Goal: Task Accomplishment & Management: Manage account settings

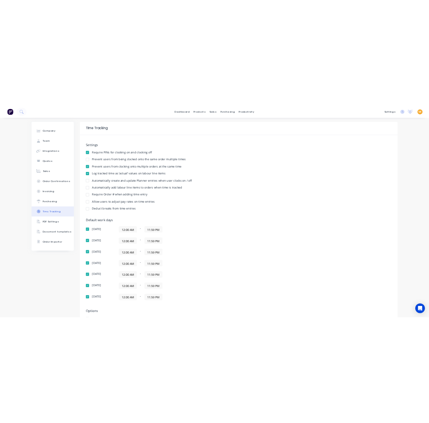
scroll to position [72, 0]
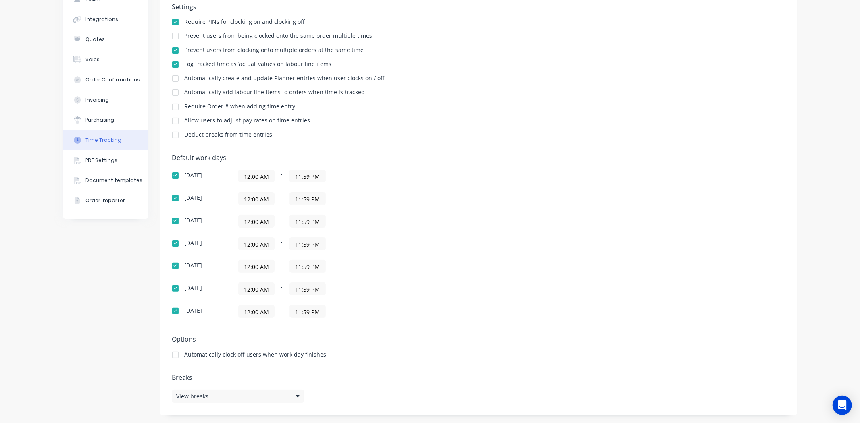
click at [85, 280] on div "Company Team Integrations Quotes Sales Order Confirmations Invoicing Purchasing…" at bounding box center [105, 188] width 85 height 454
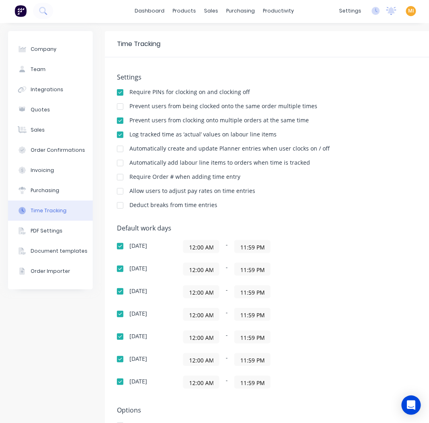
scroll to position [0, 0]
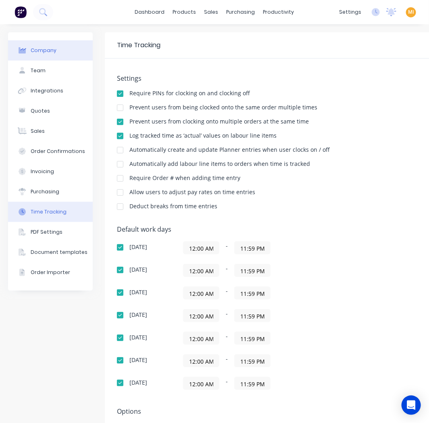
click at [44, 47] on div "Company" at bounding box center [44, 50] width 26 height 7
select select "AU"
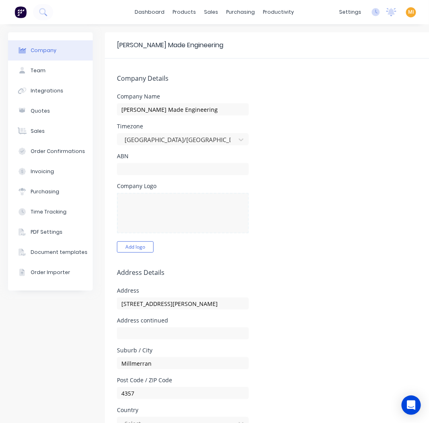
click at [20, 10] on img at bounding box center [21, 12] width 12 height 12
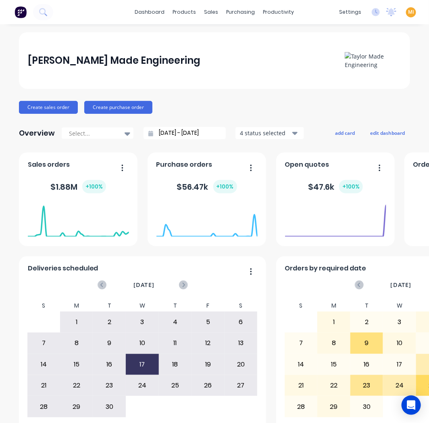
click at [408, 12] on span "MI" at bounding box center [411, 11] width 6 height 7
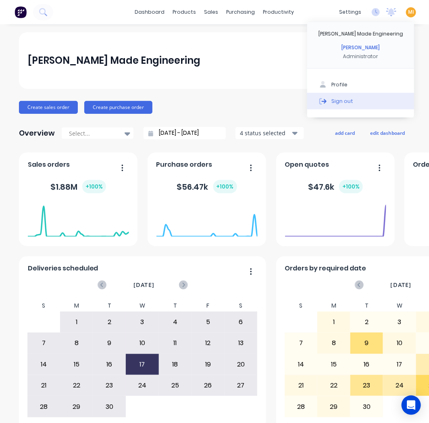
click at [343, 100] on div "Sign out" at bounding box center [342, 100] width 22 height 7
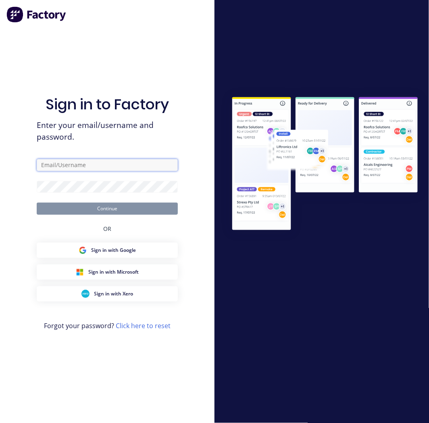
click at [131, 170] on input "text" at bounding box center [107, 165] width 141 height 12
click at [0, 422] on com-1password-button at bounding box center [0, 423] width 0 height 0
type input "team+maricardemo@factory.app"
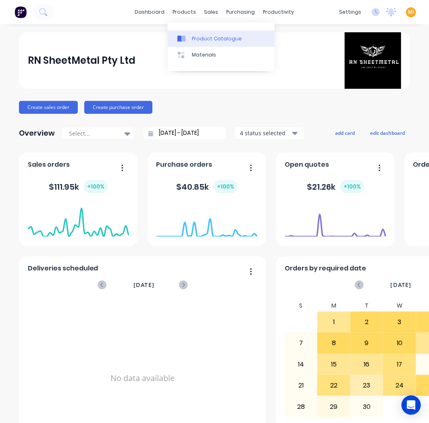
click at [195, 37] on div "Product Catalogue" at bounding box center [217, 38] width 50 height 7
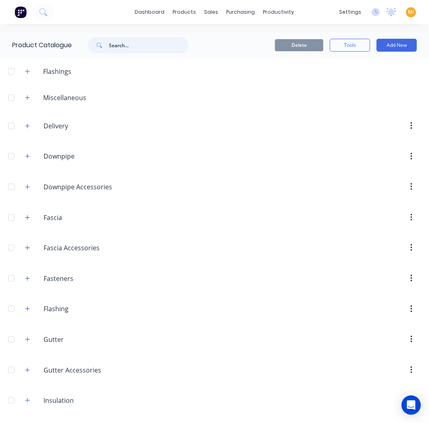
click at [136, 46] on input "text" at bounding box center [149, 45] width 80 height 16
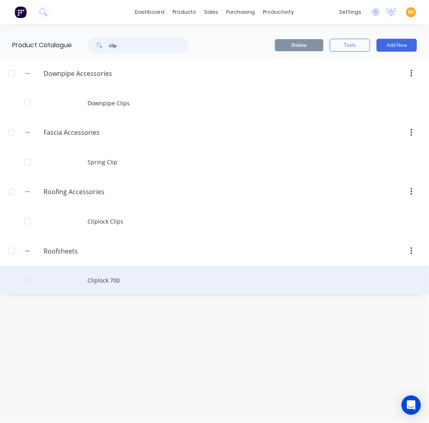
type input "clip"
click at [136, 275] on div "Cliplock 700" at bounding box center [214, 280] width 429 height 29
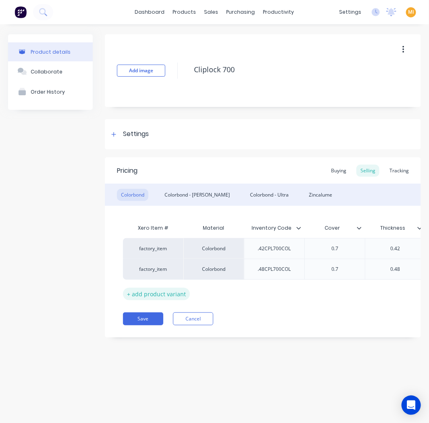
click at [174, 295] on div "+ add product variant" at bounding box center [156, 293] width 67 height 12
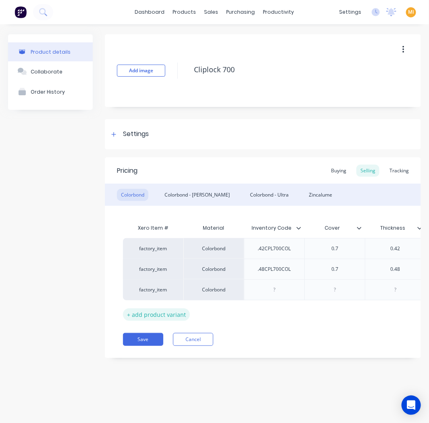
click at [160, 312] on div "+ add product variant" at bounding box center [156, 314] width 67 height 12
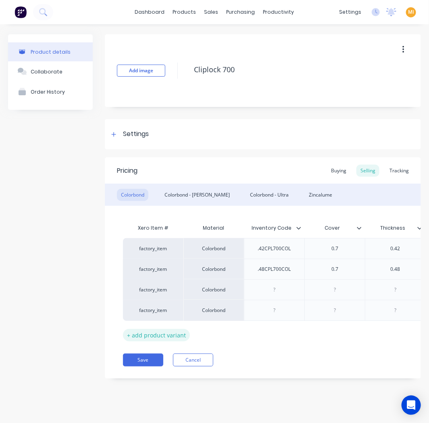
click at [162, 333] on div "+ add product variant" at bounding box center [156, 335] width 67 height 12
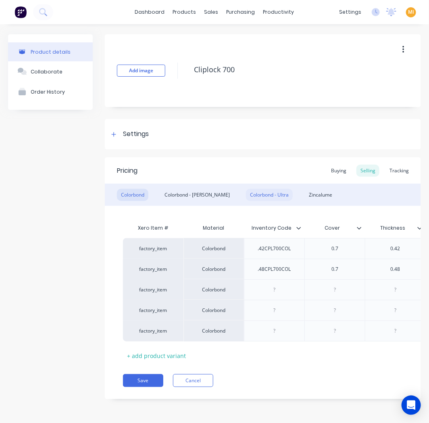
scroll to position [5, 0]
click at [172, 351] on div "+ add product variant" at bounding box center [156, 355] width 67 height 12
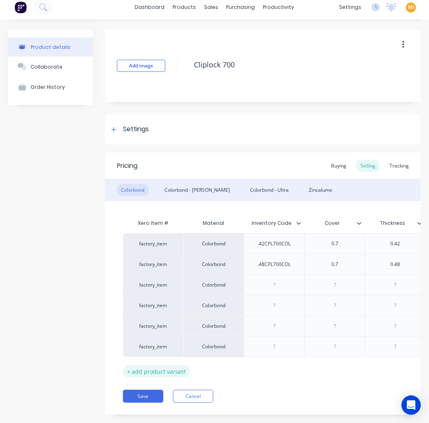
click at [178, 367] on div "+ add product variant" at bounding box center [156, 371] width 67 height 12
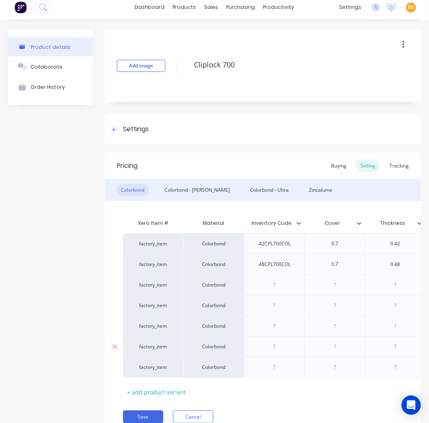
scroll to position [46, 0]
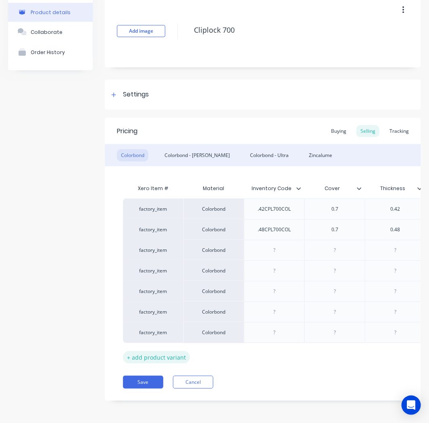
click at [176, 353] on div "+ add product variant" at bounding box center [156, 357] width 67 height 12
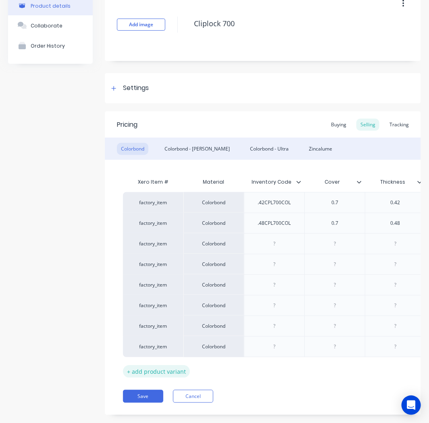
click at [178, 371] on div "+ add product variant" at bounding box center [156, 371] width 67 height 12
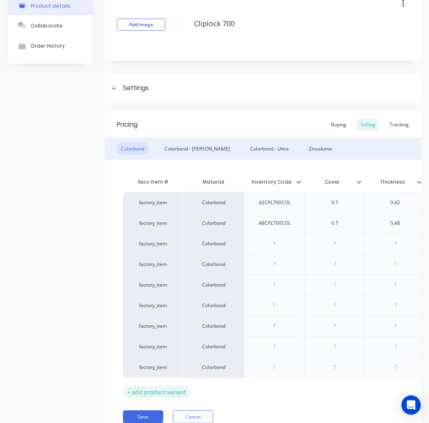
scroll to position [87, 0]
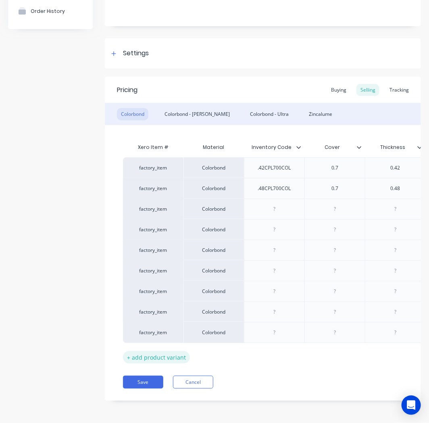
click at [177, 355] on div "+ add product variant" at bounding box center [156, 357] width 67 height 12
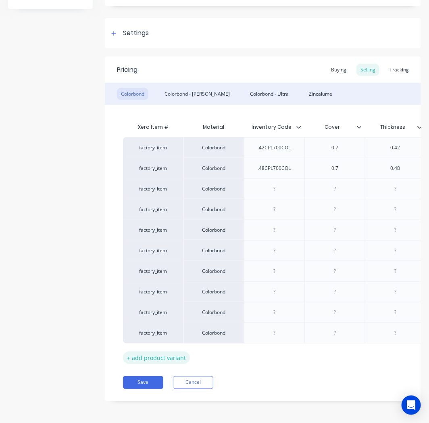
scroll to position [108, 0]
click at [177, 355] on div "+ add product variant" at bounding box center [156, 357] width 67 height 12
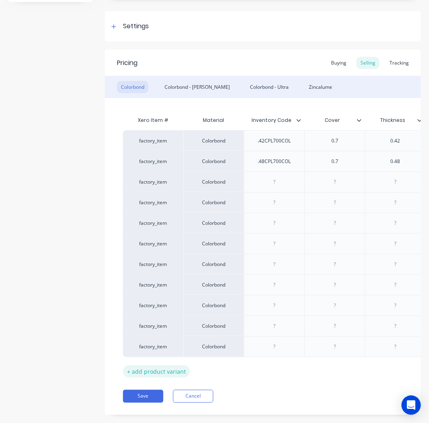
click at [174, 372] on div "+ add product variant" at bounding box center [156, 371] width 67 height 12
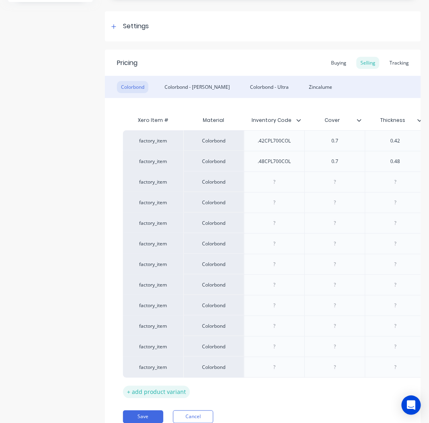
scroll to position [149, 0]
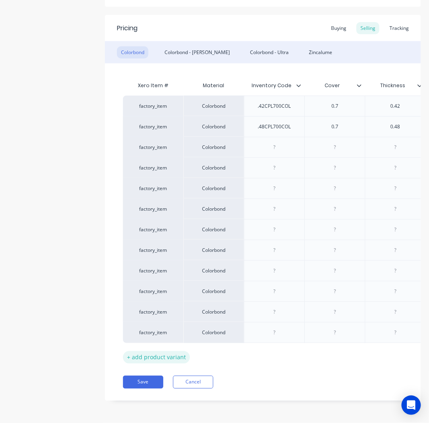
click at [177, 351] on div "+ add product variant" at bounding box center [156, 357] width 67 height 12
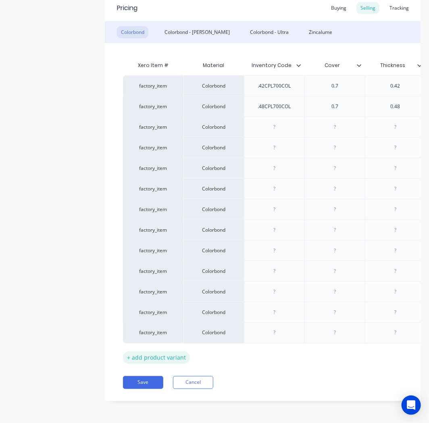
scroll to position [170, 0]
click at [176, 351] on div "+ add product variant" at bounding box center [156, 357] width 67 height 12
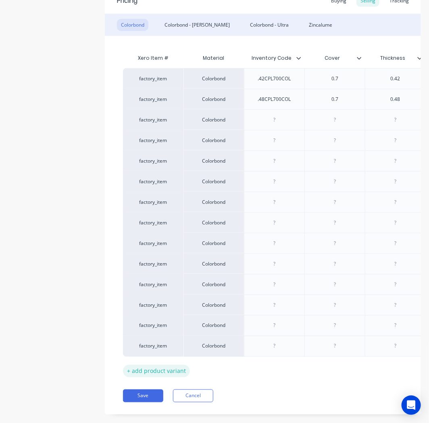
click at [174, 369] on div "+ add product variant" at bounding box center [156, 371] width 67 height 12
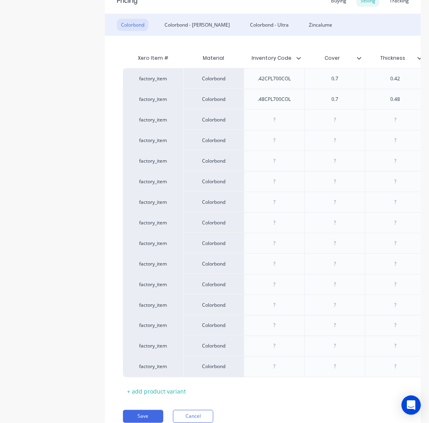
click at [174, 385] on div "Xero Item # Material Inventory Code Cover Thickness Description Cost Markup Pri…" at bounding box center [263, 224] width 280 height 348
click at [174, 393] on div "+ add product variant" at bounding box center [156, 391] width 67 height 12
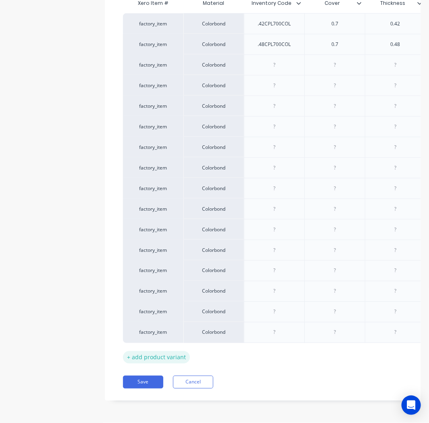
click at [168, 352] on div "+ add product variant" at bounding box center [156, 357] width 67 height 12
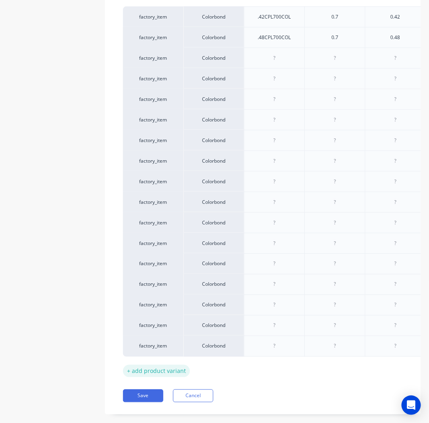
scroll to position [252, 0]
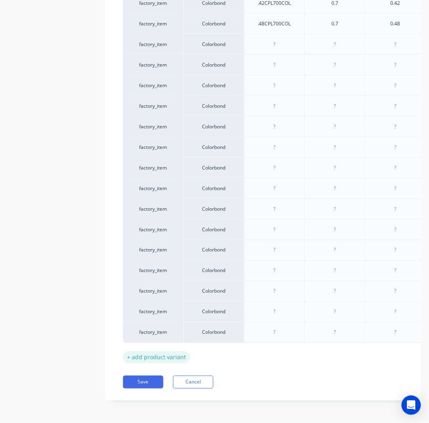
click at [167, 351] on div "+ add product variant" at bounding box center [156, 357] width 67 height 12
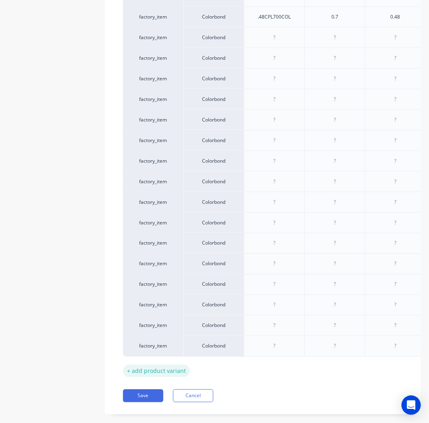
click at [167, 367] on div "+ add product variant" at bounding box center [156, 371] width 67 height 12
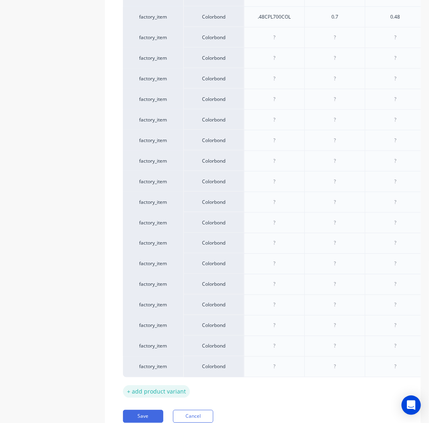
click at [164, 389] on div "+ add product variant" at bounding box center [156, 391] width 67 height 12
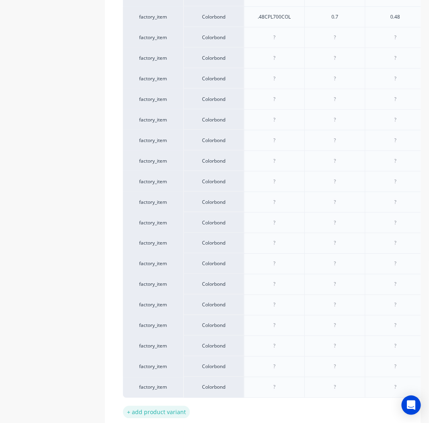
scroll to position [314, 0]
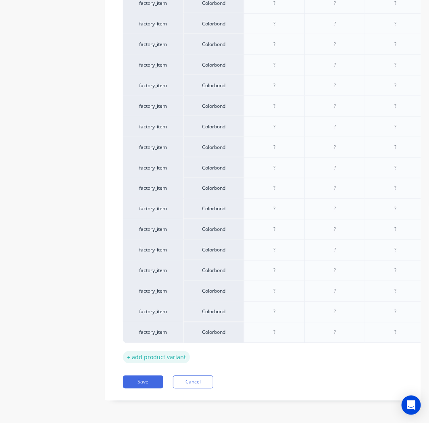
click at [166, 352] on div "+ add product variant" at bounding box center [156, 357] width 67 height 12
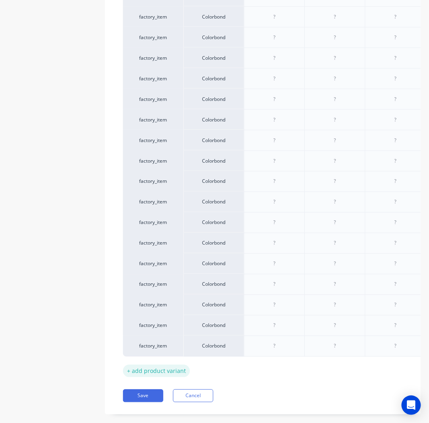
click at [167, 370] on div "+ add product variant" at bounding box center [156, 371] width 67 height 12
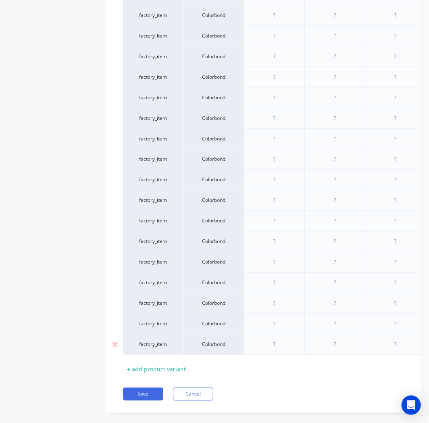
scroll to position [355, 0]
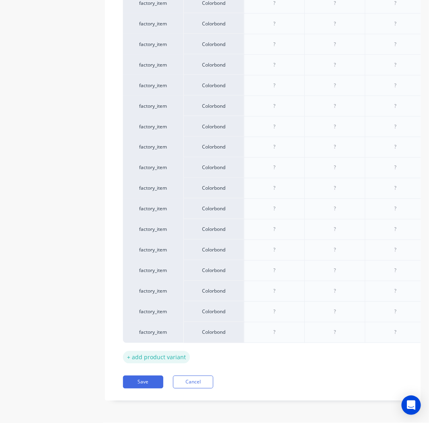
click at [168, 353] on div "+ add product variant" at bounding box center [156, 357] width 67 height 12
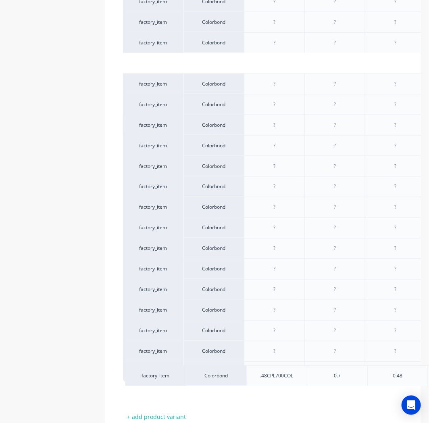
scroll to position [313, 0]
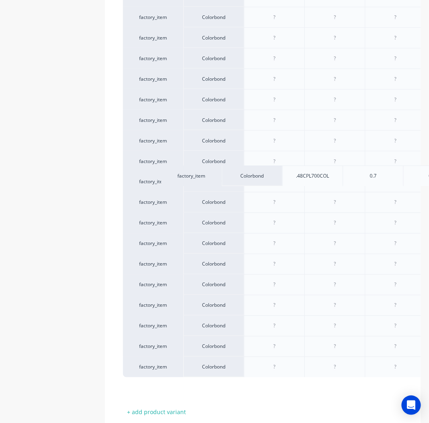
drag, startPoint x: 130, startPoint y: 267, endPoint x: 170, endPoint y: 175, distance: 99.6
click at [170, 175] on div "factory_item Colorbond .42CPL700COL 0.7 0.42 .42 Clip Lock $13.80 0% $13.80 $0.…" at bounding box center [263, 161] width 280 height 473
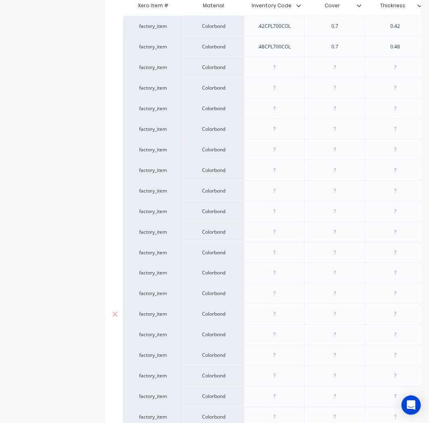
scroll to position [134, 0]
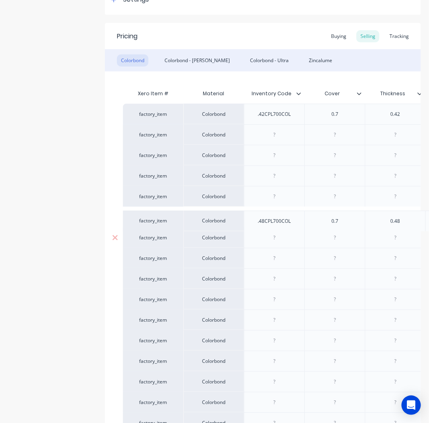
drag, startPoint x: 183, startPoint y: 133, endPoint x: 183, endPoint y: 231, distance: 98.0
click at [183, 231] on div "factory_item Colorbond .42CPL700COL 0.7 0.42 .42 Clip Lock $13.80 0% $13.80 $0.…" at bounding box center [263, 340] width 280 height 473
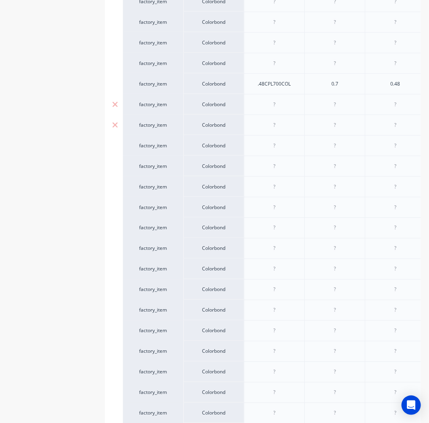
scroll to position [269, 0]
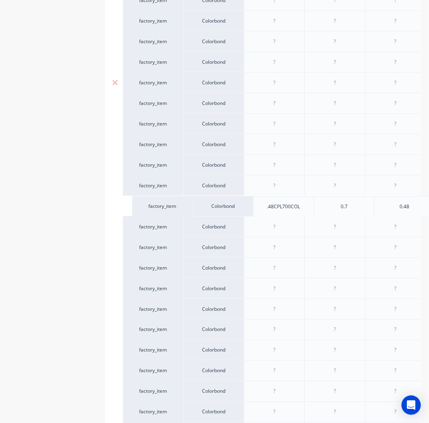
drag, startPoint x: 183, startPoint y: 83, endPoint x: 189, endPoint y: 233, distance: 149.7
click at [190, 233] on div "factory_item Colorbond .42CPL700COL 0.7 0.42 .42 Clip Lock $13.80 0% $13.80 $0.…" at bounding box center [263, 205] width 280 height 473
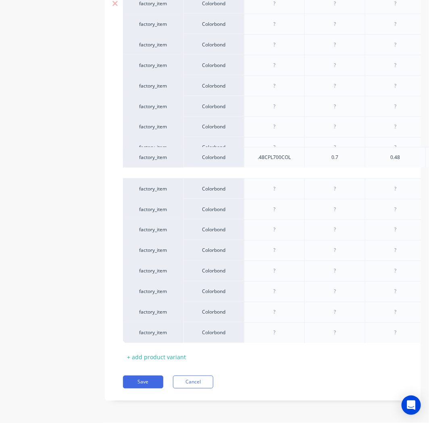
scroll to position [375, 0]
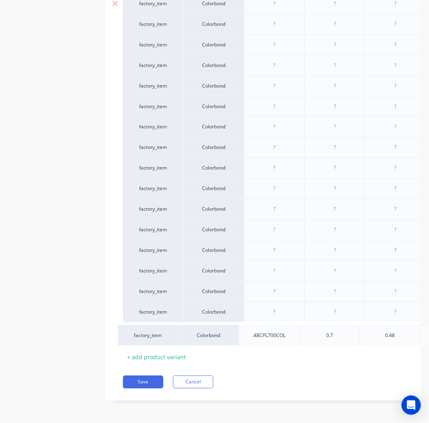
drag, startPoint x: 183, startPoint y: 118, endPoint x: 180, endPoint y: 344, distance: 225.8
click at [180, 344] on div "Xero Item # Material Inventory Code Cover Thickness Description Cost Markup Pri…" at bounding box center [263, 108] width 280 height 512
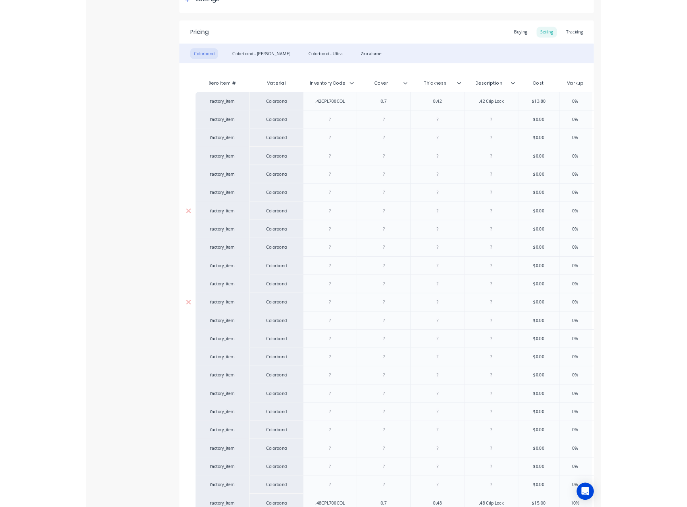
scroll to position [134, 0]
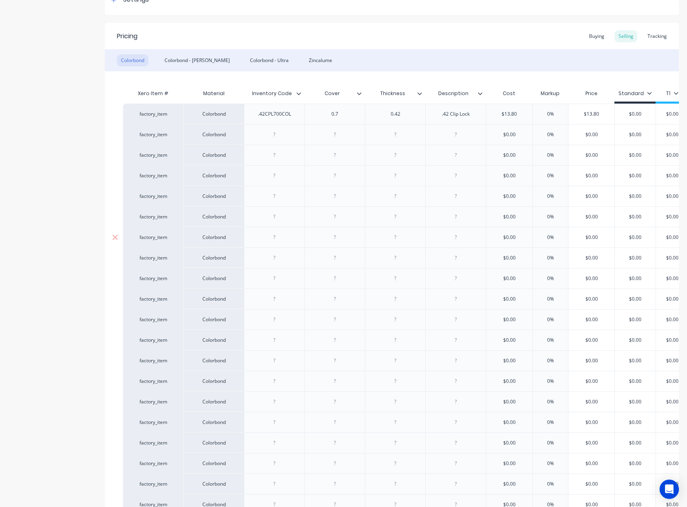
click at [429, 46] on div "Pricing Buying Selling Tracking" at bounding box center [392, 36] width 574 height 26
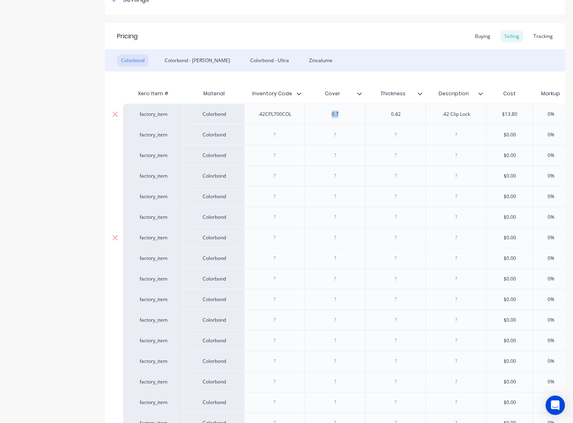
drag, startPoint x: 343, startPoint y: 112, endPoint x: 321, endPoint y: 115, distance: 22.4
click at [321, 115] on div "0.7" at bounding box center [335, 114] width 40 height 10
copy div "0.7"
drag, startPoint x: 342, startPoint y: 134, endPoint x: 345, endPoint y: 156, distance: 22.0
click at [340, 134] on div at bounding box center [335, 134] width 40 height 10
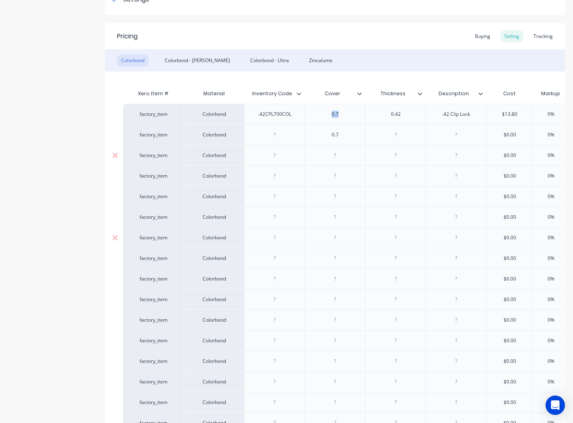
type textarea "x"
click at [345, 156] on div at bounding box center [335, 155] width 40 height 10
paste div
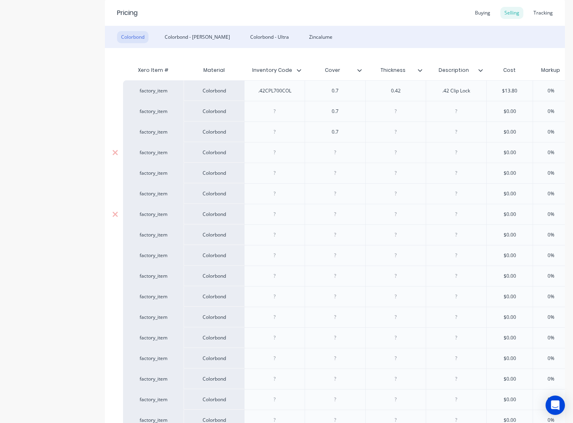
scroll to position [179, 0]
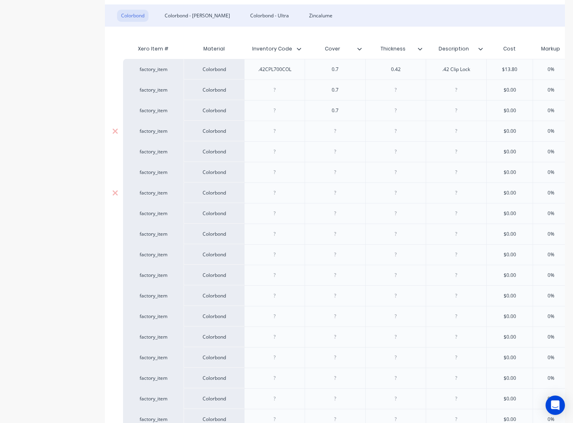
click at [340, 126] on div at bounding box center [335, 131] width 40 height 10
type textarea "x"
paste div
click at [339, 150] on div at bounding box center [335, 151] width 40 height 10
type textarea "x"
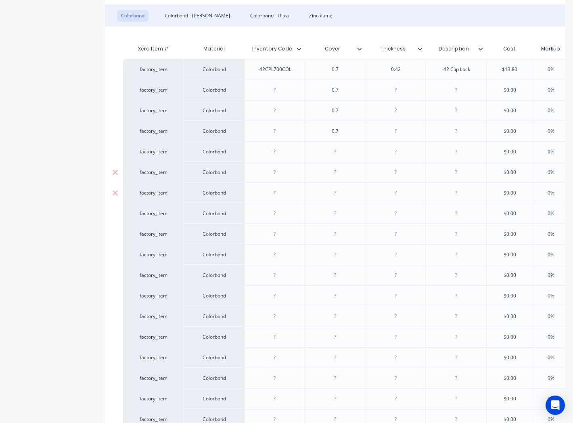
paste div
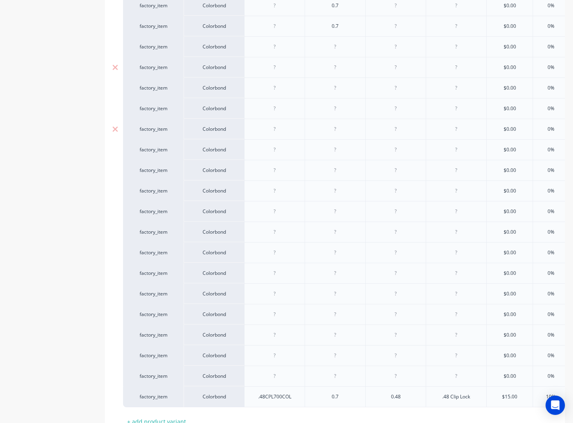
scroll to position [313, 0]
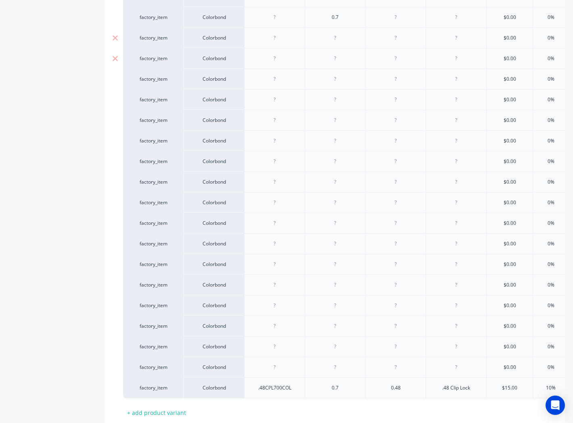
click at [339, 40] on div at bounding box center [335, 38] width 40 height 10
type textarea "x"
paste div
click at [332, 58] on div at bounding box center [335, 58] width 40 height 10
type textarea "x"
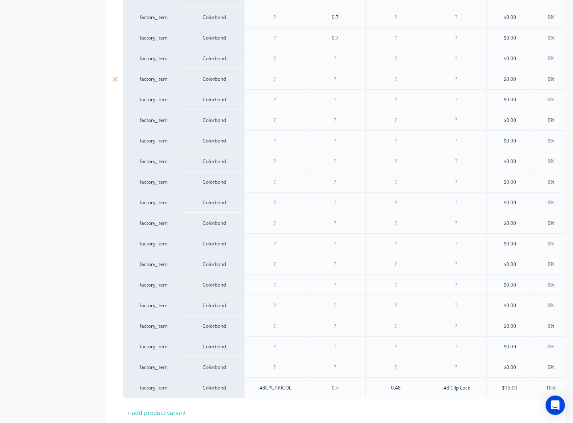
paste div
drag, startPoint x: 331, startPoint y: 82, endPoint x: 328, endPoint y: 101, distance: 19.3
click at [331, 81] on div at bounding box center [335, 79] width 40 height 10
paste div
type textarea "x"
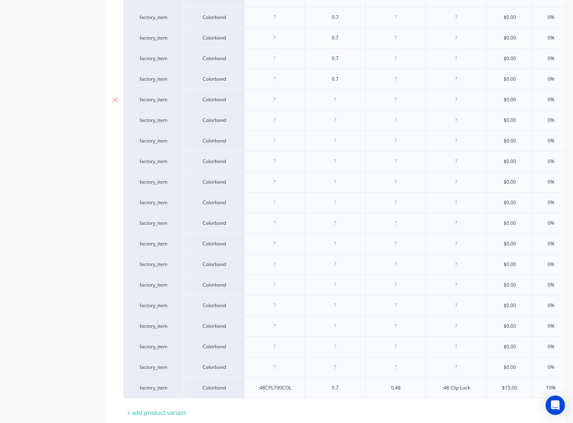
click at [328, 105] on div at bounding box center [335, 99] width 40 height 10
type textarea "x"
paste div
click at [325, 120] on div at bounding box center [335, 120] width 40 height 10
paste div
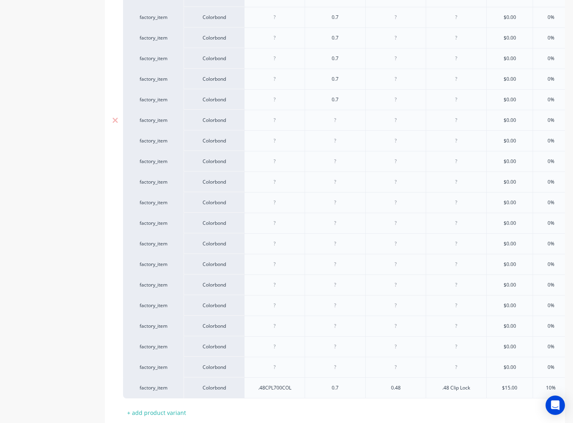
type textarea "x"
click at [327, 138] on div at bounding box center [335, 140] width 40 height 10
type textarea "x"
paste div
click at [339, 161] on div at bounding box center [335, 161] width 40 height 10
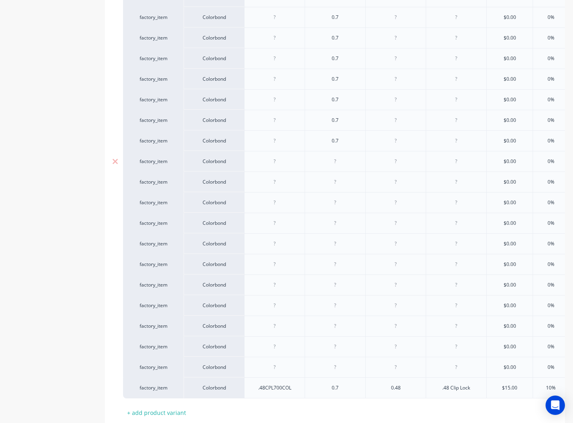
type textarea "x"
paste div
click at [333, 181] on div at bounding box center [335, 182] width 40 height 10
paste div
type textarea "x"
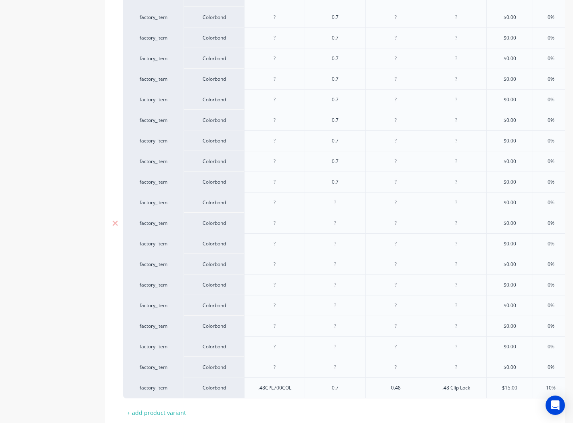
click at [331, 203] on div at bounding box center [335, 202] width 40 height 10
paste div
type textarea "x"
click at [331, 225] on div at bounding box center [335, 223] width 40 height 10
type textarea "x"
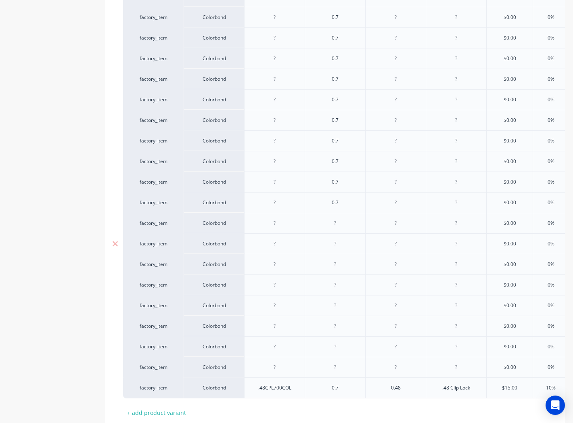
paste div
click at [327, 242] on div at bounding box center [335, 243] width 40 height 10
type textarea "x"
paste div
click at [333, 256] on div at bounding box center [334, 264] width 60 height 21
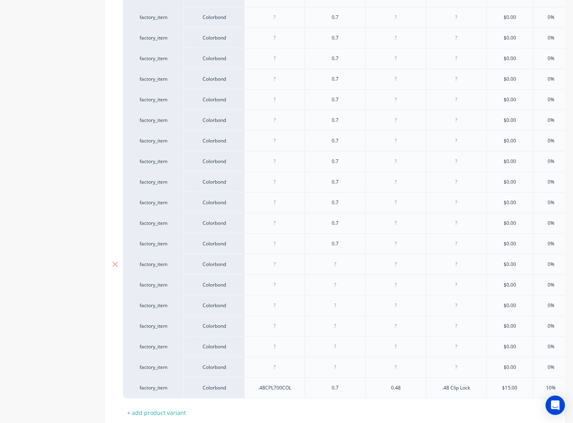
click at [333, 263] on div at bounding box center [335, 264] width 40 height 10
type textarea "x"
paste div
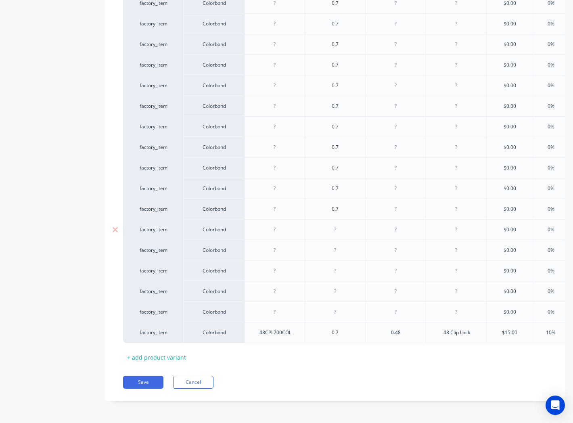
click at [330, 224] on div at bounding box center [335, 229] width 40 height 10
type textarea "x"
paste div
click at [332, 245] on div at bounding box center [335, 250] width 40 height 10
type textarea "x"
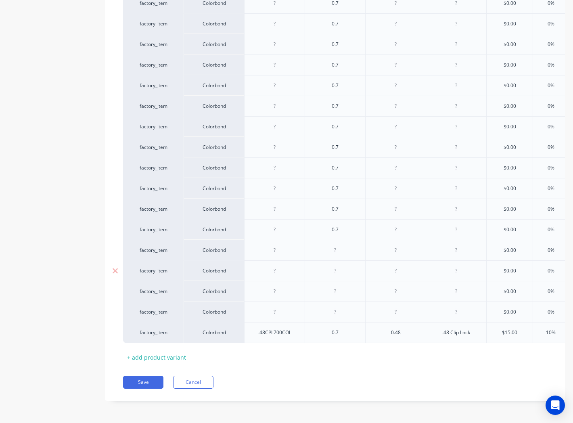
paste div
click at [332, 265] on div at bounding box center [335, 270] width 40 height 10
type textarea "x"
paste div
click at [329, 287] on div at bounding box center [335, 291] width 40 height 10
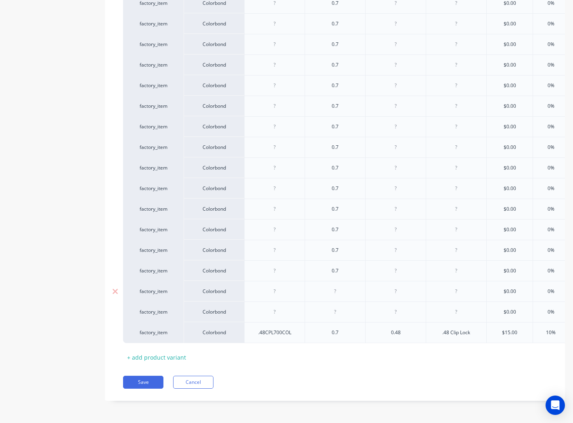
type textarea "x"
paste div
click at [331, 306] on div at bounding box center [335, 311] width 40 height 10
type textarea "x"
paste div
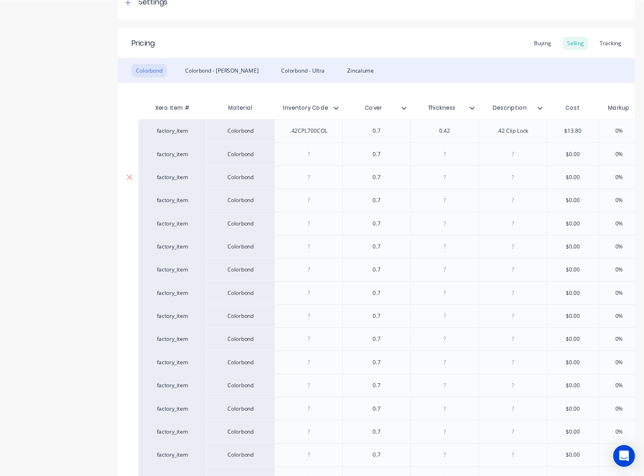
scroll to position [17, 0]
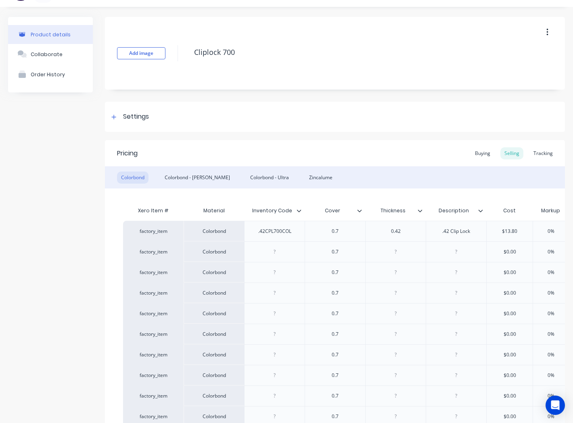
click at [358, 209] on icon at bounding box center [359, 210] width 5 height 5
click at [297, 208] on icon at bounding box center [298, 210] width 5 height 5
click at [420, 210] on icon at bounding box center [419, 210] width 5 height 5
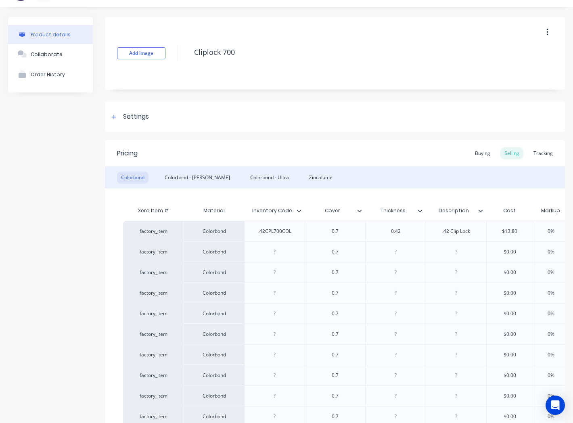
click at [429, 210] on div at bounding box center [483, 210] width 5 height 7
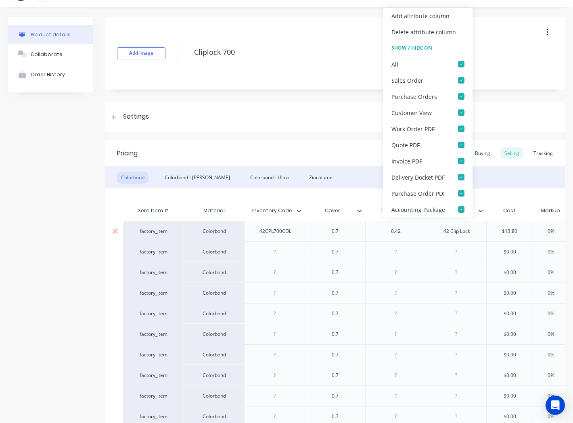
drag, startPoint x: 473, startPoint y: 231, endPoint x: 463, endPoint y: 229, distance: 10.3
click at [429, 231] on div ".42 Clip Lock" at bounding box center [455, 231] width 41 height 10
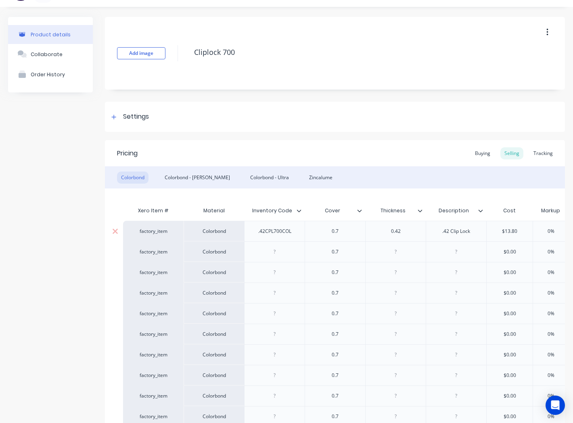
type textarea "x"
paste div
click at [272, 249] on div at bounding box center [274, 251] width 40 height 10
type textarea "x"
paste div
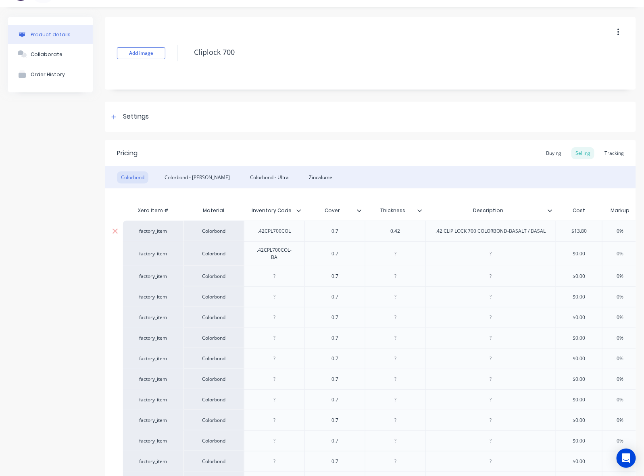
click at [273, 232] on div ".42CPL700COL" at bounding box center [275, 231] width 46 height 10
type textarea "x"
click at [273, 232] on div ".42CPL700COL" at bounding box center [275, 231] width 46 height 10
paste div
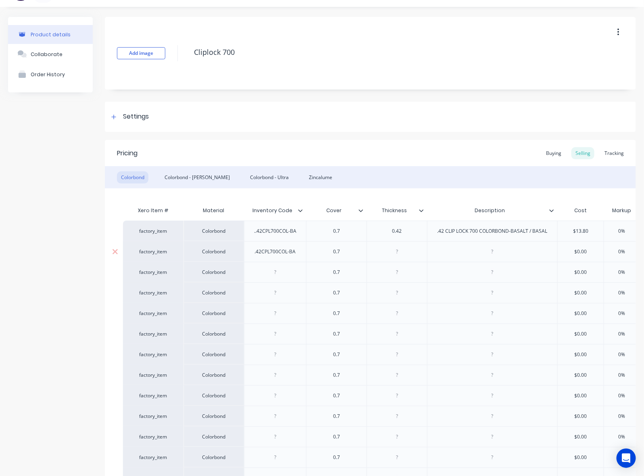
click at [277, 255] on div ".42CPL700COL-BA" at bounding box center [275, 251] width 54 height 10
click at [285, 270] on div at bounding box center [275, 272] width 40 height 10
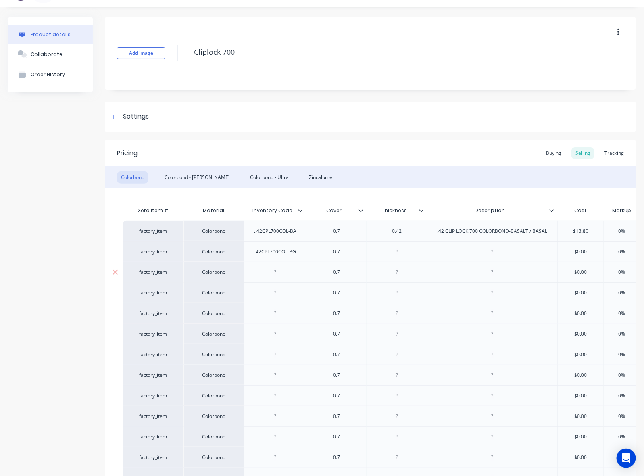
type textarea "x"
paste div
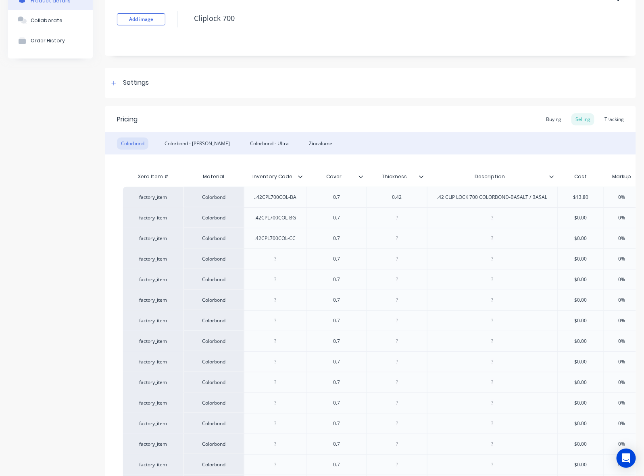
scroll to position [118, 0]
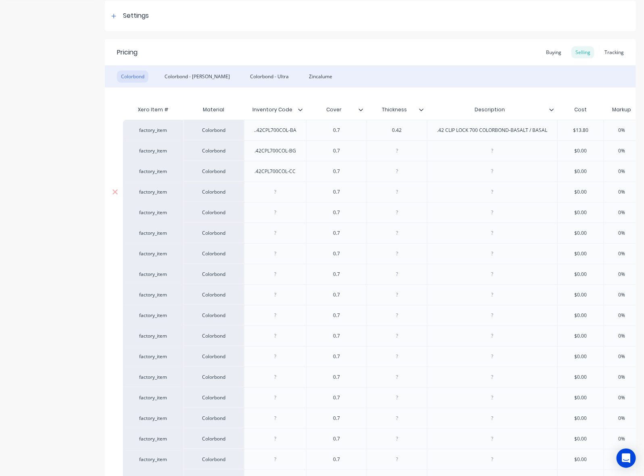
click at [279, 192] on div at bounding box center [275, 192] width 40 height 10
type textarea "x"
paste div
click at [277, 214] on div at bounding box center [275, 212] width 40 height 10
type textarea "x"
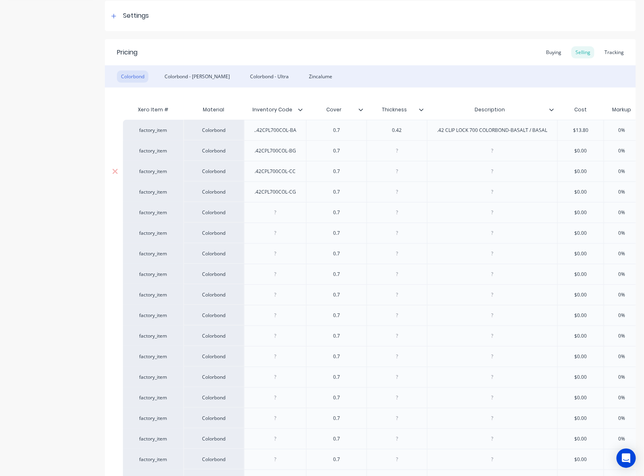
paste div
drag, startPoint x: 285, startPoint y: 233, endPoint x: 644, endPoint y: 165, distance: 364.9
click at [285, 232] on div at bounding box center [275, 233] width 40 height 10
paste div
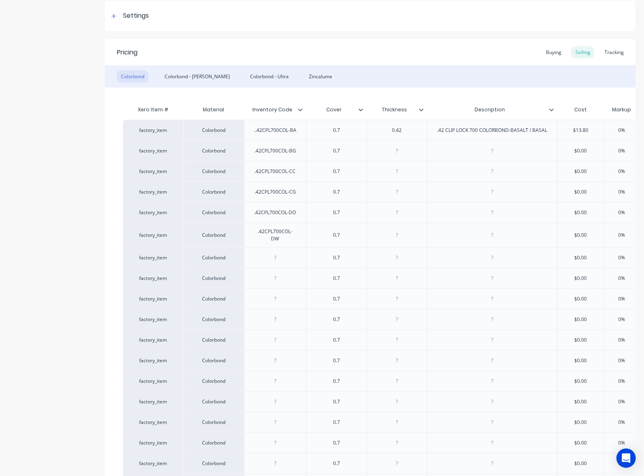
type textarea "x"
click at [277, 257] on div at bounding box center [275, 257] width 40 height 10
type textarea "x"
paste div
click at [277, 280] on div at bounding box center [275, 278] width 40 height 10
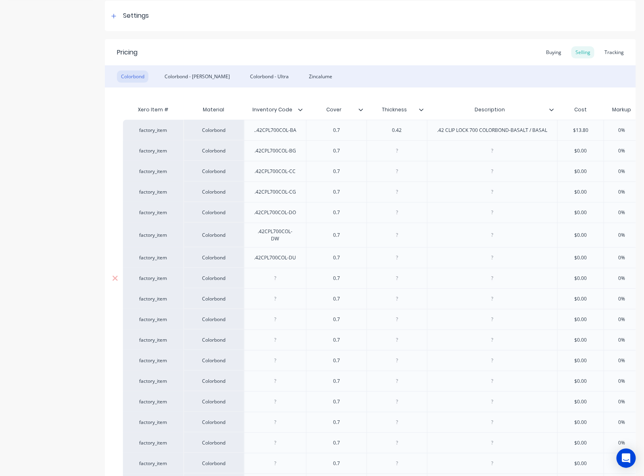
type textarea "x"
paste div
click at [279, 302] on div at bounding box center [275, 299] width 40 height 10
type textarea "x"
paste div
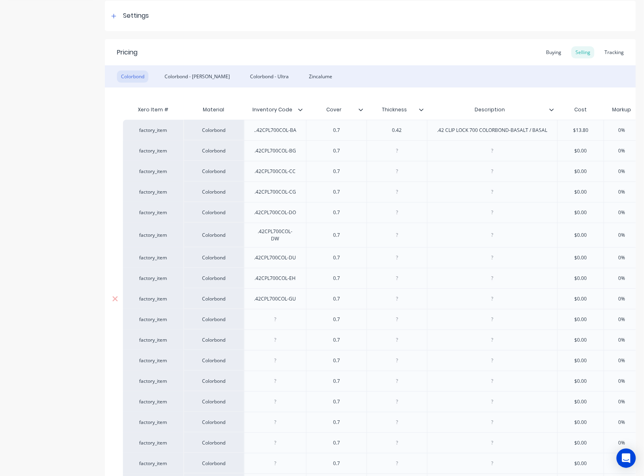
click at [270, 319] on div at bounding box center [275, 319] width 40 height 10
type textarea "x"
paste div
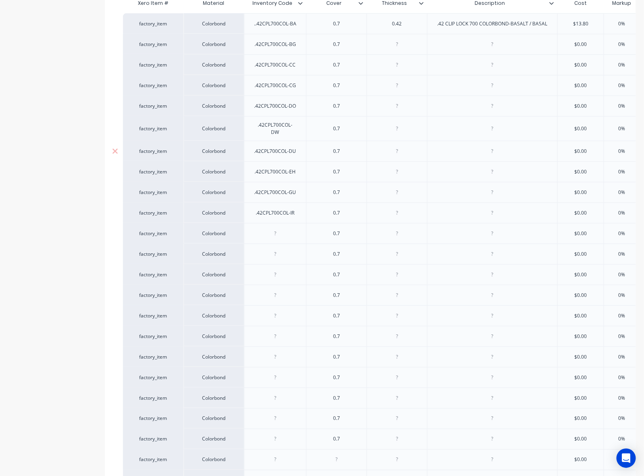
scroll to position [269, 0]
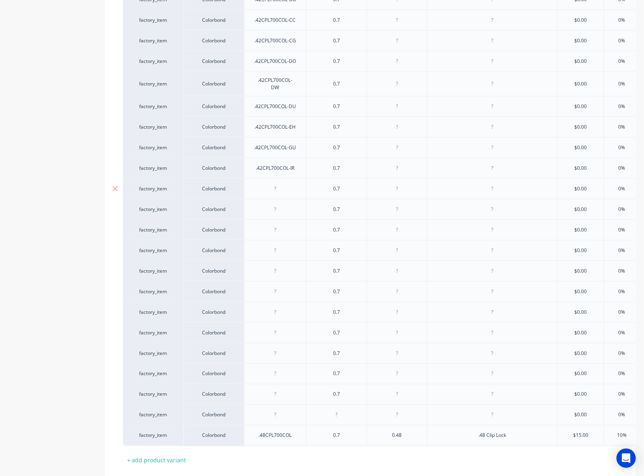
drag, startPoint x: 279, startPoint y: 192, endPoint x: 429, endPoint y: 192, distance: 149.6
click at [279, 192] on div at bounding box center [275, 188] width 40 height 10
paste div
type textarea "x"
drag, startPoint x: 285, startPoint y: 212, endPoint x: 631, endPoint y: 213, distance: 346.4
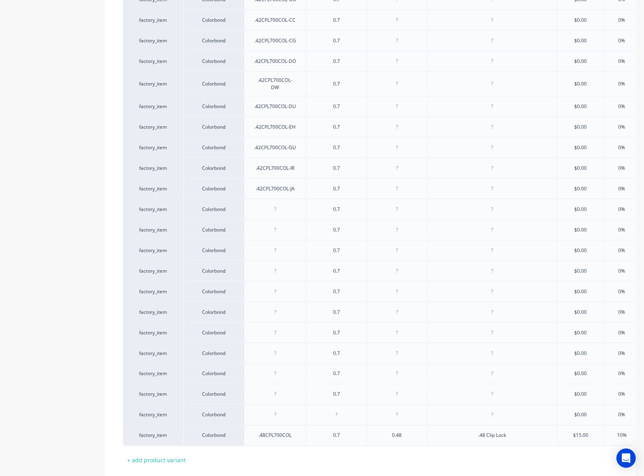
click at [285, 212] on div at bounding box center [275, 209] width 40 height 10
paste div
type textarea "x"
drag, startPoint x: 279, startPoint y: 229, endPoint x: 629, endPoint y: 229, distance: 350.4
click at [279, 229] on div at bounding box center [275, 230] width 40 height 10
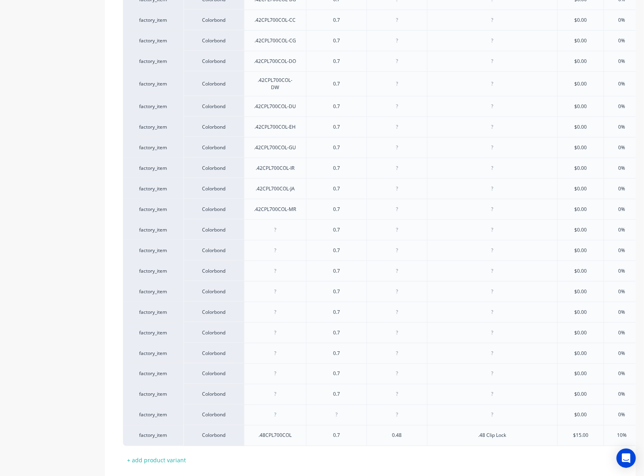
paste div
type textarea "x"
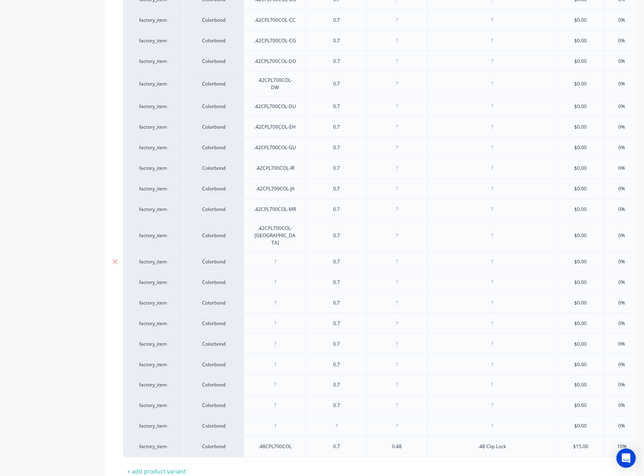
drag, startPoint x: 275, startPoint y: 254, endPoint x: 442, endPoint y: 250, distance: 166.6
click at [275, 256] on div at bounding box center [275, 261] width 40 height 10
paste div
type textarea "x"
click at [276, 277] on div at bounding box center [275, 282] width 40 height 10
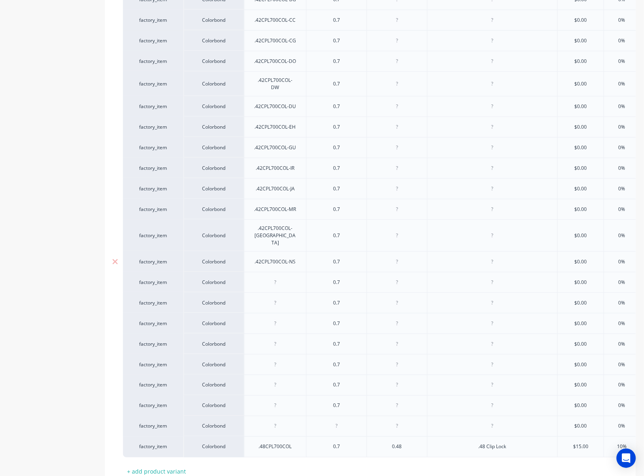
paste div
type textarea "x"
drag, startPoint x: 280, startPoint y: 298, endPoint x: 388, endPoint y: 292, distance: 107.8
click at [280, 298] on div at bounding box center [275, 303] width 40 height 10
paste div
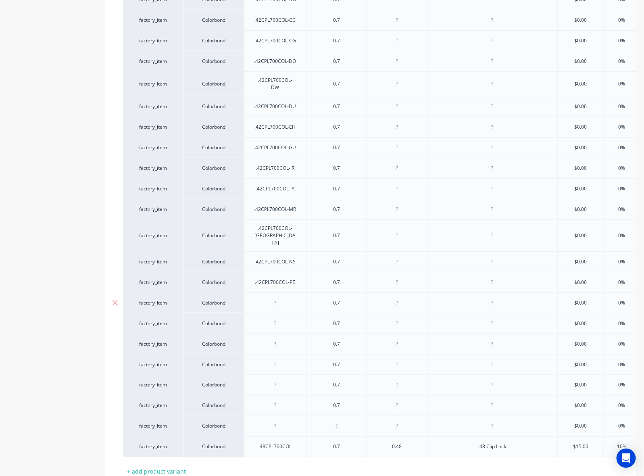
type textarea "x"
click at [289, 319] on div at bounding box center [275, 323] width 40 height 10
type textarea "x"
paste div
click at [287, 339] on div at bounding box center [275, 344] width 40 height 10
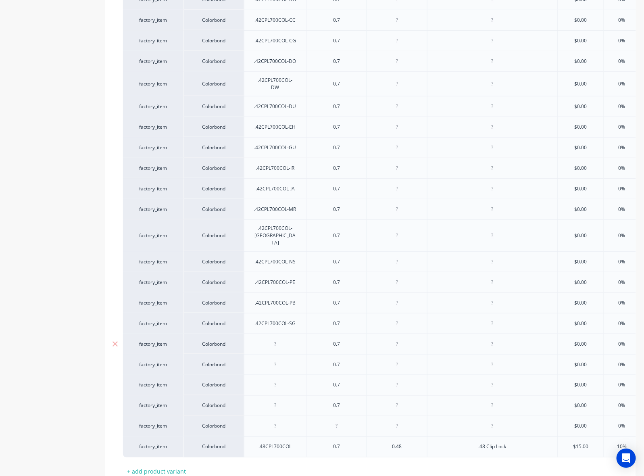
type textarea "x"
paste div
drag, startPoint x: 281, startPoint y: 359, endPoint x: 447, endPoint y: 332, distance: 168.4
click at [281, 359] on div at bounding box center [275, 364] width 40 height 10
paste div
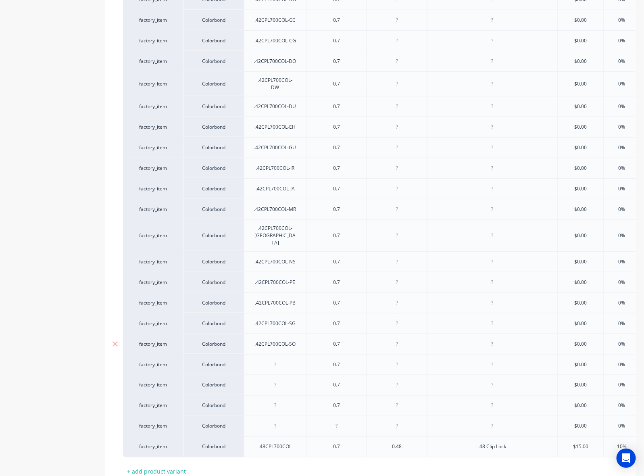
type textarea "x"
click at [281, 380] on div at bounding box center [275, 385] width 40 height 10
paste div
type textarea "x"
click at [276, 403] on div at bounding box center [275, 405] width 40 height 10
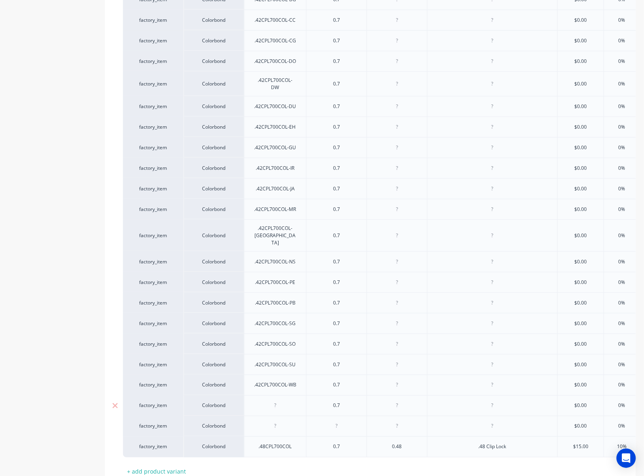
type textarea "x"
paste div
click at [273, 422] on div at bounding box center [275, 426] width 40 height 10
paste div
type textarea "x"
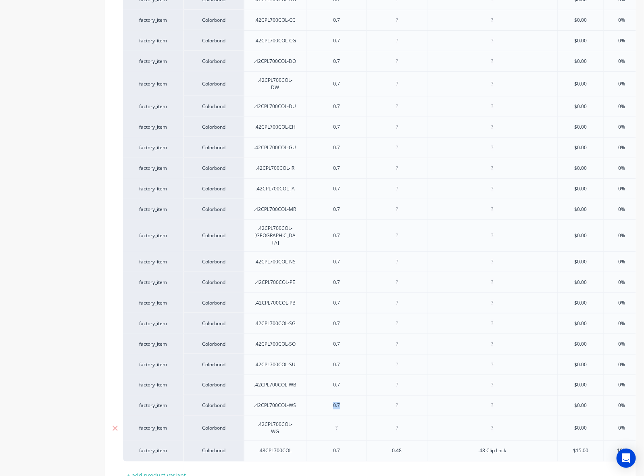
drag, startPoint x: 303, startPoint y: 400, endPoint x: 344, endPoint y: 412, distance: 42.8
click at [302, 400] on div "factory_item Colorbond .42CPL700COL-WS 0.7 $0.00 0% $0.00 $0.00 $0.00 $0.00 $0.…" at bounding box center [475, 405] width 704 height 21
copy div "0.7"
click at [340, 422] on div at bounding box center [337, 428] width 40 height 10
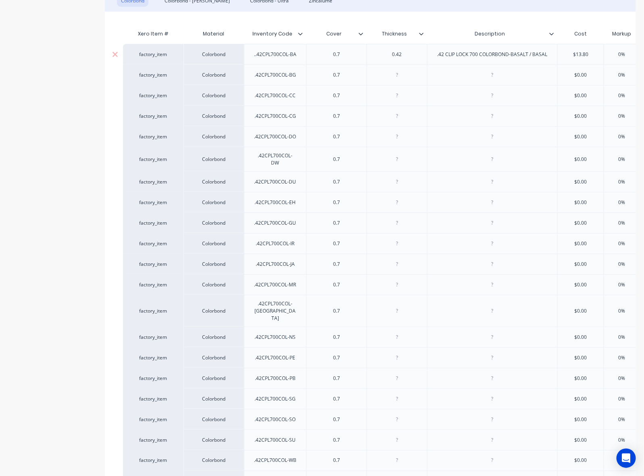
scroll to position [68, 0]
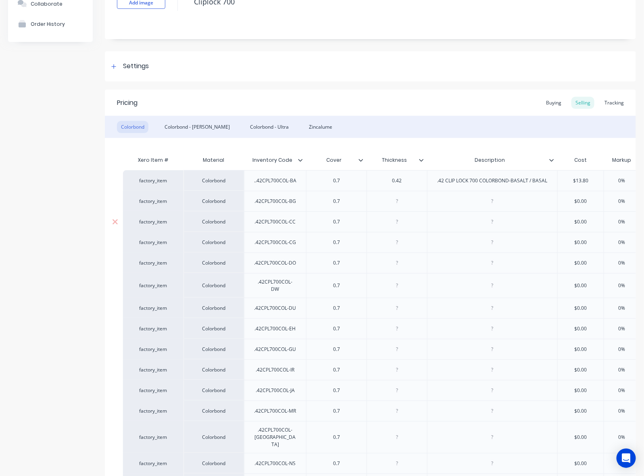
click at [353, 182] on div "factory_item Colorbond ..42CPL700COL-BA 0.7 0.42 .42 CLIP LOCK 700 COLORBOND-BA…" at bounding box center [475, 180] width 704 height 21
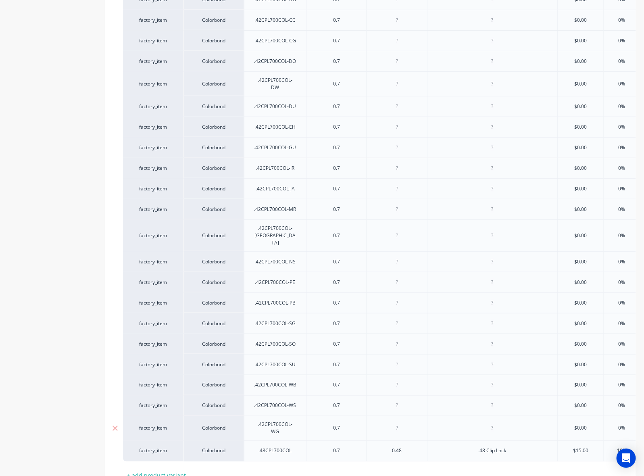
scroll to position [337, 0]
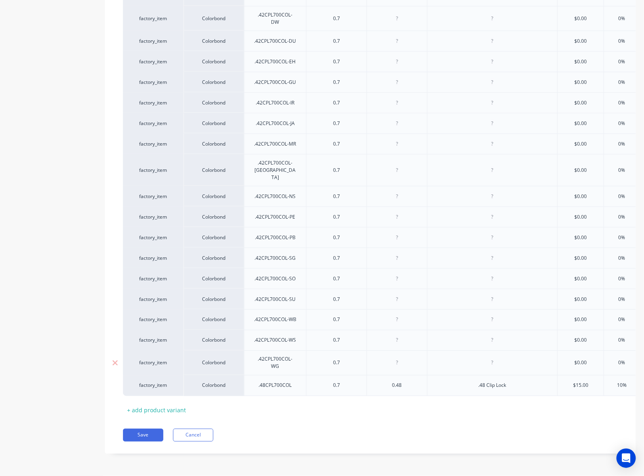
type textarea "x"
drag, startPoint x: 402, startPoint y: 355, endPoint x: 375, endPoint y: 351, distance: 27.3
click at [375, 351] on div at bounding box center [397, 362] width 60 height 25
paste div
click at [391, 337] on div at bounding box center [397, 340] width 40 height 10
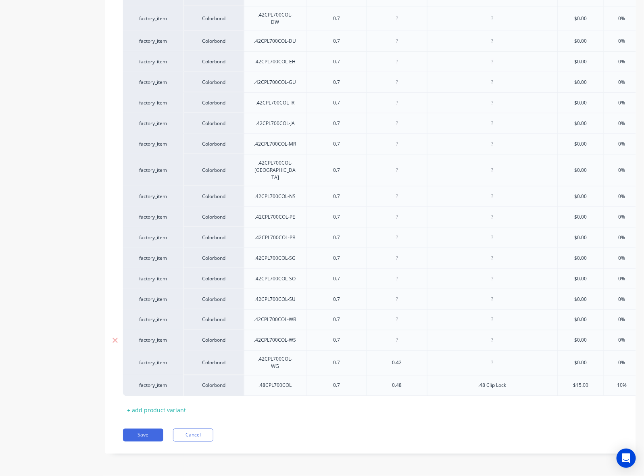
type textarea "x"
paste div
click at [396, 315] on div at bounding box center [397, 320] width 40 height 10
type textarea "x"
paste div
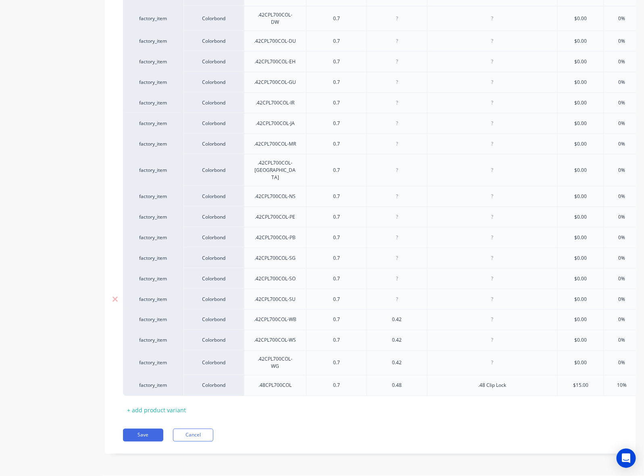
click at [393, 294] on div at bounding box center [397, 299] width 40 height 10
paste div
type textarea "x"
click at [392, 273] on div at bounding box center [397, 278] width 40 height 10
paste div
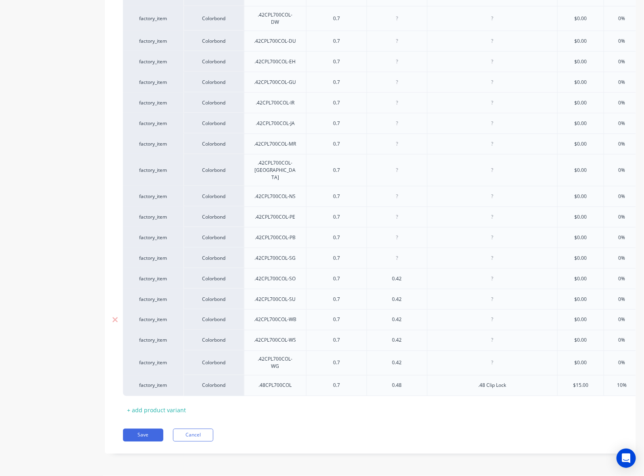
type textarea "x"
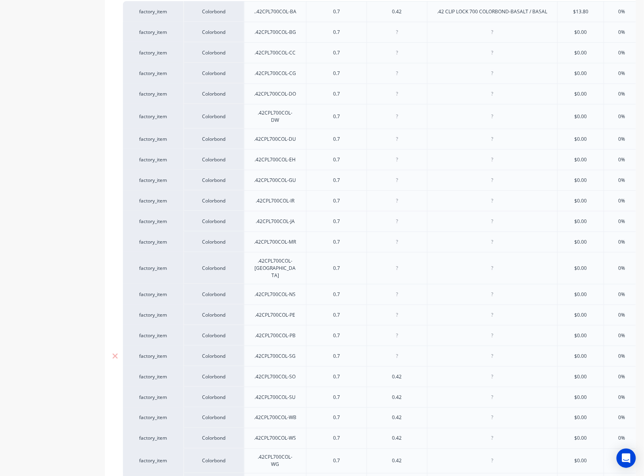
click at [390, 351] on div at bounding box center [397, 356] width 40 height 10
type textarea "x"
paste div
click at [390, 334] on div at bounding box center [397, 335] width 40 height 10
type textarea "x"
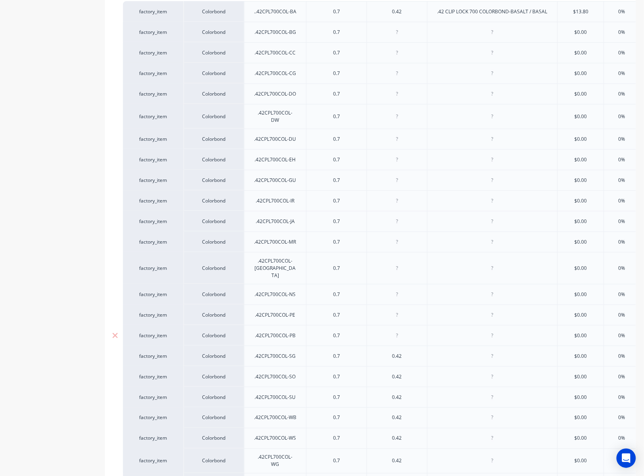
paste div
click at [390, 310] on div at bounding box center [397, 315] width 40 height 10
paste div
type textarea "x"
click at [390, 289] on div at bounding box center [397, 294] width 40 height 10
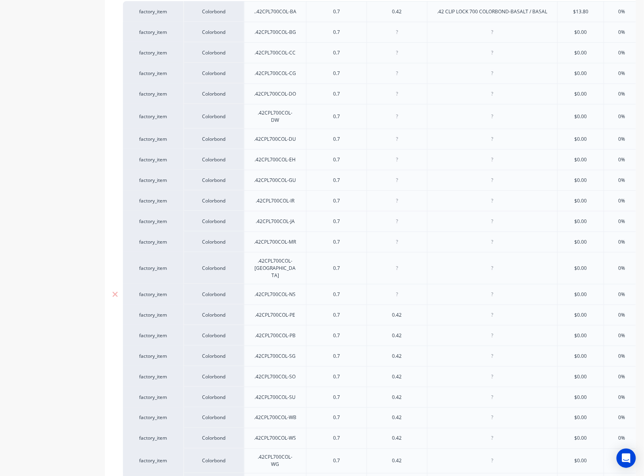
type textarea "x"
paste div
click at [388, 265] on div at bounding box center [397, 268] width 40 height 10
paste div
type textarea "x"
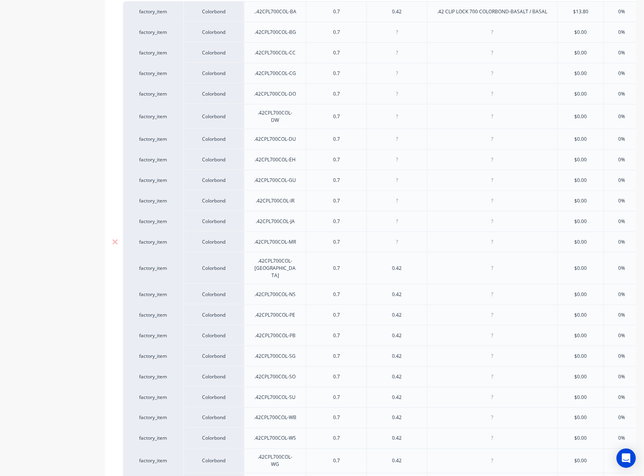
click at [388, 238] on div at bounding box center [397, 242] width 40 height 10
type textarea "x"
paste div
click at [389, 228] on div at bounding box center [397, 221] width 60 height 21
click at [390, 222] on div at bounding box center [397, 221] width 40 height 10
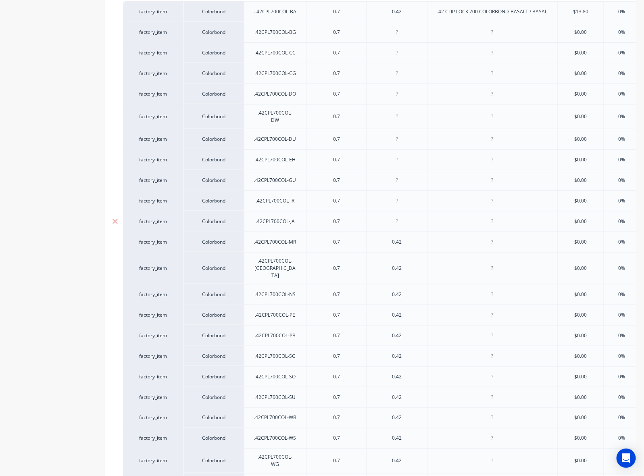
type textarea "x"
paste div
click at [389, 200] on div at bounding box center [397, 201] width 40 height 10
paste div
type textarea "x"
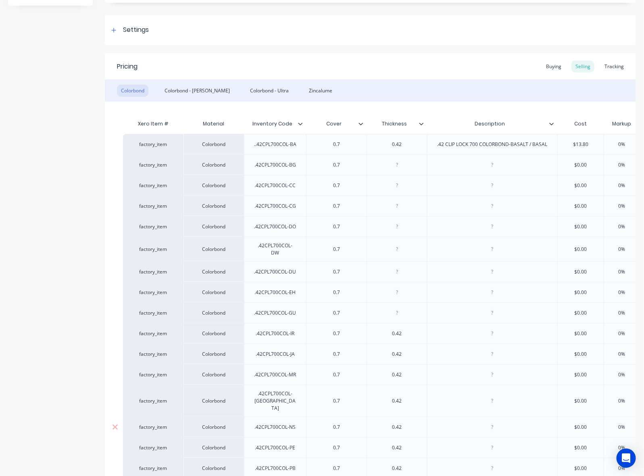
scroll to position [85, 0]
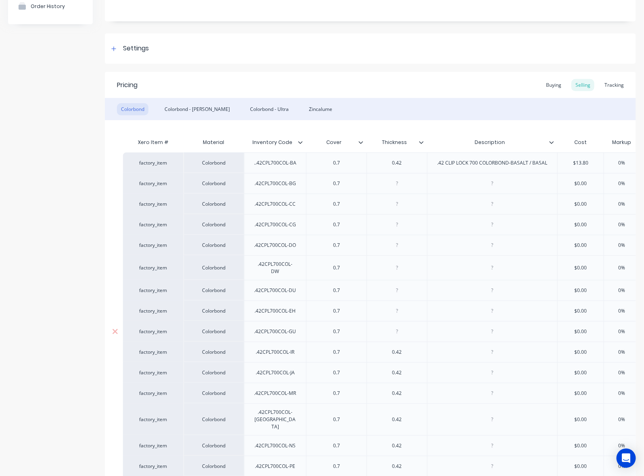
click at [392, 330] on div at bounding box center [397, 331] width 40 height 10
paste div
type textarea "x"
click at [387, 308] on div at bounding box center [397, 311] width 40 height 10
type textarea "x"
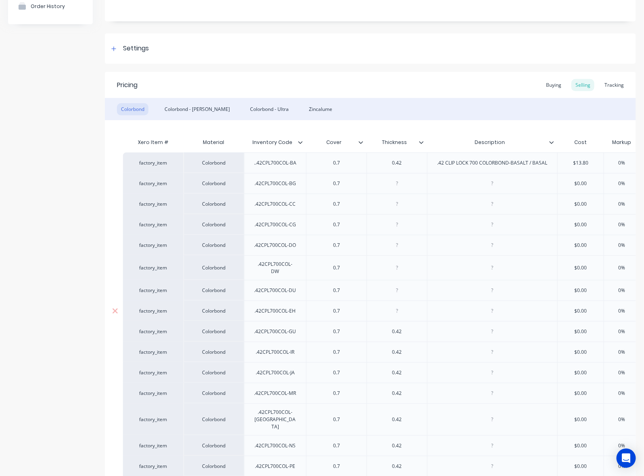
paste div
click at [392, 288] on div at bounding box center [397, 290] width 40 height 10
paste
type textarea "x"
click at [387, 271] on div at bounding box center [397, 267] width 40 height 10
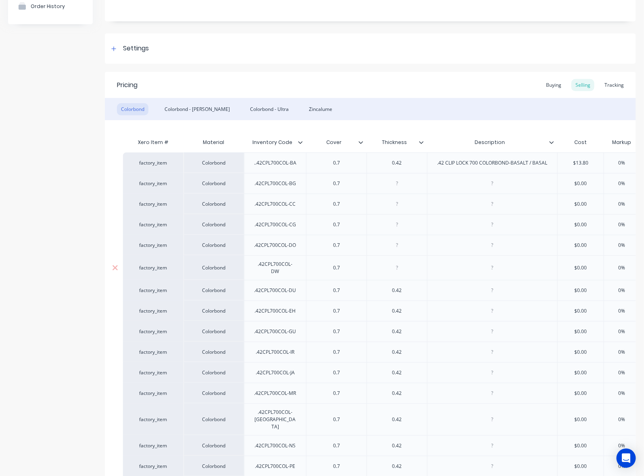
type textarea "x"
click at [392, 239] on div at bounding box center [397, 245] width 60 height 21
click at [394, 247] on div at bounding box center [397, 245] width 40 height 10
type textarea "x"
click at [398, 224] on div at bounding box center [397, 224] width 40 height 10
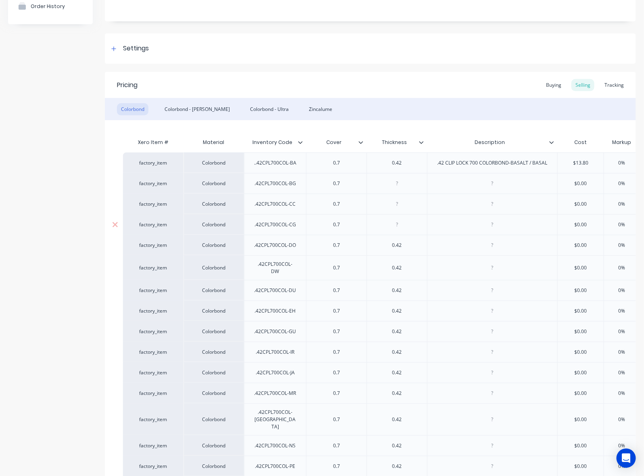
type textarea "x"
click at [398, 207] on div at bounding box center [397, 204] width 40 height 10
type textarea "x"
click at [396, 185] on div at bounding box center [397, 183] width 40 height 10
type textarea "x"
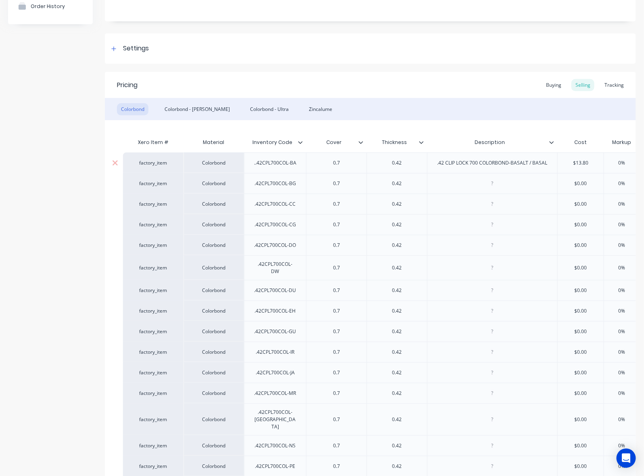
click at [429, 160] on div ".42 CLIP LOCK 700 COLORBOND-BASALT / BASAL" at bounding box center [492, 163] width 123 height 10
click at [150, 162] on div "factory_item" at bounding box center [153, 162] width 44 height 7
type textarea "x"
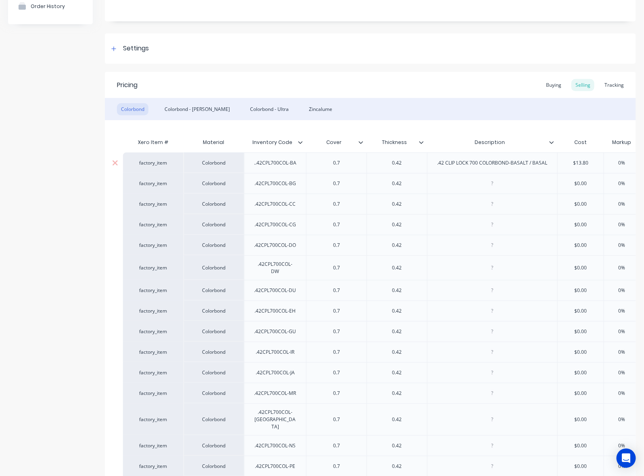
click at [150, 160] on div "factory_item" at bounding box center [153, 162] width 44 height 7
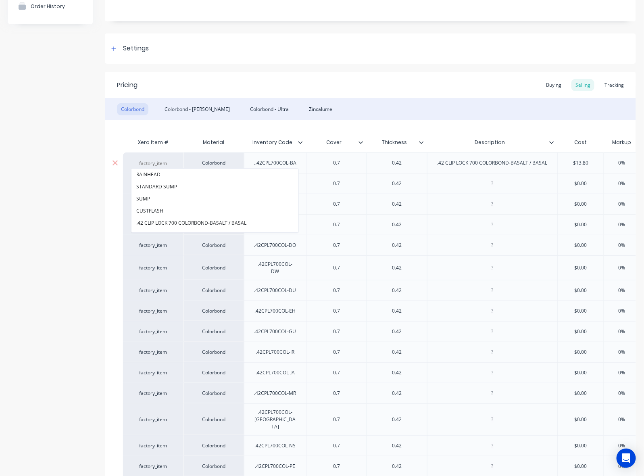
paste input ".42 CLIP LOCK 700 COLORBOND-BASALT / BASAL"
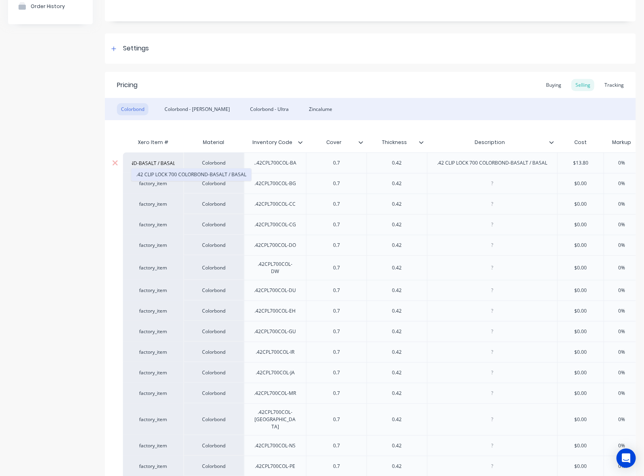
type input ".42 CLIP LOCK 700 COLORBOND-BASALT / BASAL"
click at [170, 176] on button ".42 CLIP LOCK 700 COLORBOND-BASALT / BASAL" at bounding box center [191, 175] width 120 height 12
type textarea "x"
click at [429, 184] on div at bounding box center [492, 183] width 40 height 10
paste div
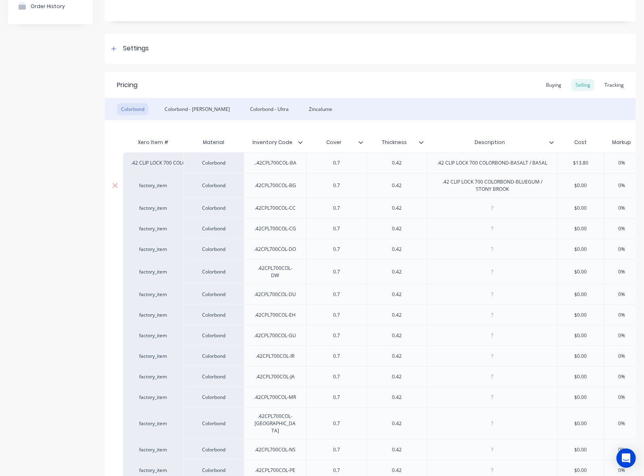
click at [160, 182] on div "factory_item" at bounding box center [153, 185] width 44 height 7
type textarea "x"
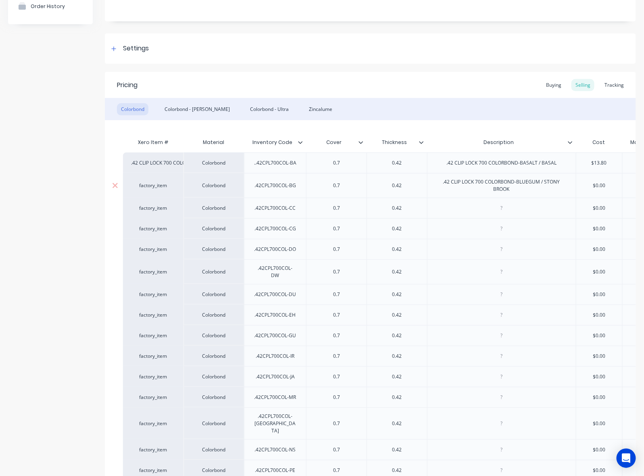
click at [158, 183] on div "factory_item" at bounding box center [153, 185] width 44 height 7
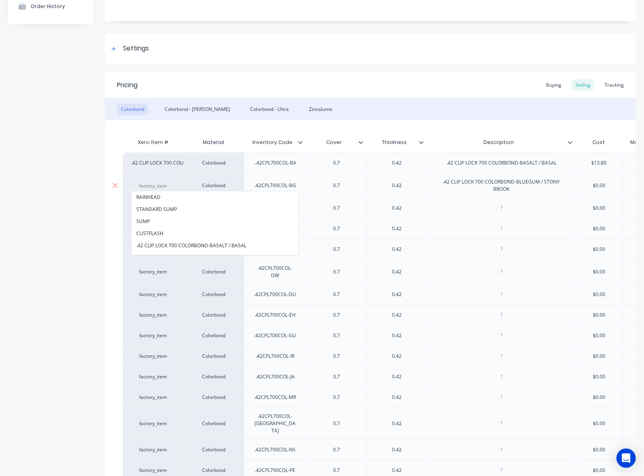
paste input ".42 CLIP LOCK 700 COLORBOND-BLUEGUM / STONY BROOK"
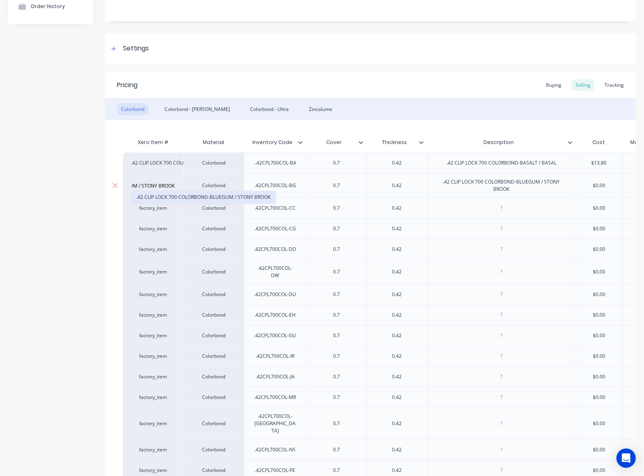
type input ".42 CLIP LOCK 700 COLORBOND-BLUEGUM / STONY BROOK"
click at [156, 198] on button ".42 CLIP LOCK 700 COLORBOND-BLUEGUM / STONY BROOK" at bounding box center [203, 197] width 144 height 12
type textarea "x"
click at [429, 206] on div at bounding box center [501, 208] width 40 height 10
paste div
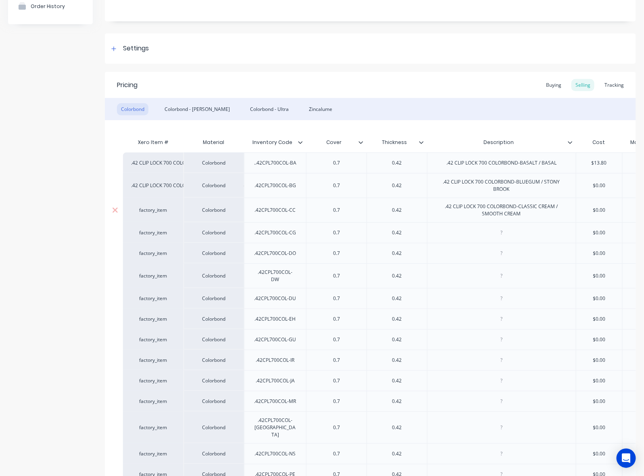
click at [154, 208] on div "factory_item" at bounding box center [153, 209] width 44 height 7
type textarea "x"
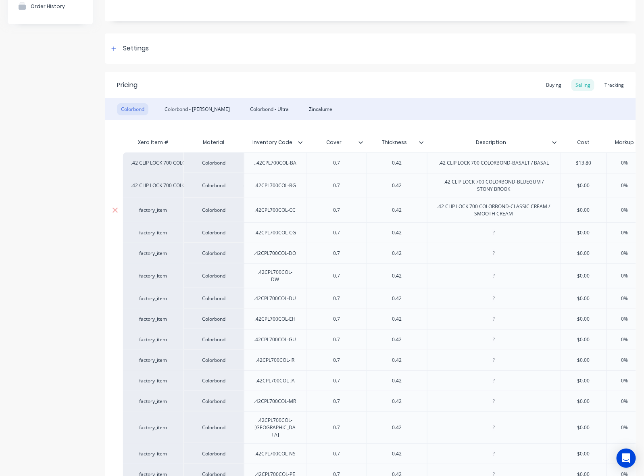
click at [154, 208] on div "factory_item" at bounding box center [153, 209] width 44 height 7
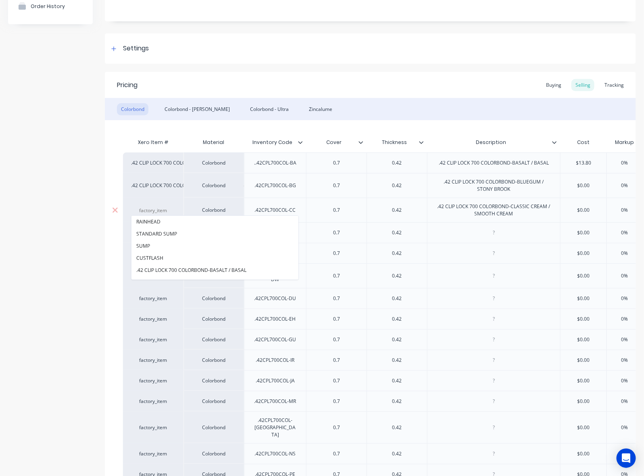
paste input ".42 CLIP LOCK 700 COLORBOND-CLASSIC CREAM / SMOOTH CREAM"
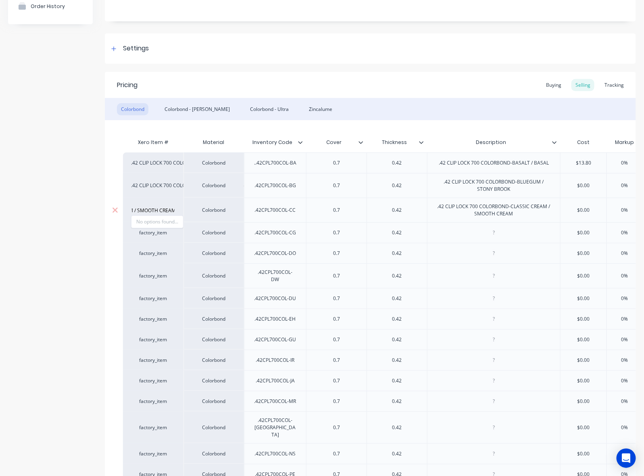
click at [156, 208] on input ".42 CLIP LOCK 700 COLORBOND-CLASSIC CREAM / SMOOTH CREAM" at bounding box center [153, 210] width 44 height 8
click at [170, 210] on input ".42 CLIP LOCK 700 COLORBOND-CLASSIC CREAM / SMOOTH CREAM" at bounding box center [153, 210] width 44 height 8
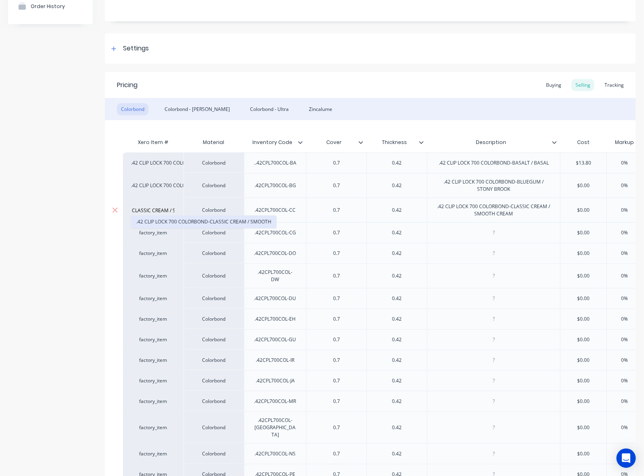
type input ".42 CLIP LOCK 700 COLORBOND-CLASSIC CREAM / S"
click at [187, 221] on button ".42 CLIP LOCK 700 COLORBOND-CLASSIC CREAM / SMOOTH" at bounding box center [203, 222] width 145 height 12
type textarea "x"
click at [150, 232] on div "factory_item" at bounding box center [153, 232] width 44 height 7
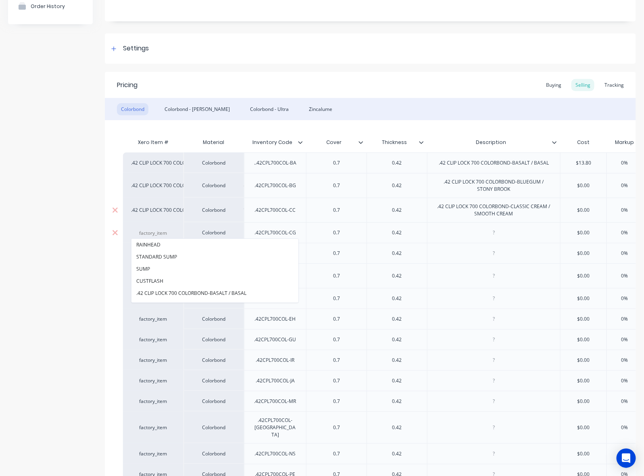
paste input ".42 CLIP LOCK 700 COLORBOND-COTTAGE GREEN / CAULFIELD GREEN"
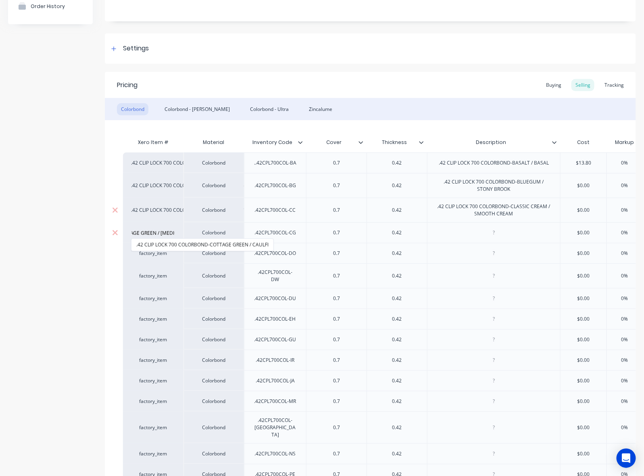
scroll to position [0, 85]
type input ".42 CLIP LOCK 700 COLORBOND-COTTAGE GREEN / CAUL"
click at [160, 243] on button ".42 CLIP LOCK 700 COLORBOND-COTTAGE GREEN / CAULFI" at bounding box center [202, 245] width 142 height 12
type textarea "x"
click at [429, 231] on div at bounding box center [494, 232] width 40 height 10
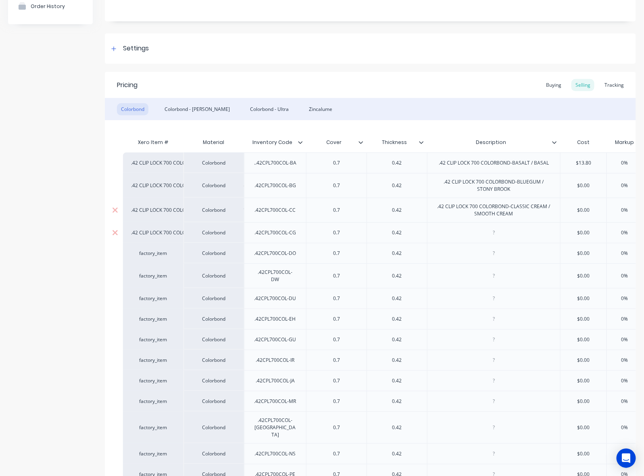
paste div
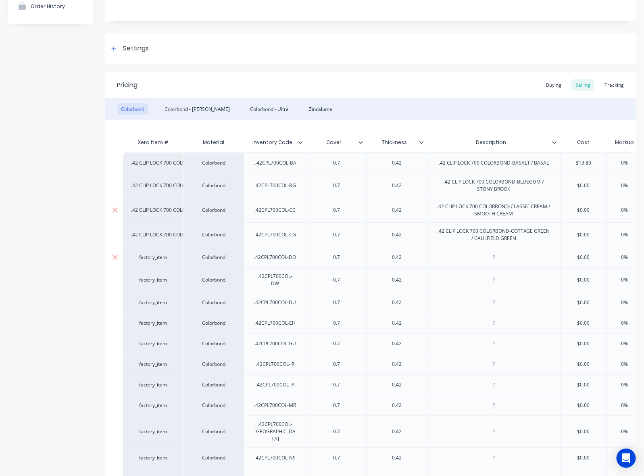
click at [429, 262] on div at bounding box center [494, 257] width 40 height 10
type textarea "x"
paste div
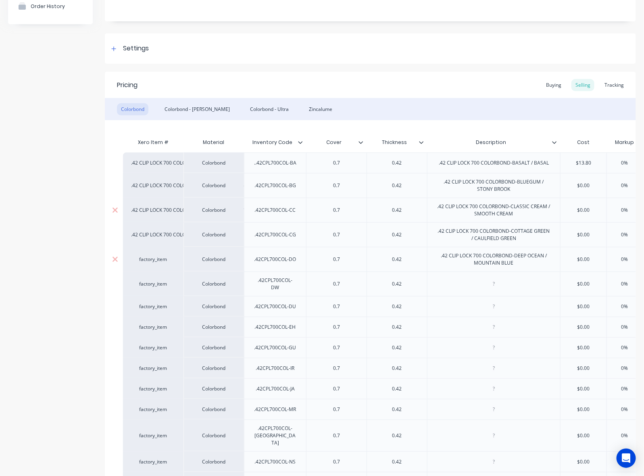
click at [152, 256] on div "factory_item" at bounding box center [153, 259] width 44 height 7
type textarea "x"
click at [150, 258] on div "factory_item" at bounding box center [153, 259] width 44 height 7
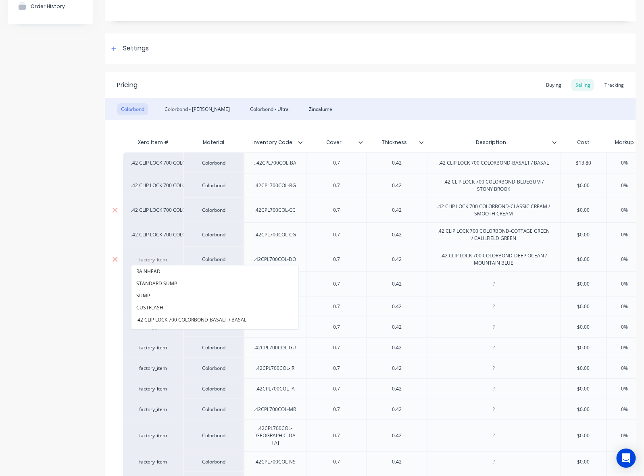
paste input ".42 CLIP LOCK 700 COLORBOND-DEEP OCEAN / MOUNTAIN BLUE"
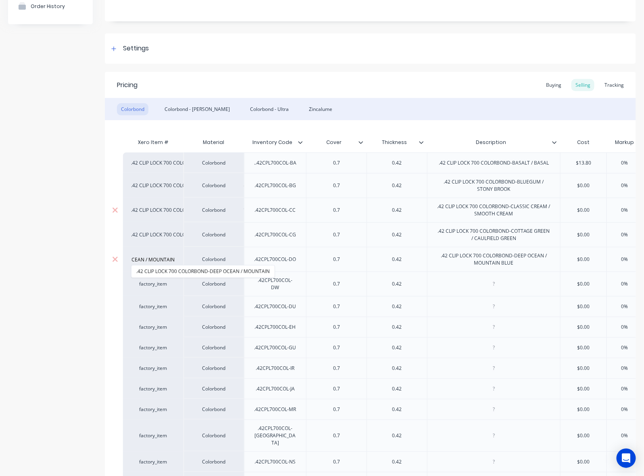
scroll to position [0, 90]
type input ".42 CLIP LOCK 700 COLORBOND-DEEP OCEAN / MOUNTAIN"
click at [160, 267] on button ".42 CLIP LOCK 700 COLORBOND-DEEP OCEAN / MOUNTAIN" at bounding box center [202, 271] width 143 height 12
type textarea "x"
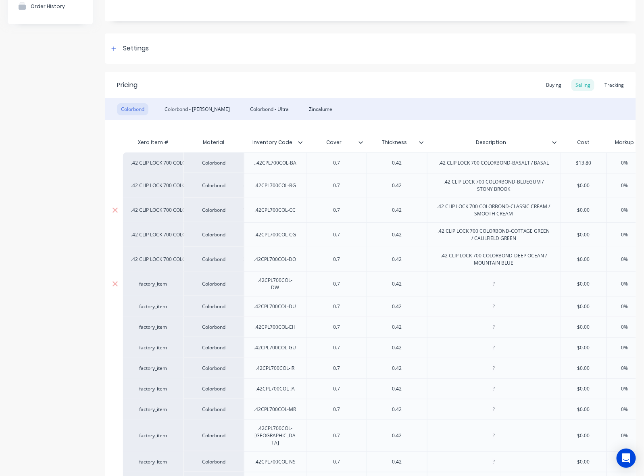
drag, startPoint x: 470, startPoint y: 282, endPoint x: 476, endPoint y: 283, distance: 5.7
click at [429, 282] on div at bounding box center [493, 283] width 133 height 25
click at [429, 282] on div at bounding box center [494, 284] width 40 height 10
paste div
click at [148, 283] on div "factory_item" at bounding box center [153, 283] width 44 height 7
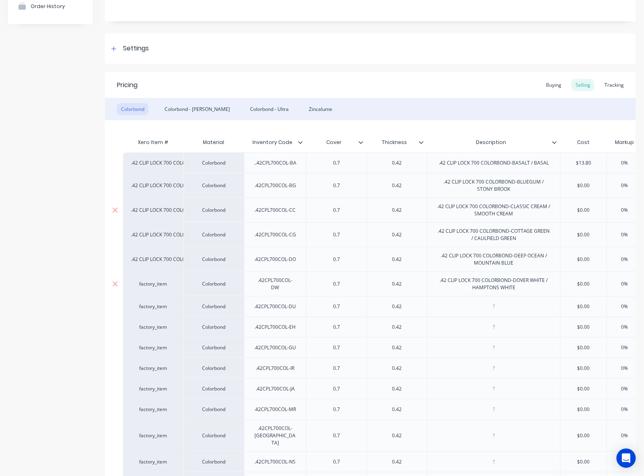
type textarea "x"
click at [152, 281] on div "factory_item" at bounding box center [153, 283] width 44 height 7
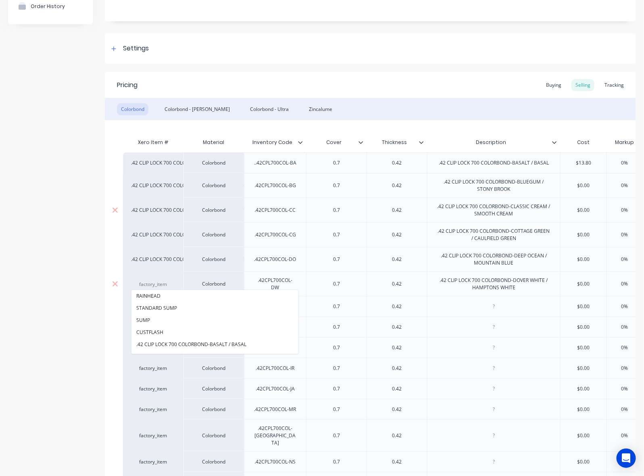
paste input ".42 CLIP LOCK 700 COLORBOND-DOVER WHITE / HAMPTONS WHITE"
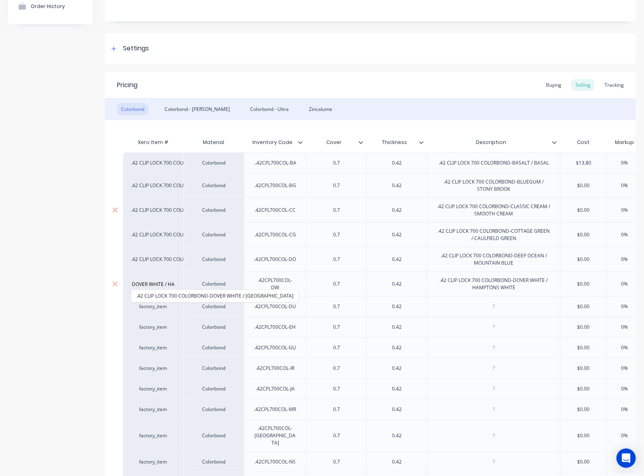
scroll to position [0, 67]
type input ".42 CLIP LOCK 700 COLORBOND-DOVER WHITE /"
click at [187, 290] on button ".42 CLIP LOCK 700 COLORBOND-DOVER WHITE / HAMPTONS" at bounding box center [214, 296] width 167 height 12
type textarea "x"
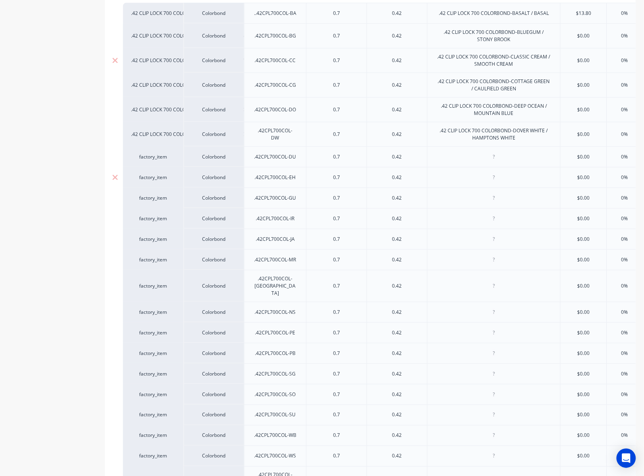
scroll to position [237, 0]
click at [429, 153] on div at bounding box center [494, 155] width 40 height 10
paste div
click at [148, 156] on div "factory_item" at bounding box center [153, 155] width 44 height 7
type textarea "x"
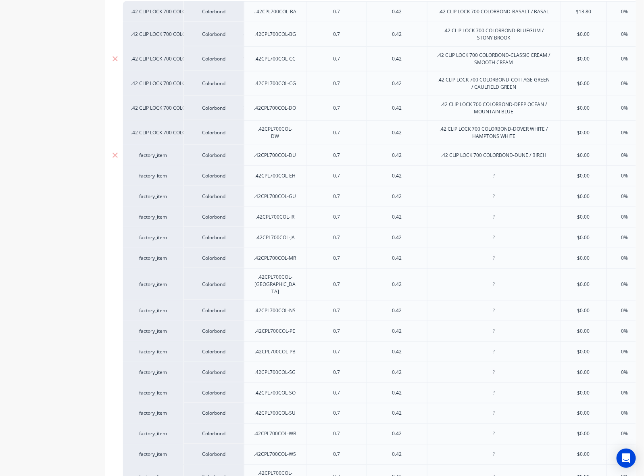
click at [149, 156] on div "factory_item" at bounding box center [153, 155] width 44 height 7
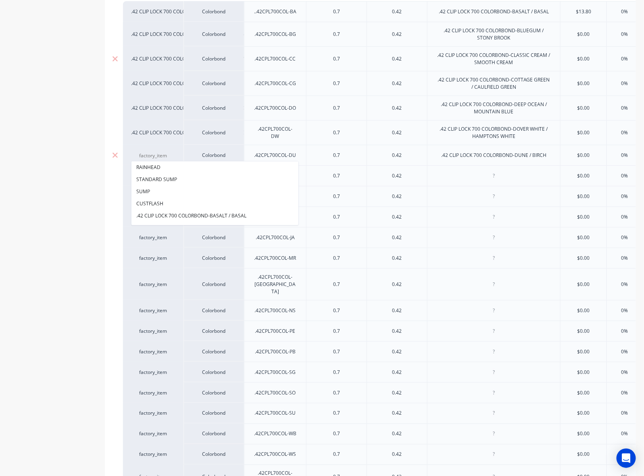
paste input ".42 CLIP LOCK 700 COLORBOND-DUNE / BIRCH"
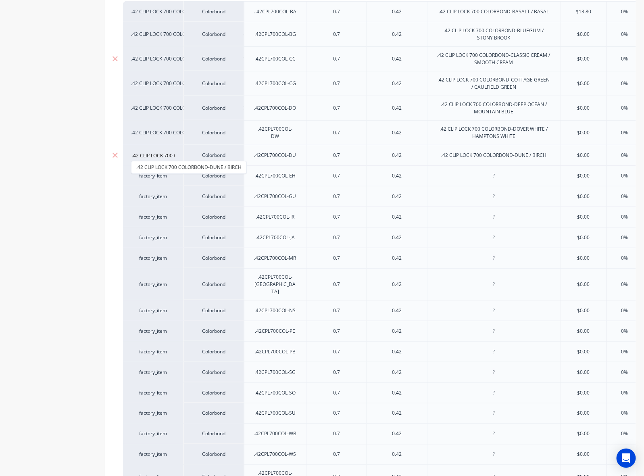
scroll to position [0, 62]
type input ".42 CLIP LOCK 700 COLORBOND-DUNE / BIRCH"
click at [206, 169] on button ".42 CLIP LOCK 700 COLORBOND-DUNE / BIRCH" at bounding box center [188, 167] width 115 height 12
type textarea "x"
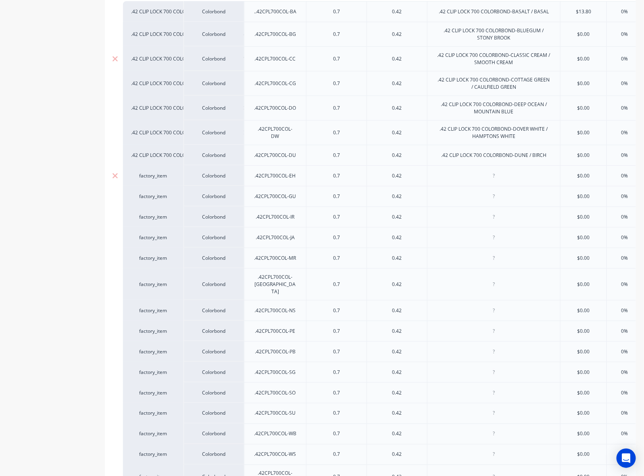
click at [429, 178] on div at bounding box center [494, 176] width 40 height 10
paste div
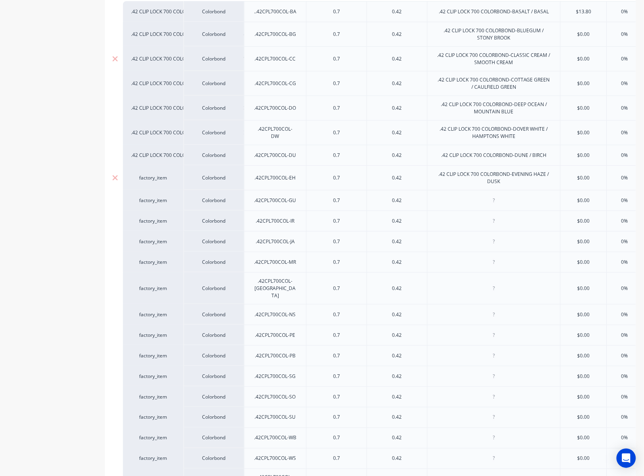
click at [154, 180] on div "factory_item" at bounding box center [153, 177] width 44 height 7
type textarea "x"
click at [154, 179] on div "factory_item" at bounding box center [153, 177] width 44 height 7
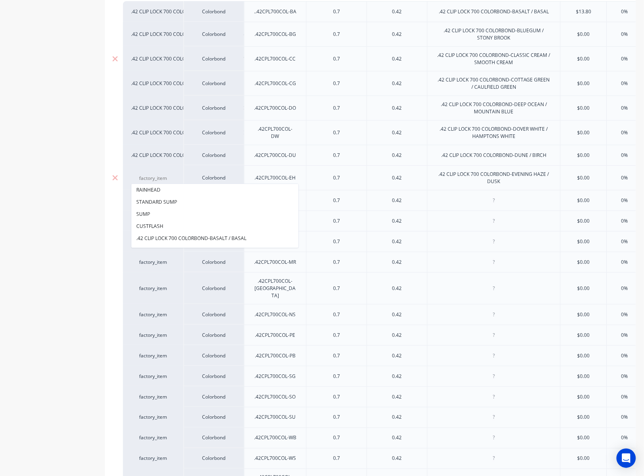
paste input ".42 CLIP LOCK 700 COLORBOND-EVENING HAZE / DUSK"
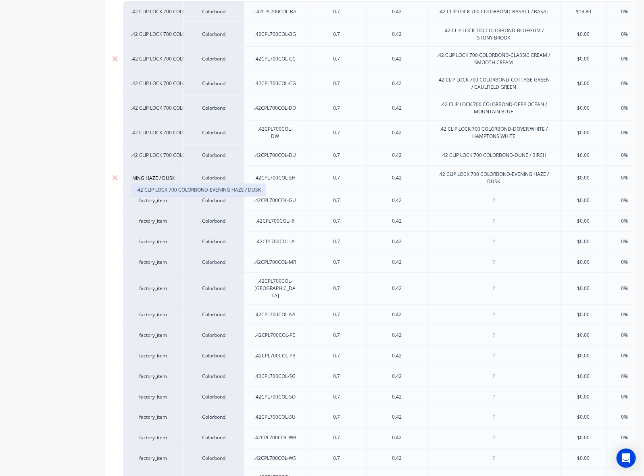
type input ".42 CLIP LOCK 700 COLORBOND-EVENING HAZE / DUSK"
click at [156, 184] on button ".42 CLIP LOCK 700 COLORBOND-EVENING HAZE / DUSK" at bounding box center [198, 190] width 134 height 12
type textarea "x"
click at [429, 202] on div at bounding box center [494, 200] width 40 height 10
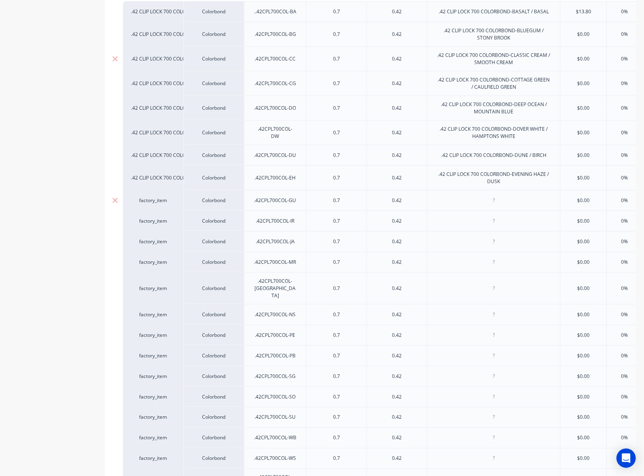
paste div
click at [160, 201] on div "factory_item" at bounding box center [153, 200] width 44 height 7
type textarea "x"
click at [160, 201] on div "factory_item" at bounding box center [153, 200] width 44 height 7
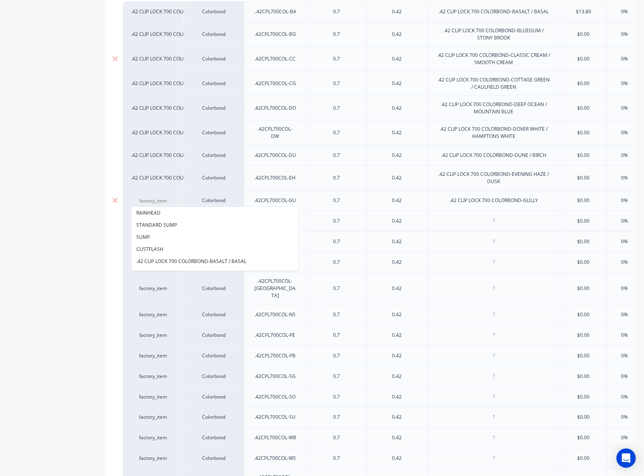
paste input ".42 CLIP LOCK 700 COLORBOND-GULLY"
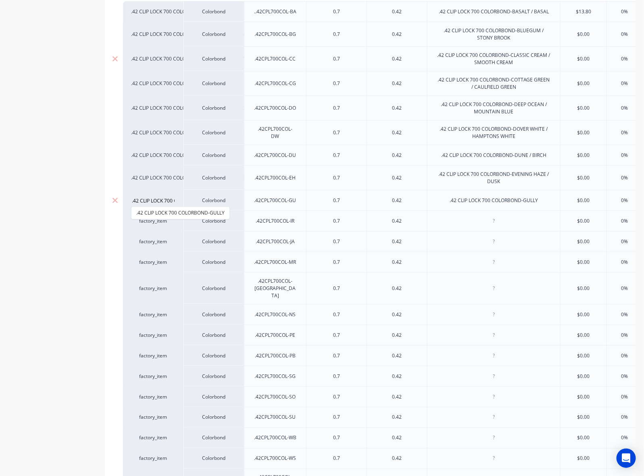
scroll to position [0, 45]
type input ".42 CLIP LOCK 700 COLORBOND-GULLY"
click at [160, 211] on button ".42 CLIP LOCK 700 COLORBOND-GULLY" at bounding box center [180, 213] width 98 height 12
type textarea "x"
click at [429, 220] on div at bounding box center [494, 221] width 40 height 10
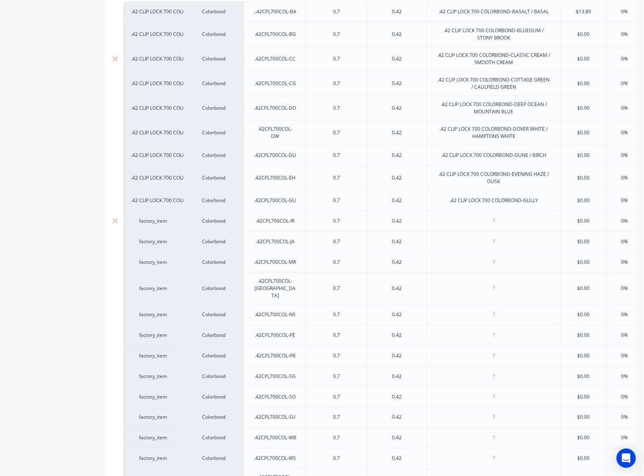
paste div
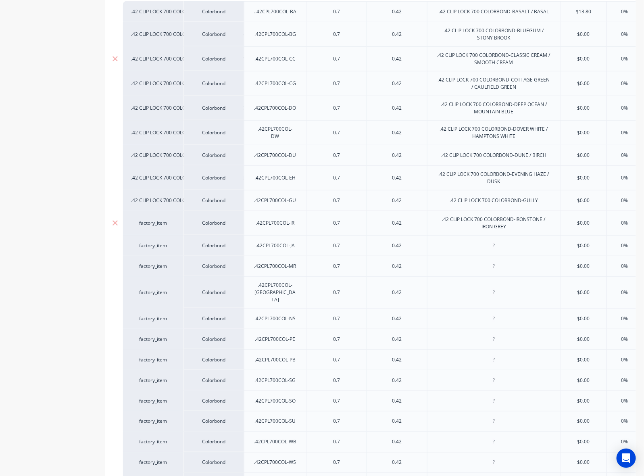
click at [151, 220] on div "factory_item" at bounding box center [153, 222] width 44 height 7
type textarea "x"
click at [150, 225] on div "factory_item" at bounding box center [153, 222] width 44 height 7
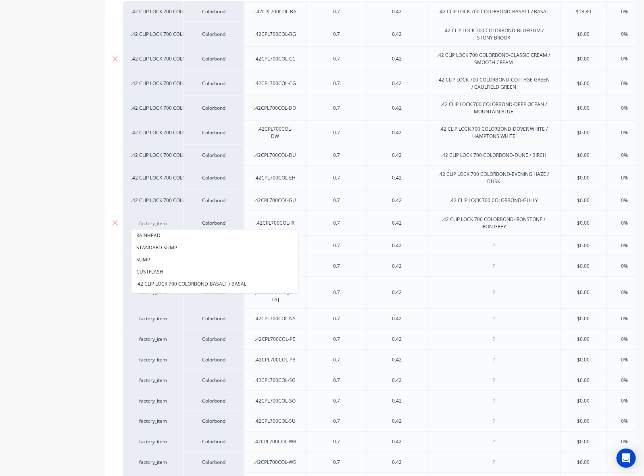
paste input ".42 CLIP LOCK 700 COLORBOND-IRONSTONE / IRON GREY"
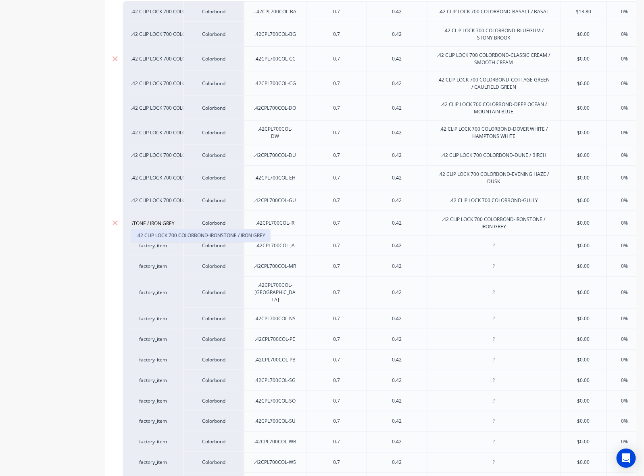
type input ".42 CLIP LOCK 700 COLORBOND-IRONSTONE / IRON GREY"
click at [165, 230] on button ".42 CLIP LOCK 700 COLORBOND-IRONSTONE / IRON GREY" at bounding box center [200, 235] width 139 height 12
type textarea "x"
click at [429, 247] on div at bounding box center [494, 245] width 40 height 10
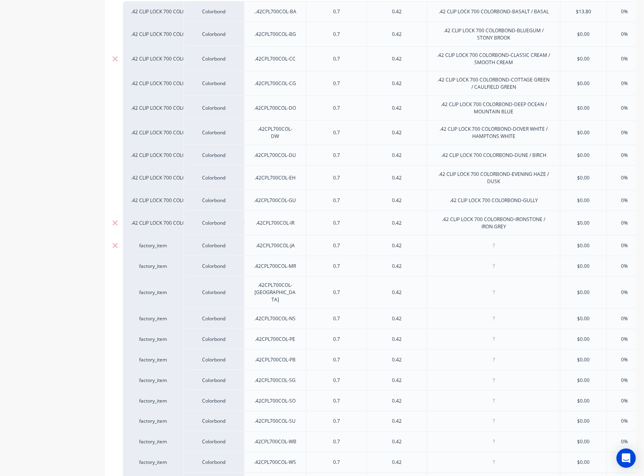
paste div
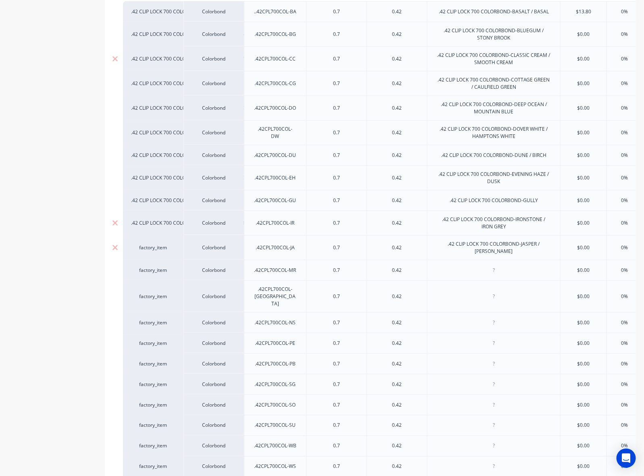
click at [156, 248] on div "factory_item" at bounding box center [153, 247] width 44 height 7
type textarea "x"
click at [156, 248] on div "factory_item" at bounding box center [153, 247] width 44 height 7
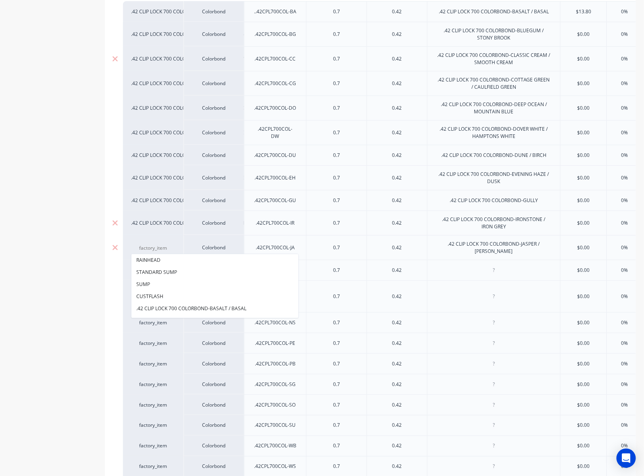
paste input ".42 CLIP LOCK 700 COLORBOND-JASPER / JASMIN BROWN"
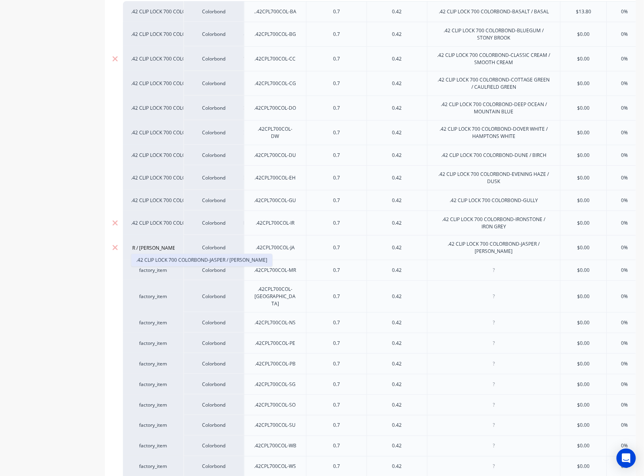
type input ".42 CLIP LOCK 700 COLORBOND-JASPER / JASMIN BROWN"
click at [158, 262] on button ".42 CLIP LOCK 700 COLORBOND-JASPER / JASMIN BROWN" at bounding box center [201, 260] width 141 height 12
type textarea "x"
click at [429, 267] on div at bounding box center [494, 270] width 40 height 10
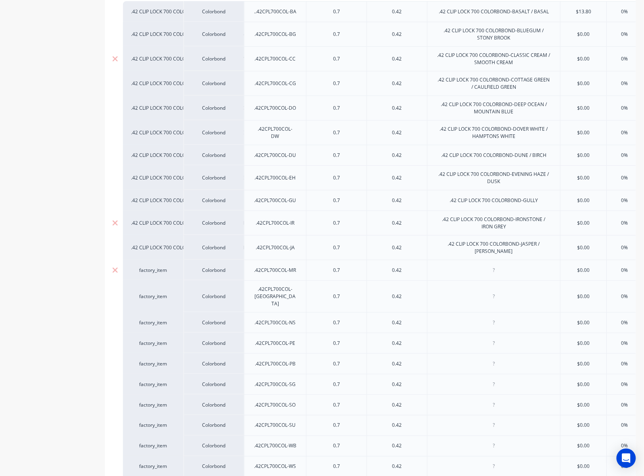
paste div
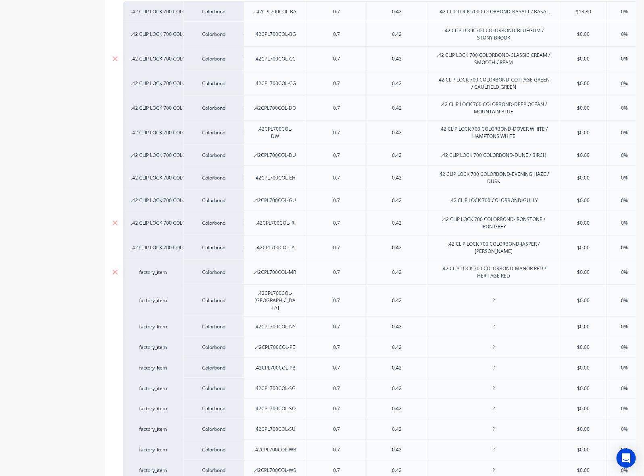
click at [157, 273] on div "factory_item" at bounding box center [153, 272] width 44 height 7
type textarea "x"
click at [157, 273] on div "factory_item" at bounding box center [153, 272] width 44 height 7
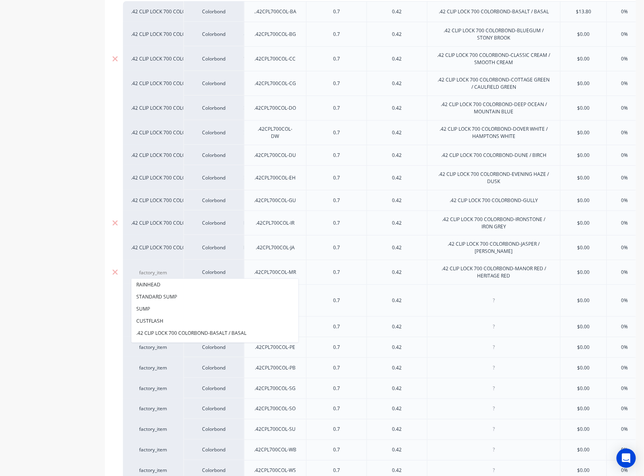
paste input ".42 CLIP LOCK 700 COLORBOND-MANOR RED / HERITAGE RED"
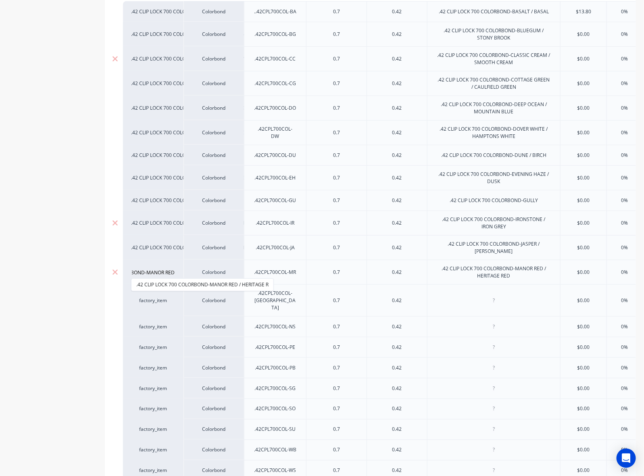
scroll to position [0, 60]
type input ".42 CLIP LOCK 700 COLORBOND-MANOR RED"
click at [148, 283] on button ".42 CLIP LOCK 700 COLORBOND-MANOR RED / HERITAGE R" at bounding box center [202, 285] width 142 height 12
type textarea "x"
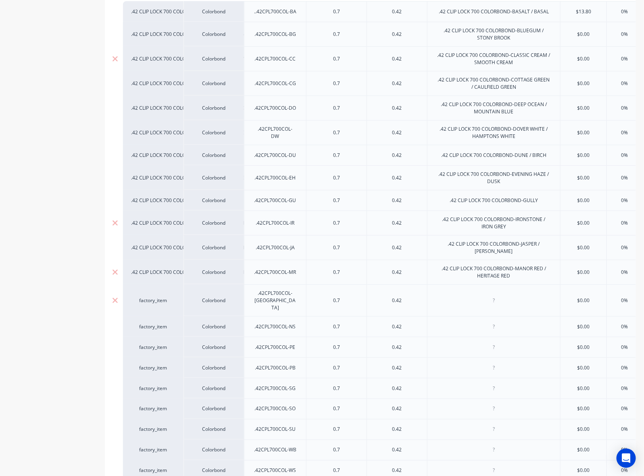
click at [429, 295] on div at bounding box center [494, 300] width 40 height 10
paste div
click at [144, 299] on div "factory_item" at bounding box center [153, 300] width 44 height 7
type textarea "x"
click at [150, 297] on div "factory_item" at bounding box center [153, 300] width 44 height 7
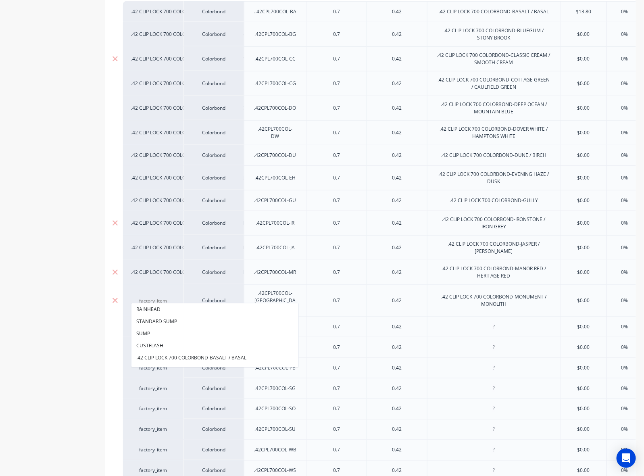
paste input ".42 CLIP LOCK 700 COLORBOND-MONUMENT / MONOLITH"
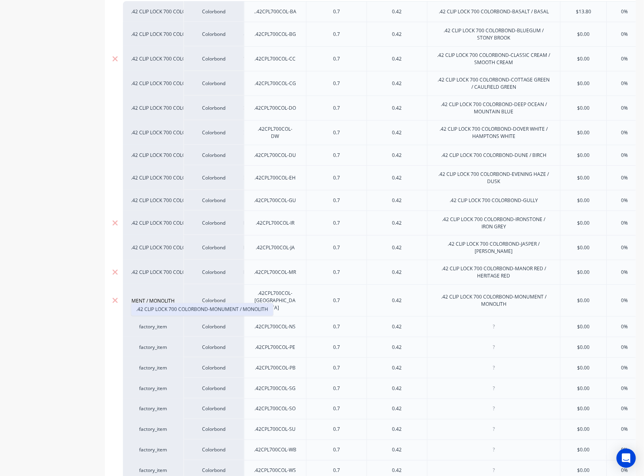
type input ".42 CLIP LOCK 700 COLORBOND-MONUMENT / MONOLITH"
click at [165, 309] on button ".42 CLIP LOCK 700 COLORBOND-MONUMENT / MONOLITH" at bounding box center [202, 309] width 142 height 12
type textarea "x"
click at [429, 321] on div at bounding box center [494, 326] width 40 height 10
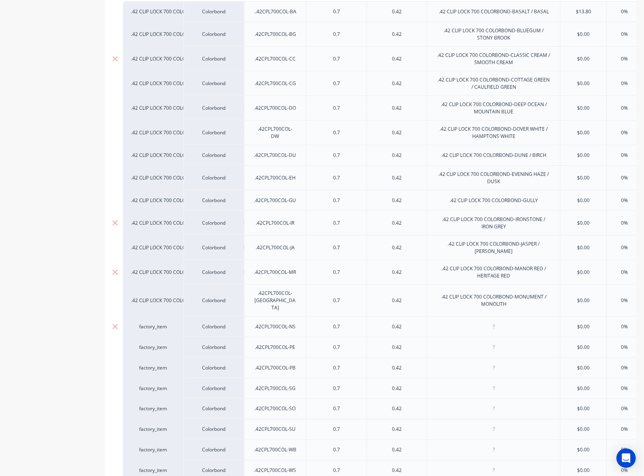
paste div
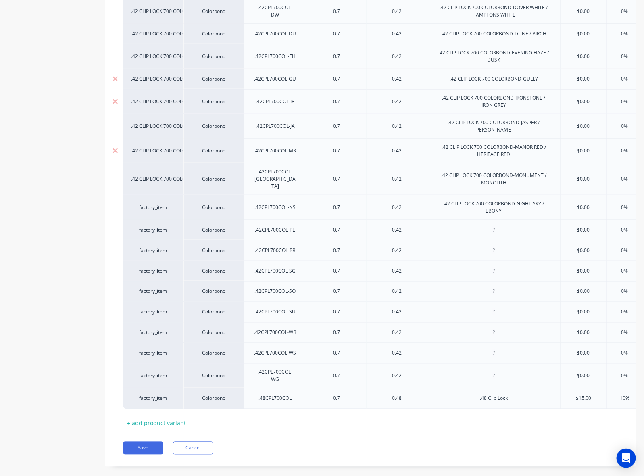
scroll to position [373, 0]
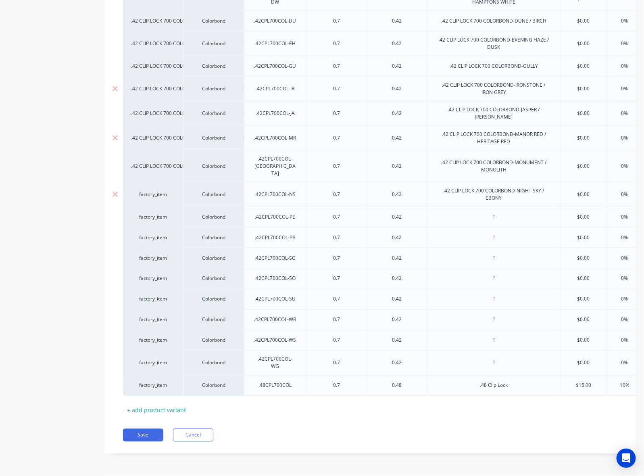
click at [152, 191] on div "factory_item" at bounding box center [153, 194] width 44 height 7
type textarea "x"
click at [152, 191] on div "factory_item" at bounding box center [153, 194] width 44 height 7
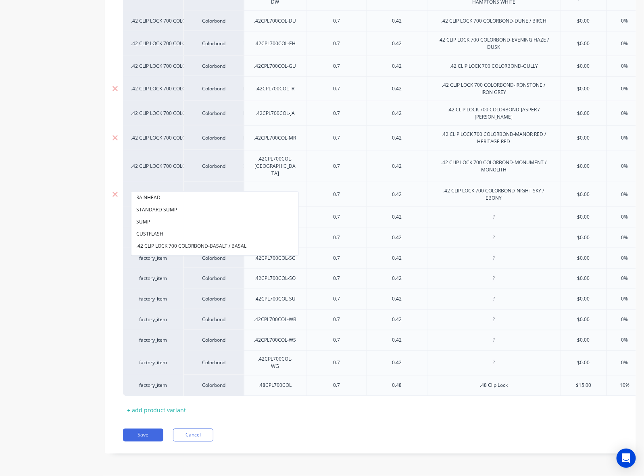
paste input ".42 CLIP LOCK 700 COLORBOND-NIGHT SKY / EBONY"
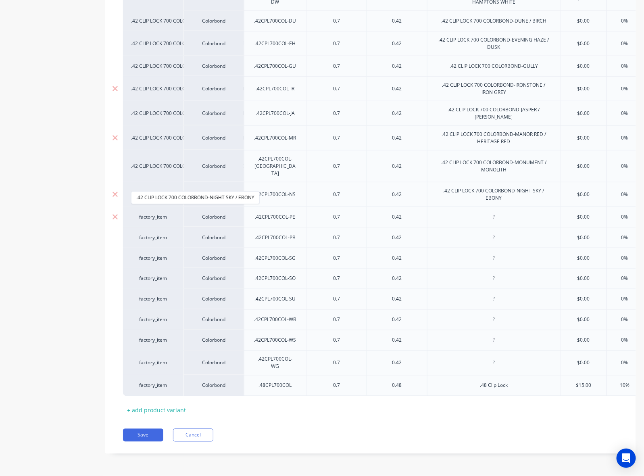
type input ".42 CLIP LOCK 700 COLORBOND-NIGHT SKY / EBONY"
click at [158, 202] on button ".42 CLIP LOCK 700 COLORBOND-NIGHT SKY / EBONY" at bounding box center [195, 198] width 128 height 12
type textarea "x"
click at [429, 212] on div at bounding box center [494, 217] width 40 height 10
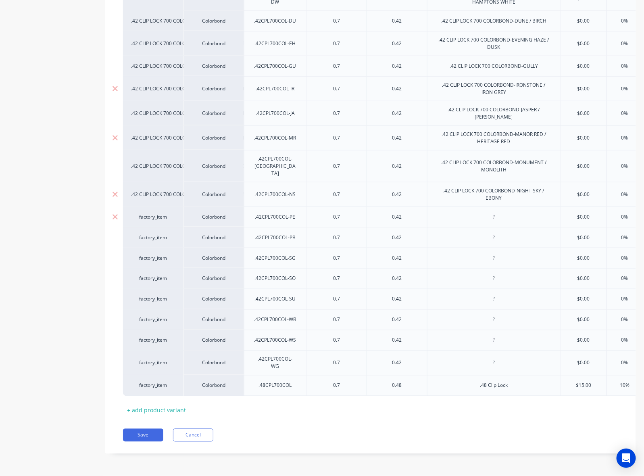
paste div
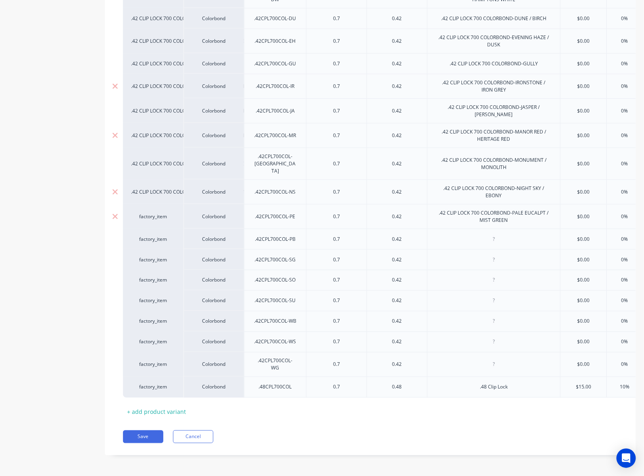
click at [154, 213] on div "factory_item" at bounding box center [153, 216] width 44 height 7
type textarea "x"
click at [154, 213] on div "factory_item" at bounding box center [153, 216] width 44 height 7
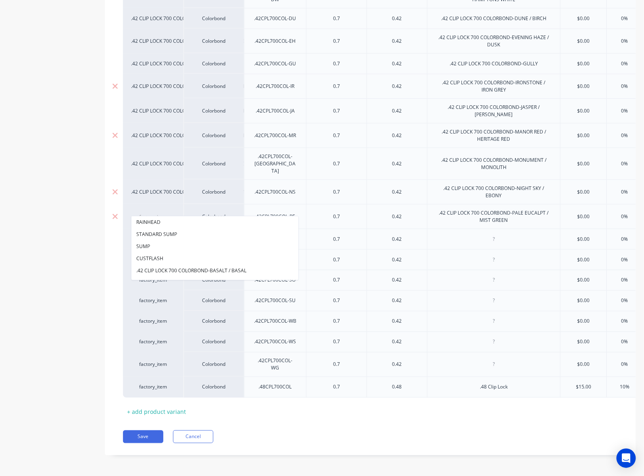
paste input ".42 CLIP LOCK 700 COLORBOND-PALE EUCALPT / MIST GREEN"
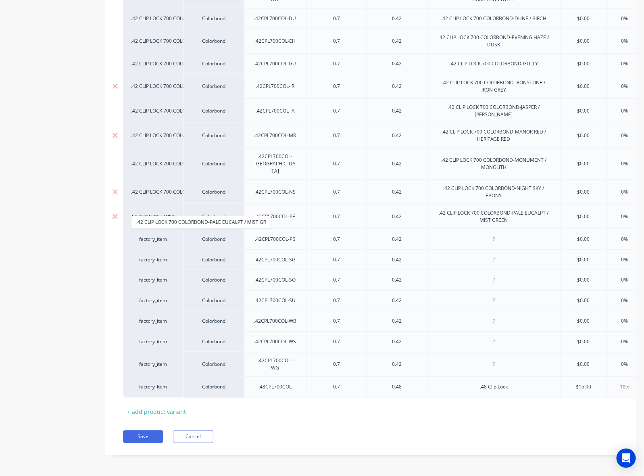
scroll to position [0, 80]
type input ".42 CLIP LOCK 700 COLORBOND-PALE EUCALPT / MIST"
click at [169, 217] on button ".42 CLIP LOCK 700 COLORBOND-PALE EUCALPT / MIST GR" at bounding box center [201, 222] width 140 height 12
type textarea "x"
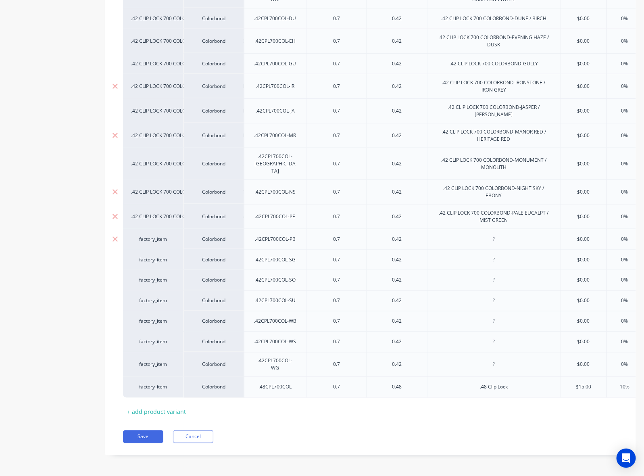
click at [429, 234] on div at bounding box center [494, 239] width 40 height 10
paste div
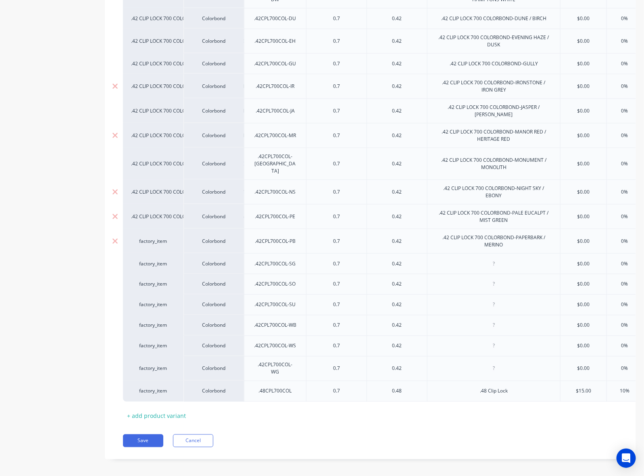
click at [154, 237] on div "factory_item" at bounding box center [153, 240] width 44 height 7
type textarea "x"
click at [154, 237] on div "factory_item" at bounding box center [153, 240] width 44 height 7
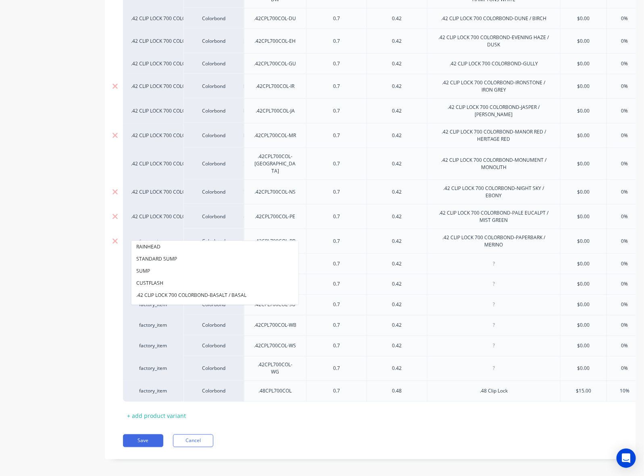
paste input ".42 CLIP LOCK 700 COLORBOND-PAPERBARK / MERINO"
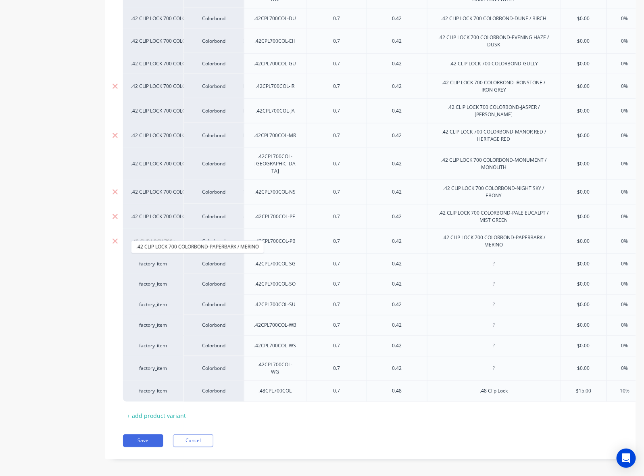
scroll to position [0, 80]
type input ".42 CLIP LOCK 700 COLORBOND-PAPERBARK / MERINO"
click at [160, 244] on button ".42 CLIP LOCK 700 COLORBOND-PAPERBARK / MERINO" at bounding box center [197, 247] width 132 height 12
type textarea "x"
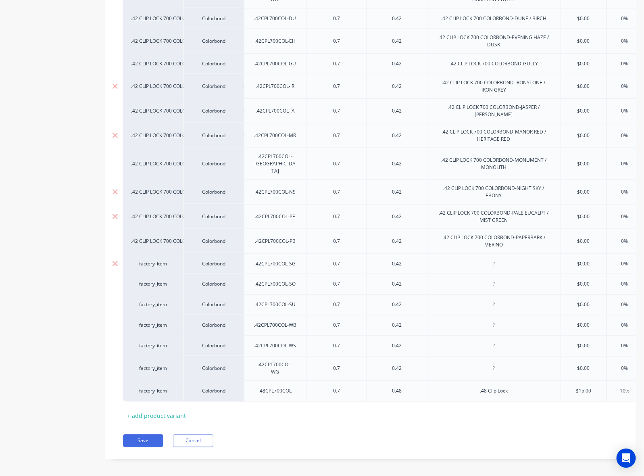
click at [429, 262] on div at bounding box center [494, 263] width 40 height 10
paste div
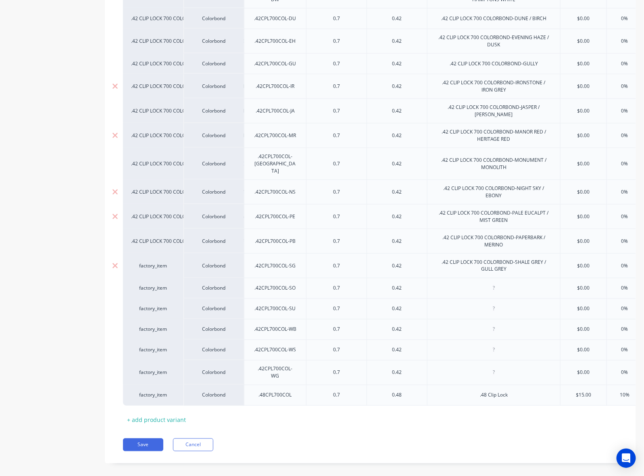
click at [155, 262] on div "factory_item" at bounding box center [153, 265] width 44 height 7
type textarea "x"
click at [155, 262] on div "factory_item" at bounding box center [153, 265] width 44 height 7
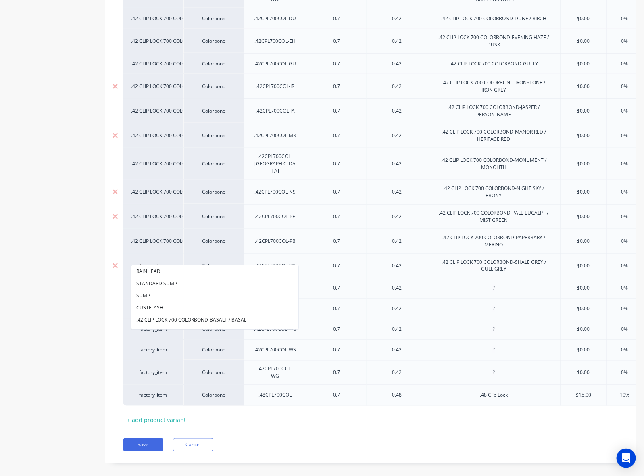
paste input ".42 CLIP LOCK 700 COLORBOND-SHALE GREY / GULL GREY"
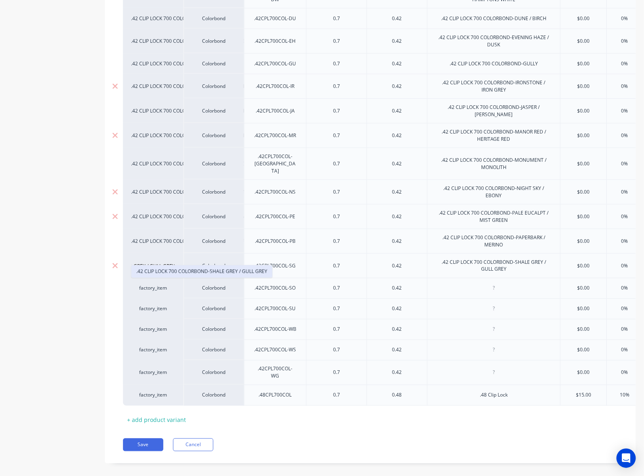
type input ".42 CLIP LOCK 700 COLORBOND-SHALE GREY / GULL GREY"
click at [160, 269] on button ".42 CLIP LOCK 700 COLORBOND-SHALE GREY / GULL GREY" at bounding box center [201, 271] width 141 height 12
type textarea "x"
click at [429, 283] on div at bounding box center [494, 288] width 40 height 10
paste div
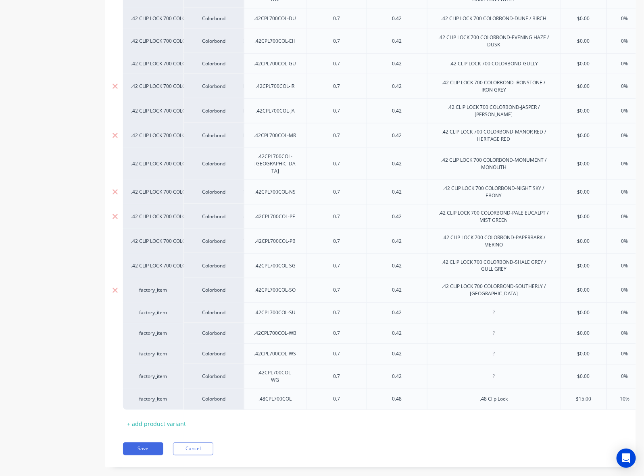
click at [148, 287] on div "factory_item" at bounding box center [153, 290] width 44 height 7
type textarea "x"
click at [148, 287] on div "factory_item" at bounding box center [153, 290] width 44 height 7
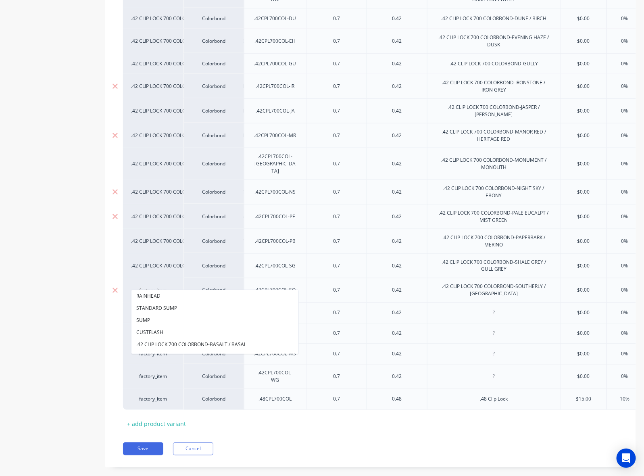
paste input ".42 CLIP LOCK 700 COLORBOND-SOUTHERLY / MONTAUK"
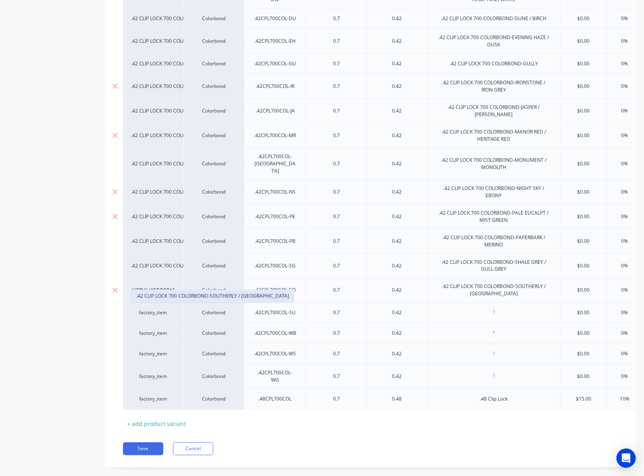
click at [156, 294] on button ".42 CLIP LOCK 700 COLORBOND-SOUTHERLY / MONTAUK" at bounding box center [212, 296] width 162 height 12
click at [429, 302] on div at bounding box center [493, 312] width 133 height 21
drag, startPoint x: 495, startPoint y: 305, endPoint x: 498, endPoint y: 311, distance: 6.7
click at [429, 308] on div at bounding box center [494, 313] width 40 height 10
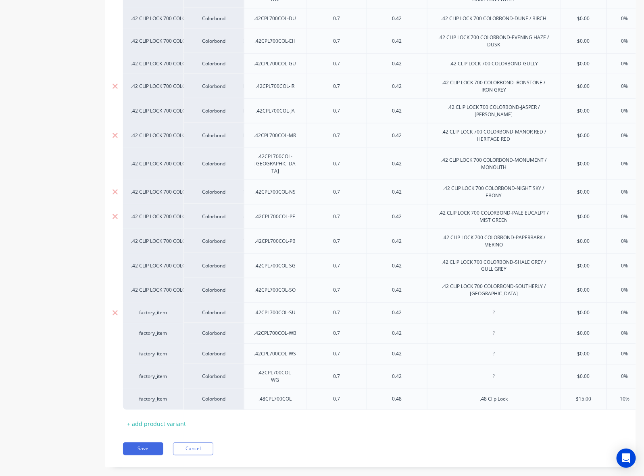
paste div
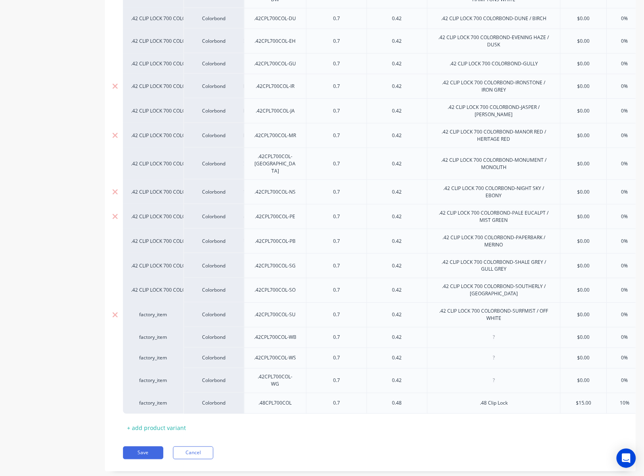
click at [158, 311] on div "factory_item" at bounding box center [153, 314] width 44 height 7
click at [162, 321] on button ".42 CLIP LOCK 700 COLORBOND-SURFMIST / OFF WHITE" at bounding box center [198, 321] width 135 height 12
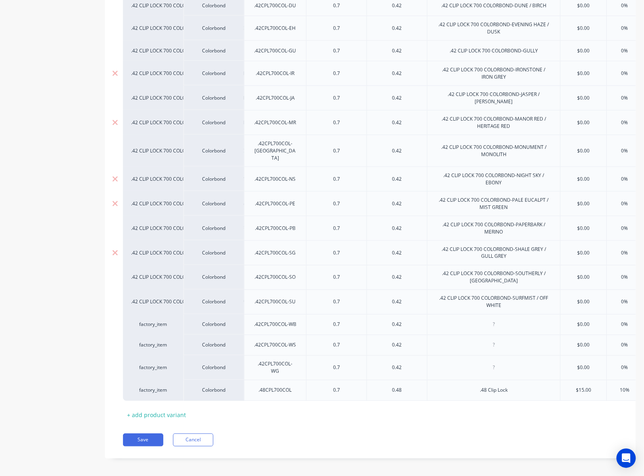
scroll to position [394, 0]
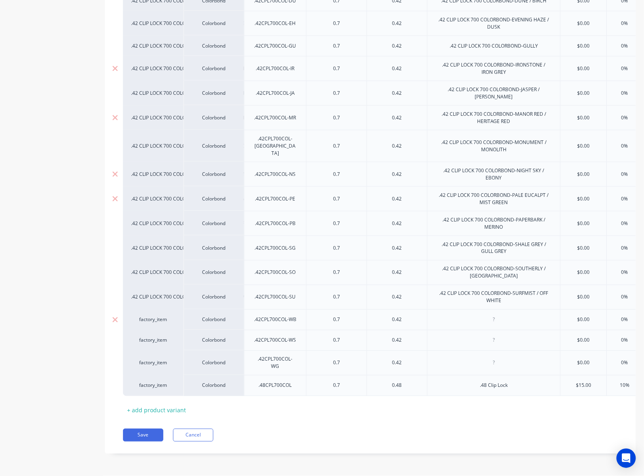
click at [429, 315] on div at bounding box center [494, 320] width 40 height 10
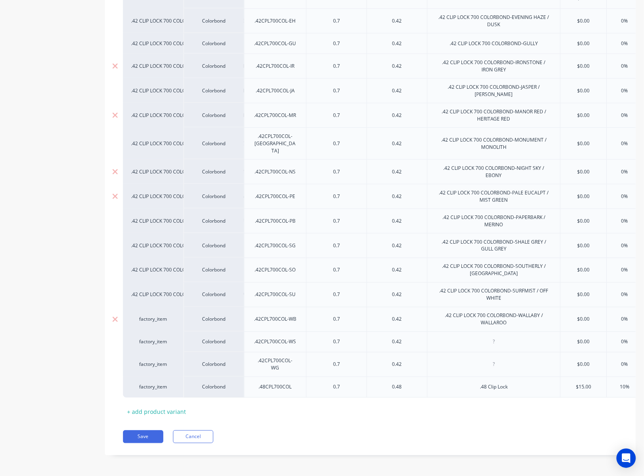
click at [152, 316] on div "factory_item" at bounding box center [153, 319] width 44 height 7
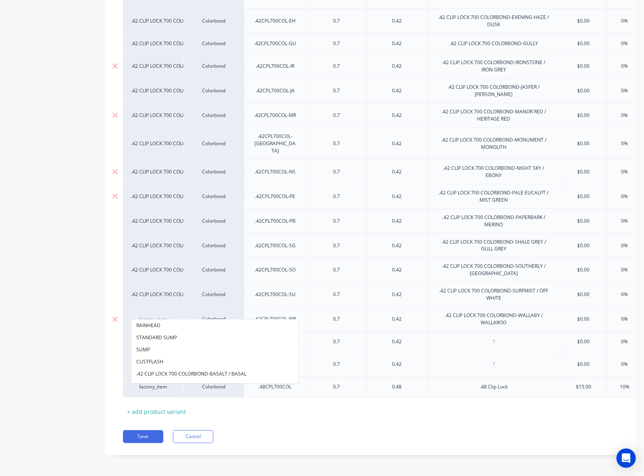
click at [148, 316] on input at bounding box center [153, 320] width 44 height 8
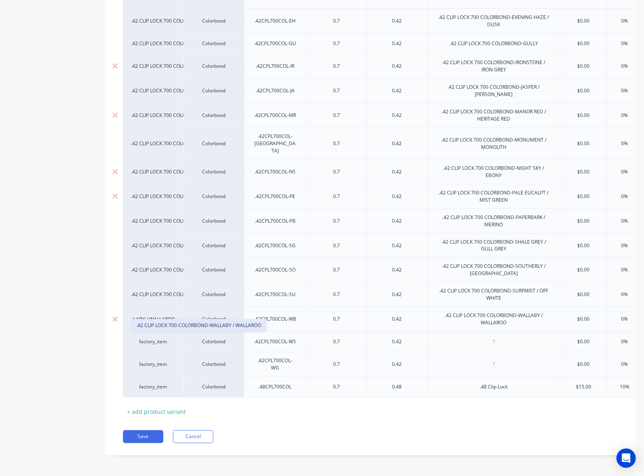
click at [169, 328] on button ".42 CLIP LOCK 700 COLORBOND-WALLABY / WALLAROO" at bounding box center [198, 325] width 135 height 12
click at [429, 337] on div at bounding box center [494, 342] width 40 height 10
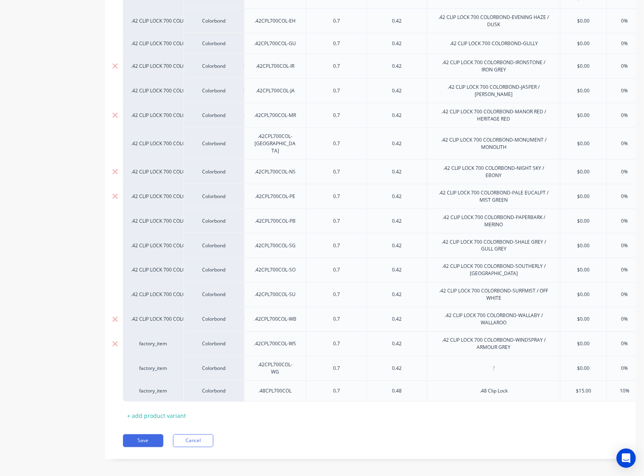
click at [169, 340] on div "factory_item" at bounding box center [153, 343] width 44 height 7
click at [156, 340] on div "factory_item" at bounding box center [153, 343] width 44 height 7
click at [162, 345] on button ".42 CLIP LOCK 700 COLORBOND-WINDSPRAY / ARMOUR GRE" at bounding box center [204, 350] width 146 height 12
click at [429, 363] on div at bounding box center [494, 368] width 40 height 10
click at [160, 365] on div "factory_item" at bounding box center [153, 368] width 44 height 7
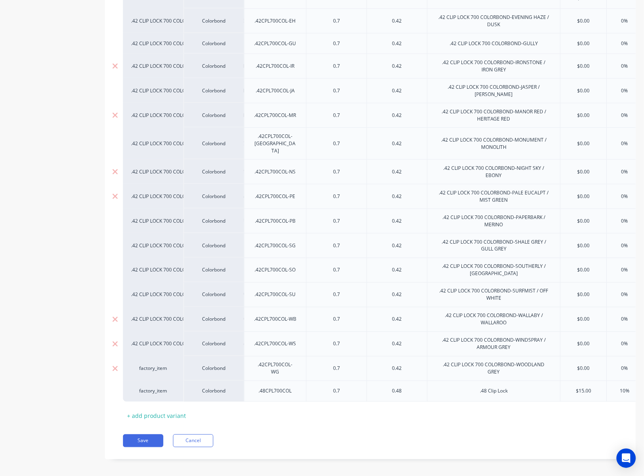
click at [150, 365] on div "factory_item" at bounding box center [153, 368] width 44 height 7
click at [194, 300] on button ".42 CLIP LOCK 700 COLORBOND-WOODLAND GREY" at bounding box center [193, 301] width 125 height 12
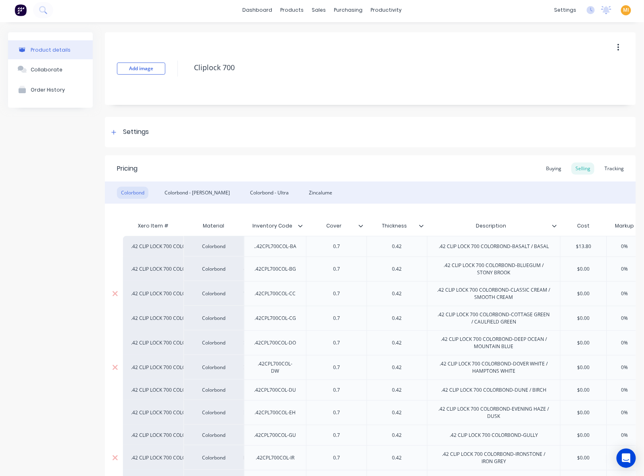
scroll to position [0, 0]
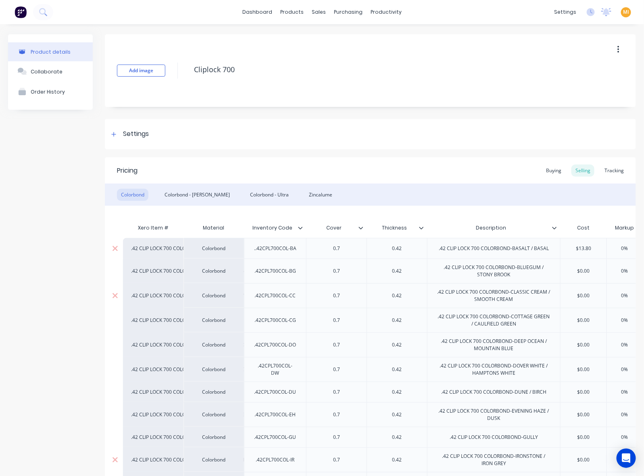
click at [429, 244] on div ".42 CLIP LOCK 700 COLORBOND-BASALT / BASAL" at bounding box center [493, 248] width 123 height 10
click at [429, 267] on div ".42 CLIP LOCK 700 COLORBOND-BLUEGUM / STONY BROOK" at bounding box center [494, 271] width 126 height 18
click at [429, 277] on div ".42 CLIP LOCK 700 COLORBOND-BLUEGUM / STONY BROOK" at bounding box center [494, 271] width 126 height 18
click at [429, 246] on div "42 CLIP LOCK 700 COLORBOND-BASALT / BASAL" at bounding box center [494, 248] width 122 height 10
drag, startPoint x: 195, startPoint y: 193, endPoint x: 167, endPoint y: 198, distance: 28.8
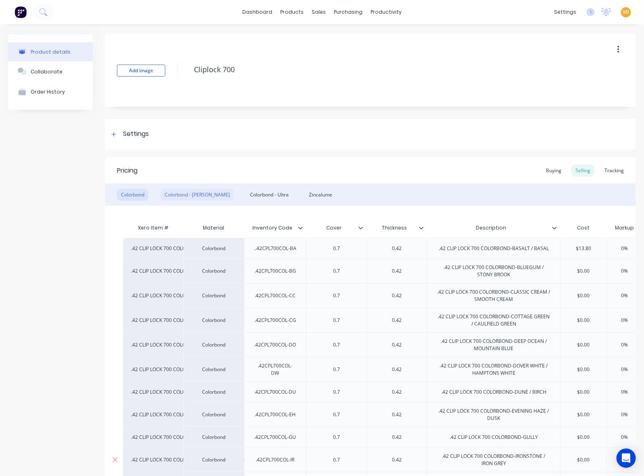
click at [195, 193] on div "Colorbond - [PERSON_NAME]" at bounding box center [196, 195] width 73 height 12
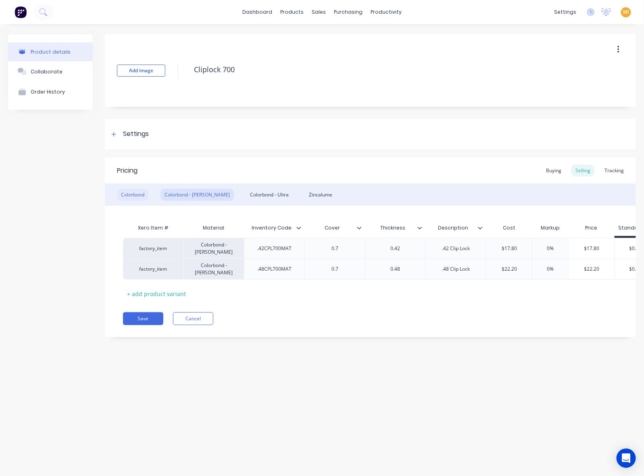
click at [137, 198] on div "Colorbond" at bounding box center [132, 195] width 31 height 12
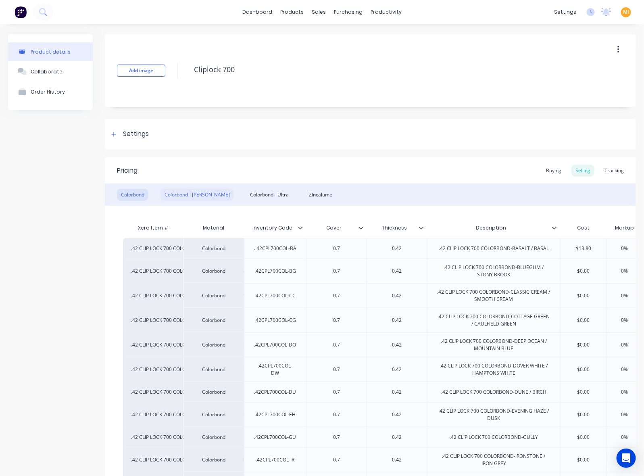
click at [180, 189] on div "Colorbond - [PERSON_NAME]" at bounding box center [196, 195] width 73 height 12
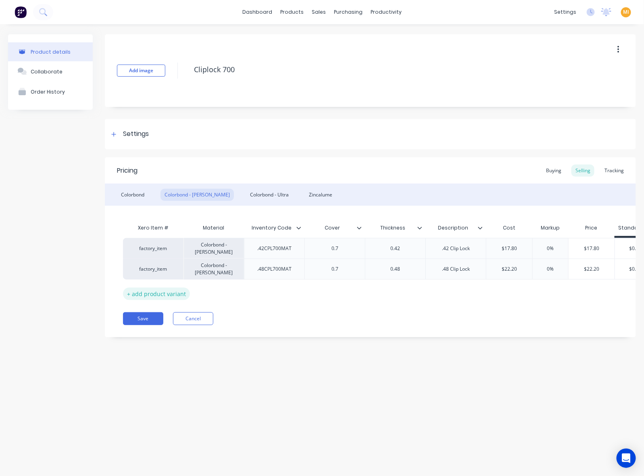
click at [146, 294] on div "+ add product variant" at bounding box center [156, 293] width 67 height 12
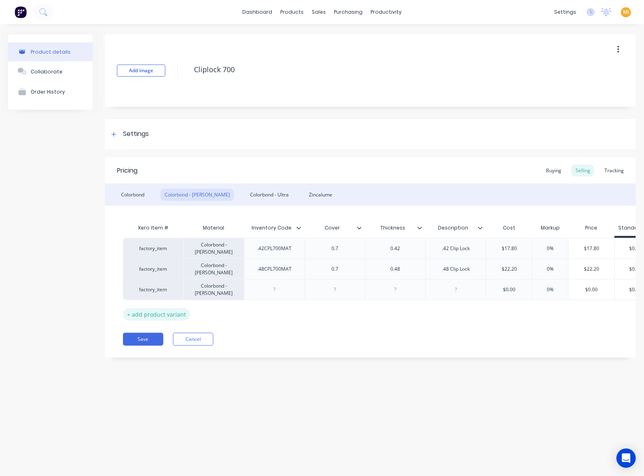
click at [154, 313] on div "+ add product variant" at bounding box center [156, 314] width 67 height 12
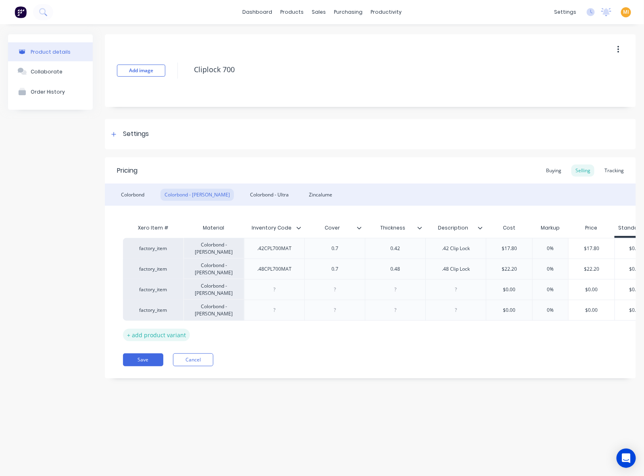
click at [152, 335] on div "+ add product variant" at bounding box center [156, 335] width 67 height 12
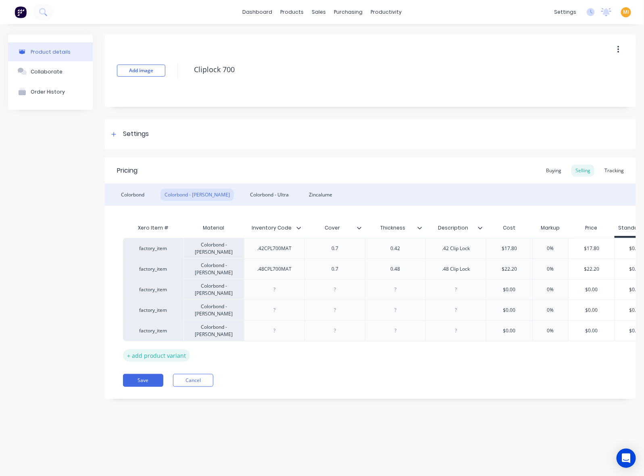
click at [158, 357] on div "+ add product variant" at bounding box center [156, 355] width 67 height 12
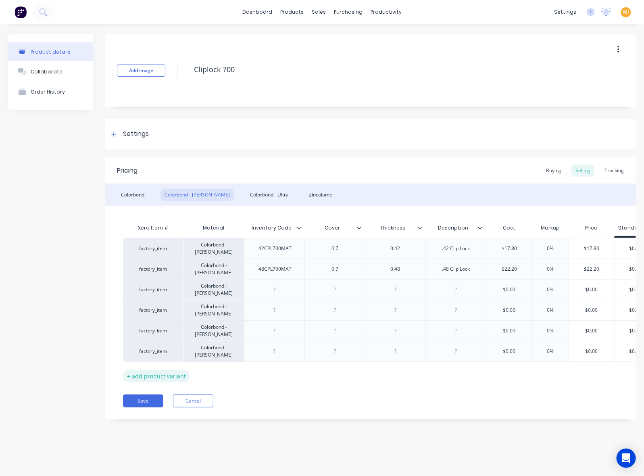
click at [158, 375] on div "+ add product variant" at bounding box center [156, 376] width 67 height 12
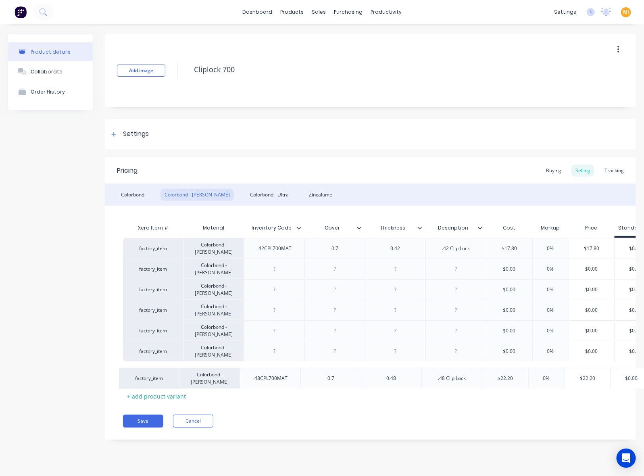
drag, startPoint x: 243, startPoint y: 271, endPoint x: 240, endPoint y: 382, distance: 111.7
click at [240, 382] on div "Xero Item # Material Inventory Code Cover Thickness Description Cost Markup Pri…" at bounding box center [370, 311] width 495 height 183
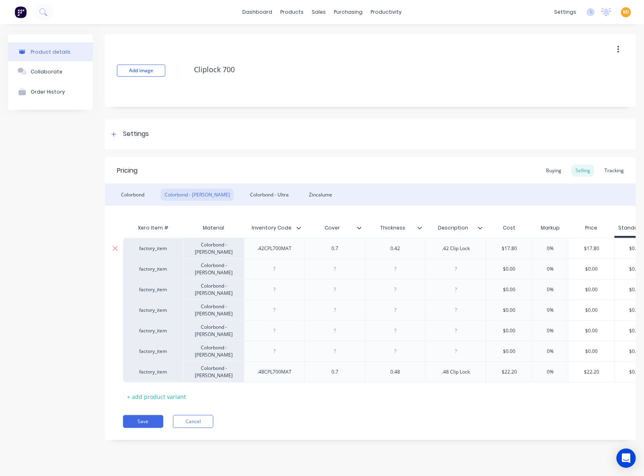
click at [277, 247] on div ".42CPL700MAT" at bounding box center [274, 248] width 47 height 10
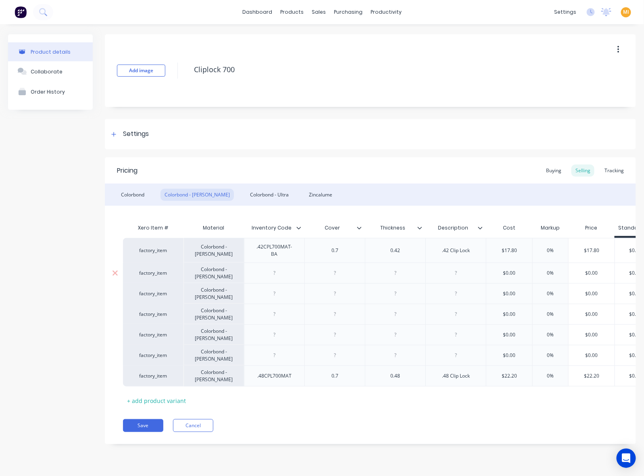
click at [274, 274] on div at bounding box center [274, 273] width 40 height 10
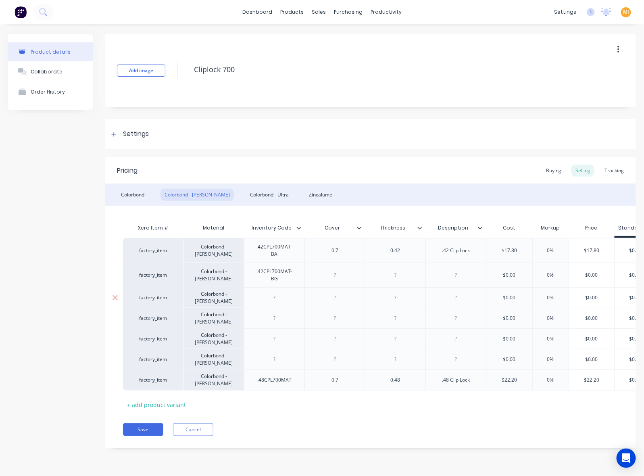
click at [271, 304] on div at bounding box center [274, 297] width 60 height 21
click at [271, 296] on div at bounding box center [274, 297] width 40 height 10
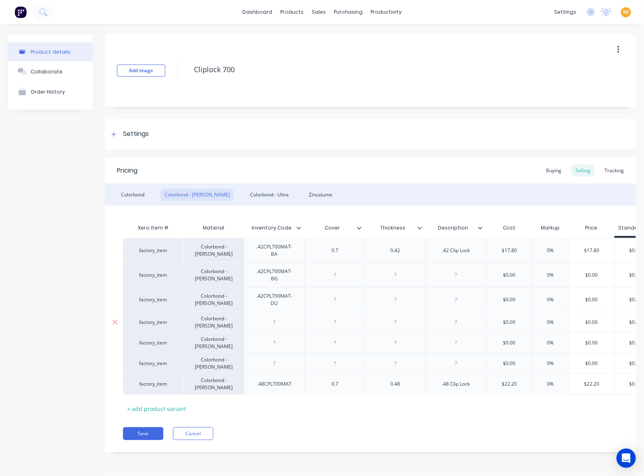
click at [265, 321] on div at bounding box center [274, 322] width 40 height 10
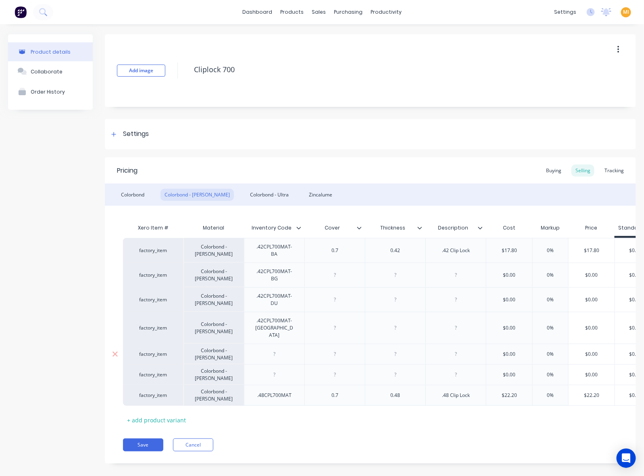
click at [273, 349] on div at bounding box center [274, 354] width 40 height 10
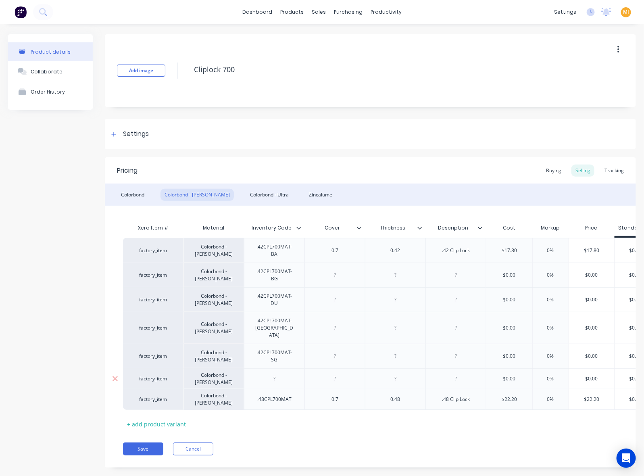
click at [274, 373] on div at bounding box center [274, 378] width 40 height 10
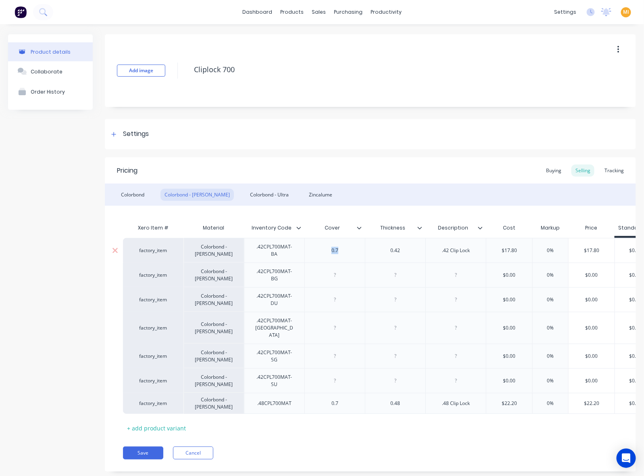
drag, startPoint x: 348, startPoint y: 251, endPoint x: 260, endPoint y: 252, distance: 87.1
click at [260, 252] on div "factory_item Colorbond - Matt .42CPL700MAT-BA 0.7 0.42 .42 Clip Lock $17.80 0% …" at bounding box center [439, 250] width 633 height 25
copy div "0.7"
click at [340, 273] on div at bounding box center [335, 275] width 40 height 10
click at [339, 299] on div at bounding box center [335, 299] width 40 height 10
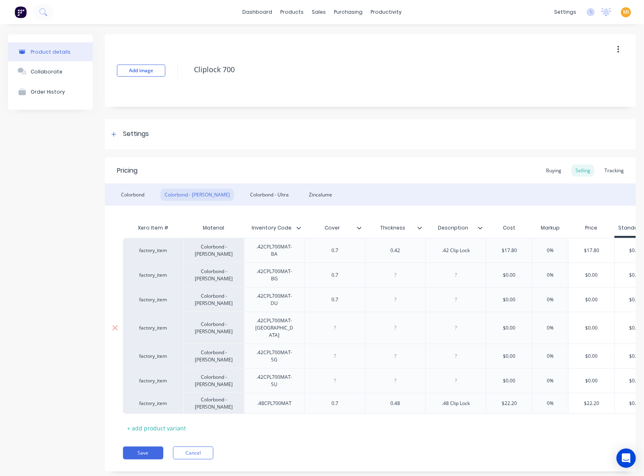
click at [340, 323] on div at bounding box center [335, 328] width 40 height 10
click at [341, 351] on div at bounding box center [335, 356] width 40 height 10
click at [337, 379] on div at bounding box center [334, 380] width 60 height 25
click at [338, 375] on div at bounding box center [335, 380] width 40 height 10
click at [331, 355] on div at bounding box center [334, 356] width 60 height 25
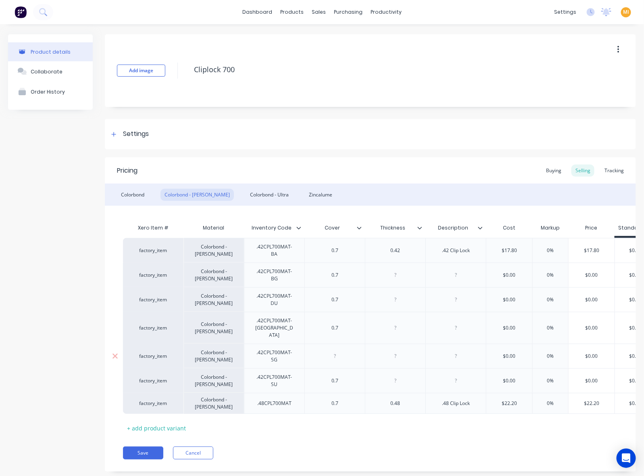
click at [335, 344] on div at bounding box center [334, 356] width 60 height 25
click at [333, 351] on div at bounding box center [335, 356] width 40 height 10
click at [329, 249] on div "factory_item Colorbond - Matt .42CPL700MAT-BA 0.7 0.42 .42 Clip Lock $17.80 0% …" at bounding box center [439, 250] width 633 height 25
click at [398, 269] on div at bounding box center [395, 274] width 60 height 25
click at [398, 273] on div at bounding box center [395, 275] width 40 height 10
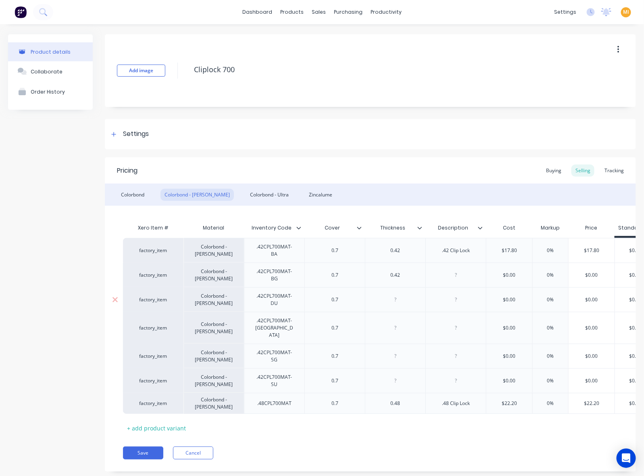
click at [396, 302] on div at bounding box center [395, 299] width 40 height 10
click at [397, 325] on div at bounding box center [395, 328] width 40 height 10
click at [396, 351] on div at bounding box center [395, 356] width 40 height 10
click at [391, 375] on div at bounding box center [395, 380] width 40 height 10
click at [429, 248] on div ".42 Clip Lock" at bounding box center [455, 250] width 41 height 10
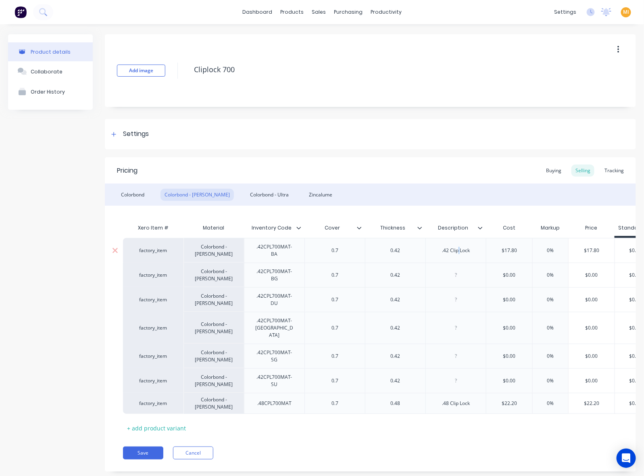
click at [429, 248] on div ".42 Clip Lock" at bounding box center [455, 250] width 41 height 10
click at [152, 249] on div "factory_item" at bounding box center [153, 250] width 44 height 7
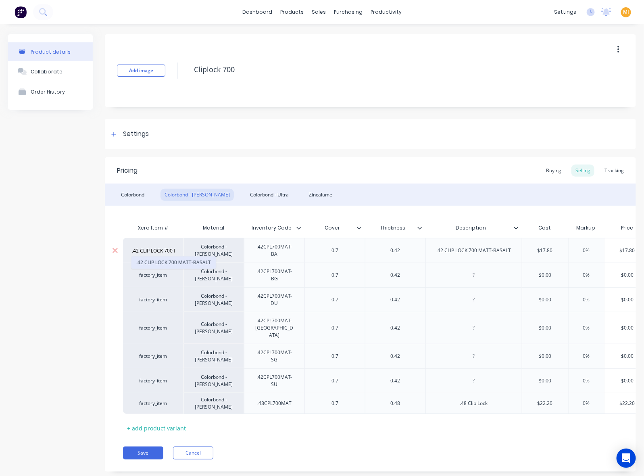
click at [152, 260] on button ".42 CLIP LOCK 700 MATT-BASALT" at bounding box center [173, 262] width 84 height 12
click at [429, 274] on div at bounding box center [474, 275] width 40 height 10
click at [141, 273] on div "factory_item" at bounding box center [153, 274] width 44 height 7
click at [145, 273] on div "factory_item" at bounding box center [153, 274] width 44 height 7
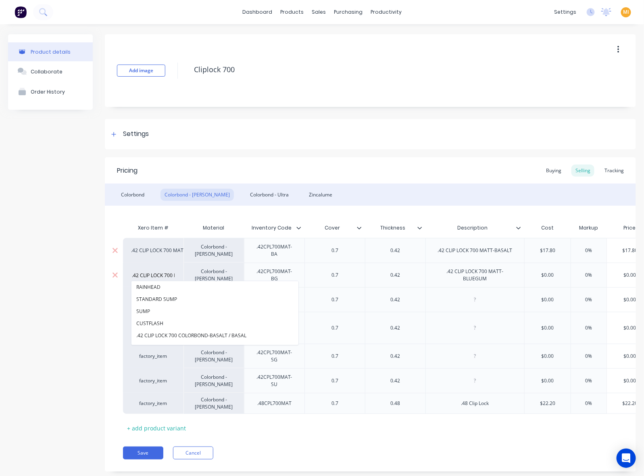
scroll to position [0, 36]
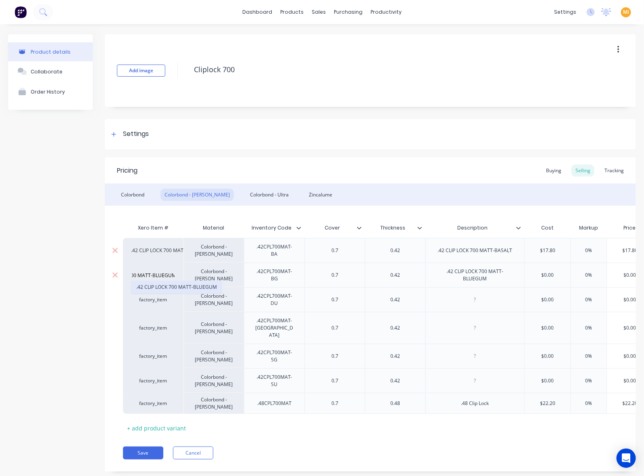
click at [162, 287] on button ".42 CLIP LOCK 700 MATT-BLUEGUM" at bounding box center [176, 287] width 90 height 12
click at [429, 301] on div at bounding box center [475, 299] width 40 height 10
click at [157, 299] on div "factory_item" at bounding box center [153, 299] width 44 height 7
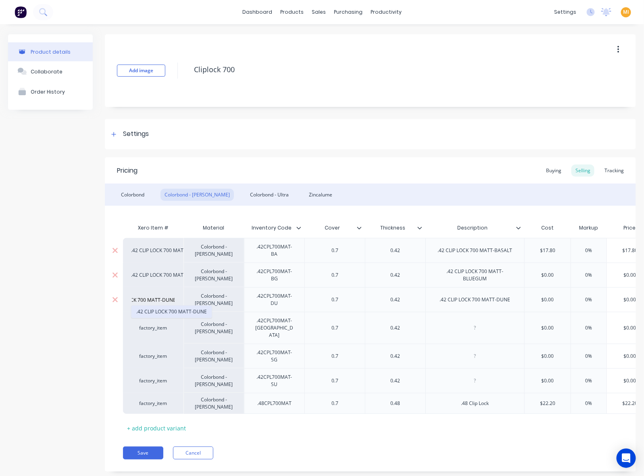
click at [156, 311] on button ".42 CLIP LOCK 700 MATT-DUNE" at bounding box center [171, 312] width 80 height 12
click at [429, 323] on div at bounding box center [475, 328] width 40 height 10
click at [148, 325] on div "factory_item" at bounding box center [153, 327] width 44 height 7
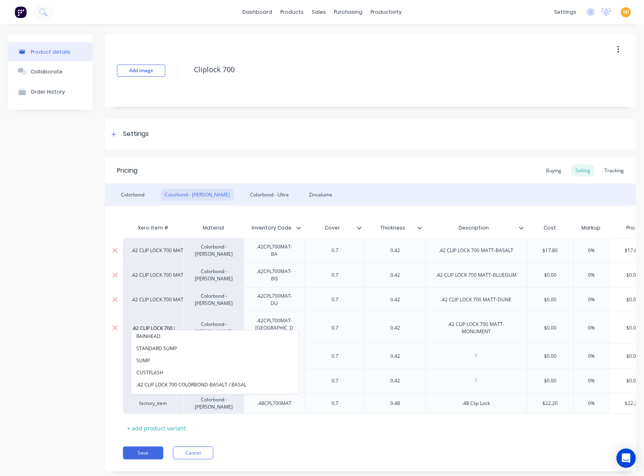
scroll to position [0, 42]
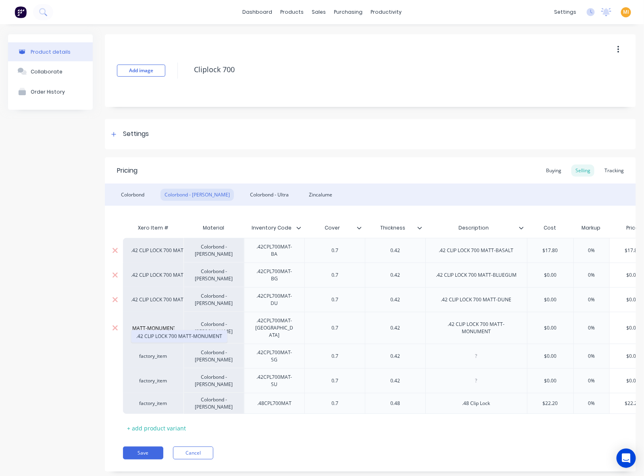
click at [164, 335] on button ".42 CLIP LOCK 700 MATT-MONUMENT" at bounding box center [179, 336] width 96 height 12
drag, startPoint x: 474, startPoint y: 349, endPoint x: 472, endPoint y: 344, distance: 5.2
click at [429, 351] on div at bounding box center [476, 356] width 40 height 10
click at [158, 352] on div "factory_item" at bounding box center [153, 355] width 44 height 7
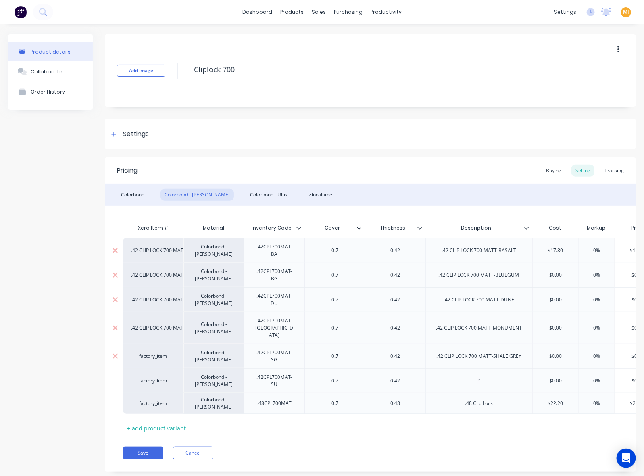
click at [158, 352] on div "factory_item" at bounding box center [153, 355] width 44 height 7
click at [172, 361] on button ".42 CLIP LOCK 700 MATT-SHALE GREY" at bounding box center [178, 361] width 95 height 12
click at [429, 375] on div at bounding box center [479, 380] width 40 height 10
click at [151, 378] on div "factory_item" at bounding box center [153, 380] width 60 height 25
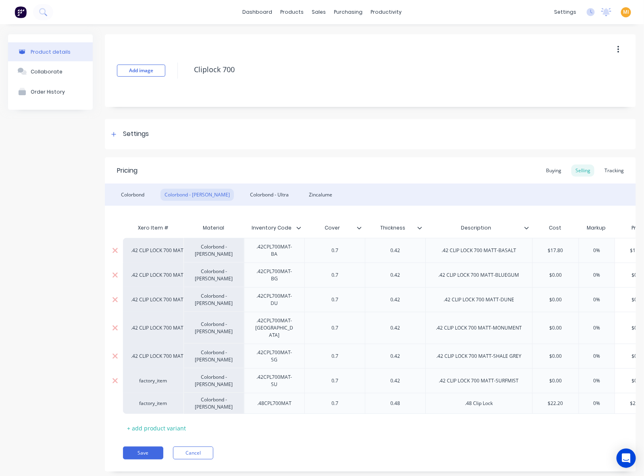
click at [155, 377] on div "factory_item" at bounding box center [153, 380] width 44 height 7
click at [156, 377] on div "factory_item" at bounding box center [153, 380] width 44 height 7
click at [190, 311] on button ".42 CLIP LOCK 700 MATT-SURFMIST" at bounding box center [176, 312] width 90 height 12
click at [246, 189] on div "Colorbond - Ultra" at bounding box center [269, 195] width 47 height 12
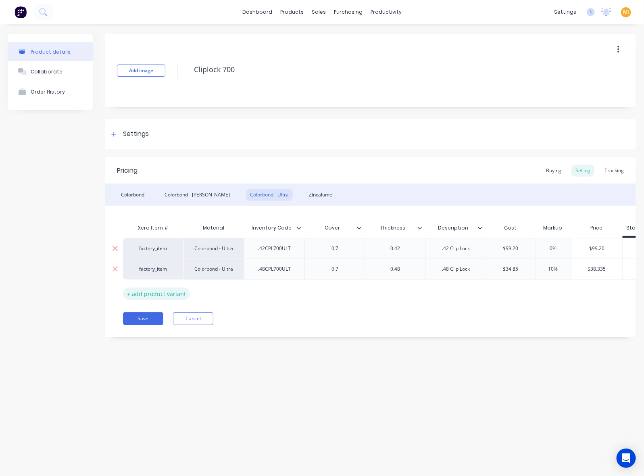
click at [172, 297] on div "+ add product variant" at bounding box center [156, 293] width 67 height 12
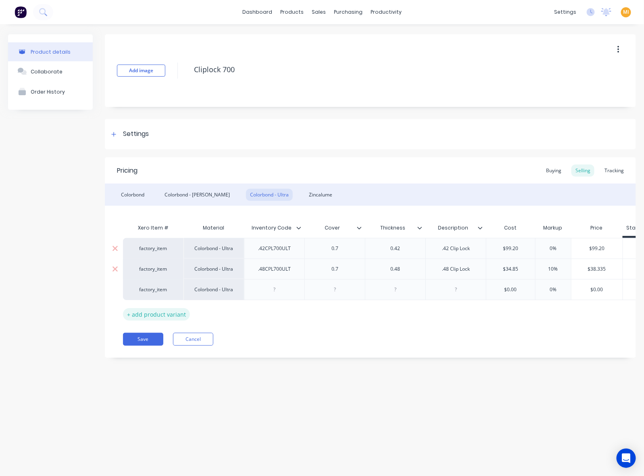
click at [165, 316] on div "+ add product variant" at bounding box center [156, 314] width 67 height 12
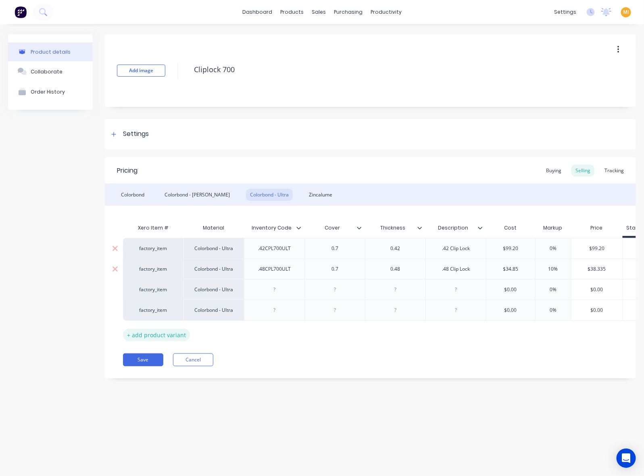
click at [166, 331] on div "+ add product variant" at bounding box center [156, 335] width 67 height 12
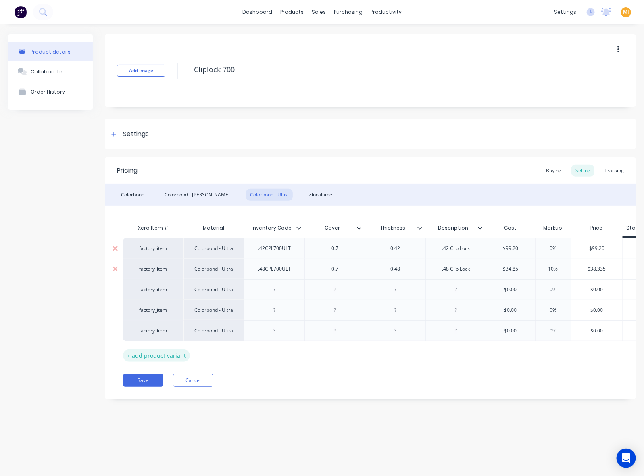
click at [169, 354] on div "+ add product variant" at bounding box center [156, 355] width 67 height 12
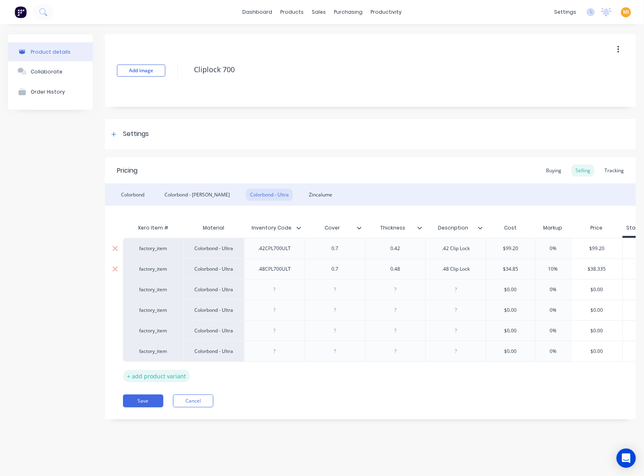
click at [165, 378] on div "+ add product variant" at bounding box center [156, 376] width 67 height 12
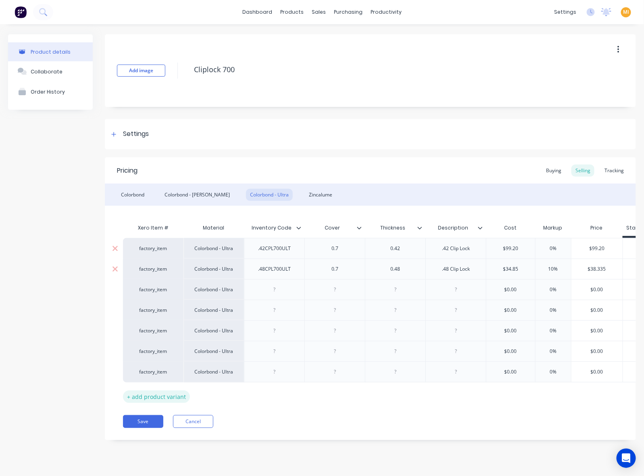
click at [169, 394] on div "+ add product variant" at bounding box center [156, 396] width 67 height 12
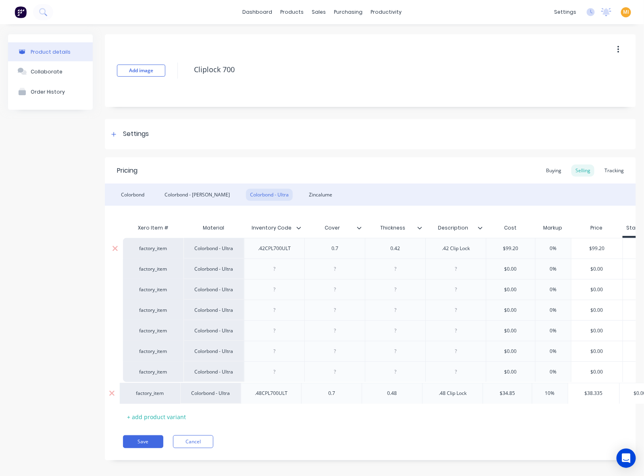
drag, startPoint x: 183, startPoint y: 269, endPoint x: 180, endPoint y: 399, distance: 129.9
click at [180, 399] on div "factory_item Colorbond - Ultra .42CPL700ULT 0.7 0.42 .42 Clip Lock $99.20 0% $9…" at bounding box center [370, 320] width 495 height 165
drag, startPoint x: 337, startPoint y: 247, endPoint x: 312, endPoint y: 246, distance: 24.2
click at [311, 240] on div "0.7" at bounding box center [334, 248] width 60 height 21
copy div "0.7"
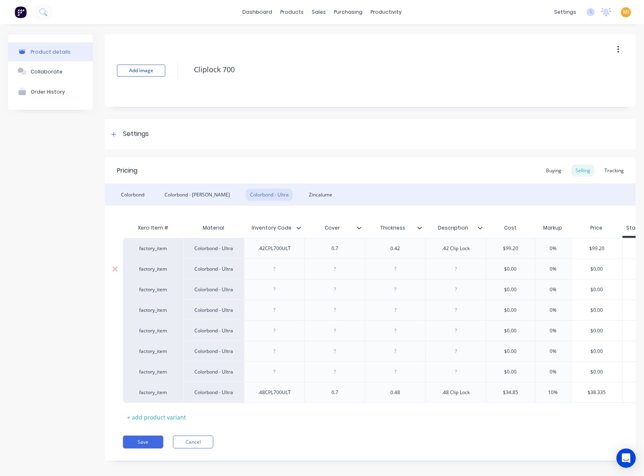
click at [343, 267] on div at bounding box center [335, 269] width 40 height 10
click at [345, 293] on div at bounding box center [335, 289] width 40 height 10
click at [343, 307] on div at bounding box center [335, 310] width 40 height 10
click at [340, 329] on div at bounding box center [335, 330] width 40 height 10
click at [341, 348] on div at bounding box center [335, 351] width 40 height 10
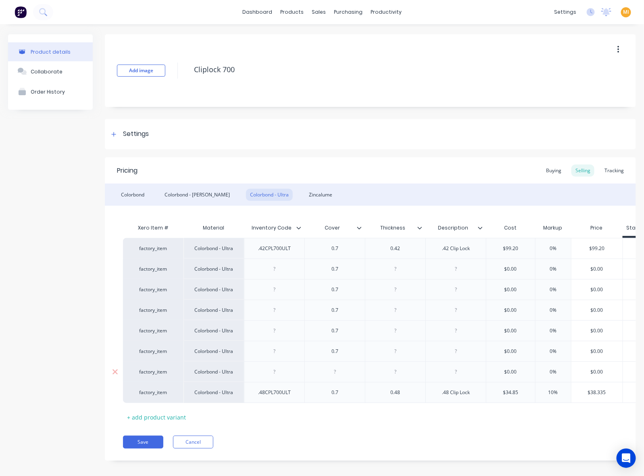
click at [340, 371] on div at bounding box center [335, 372] width 40 height 10
click at [363, 246] on div "factory_item Colorbond - Ultra .42CPL700ULT 0.7 0.42 .42 Clip Lock $99.20 0% $9…" at bounding box center [443, 248] width 640 height 21
click at [403, 265] on div at bounding box center [395, 269] width 40 height 10
click at [398, 290] on div at bounding box center [395, 289] width 40 height 10
click at [400, 308] on div at bounding box center [395, 310] width 40 height 10
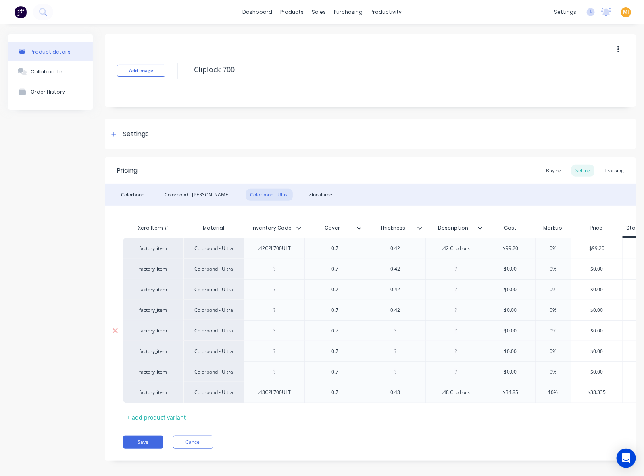
click at [394, 330] on div at bounding box center [395, 330] width 40 height 10
click at [395, 349] on div at bounding box center [395, 351] width 40 height 10
click at [397, 374] on div at bounding box center [395, 372] width 40 height 10
click at [194, 193] on div "Colorbond - [PERSON_NAME]" at bounding box center [196, 195] width 73 height 12
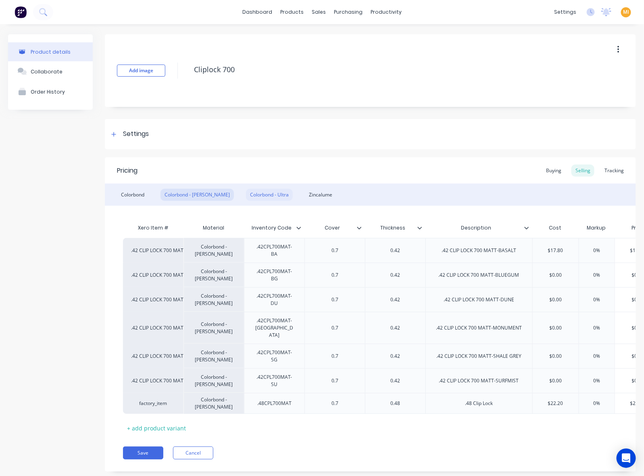
click at [246, 192] on div "Colorbond - Ultra" at bounding box center [269, 195] width 47 height 12
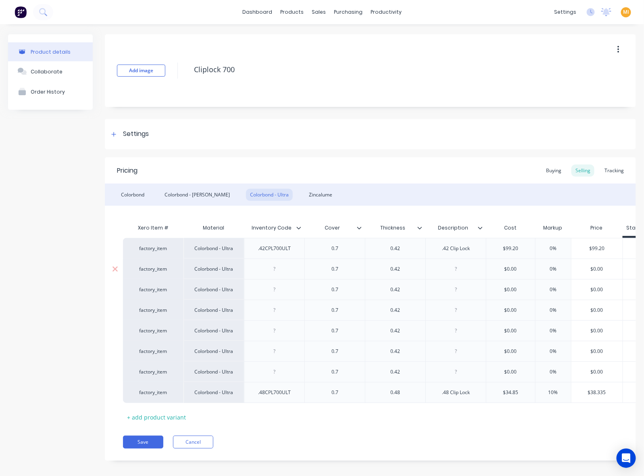
click at [273, 265] on div at bounding box center [274, 269] width 40 height 10
click at [275, 250] on div ".42CPL700ULT" at bounding box center [275, 248] width 46 height 10
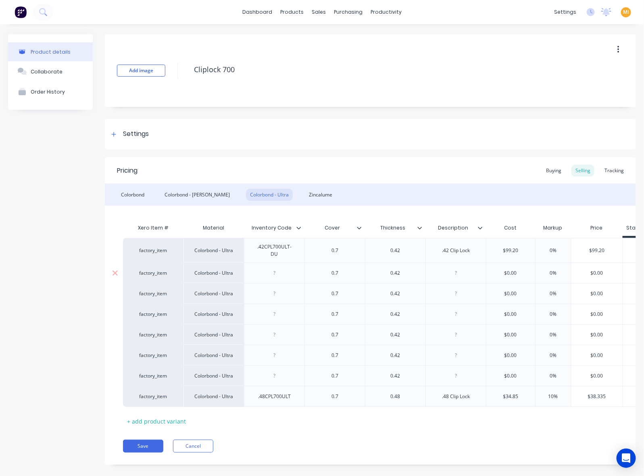
click at [273, 275] on div at bounding box center [274, 272] width 60 height 21
click at [273, 268] on div at bounding box center [274, 273] width 40 height 10
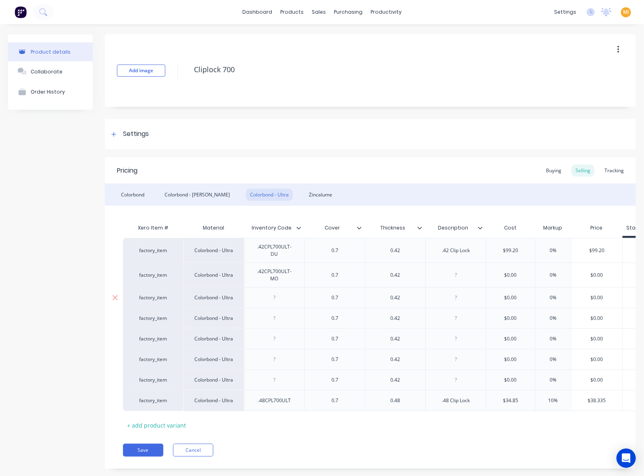
click at [280, 295] on div at bounding box center [274, 297] width 40 height 10
drag, startPoint x: 271, startPoint y: 315, endPoint x: 275, endPoint y: 313, distance: 4.3
click at [271, 315] on div at bounding box center [274, 318] width 40 height 10
click at [277, 335] on div at bounding box center [274, 338] width 40 height 10
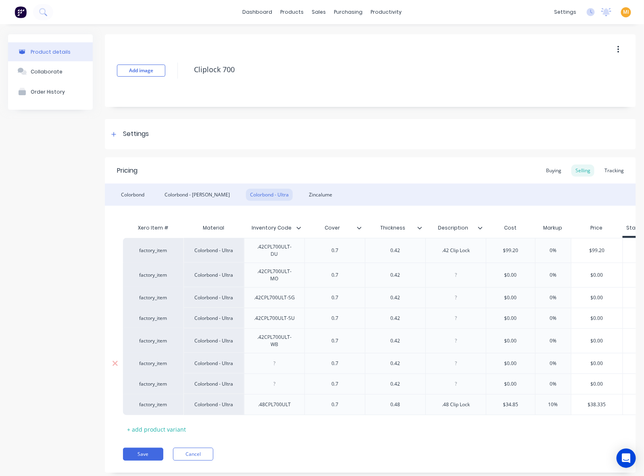
click at [279, 361] on div at bounding box center [274, 363] width 40 height 10
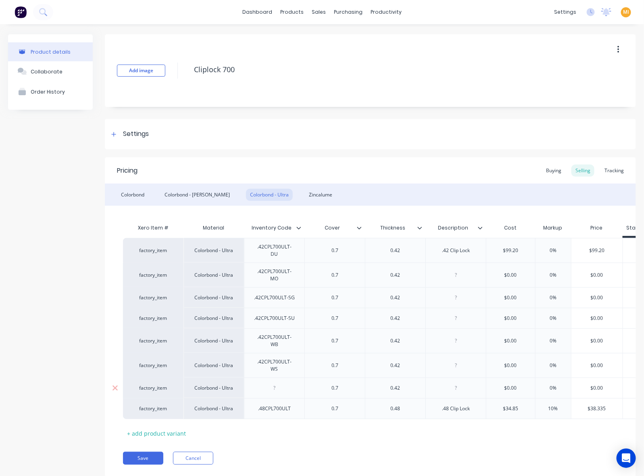
click at [285, 385] on div at bounding box center [274, 388] width 40 height 10
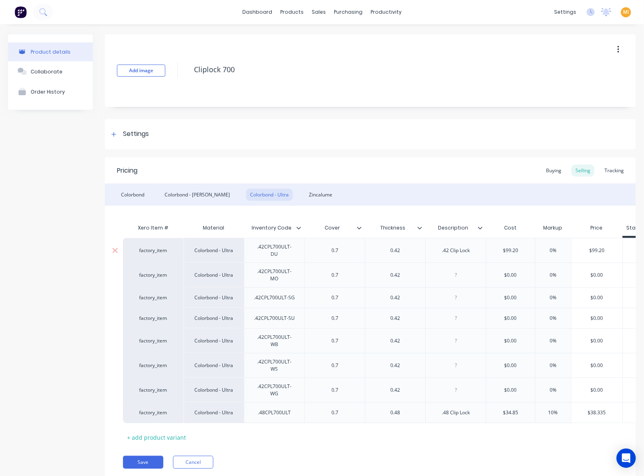
click at [429, 250] on div ".42 Clip Lock" at bounding box center [455, 250] width 41 height 10
click at [212, 251] on div "Colorbond - Ultra" at bounding box center [213, 250] width 60 height 25
click at [143, 250] on div "factory_item" at bounding box center [153, 250] width 44 height 7
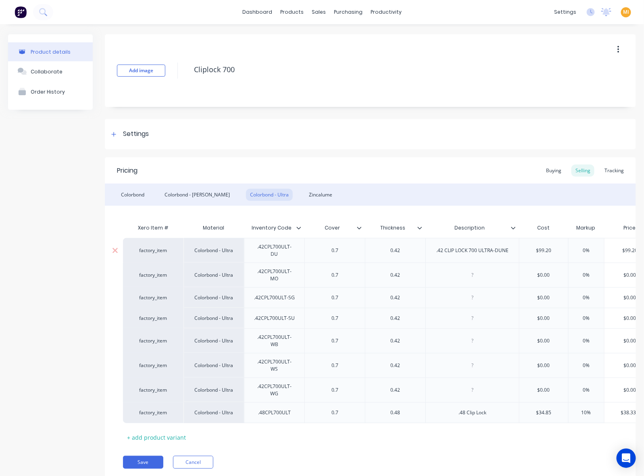
click at [143, 250] on div "factory_item" at bounding box center [153, 250] width 44 height 7
click at [150, 256] on button ".42 CLIP LOCK 700 ULTRA-DUNE" at bounding box center [172, 260] width 82 height 12
click at [429, 275] on div at bounding box center [472, 275] width 40 height 10
click at [154, 271] on div "factory_item" at bounding box center [153, 274] width 44 height 7
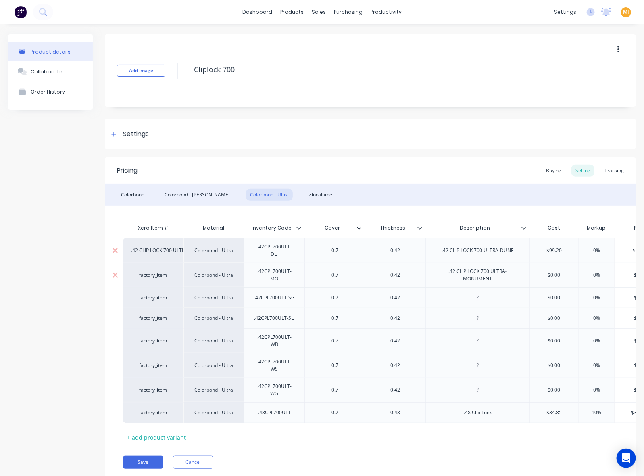
click at [149, 275] on div "factory_item" at bounding box center [153, 274] width 60 height 25
click at [152, 271] on div "factory_item" at bounding box center [153, 274] width 44 height 7
click at [161, 282] on button ".42 CLIP LOCK 700 ULTRA-MONUMENT" at bounding box center [179, 283] width 97 height 12
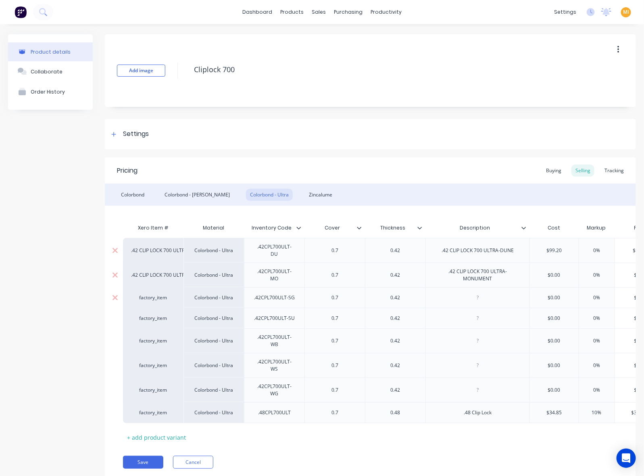
click at [429, 292] on div at bounding box center [478, 297] width 40 height 10
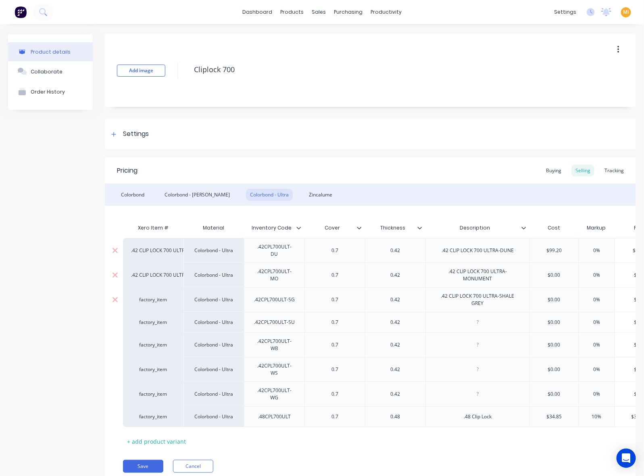
click at [164, 296] on div "factory_item" at bounding box center [153, 299] width 44 height 7
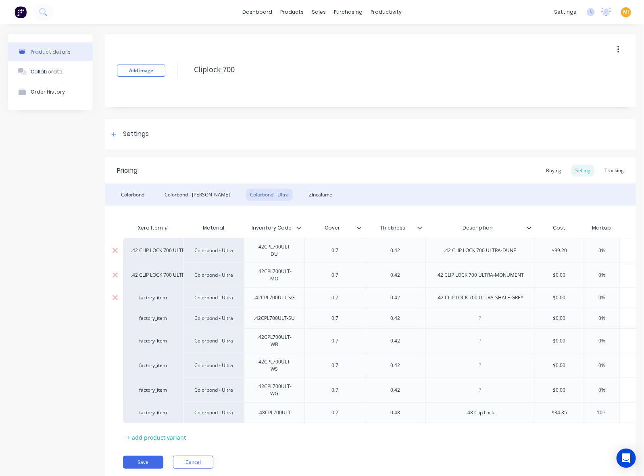
click at [139, 296] on div "factory_item" at bounding box center [153, 297] width 44 height 7
click at [165, 303] on button ".42 CLIP LOCK 700 ULTRA-SHALE GREY" at bounding box center [179, 306] width 96 height 12
click at [429, 308] on div at bounding box center [479, 318] width 109 height 21
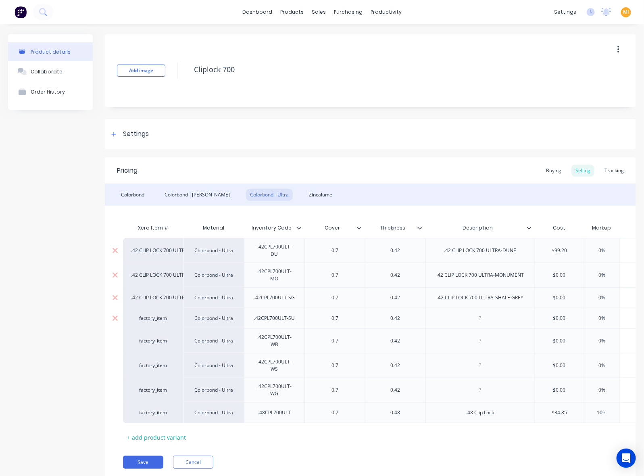
click at [429, 313] on div at bounding box center [480, 318] width 40 height 10
click at [158, 319] on div "factory_item" at bounding box center [153, 318] width 60 height 21
click at [145, 315] on div "factory_item" at bounding box center [153, 318] width 44 height 7
click at [166, 325] on button ".42 CLIP LOCK 700 ULTRA-SURFMIST" at bounding box center [176, 326] width 91 height 12
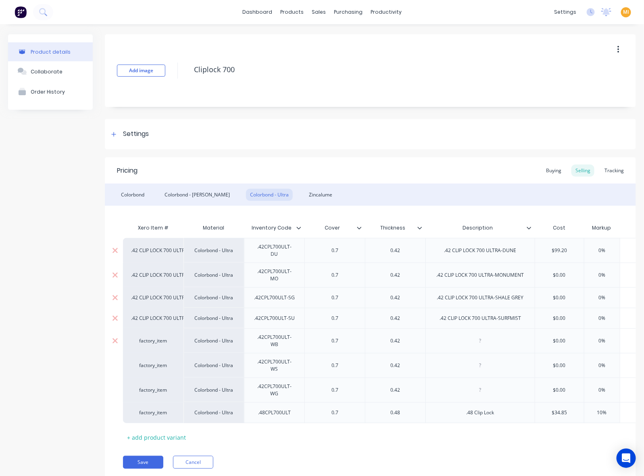
click at [429, 338] on div at bounding box center [480, 340] width 40 height 10
click at [155, 339] on div "factory_item" at bounding box center [153, 340] width 44 height 7
click at [154, 337] on div "factory_item" at bounding box center [153, 340] width 44 height 7
click at [154, 348] on button ".42 CLIP LOCK 700 ULTRA-WALLABY" at bounding box center [176, 349] width 90 height 12
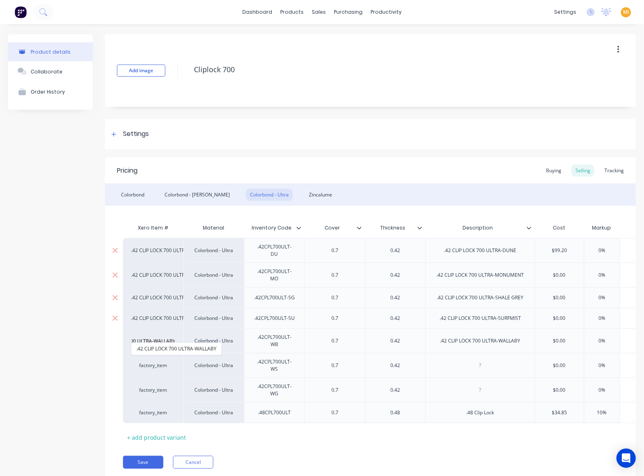
scroll to position [0, 0]
click at [429, 364] on div at bounding box center [480, 365] width 40 height 10
click at [429, 363] on div at bounding box center [480, 365] width 40 height 10
click at [153, 363] on div "factory_item" at bounding box center [153, 365] width 44 height 7
click at [157, 362] on div "factory_item" at bounding box center [153, 365] width 44 height 7
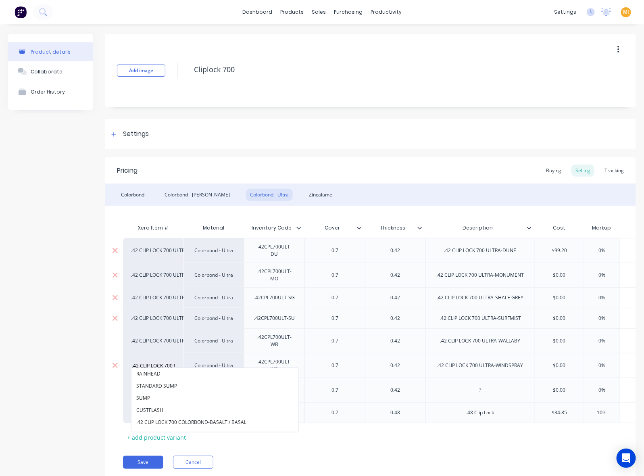
scroll to position [0, 43]
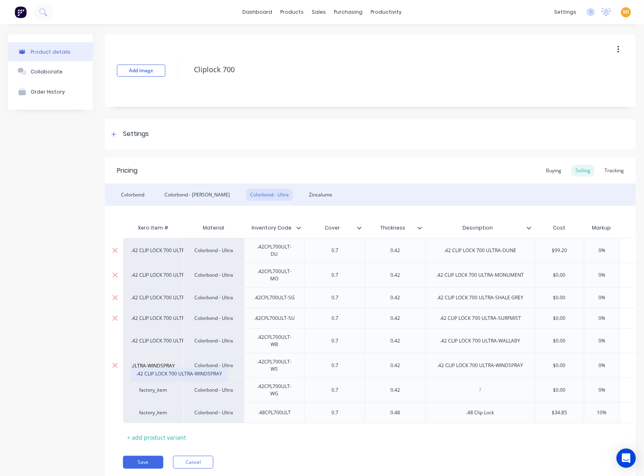
click at [164, 371] on button ".42 CLIP LOCK 700 ULTRA-WINDSPRAY" at bounding box center [179, 374] width 96 height 12
click at [429, 381] on div at bounding box center [479, 389] width 109 height 25
click at [429, 385] on div at bounding box center [480, 390] width 40 height 10
click at [166, 386] on div "factory_item" at bounding box center [153, 389] width 44 height 7
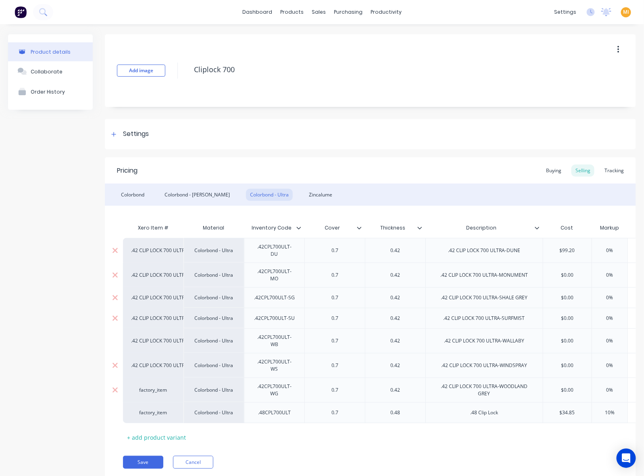
click at [152, 386] on div "factory_item" at bounding box center [153, 389] width 44 height 7
click at [180, 323] on button ".42 CLIP LOCK 700 ULTRA-WOODLAND GREY" at bounding box center [186, 325] width 110 height 12
click at [305, 196] on div "Zincalume" at bounding box center [320, 195] width 31 height 12
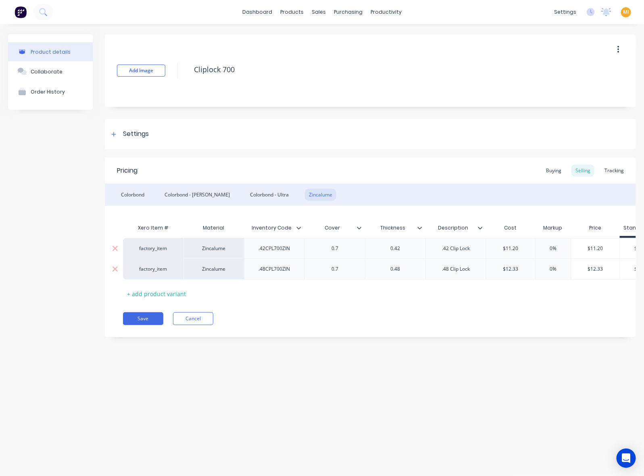
click at [429, 247] on div ".42 Clip Lock" at bounding box center [455, 248] width 41 height 10
click at [271, 250] on div ".42CPL700ZIN" at bounding box center [274, 248] width 44 height 10
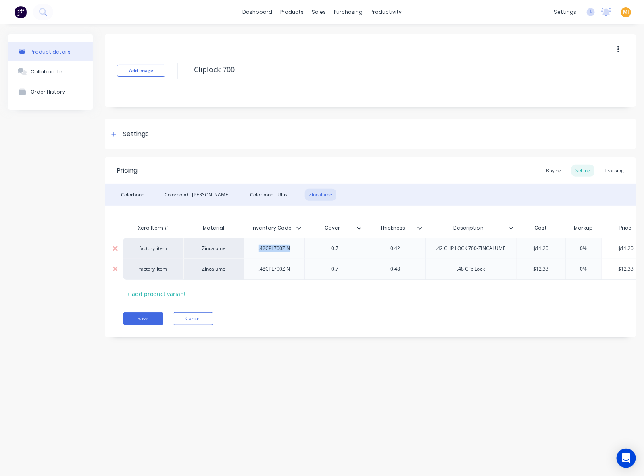
click at [271, 250] on div ".42CPL700ZIN" at bounding box center [274, 248] width 44 height 10
click at [156, 248] on div "factory_item" at bounding box center [153, 248] width 44 height 7
click at [140, 249] on input ".42CPL700ZIN" at bounding box center [153, 249] width 44 height 8
click at [139, 249] on input ".42CPL700ZIN" at bounding box center [153, 249] width 44 height 8
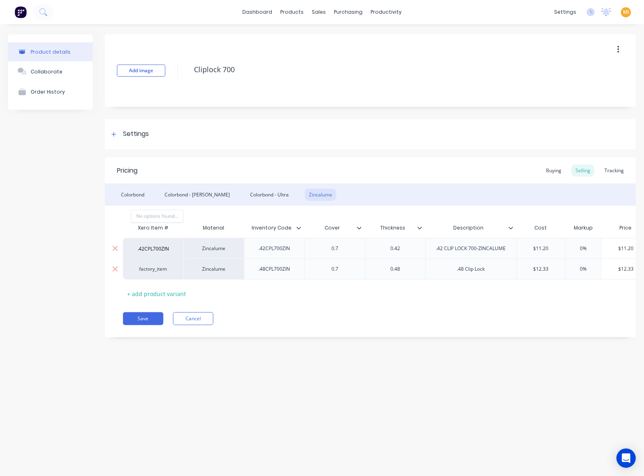
click at [139, 249] on input ".42CPL700ZIN" at bounding box center [153, 249] width 44 height 8
click at [166, 217] on button ".42 CLIP LOCK 700-ZINCALUME" at bounding box center [170, 216] width 79 height 12
click at [132, 200] on div "Colorbond Colorbond - Matt Colorbond - Ultra Zincalume" at bounding box center [370, 194] width 531 height 22
click at [130, 192] on div "Colorbond" at bounding box center [132, 195] width 31 height 12
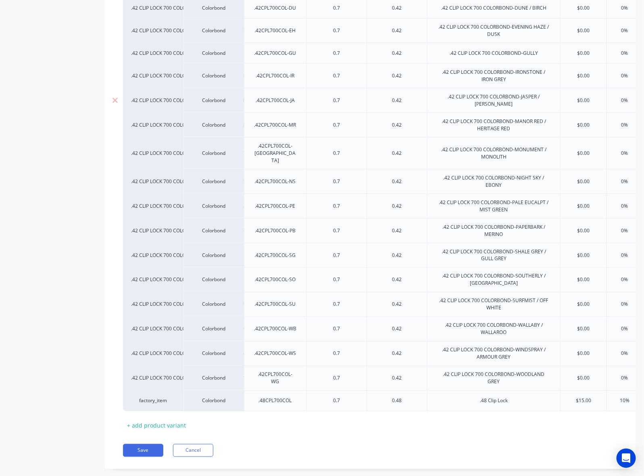
scroll to position [402, 0]
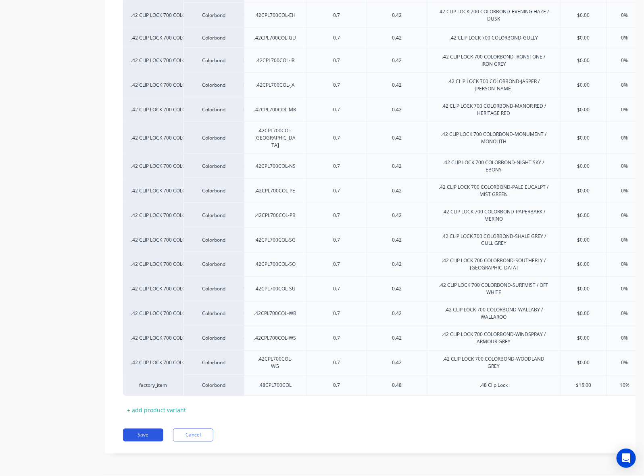
click at [128, 422] on button "Save" at bounding box center [143, 435] width 40 height 13
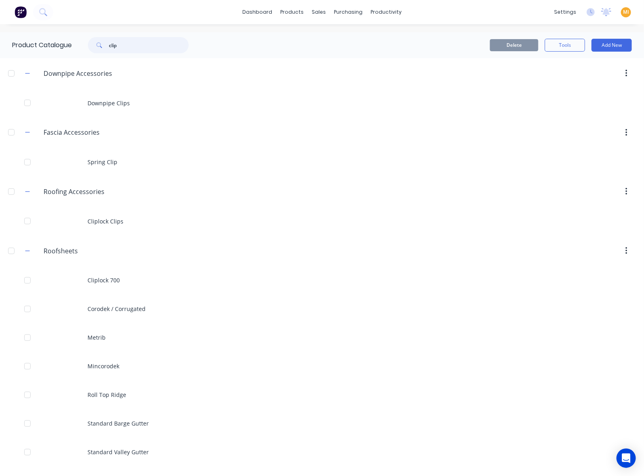
drag, startPoint x: 136, startPoint y: 38, endPoint x: 62, endPoint y: 53, distance: 75.6
click at [52, 40] on div "Product Catalogue clip" at bounding box center [104, 45] width 209 height 26
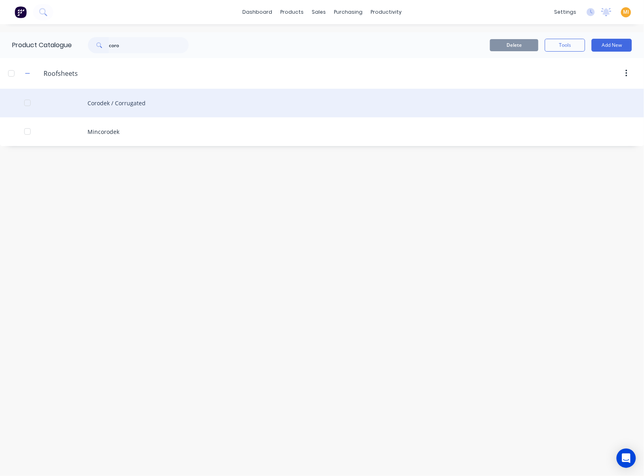
click at [134, 111] on div "Corodek / Corrugated" at bounding box center [322, 103] width 644 height 29
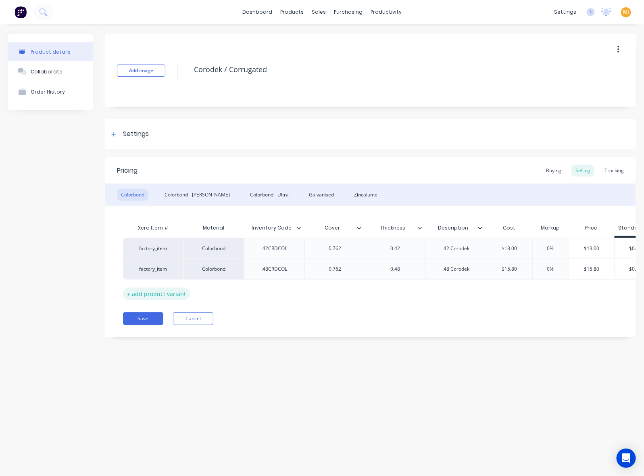
click at [162, 290] on div "+ add product variant" at bounding box center [156, 293] width 67 height 12
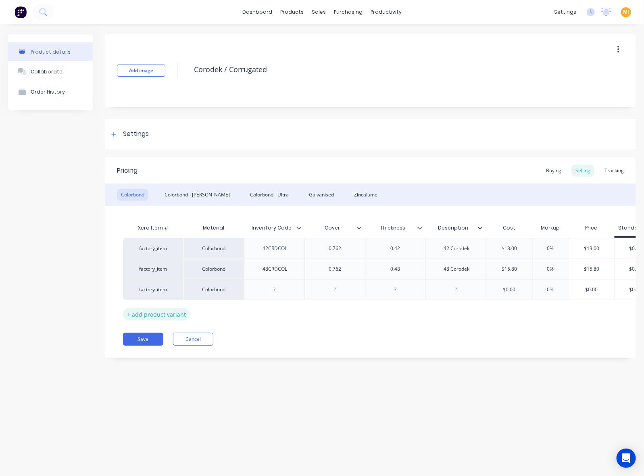
click at [156, 315] on div "+ add product variant" at bounding box center [156, 314] width 67 height 12
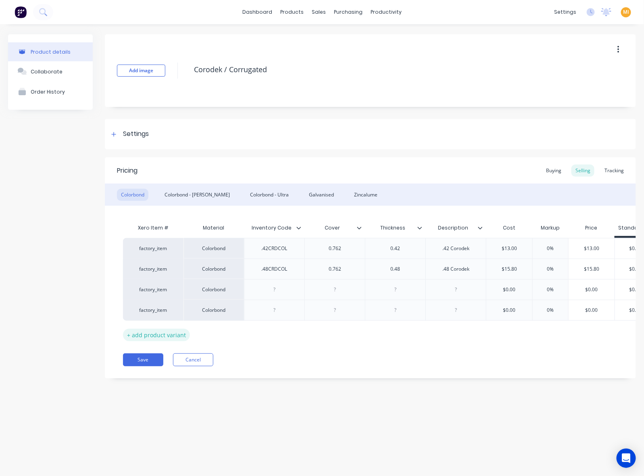
click at [171, 335] on div "+ add product variant" at bounding box center [156, 335] width 67 height 12
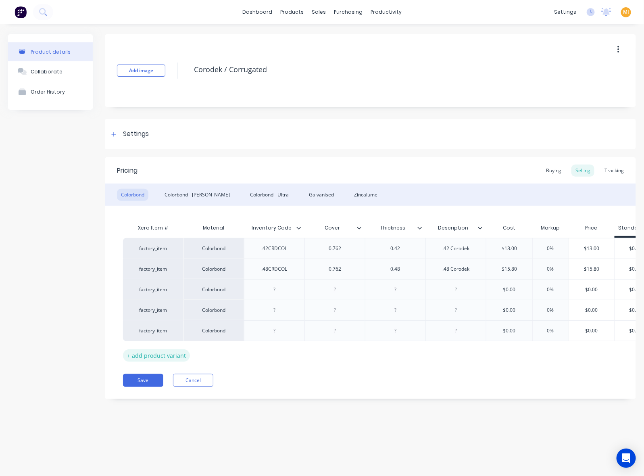
click at [175, 358] on div "+ add product variant" at bounding box center [156, 355] width 67 height 12
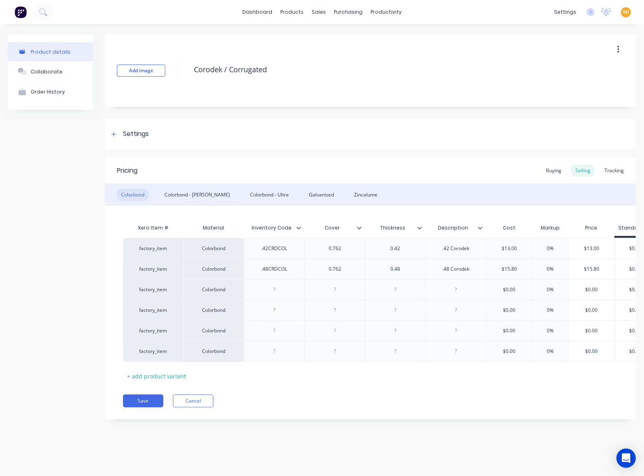
click at [173, 375] on div "+ add product variant" at bounding box center [156, 376] width 67 height 12
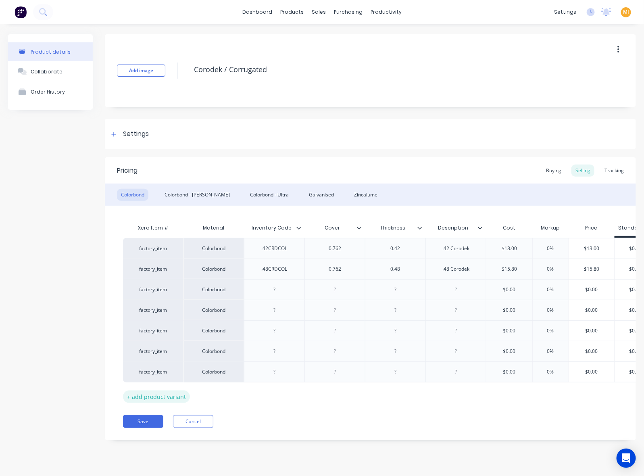
click at [171, 398] on div "+ add product variant" at bounding box center [156, 396] width 67 height 12
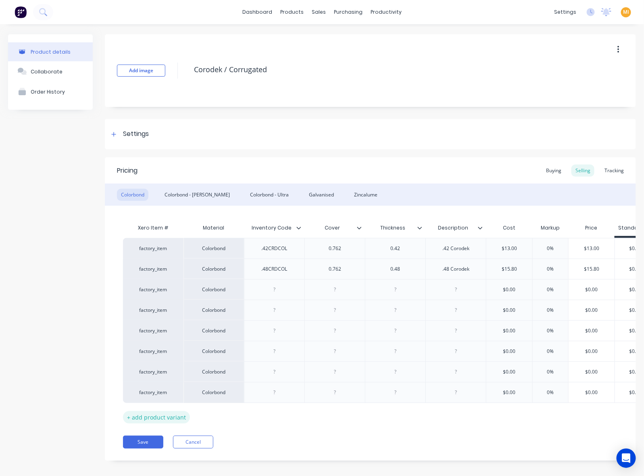
click at [164, 421] on div "+ add product variant" at bounding box center [156, 417] width 67 height 12
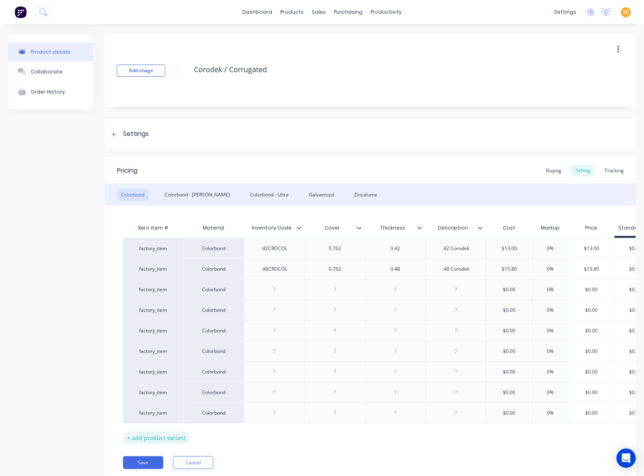
click at [168, 422] on div "+ add product variant" at bounding box center [156, 437] width 67 height 12
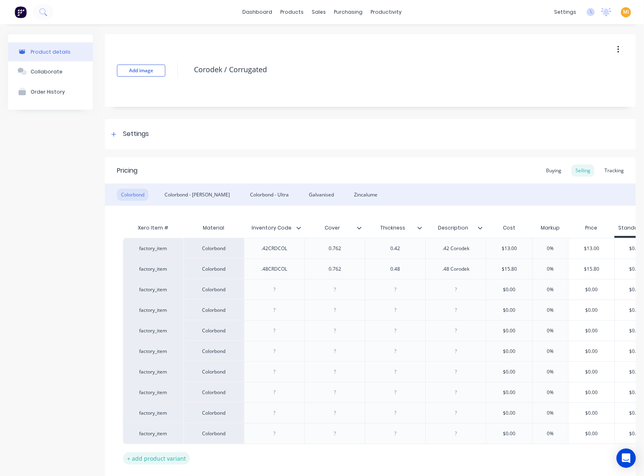
click at [168, 422] on div "+ add product variant" at bounding box center [156, 458] width 67 height 12
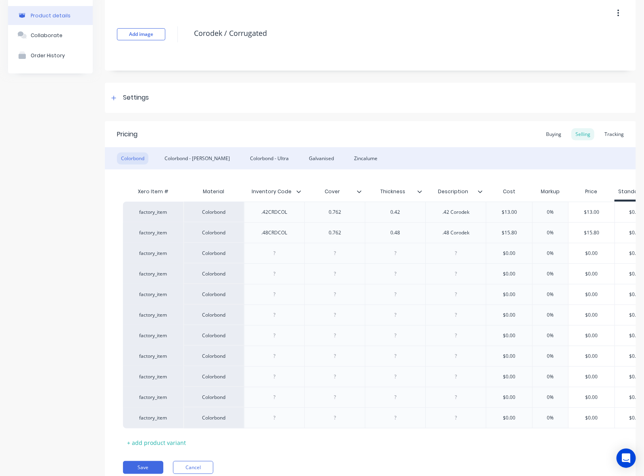
scroll to position [77, 0]
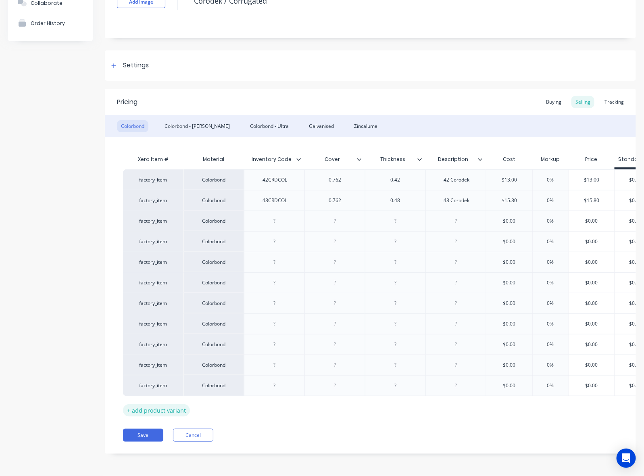
click at [172, 404] on div "+ add product variant" at bounding box center [156, 410] width 67 height 12
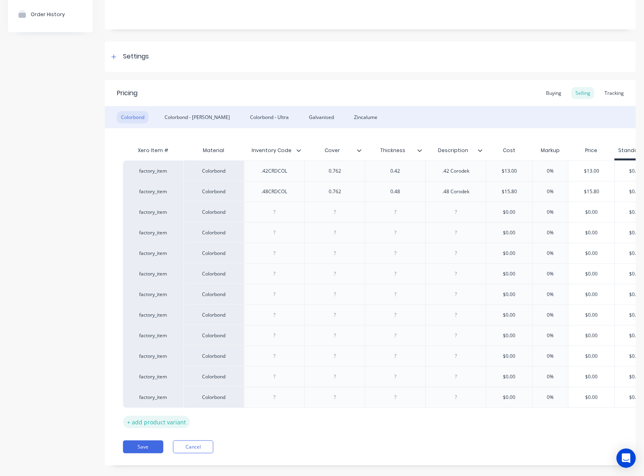
click at [173, 420] on div "+ add product variant" at bounding box center [156, 422] width 67 height 12
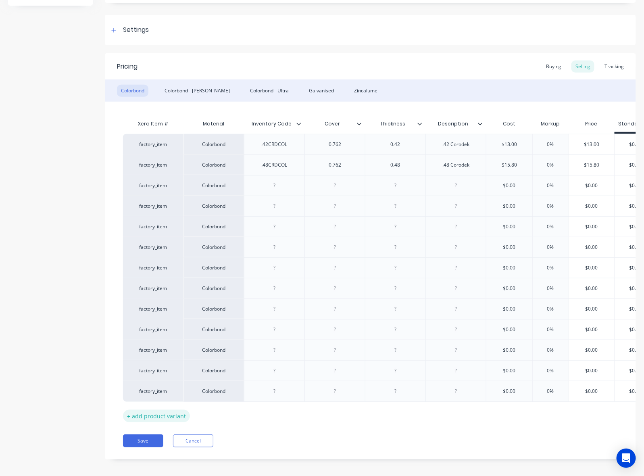
scroll to position [119, 0]
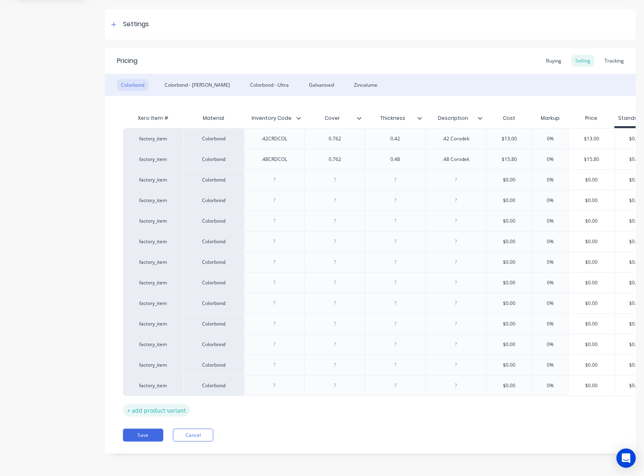
click at [171, 404] on div "+ add product variant" at bounding box center [156, 410] width 67 height 12
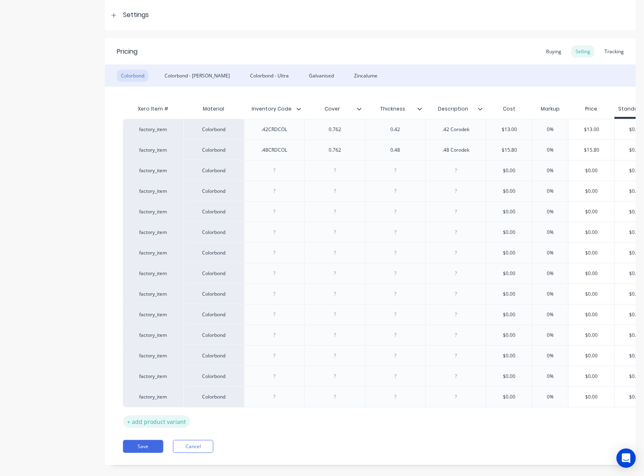
click at [170, 422] on div "+ add product variant" at bounding box center [156, 421] width 67 height 12
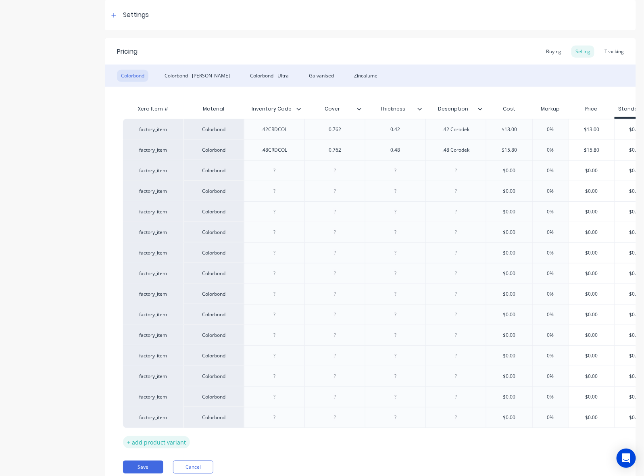
click at [172, 422] on div "+ add product variant" at bounding box center [156, 442] width 67 height 12
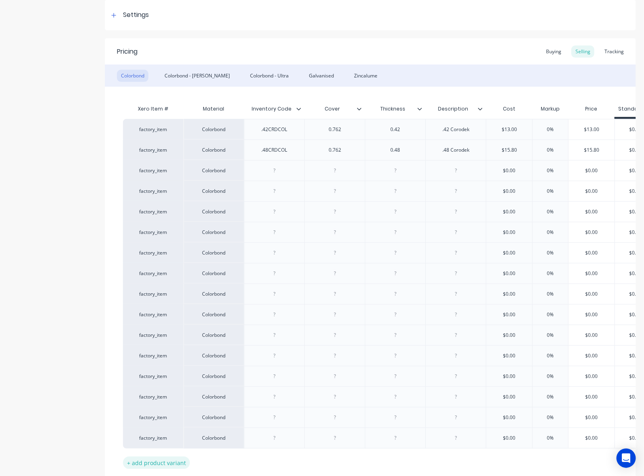
click at [175, 422] on div "+ add product variant" at bounding box center [156, 462] width 67 height 12
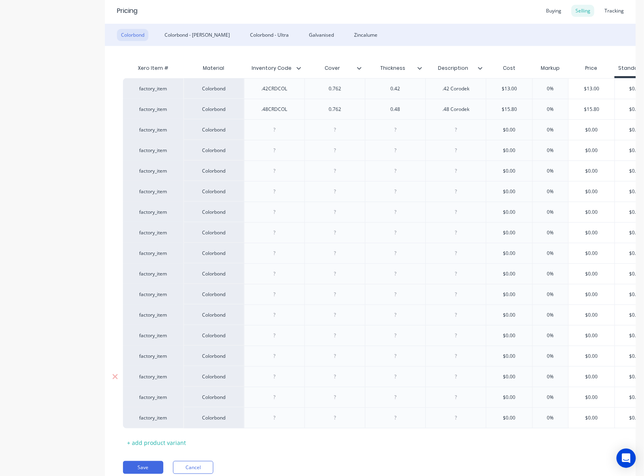
scroll to position [202, 0]
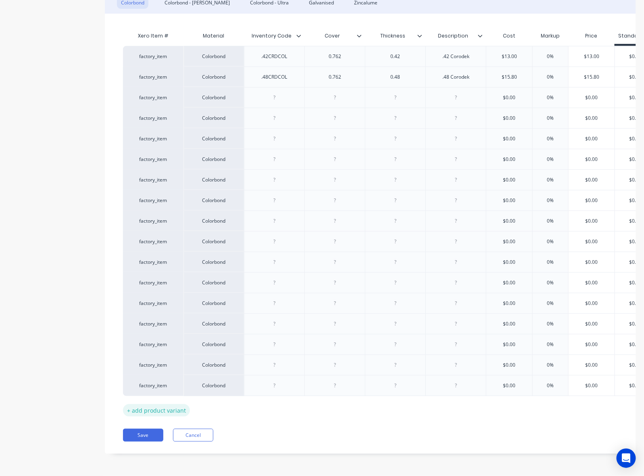
click at [176, 404] on div "+ add product variant" at bounding box center [156, 410] width 67 height 12
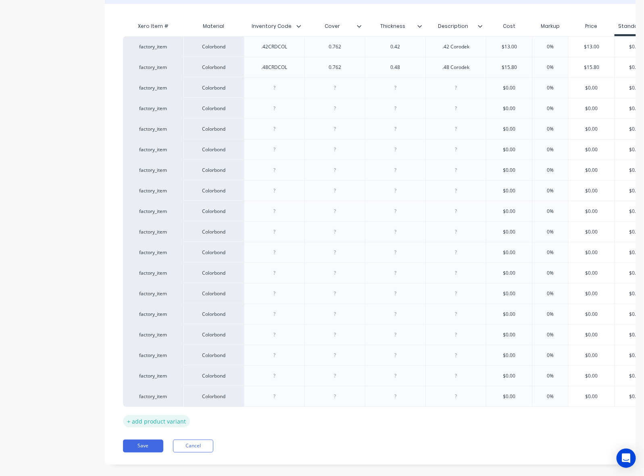
click at [171, 422] on div "+ add product variant" at bounding box center [156, 421] width 67 height 12
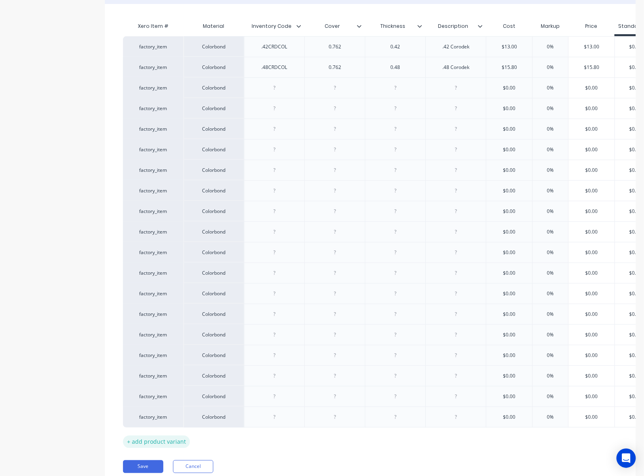
click at [168, 422] on div "+ add product variant" at bounding box center [156, 441] width 67 height 12
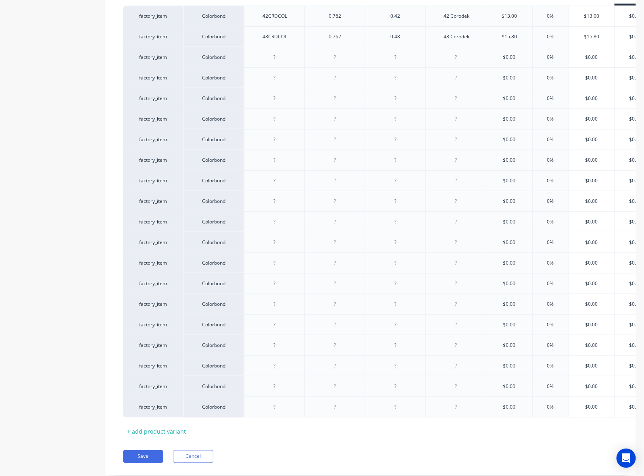
scroll to position [263, 0]
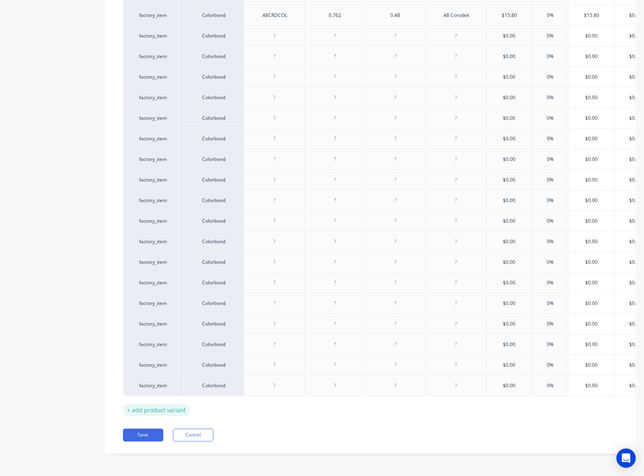
click at [172, 404] on div "+ add product variant" at bounding box center [156, 410] width 67 height 12
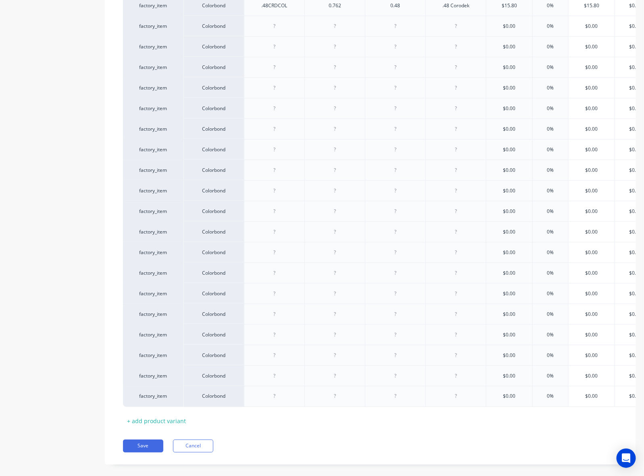
drag, startPoint x: 166, startPoint y: 424, endPoint x: 165, endPoint y: 430, distance: 6.5
click at [166, 422] on div "+ add product variant" at bounding box center [156, 421] width 67 height 12
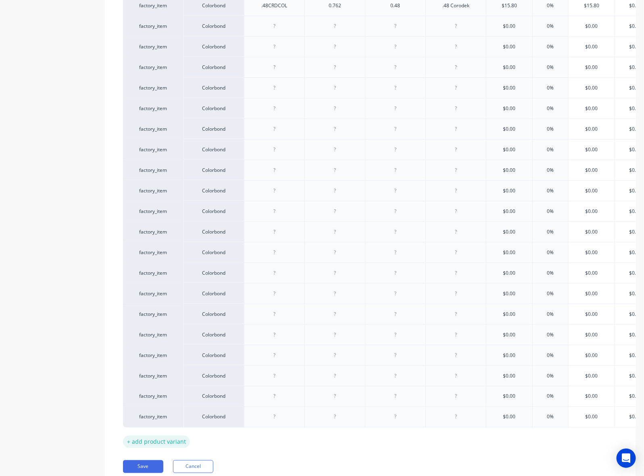
click at [162, 422] on div "+ add product variant" at bounding box center [156, 441] width 67 height 12
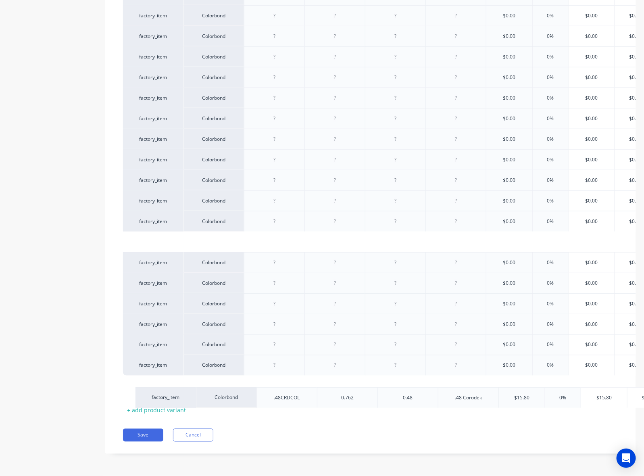
scroll to position [325, 0]
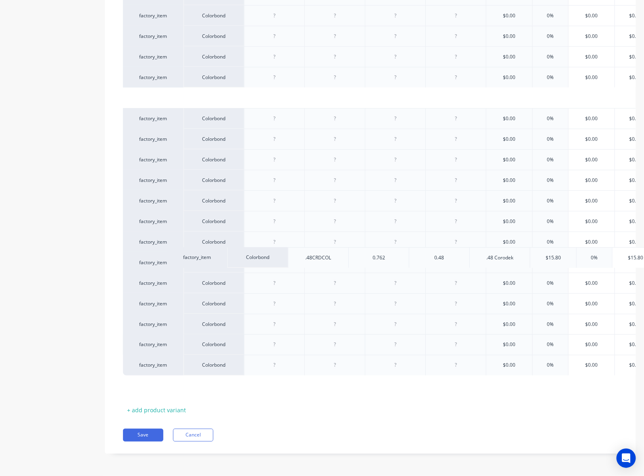
drag, startPoint x: 181, startPoint y: 106, endPoint x: 229, endPoint y: 252, distance: 154.2
click at [229, 252] on div "factory_item Colorbond .42CRDCOL 0.762 0.42 .42 Corodek $13.00 0% $13.00 $0.00 …" at bounding box center [370, 159] width 495 height 473
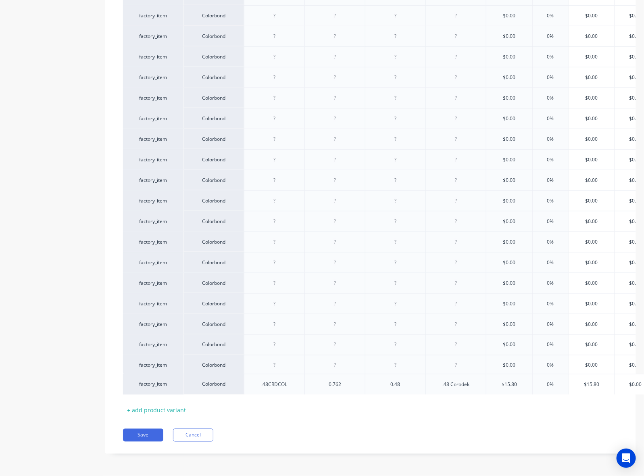
drag, startPoint x: 186, startPoint y: 85, endPoint x: 187, endPoint y: 383, distance: 298.4
click at [187, 383] on div "factory_item Colorbond .42CRDCOL 0.762 0.42 .42 Corodek $13.00 0% $13.00 $0.00 …" at bounding box center [370, 159] width 495 height 473
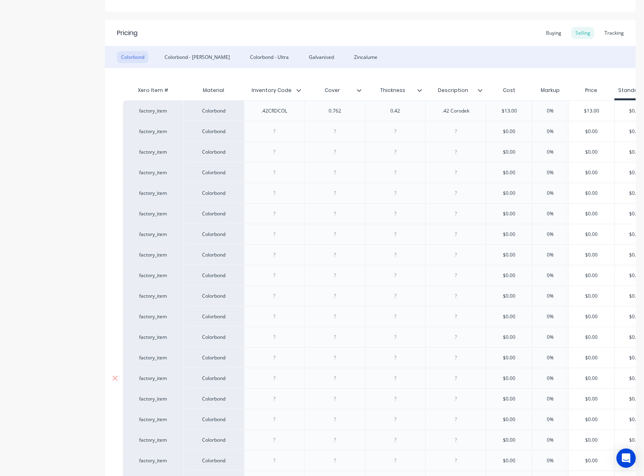
scroll to position [123, 0]
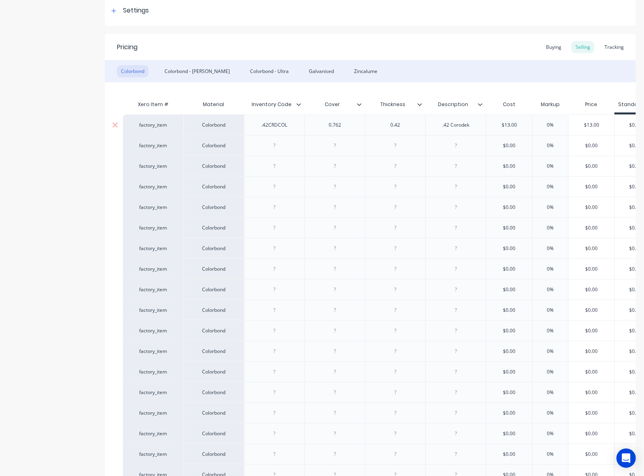
click at [429, 125] on div ".42 Corodek" at bounding box center [456, 125] width 40 height 10
click at [268, 124] on div ".42CRDCOL" at bounding box center [274, 125] width 40 height 10
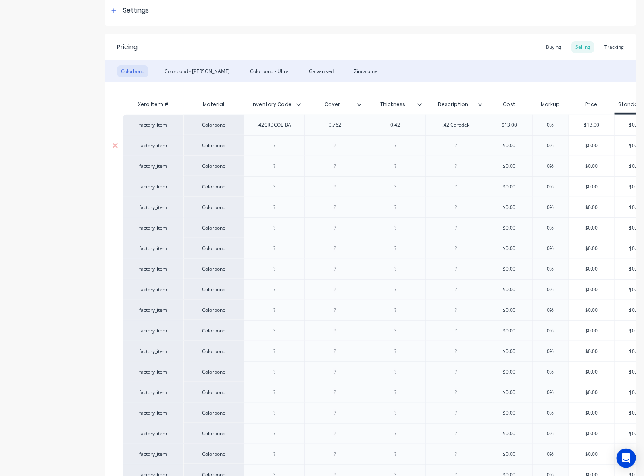
click at [283, 144] on div at bounding box center [274, 145] width 40 height 10
click at [285, 164] on div at bounding box center [274, 166] width 40 height 10
drag, startPoint x: 275, startPoint y: 188, endPoint x: 340, endPoint y: 180, distance: 65.1
click at [275, 188] on div at bounding box center [274, 186] width 40 height 10
drag, startPoint x: 285, startPoint y: 208, endPoint x: 319, endPoint y: 200, distance: 35.2
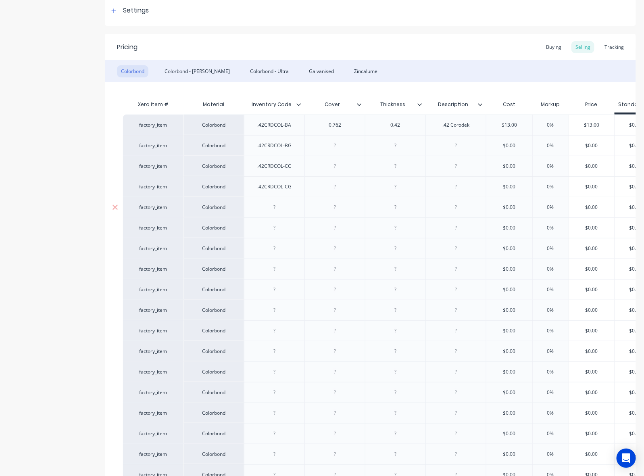
click at [285, 207] on div at bounding box center [274, 207] width 40 height 10
drag, startPoint x: 279, startPoint y: 228, endPoint x: 290, endPoint y: 225, distance: 10.7
click at [279, 228] on div at bounding box center [274, 228] width 40 height 10
click at [286, 246] on div at bounding box center [274, 248] width 40 height 10
click at [266, 271] on div at bounding box center [274, 269] width 40 height 10
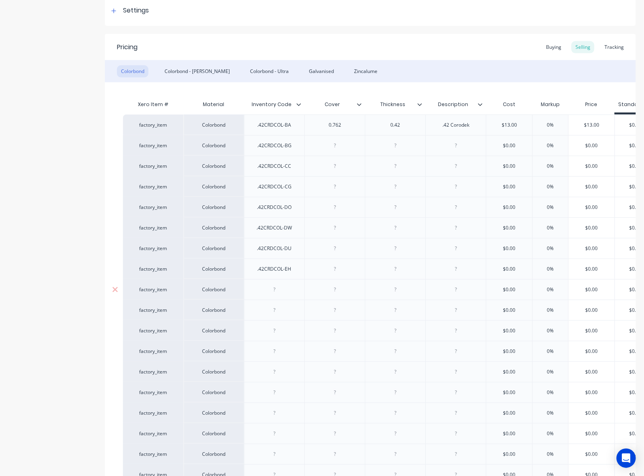
click at [286, 295] on div at bounding box center [274, 289] width 40 height 10
click at [276, 317] on div at bounding box center [274, 310] width 60 height 21
click at [281, 308] on div at bounding box center [274, 310] width 40 height 10
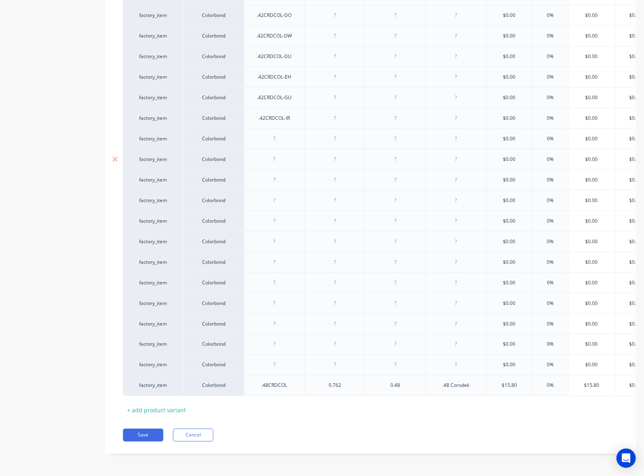
scroll to position [325, 0]
click at [279, 133] on div at bounding box center [274, 138] width 40 height 10
drag, startPoint x: 283, startPoint y: 152, endPoint x: 317, endPoint y: 172, distance: 40.0
click at [283, 154] on div at bounding box center [274, 159] width 40 height 10
click at [281, 176] on div at bounding box center [274, 179] width 60 height 21
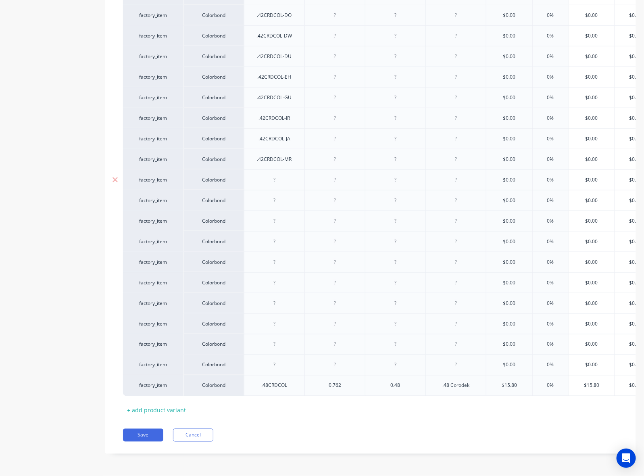
click at [283, 175] on div at bounding box center [274, 180] width 40 height 10
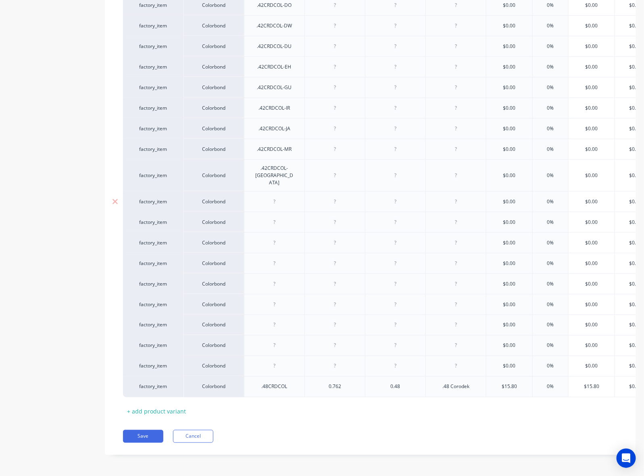
click at [285, 196] on div at bounding box center [274, 201] width 40 height 10
click at [275, 217] on div at bounding box center [274, 222] width 40 height 10
click at [281, 237] on div at bounding box center [274, 242] width 40 height 10
click at [275, 258] on div at bounding box center [274, 263] width 40 height 10
click at [279, 279] on div at bounding box center [274, 284] width 40 height 10
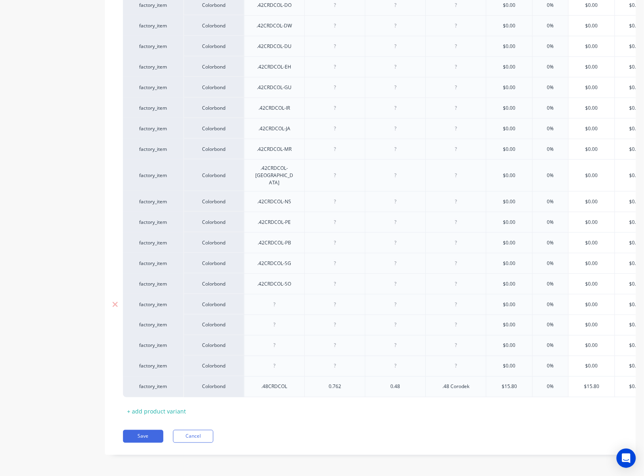
click at [275, 299] on div at bounding box center [274, 304] width 40 height 10
click at [269, 320] on div at bounding box center [274, 325] width 40 height 10
click at [287, 340] on div at bounding box center [274, 345] width 40 height 10
click at [281, 361] on div at bounding box center [274, 366] width 40 height 10
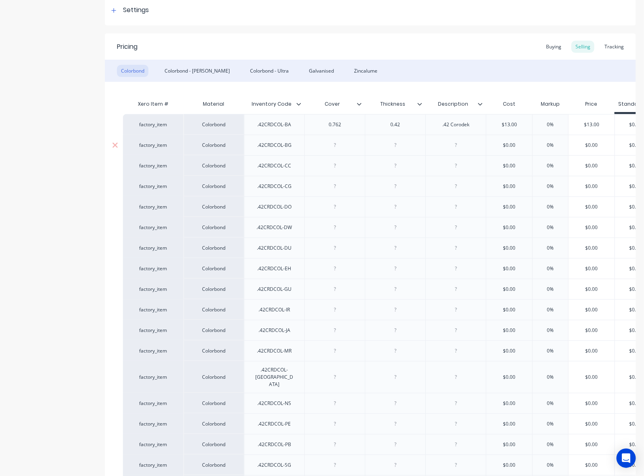
click at [329, 123] on div "0.762" at bounding box center [335, 124] width 40 height 10
copy div "0.762"
click at [345, 144] on div at bounding box center [335, 145] width 40 height 10
click at [340, 161] on div at bounding box center [335, 165] width 40 height 10
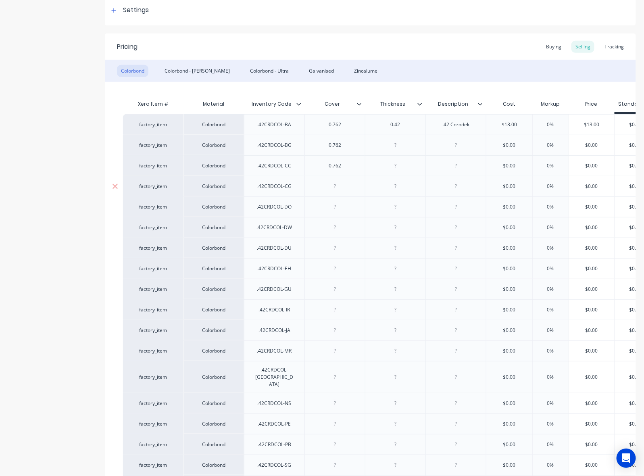
click at [347, 188] on div at bounding box center [335, 186] width 40 height 10
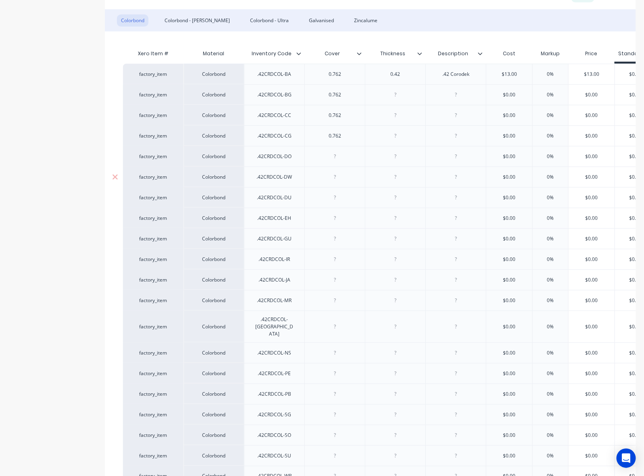
click at [340, 156] on div at bounding box center [335, 156] width 40 height 10
click at [337, 178] on div at bounding box center [335, 177] width 40 height 10
click at [325, 206] on div at bounding box center [334, 197] width 60 height 21
click at [331, 194] on div at bounding box center [335, 197] width 40 height 10
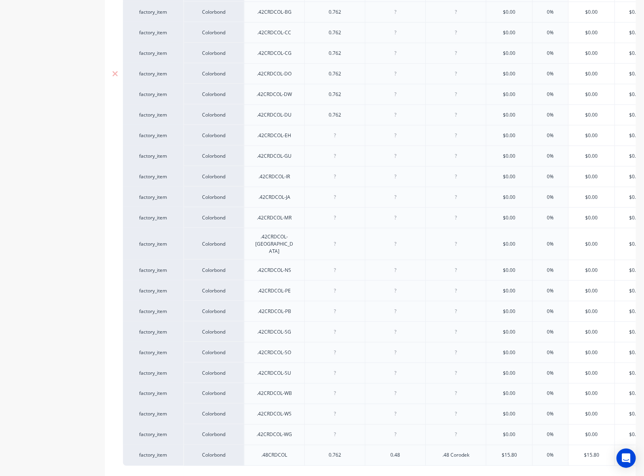
scroll to position [275, 0]
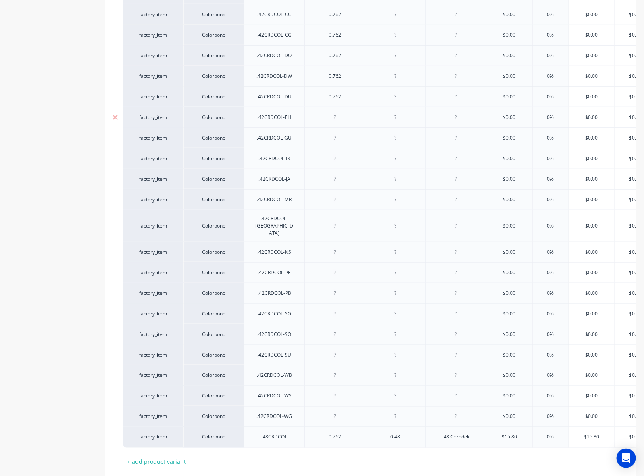
click at [332, 116] on div at bounding box center [335, 117] width 40 height 10
click at [331, 136] on div at bounding box center [335, 138] width 40 height 10
click at [337, 160] on div at bounding box center [335, 158] width 40 height 10
click at [329, 177] on div at bounding box center [335, 179] width 40 height 10
click at [331, 200] on div at bounding box center [335, 199] width 40 height 10
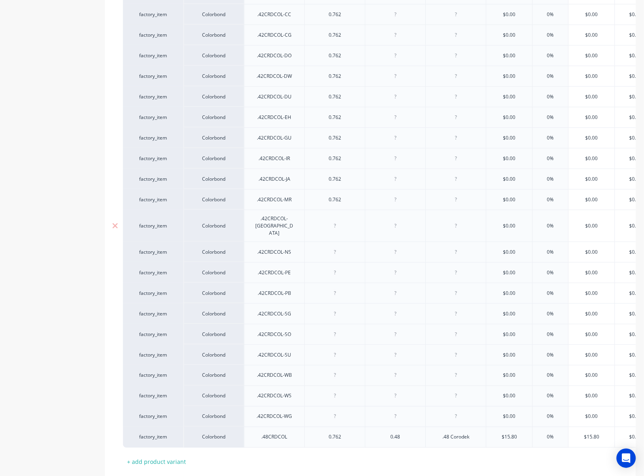
click at [335, 221] on div at bounding box center [335, 226] width 40 height 10
click at [331, 247] on div at bounding box center [335, 252] width 40 height 10
click at [331, 267] on div at bounding box center [335, 272] width 40 height 10
click at [331, 288] on div at bounding box center [335, 293] width 40 height 10
click at [329, 308] on div at bounding box center [335, 313] width 40 height 10
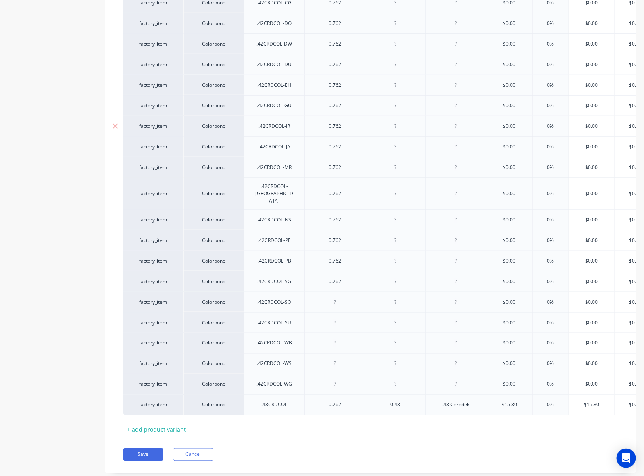
scroll to position [325, 0]
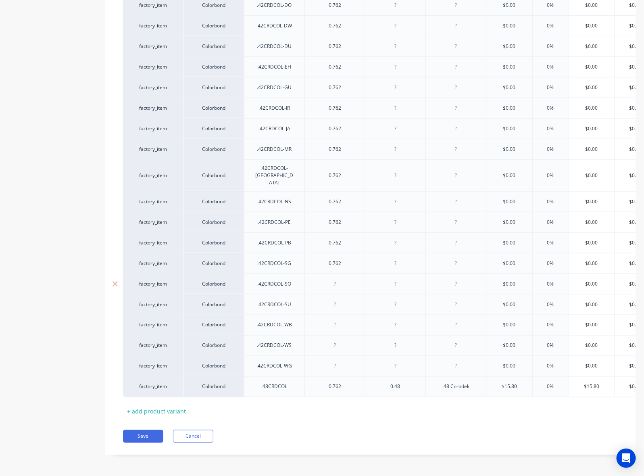
click at [333, 273] on div at bounding box center [334, 283] width 60 height 21
click at [330, 279] on div at bounding box center [335, 284] width 40 height 10
click at [328, 299] on div at bounding box center [335, 304] width 40 height 10
click at [332, 320] on div at bounding box center [335, 325] width 40 height 10
click at [331, 340] on div at bounding box center [335, 345] width 40 height 10
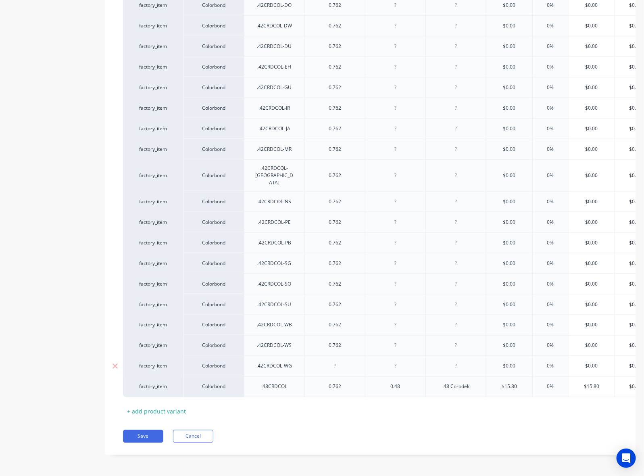
click at [334, 361] on div at bounding box center [335, 366] width 40 height 10
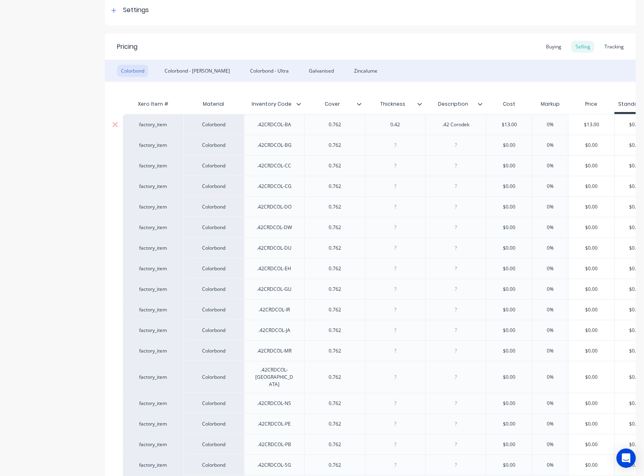
drag, startPoint x: 404, startPoint y: 125, endPoint x: 366, endPoint y: 123, distance: 38.8
click at [366, 123] on div "0.42" at bounding box center [395, 124] width 60 height 21
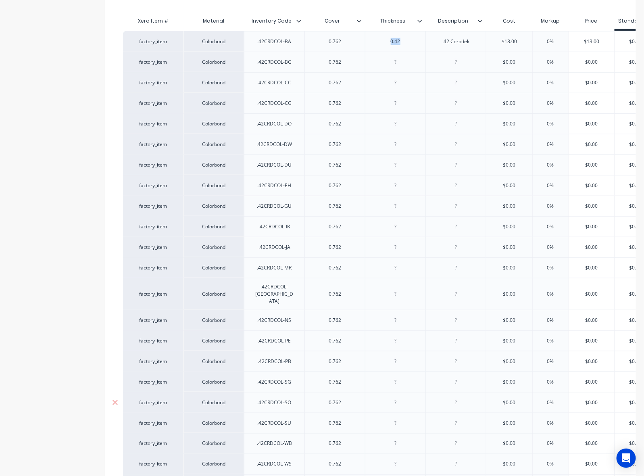
scroll to position [325, 0]
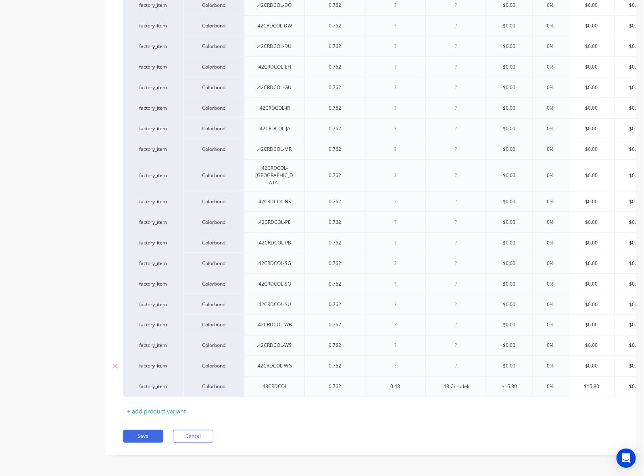
click at [387, 361] on div at bounding box center [395, 366] width 40 height 10
click at [385, 340] on div at bounding box center [395, 345] width 40 height 10
click at [387, 320] on div at bounding box center [395, 325] width 40 height 10
click at [387, 302] on div at bounding box center [395, 304] width 60 height 21
click at [388, 299] on div at bounding box center [395, 304] width 40 height 10
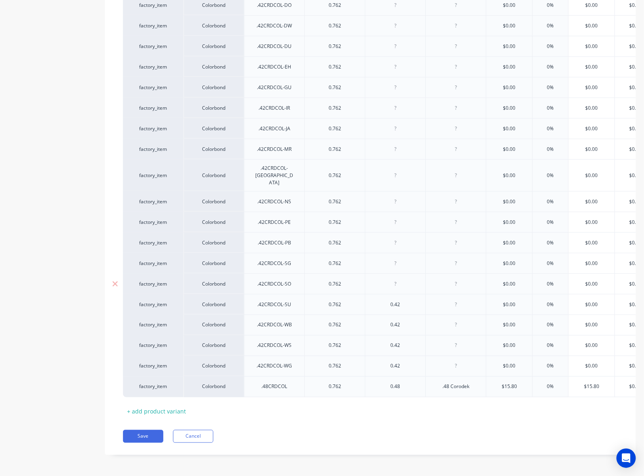
click at [387, 279] on div at bounding box center [395, 284] width 40 height 10
click at [390, 258] on div at bounding box center [395, 263] width 40 height 10
click at [394, 237] on div at bounding box center [395, 242] width 40 height 10
click at [397, 217] on div at bounding box center [395, 222] width 40 height 10
click at [398, 196] on div at bounding box center [395, 201] width 40 height 10
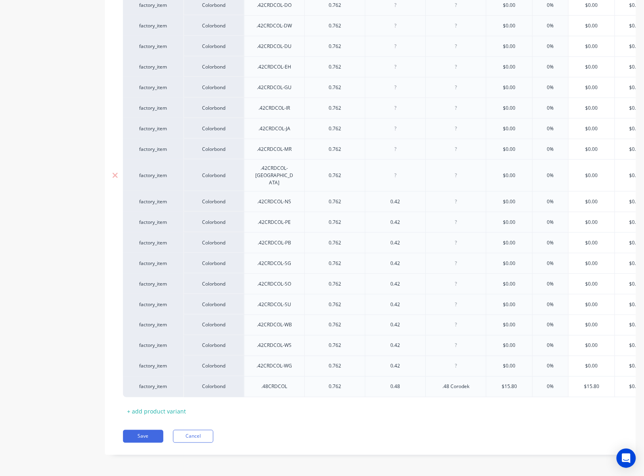
click at [398, 171] on div at bounding box center [395, 175] width 40 height 10
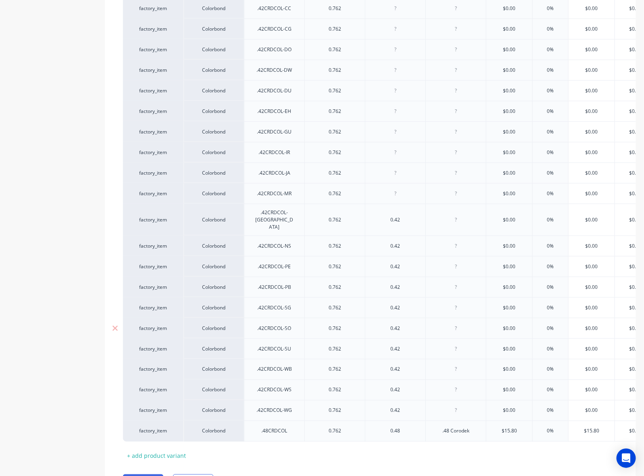
scroll to position [225, 0]
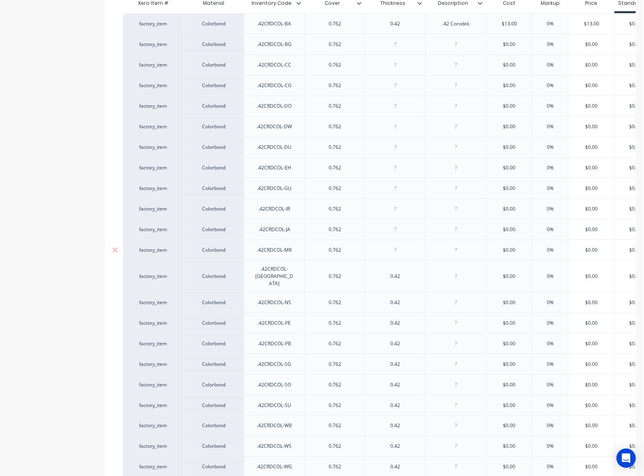
click at [398, 251] on div at bounding box center [395, 250] width 40 height 10
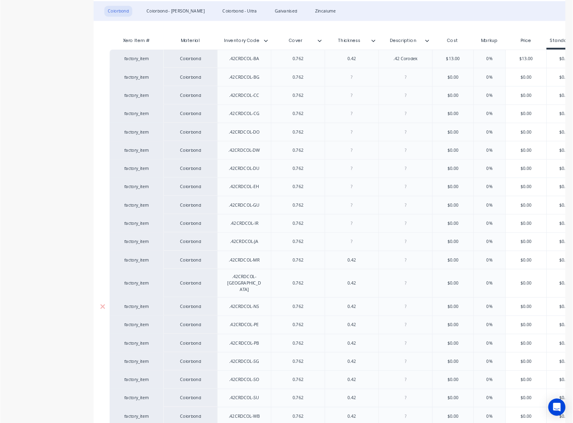
scroll to position [124, 0]
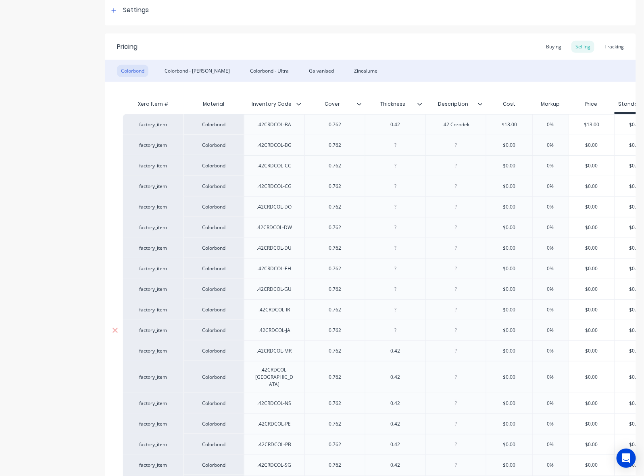
click at [400, 331] on div at bounding box center [395, 330] width 40 height 10
click at [396, 309] on div at bounding box center [395, 309] width 40 height 10
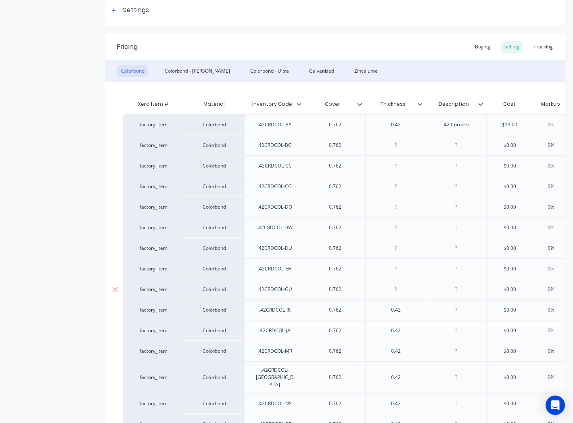
drag, startPoint x: 391, startPoint y: 288, endPoint x: 390, endPoint y: 273, distance: 14.6
click at [391, 288] on div at bounding box center [395, 289] width 40 height 10
click at [390, 269] on div at bounding box center [395, 268] width 40 height 10
click at [392, 248] on div at bounding box center [395, 248] width 40 height 10
click at [388, 228] on div at bounding box center [395, 227] width 40 height 10
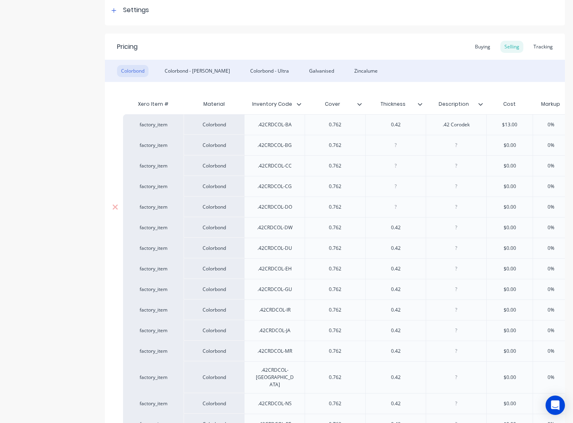
click at [390, 202] on div at bounding box center [395, 207] width 40 height 10
click at [397, 183] on div at bounding box center [395, 186] width 40 height 10
click at [394, 164] on div at bounding box center [395, 165] width 40 height 10
click at [394, 146] on div at bounding box center [395, 145] width 40 height 10
click at [429, 124] on div ".42 Corodek" at bounding box center [456, 124] width 40 height 10
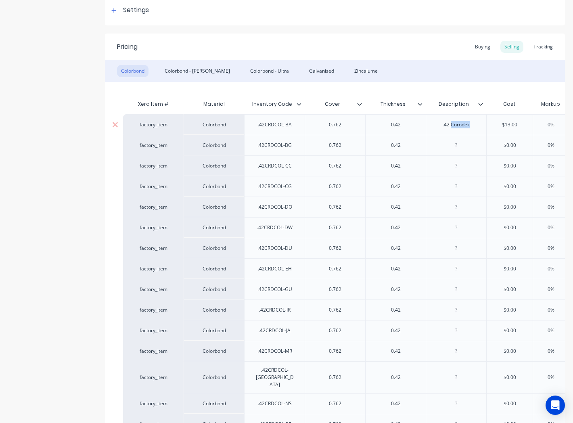
click at [429, 124] on div ".42 Corodek" at bounding box center [456, 124] width 40 height 10
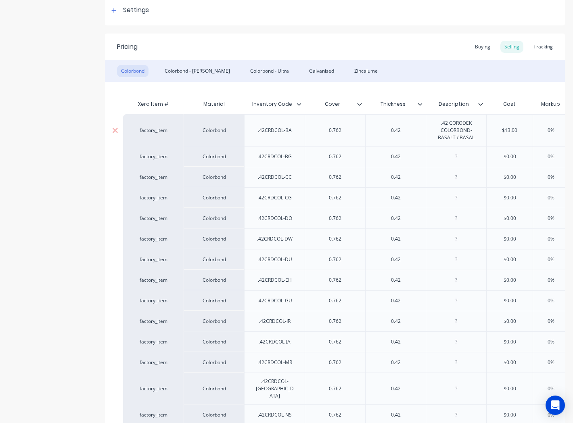
click at [153, 131] on div "factory_item" at bounding box center [153, 130] width 44 height 7
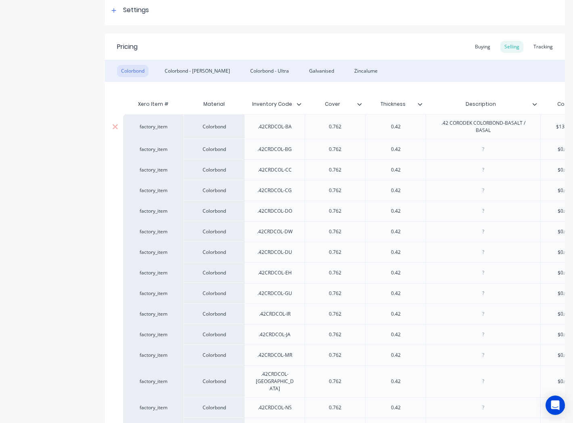
click at [153, 131] on div "factory_item" at bounding box center [153, 126] width 60 height 25
click at [152, 124] on div "factory_item" at bounding box center [153, 126] width 44 height 7
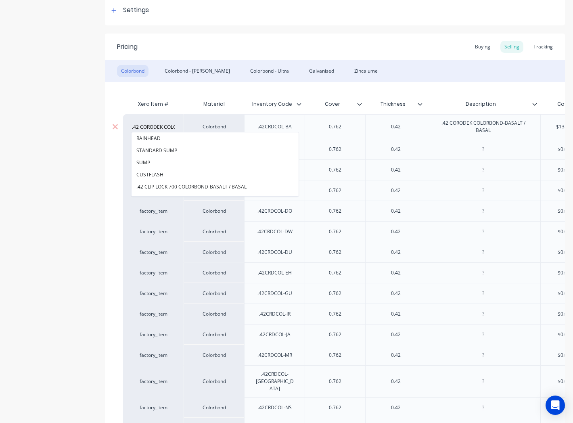
scroll to position [0, 56]
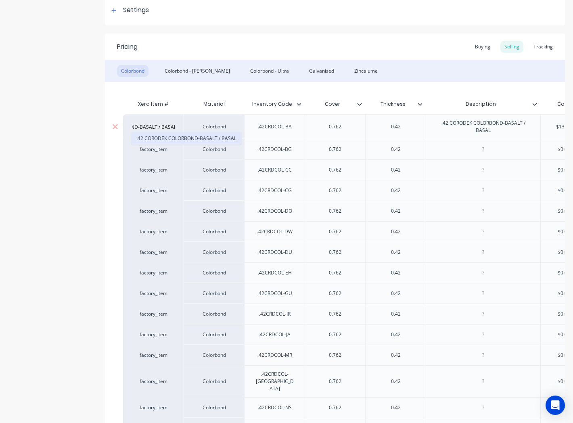
click at [164, 141] on button ".42 CORODEK COLORBOND-BASALT / BASAL" at bounding box center [186, 138] width 110 height 12
click at [429, 148] on div at bounding box center [483, 149] width 40 height 10
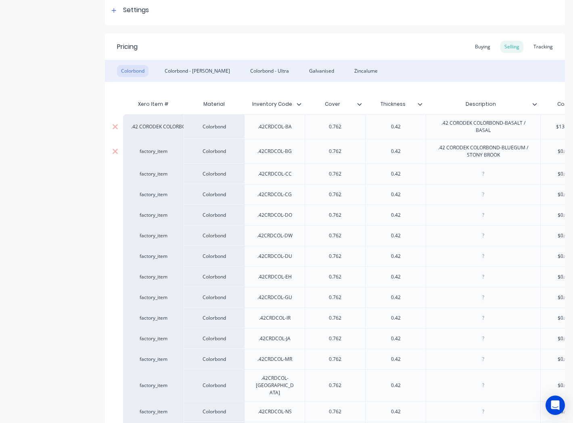
click at [144, 154] on div "factory_item" at bounding box center [153, 151] width 44 height 7
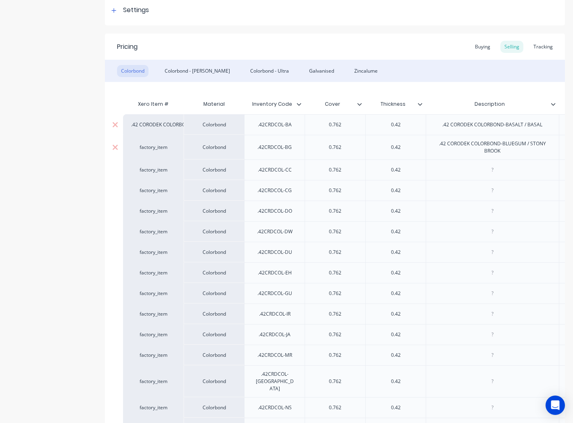
click at [152, 144] on div "factory_item" at bounding box center [153, 147] width 44 height 7
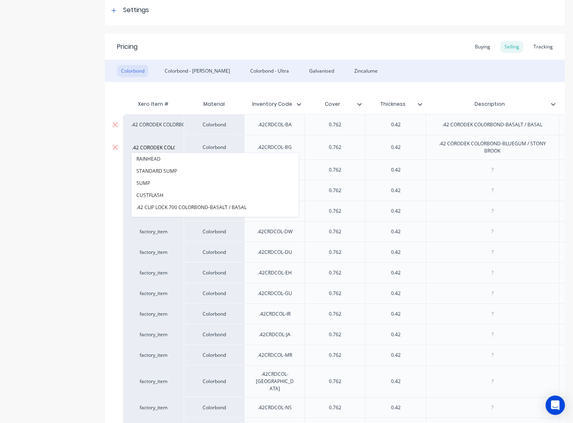
scroll to position [0, 81]
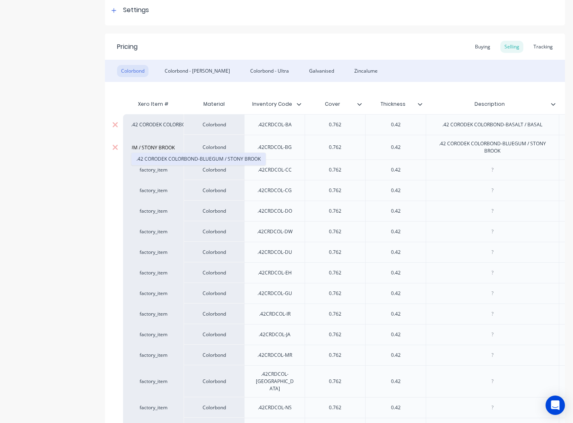
click at [152, 157] on button ".42 CORODEK COLORBOND-BLUEGUM / STONY BROOK" at bounding box center [198, 159] width 134 height 12
click at [429, 171] on div at bounding box center [492, 170] width 40 height 10
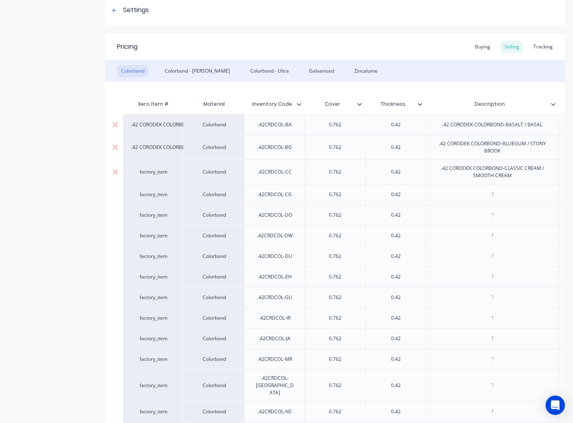
click at [160, 170] on div "factory_item" at bounding box center [153, 171] width 44 height 7
click at [160, 182] on button ".42 CORODEK COLORBOND-CLASSIC CREAM / SMOOTH CREAM" at bounding box center [207, 183] width 152 height 12
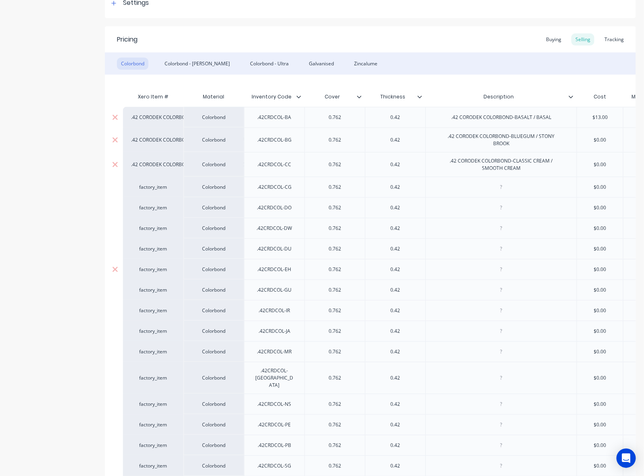
scroll to position [113, 0]
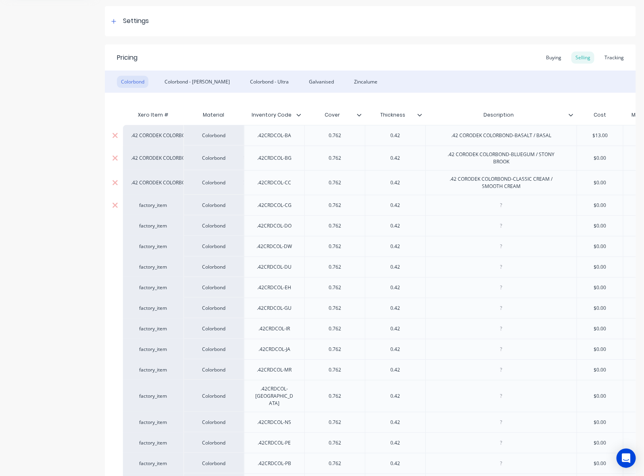
click at [429, 205] on div at bounding box center [501, 205] width 40 height 10
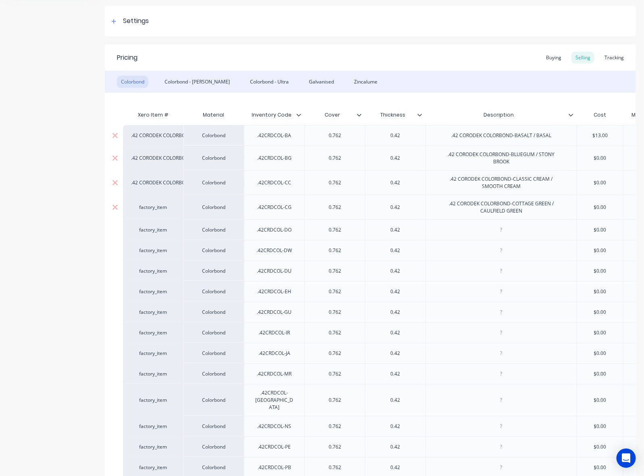
click at [167, 209] on div "factory_item" at bounding box center [153, 207] width 44 height 7
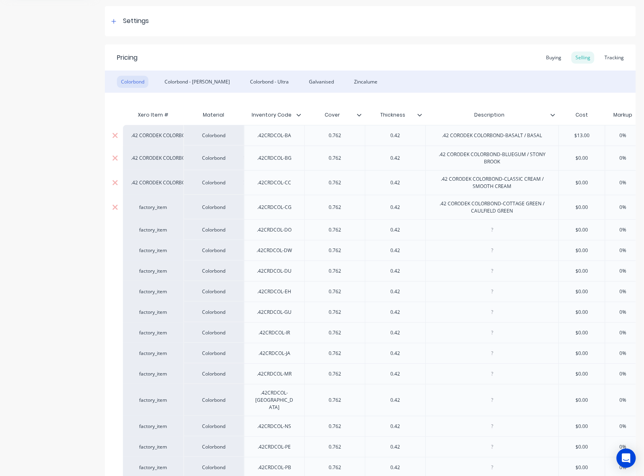
click at [152, 204] on div "factory_item" at bounding box center [153, 207] width 44 height 7
click at [161, 219] on button ".42 CORODEK COLORBOND-COTTAGE GREEN / CAULFIELD GR" at bounding box center [208, 219] width 154 height 12
click at [429, 237] on div at bounding box center [491, 229] width 133 height 21
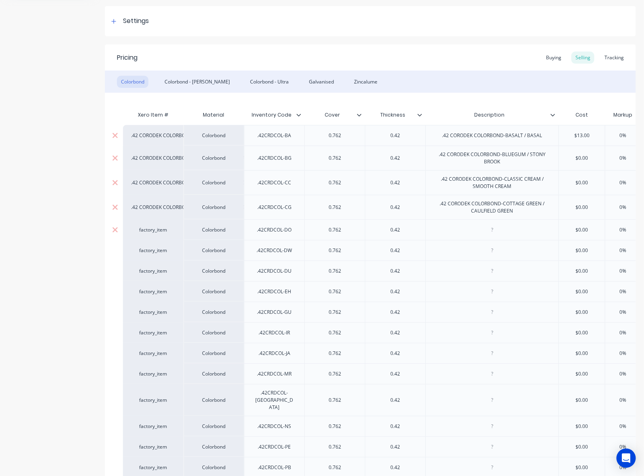
click at [429, 229] on div at bounding box center [492, 230] width 40 height 10
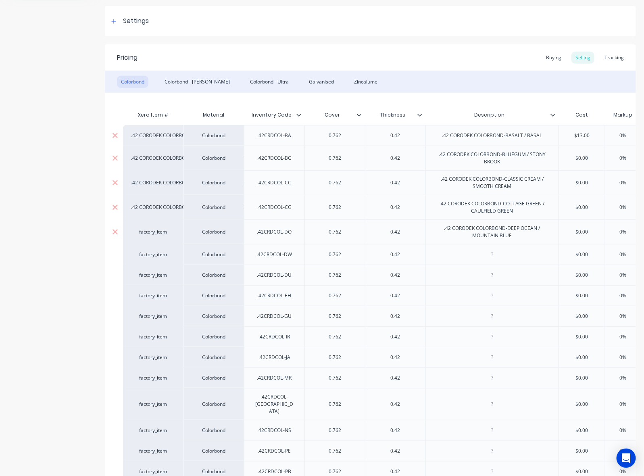
click at [157, 231] on div "factory_item" at bounding box center [153, 231] width 44 height 7
click at [156, 231] on div "factory_item" at bounding box center [153, 231] width 44 height 7
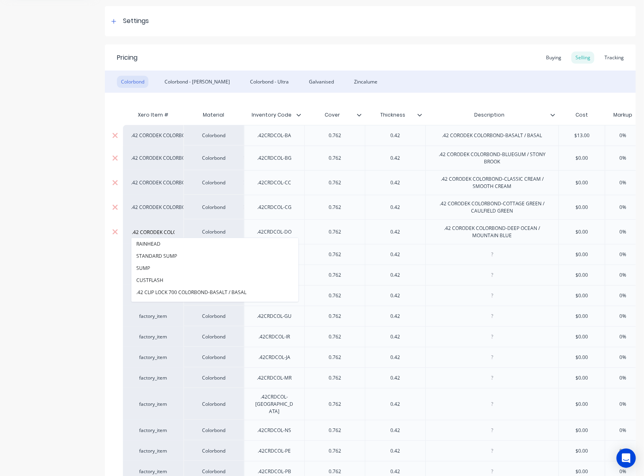
scroll to position [0, 93]
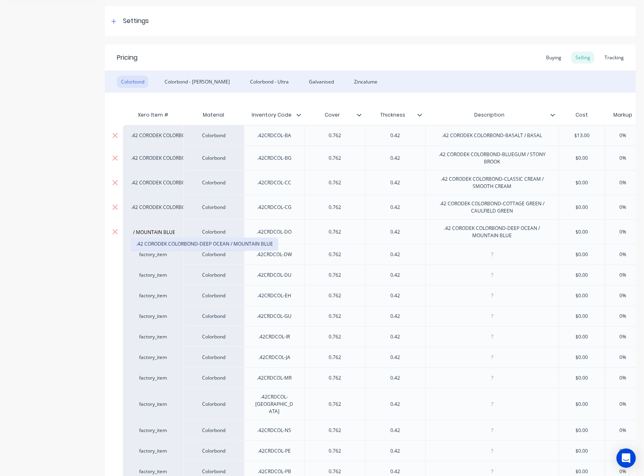
click at [169, 240] on button ".42 CORODEK COLORBOND-DEEP OCEAN / MOUNTAIN BLUE" at bounding box center [204, 244] width 146 height 12
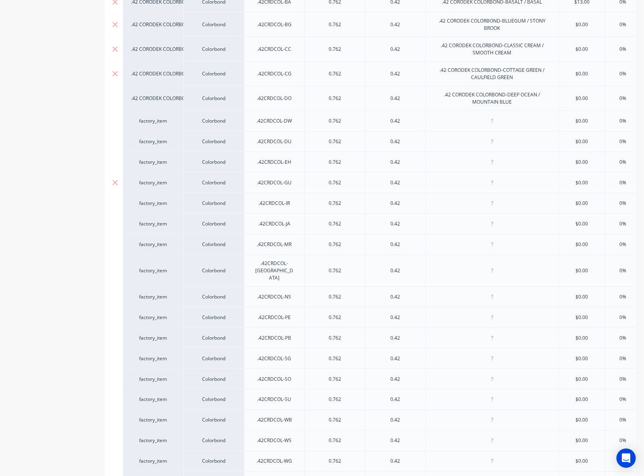
scroll to position [264, 0]
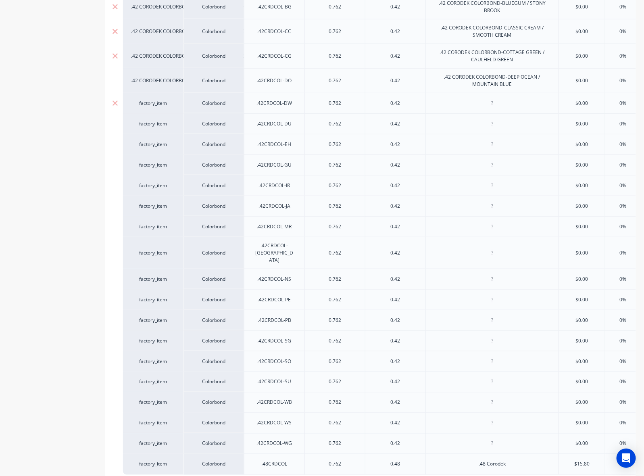
click at [429, 103] on div at bounding box center [492, 103] width 40 height 10
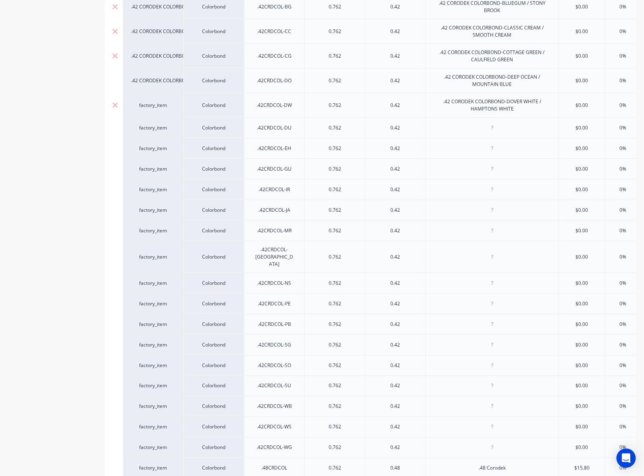
click at [148, 104] on div "factory_item" at bounding box center [153, 105] width 44 height 7
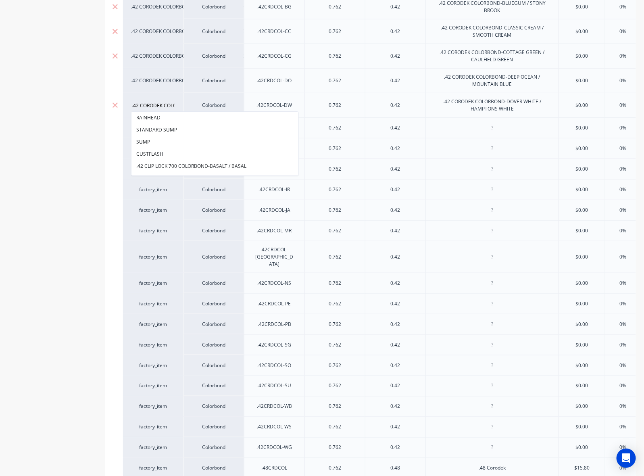
scroll to position [0, 99]
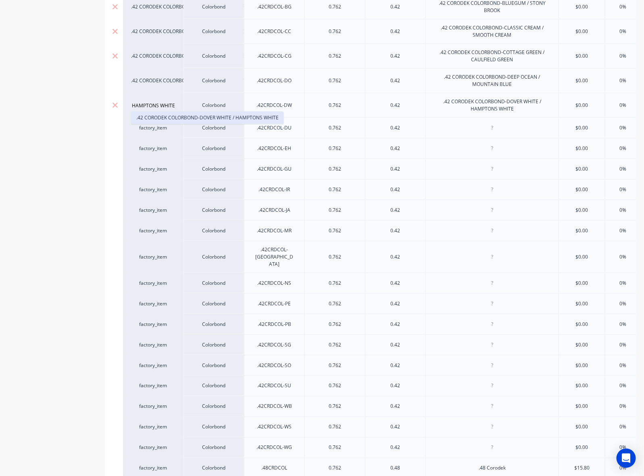
click at [162, 115] on button ".42 CORODEK COLORBOND-DOVER WHITE / HAMPTONS WHITE" at bounding box center [207, 118] width 152 height 12
click at [429, 130] on div at bounding box center [492, 128] width 40 height 10
click at [160, 129] on div "factory_item" at bounding box center [153, 127] width 44 height 7
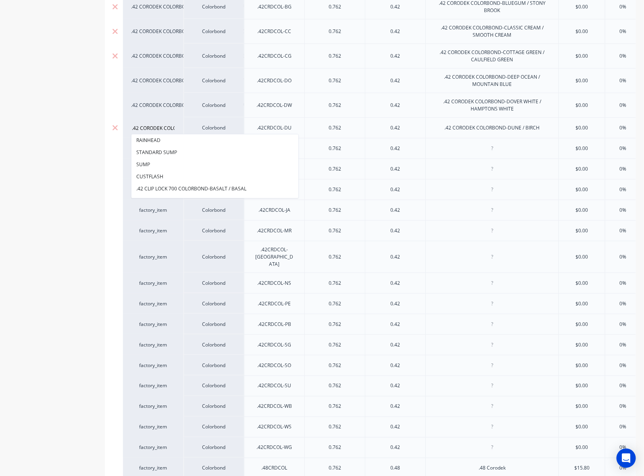
scroll to position [0, 52]
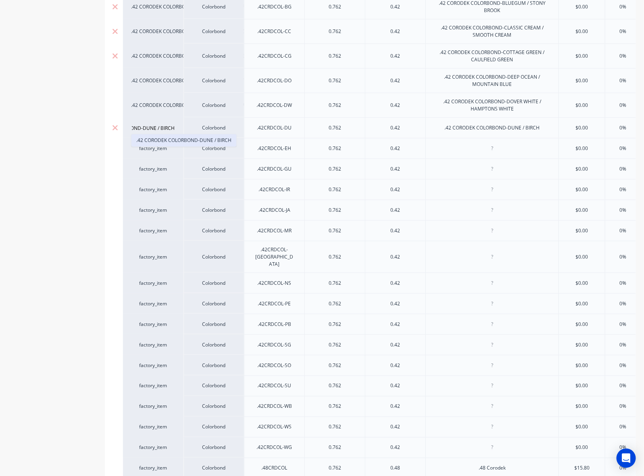
click at [154, 135] on button ".42 CORODEK COLORBOND-DUNE / BIRCH" at bounding box center [183, 140] width 105 height 12
click at [429, 144] on div at bounding box center [492, 148] width 40 height 10
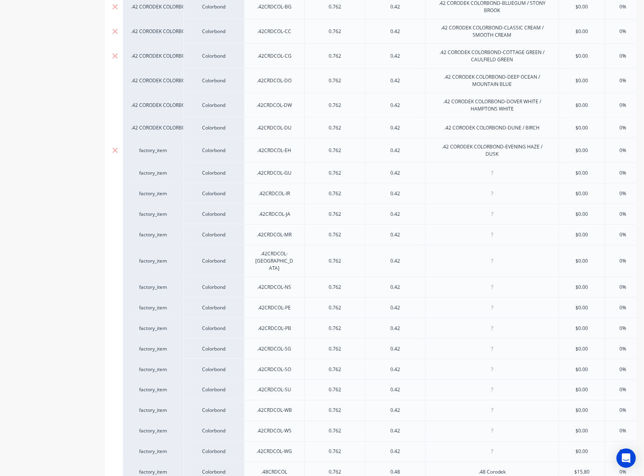
click at [158, 154] on div "factory_item" at bounding box center [153, 150] width 44 height 7
click at [158, 146] on div "factory_item" at bounding box center [153, 150] width 60 height 25
click at [154, 147] on div "factory_item" at bounding box center [153, 150] width 44 height 7
click at [162, 158] on button ".42 CORODEK COLORBOND-EVENING HAZE / DUSK" at bounding box center [193, 163] width 124 height 12
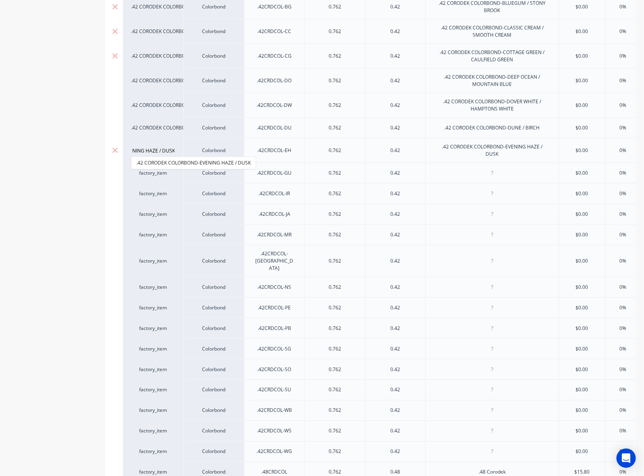
scroll to position [0, 0]
click at [429, 172] on div at bounding box center [492, 173] width 40 height 10
click at [150, 173] on div "factory_item" at bounding box center [153, 172] width 44 height 7
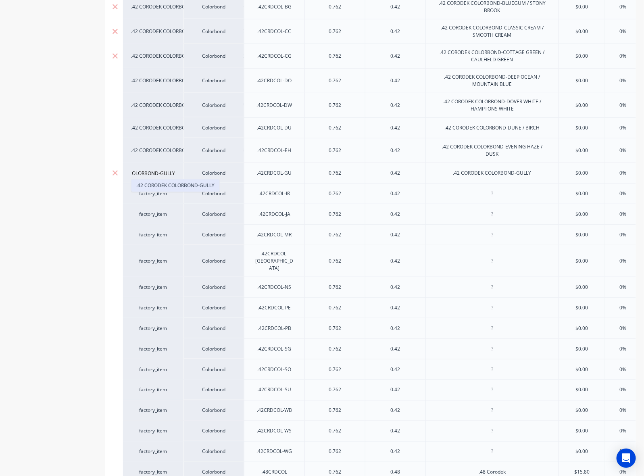
click at [145, 184] on button ".42 CORODEK COLORBOND-GULLY" at bounding box center [175, 185] width 88 height 12
click at [429, 186] on div at bounding box center [491, 193] width 133 height 21
click at [429, 190] on div at bounding box center [492, 193] width 40 height 10
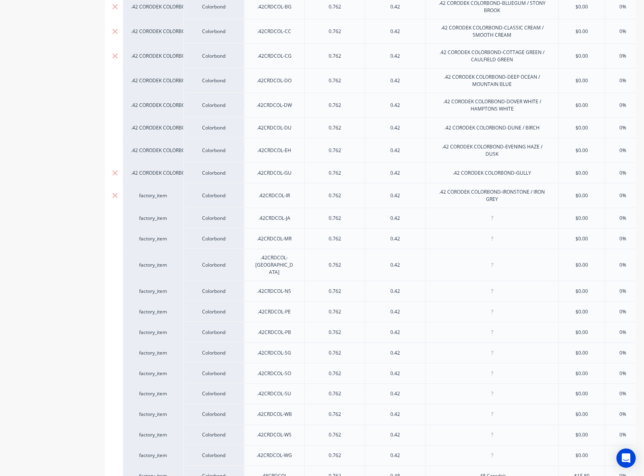
click at [142, 192] on div "factory_item" at bounding box center [153, 195] width 44 height 7
click at [153, 197] on div "factory_item" at bounding box center [153, 195] width 44 height 7
click at [156, 210] on button ".42 CORODEK COLORBOND-IRONSTONE / IRON GREY" at bounding box center [195, 208] width 129 height 12
click at [429, 220] on div at bounding box center [492, 218] width 40 height 10
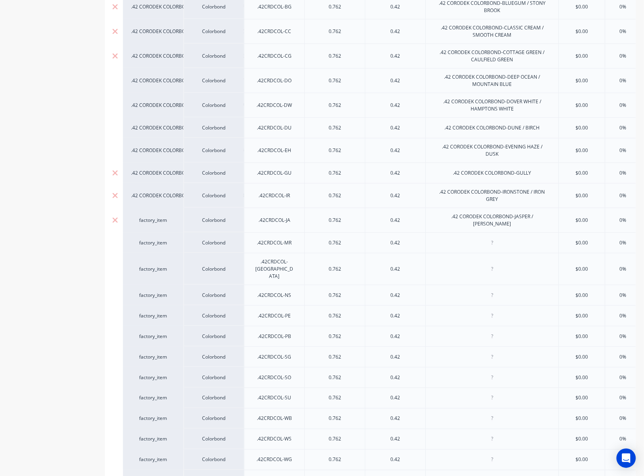
click at [160, 220] on div "factory_item" at bounding box center [153, 220] width 44 height 7
click at [162, 233] on button ".42 CORODEK COLORBOND-JASPER / JASMIN BROWN" at bounding box center [196, 233] width 131 height 12
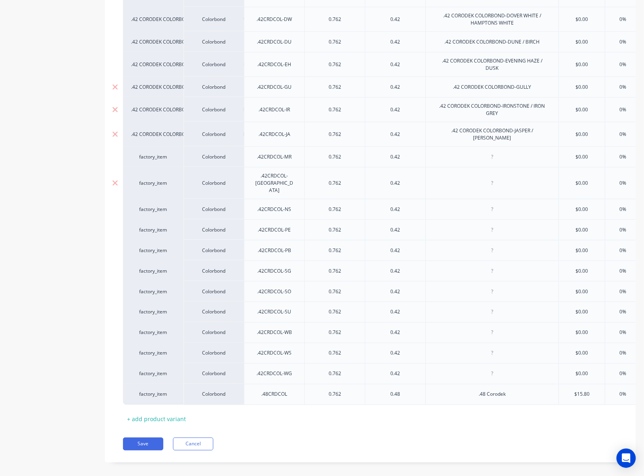
scroll to position [357, 0]
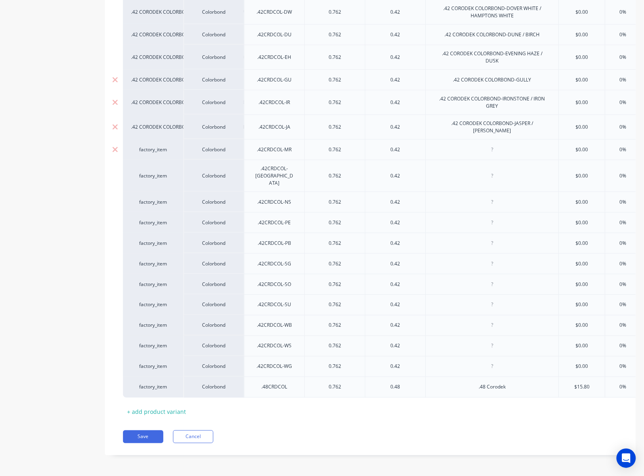
click at [429, 146] on div at bounding box center [492, 149] width 40 height 10
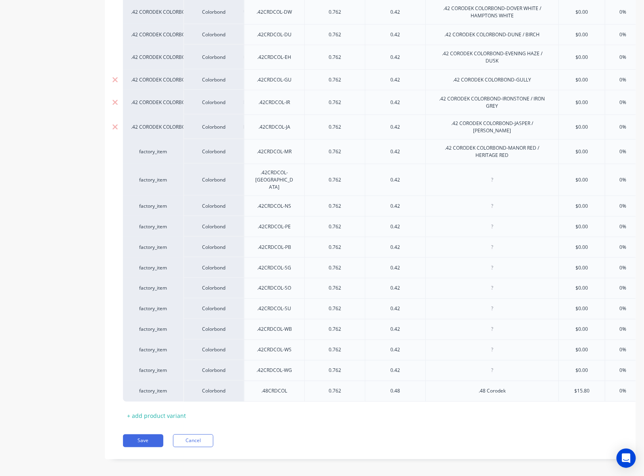
click at [83, 202] on div "Product details Collaborate Order History" at bounding box center [50, 74] width 85 height 794
click at [154, 157] on div "factory_item" at bounding box center [153, 151] width 60 height 25
click at [158, 155] on div "factory_item" at bounding box center [153, 151] width 44 height 7
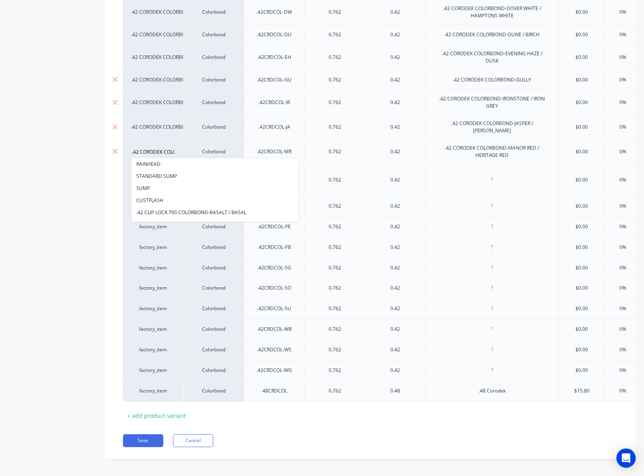
scroll to position [0, 85]
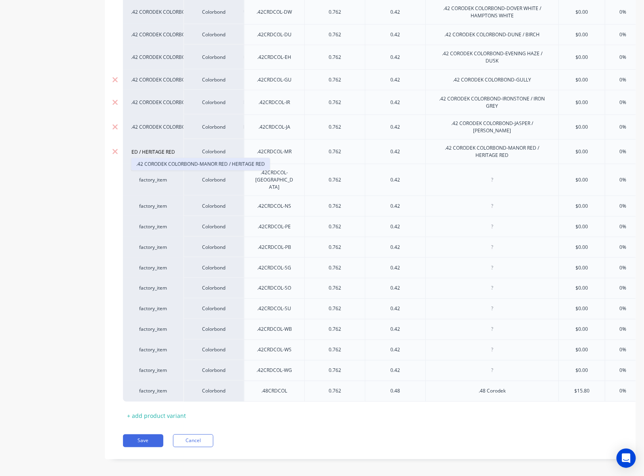
click at [154, 164] on button ".42 CORODEK COLORBOND-MANOR RED / HERITAGE RED" at bounding box center [200, 164] width 138 height 12
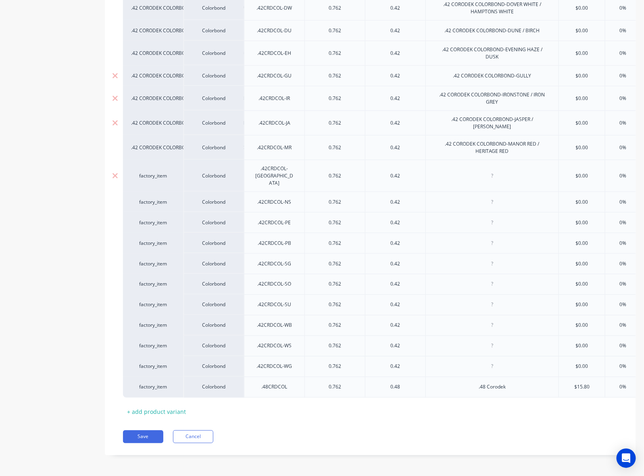
click at [429, 171] on div at bounding box center [492, 176] width 40 height 10
click at [161, 172] on div "factory_item" at bounding box center [153, 175] width 44 height 7
click at [146, 172] on div "factory_item" at bounding box center [153, 175] width 44 height 7
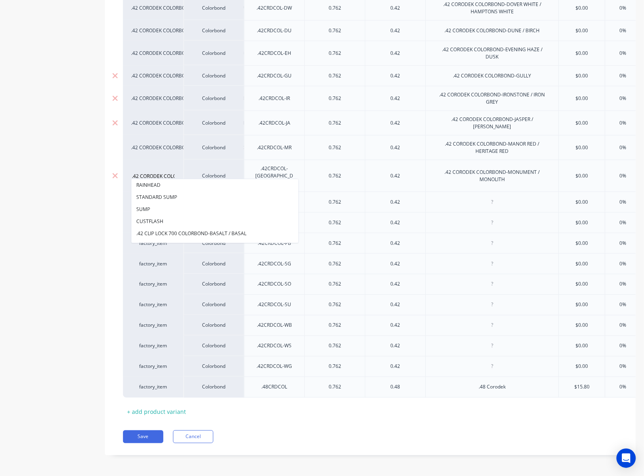
scroll to position [0, 79]
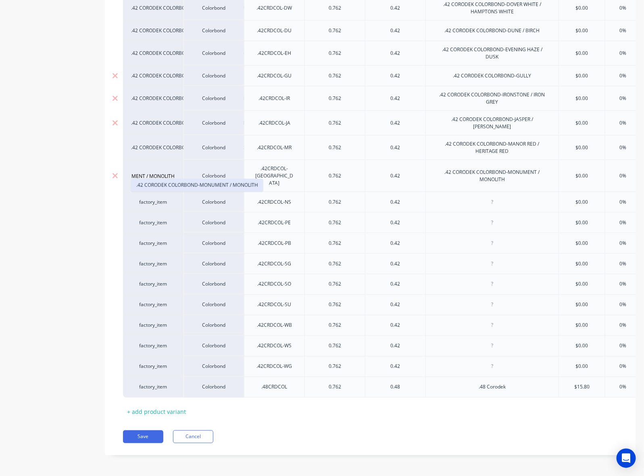
click at [150, 186] on button ".42 CORODEK COLORBOND-MONUMENT / MONOLITH" at bounding box center [196, 185] width 131 height 12
click at [429, 196] on div at bounding box center [491, 202] width 133 height 21
click at [429, 194] on div at bounding box center [491, 202] width 133 height 21
click at [429, 197] on div at bounding box center [492, 202] width 40 height 10
click at [162, 198] on div "factory_item" at bounding box center [153, 201] width 44 height 7
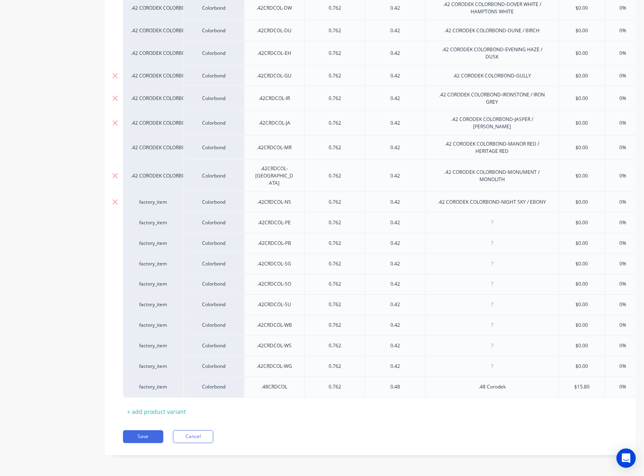
click at [144, 198] on div "factory_item" at bounding box center [153, 201] width 44 height 7
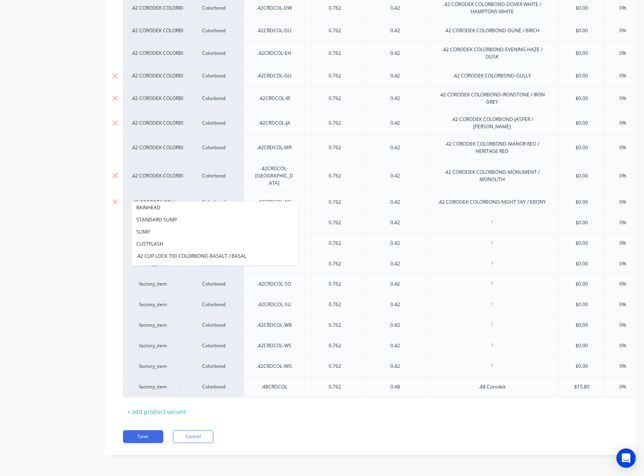
scroll to position [0, 65]
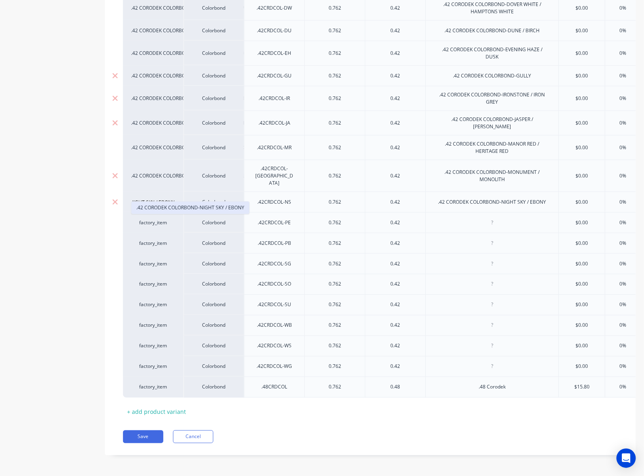
click at [164, 206] on button ".42 CORODEK COLORBOND-NIGHT SKY / EBONY" at bounding box center [190, 208] width 118 height 12
click at [429, 221] on div at bounding box center [492, 222] width 40 height 10
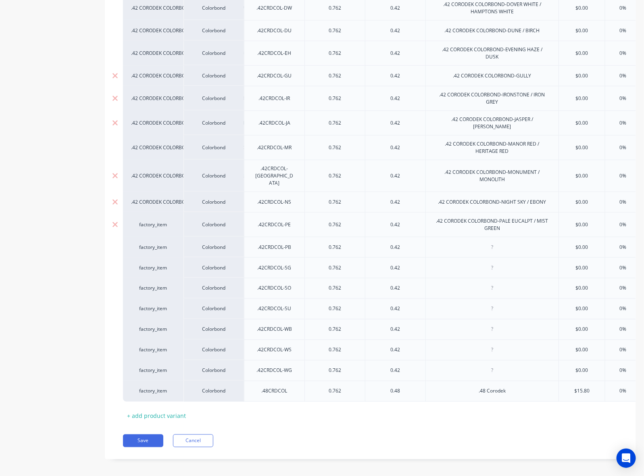
click at [146, 221] on div "factory_item" at bounding box center [153, 224] width 44 height 7
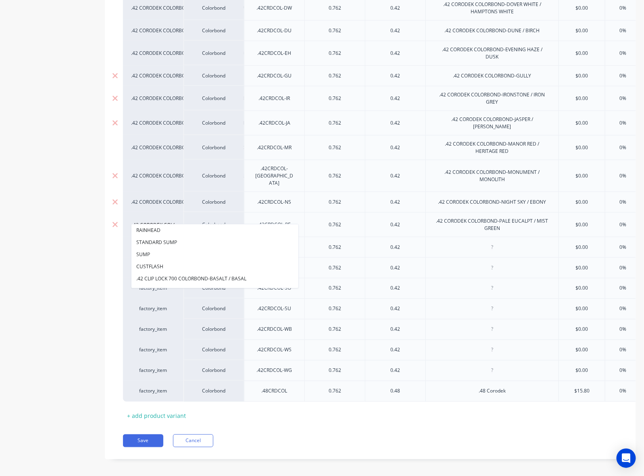
scroll to position [0, 85]
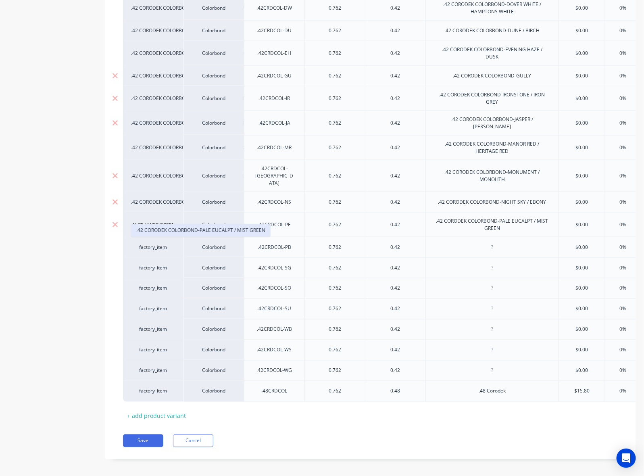
click at [167, 226] on button ".42 CORODEK COLORBOND-PALE EUCALPT / MIST GREEN" at bounding box center [200, 230] width 139 height 12
click at [429, 242] on div at bounding box center [492, 247] width 40 height 10
click at [149, 244] on div "factory_item" at bounding box center [153, 247] width 44 height 7
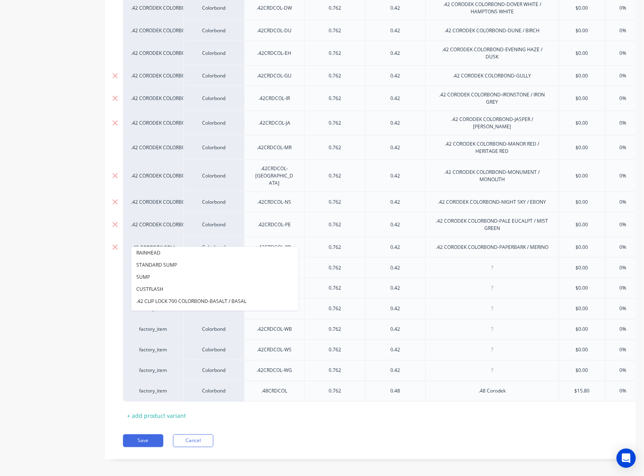
scroll to position [0, 70]
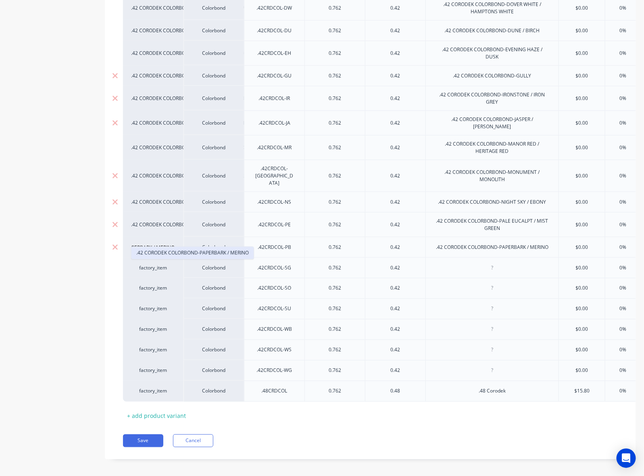
click at [154, 256] on button ".42 CORODEK COLORBOND-PAPERBARK / MERINO" at bounding box center [192, 253] width 122 height 12
click at [429, 262] on div at bounding box center [492, 267] width 40 height 10
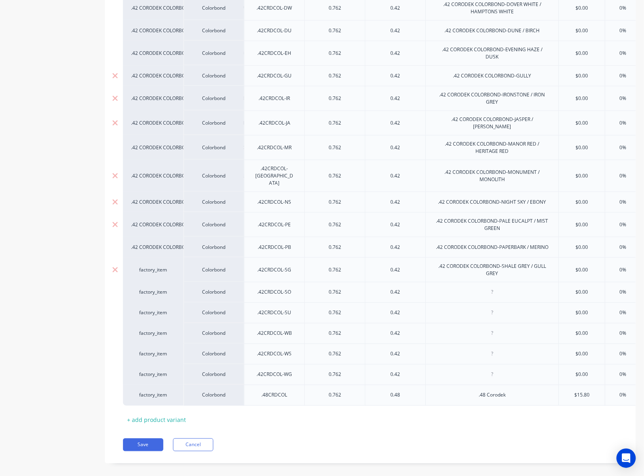
click at [150, 266] on div "factory_item" at bounding box center [153, 269] width 44 height 7
click at [158, 279] on button ".42 CORODEK COLORBOND-SHALE GREY / GULL GREY" at bounding box center [196, 275] width 131 height 12
click at [429, 287] on div at bounding box center [492, 292] width 40 height 10
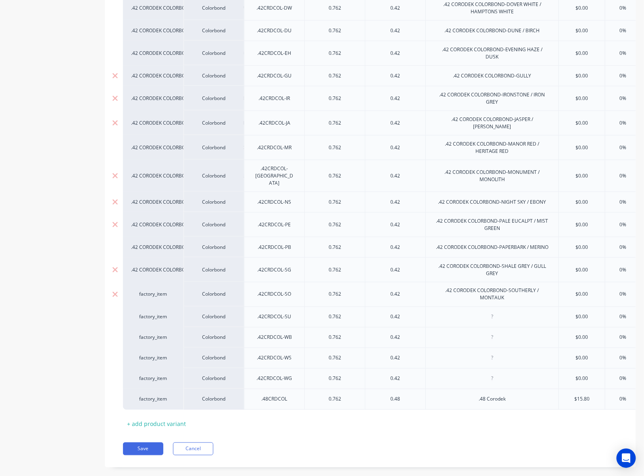
click at [156, 291] on div "factory_item" at bounding box center [153, 294] width 44 height 7
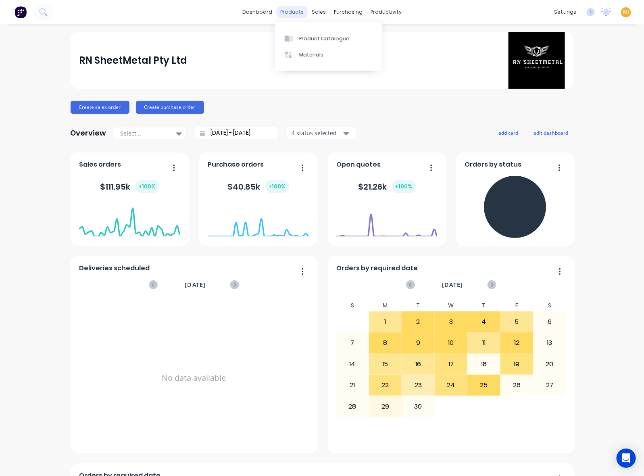
click at [290, 11] on div "products" at bounding box center [291, 12] width 31 height 12
click at [291, 31] on link "Product Catalogue" at bounding box center [328, 38] width 107 height 16
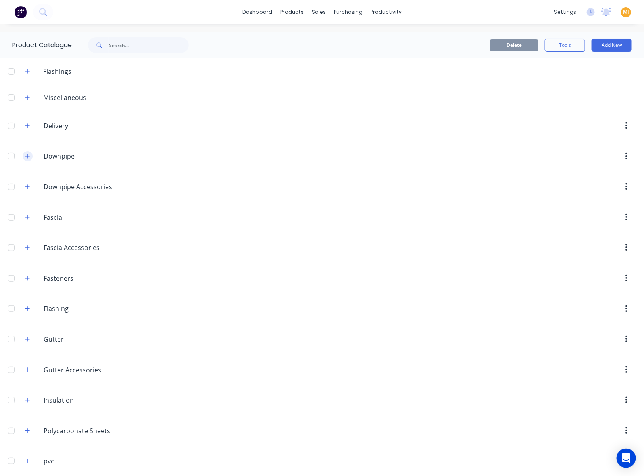
click at [27, 156] on icon "button" at bounding box center [27, 156] width 4 height 4
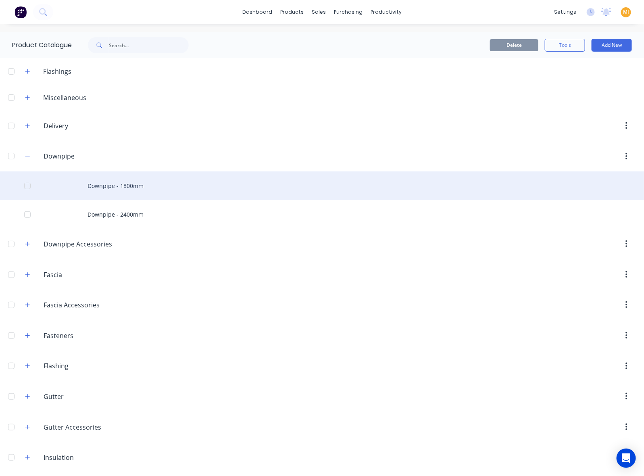
click at [122, 185] on div "Downpipe - 1800mm" at bounding box center [322, 185] width 644 height 29
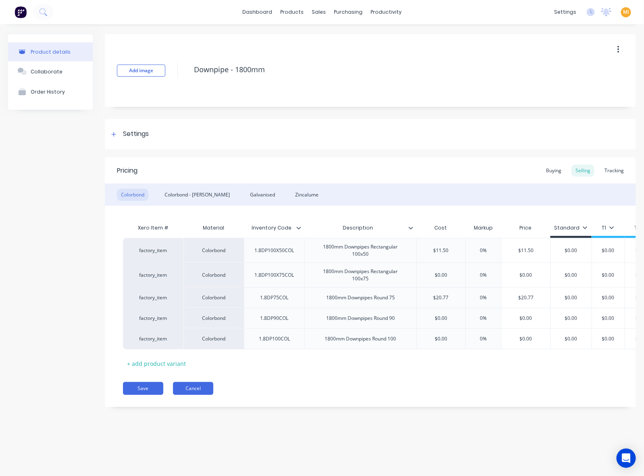
click at [194, 395] on button "Cancel" at bounding box center [193, 388] width 40 height 13
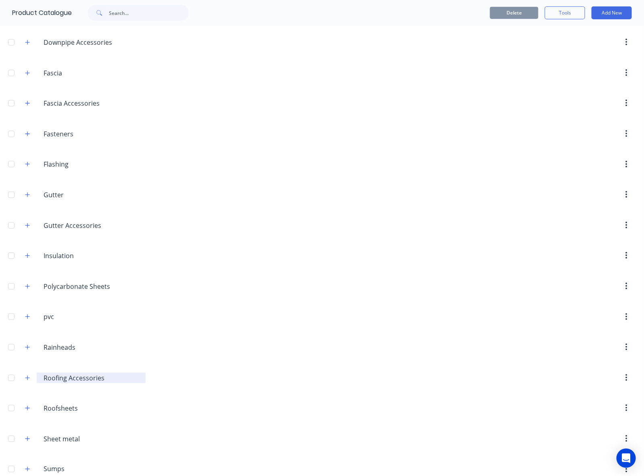
scroll to position [221, 0]
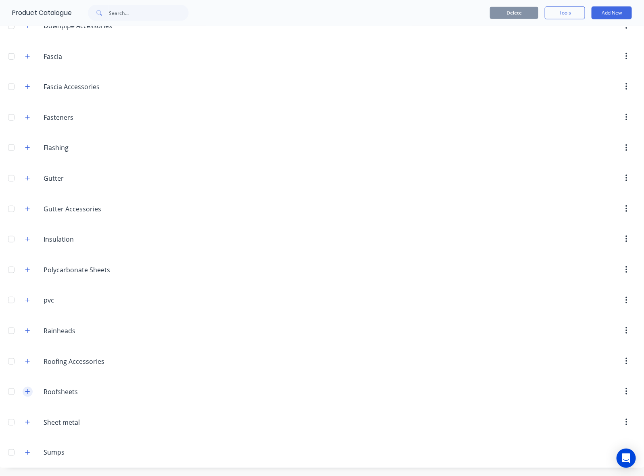
click at [25, 392] on icon "button" at bounding box center [27, 392] width 5 height 6
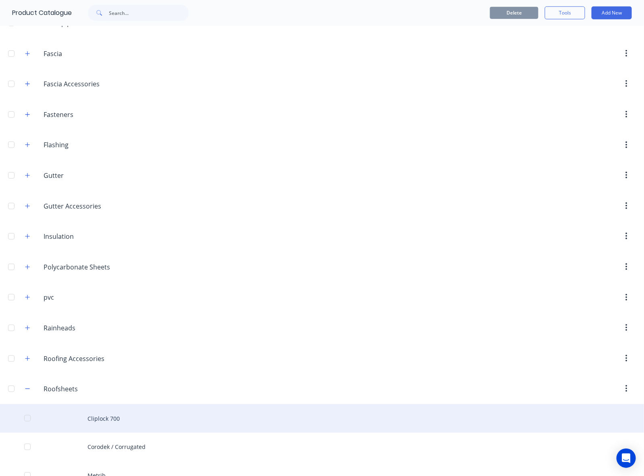
scroll to position [423, 0]
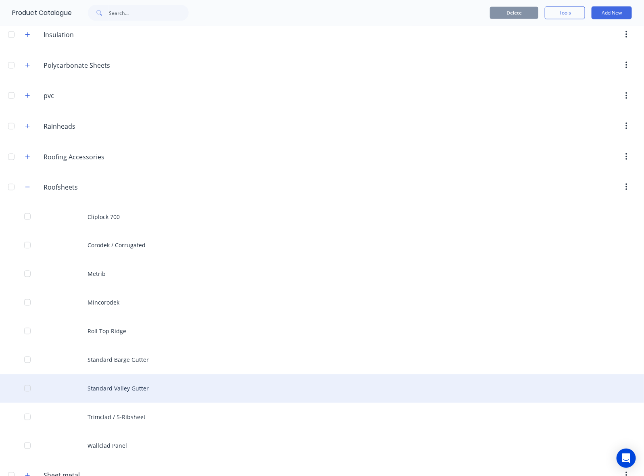
click at [123, 394] on div "Standard Valley Gutter" at bounding box center [322, 388] width 644 height 29
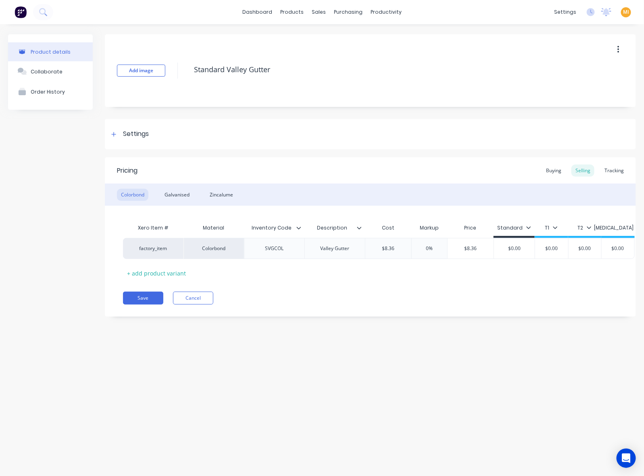
type textarea "x"
click at [203, 304] on button "Cancel" at bounding box center [193, 298] width 40 height 13
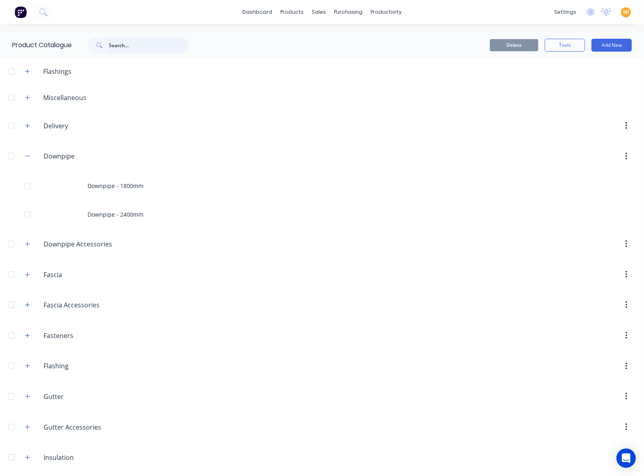
click at [137, 42] on input "text" at bounding box center [149, 45] width 80 height 16
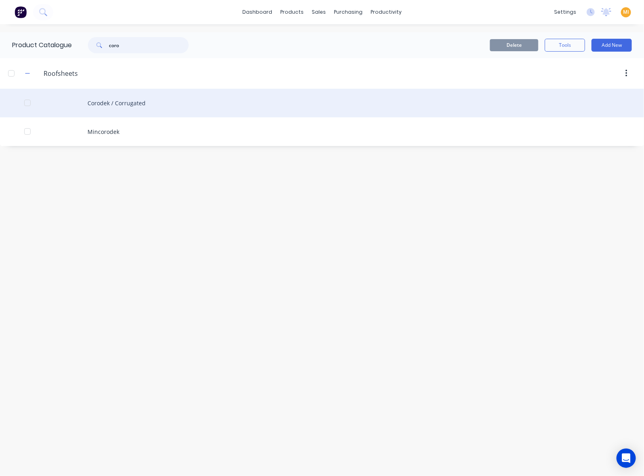
type input "coro"
click at [134, 106] on div "Corodek / Corrugated" at bounding box center [322, 103] width 644 height 29
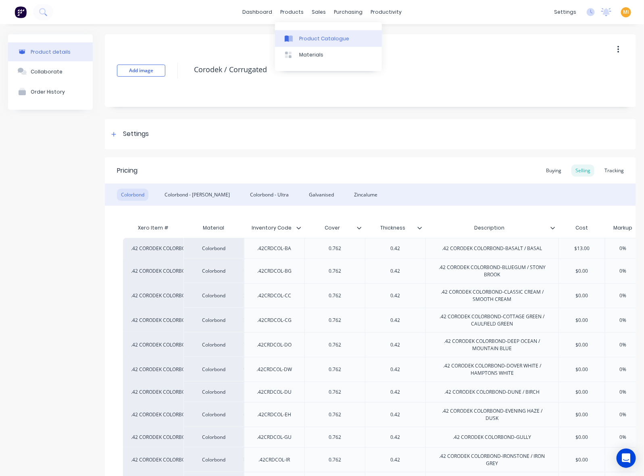
click at [302, 40] on div "Product Catalogue" at bounding box center [324, 38] width 50 height 7
type textarea "x"
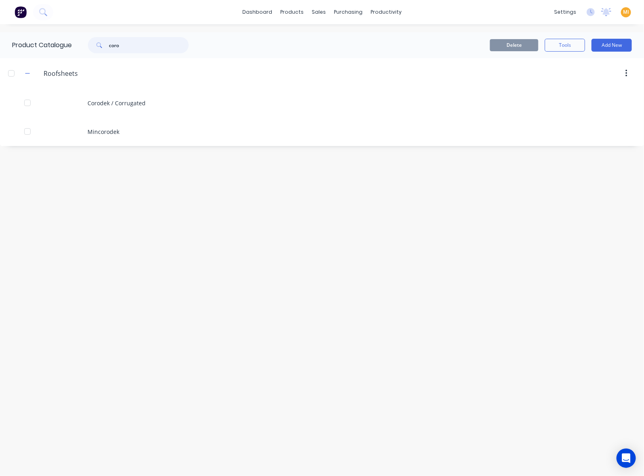
drag, startPoint x: 136, startPoint y: 43, endPoint x: -13, endPoint y: 45, distance: 149.6
click at [0, 45] on html "dashboard products sales purchasing productivity dashboard products Product Cat…" at bounding box center [322, 238] width 644 height 476
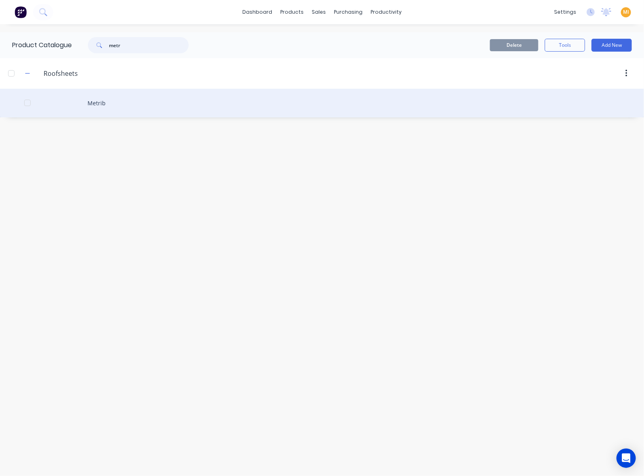
type input "metr"
click at [156, 104] on div "Metrib" at bounding box center [322, 103] width 644 height 29
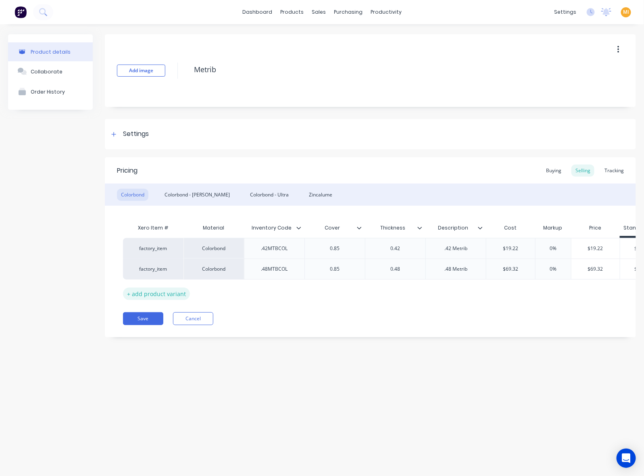
click at [164, 290] on div "+ add product variant" at bounding box center [156, 293] width 67 height 12
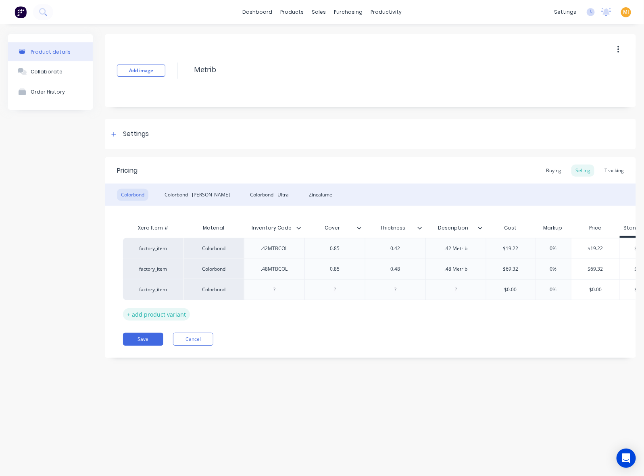
click at [160, 317] on div "+ add product variant" at bounding box center [156, 314] width 67 height 12
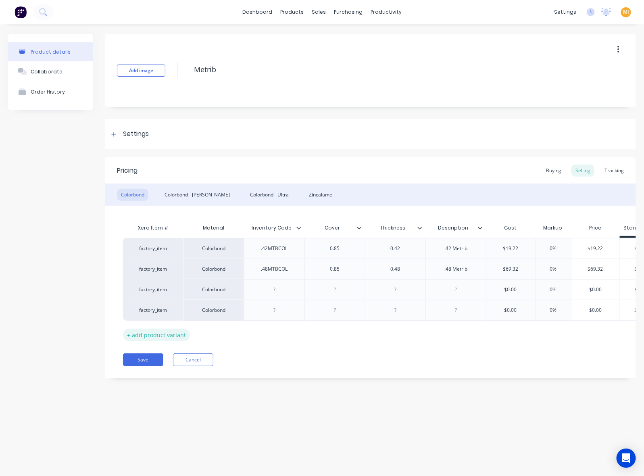
click at [173, 337] on div "+ add product variant" at bounding box center [156, 335] width 67 height 12
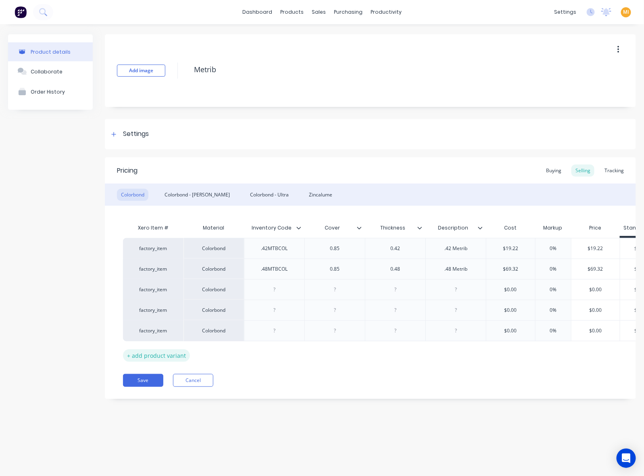
click at [171, 357] on div "+ add product variant" at bounding box center [156, 355] width 67 height 12
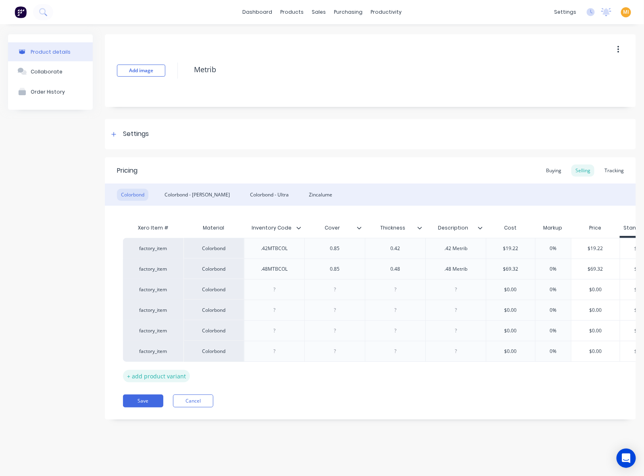
click at [167, 377] on div "+ add product variant" at bounding box center [156, 376] width 67 height 12
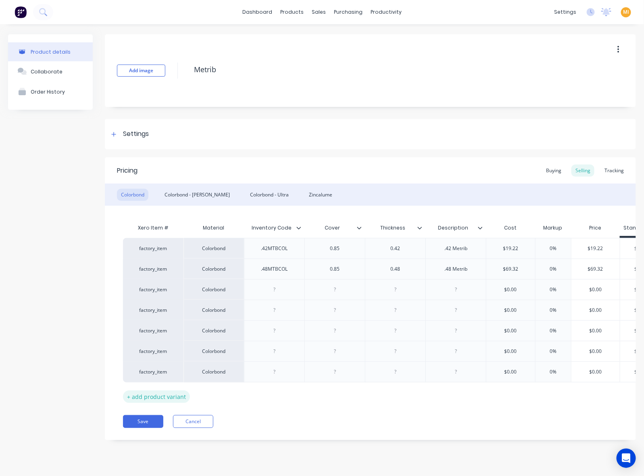
click at [173, 400] on div "+ add product variant" at bounding box center [156, 396] width 67 height 12
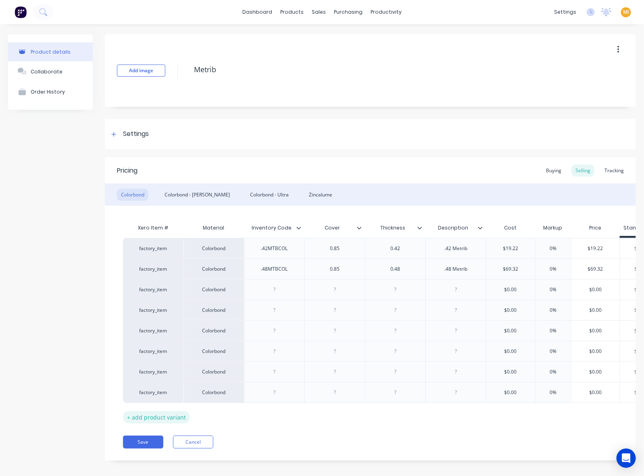
click at [178, 420] on div "+ add product variant" at bounding box center [156, 417] width 67 height 12
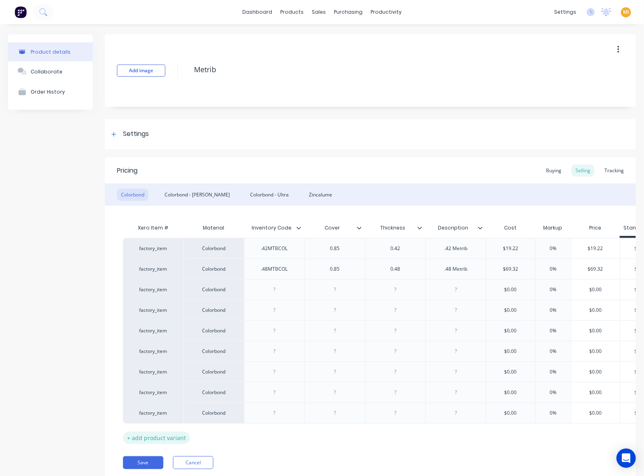
click at [174, 440] on div "+ add product variant" at bounding box center [156, 437] width 67 height 12
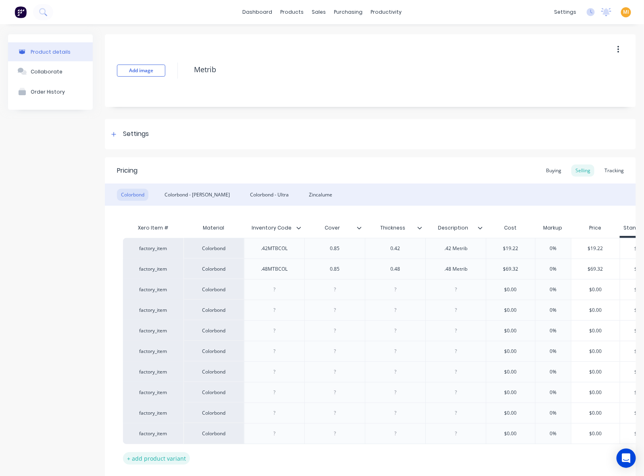
click at [160, 464] on div "+ add product variant" at bounding box center [156, 458] width 67 height 12
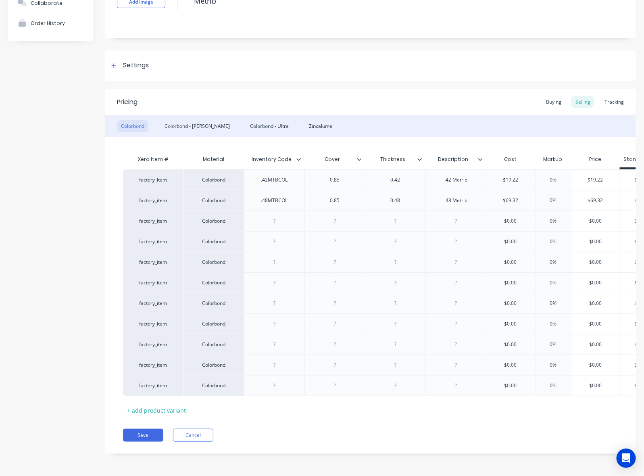
scroll to position [77, 0]
click at [174, 404] on div "+ add product variant" at bounding box center [156, 410] width 67 height 12
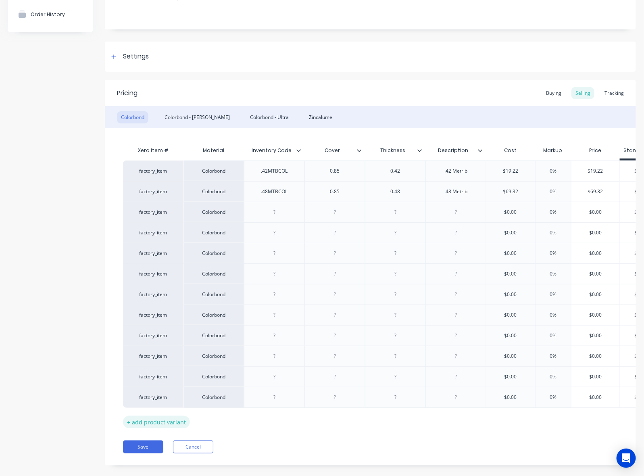
scroll to position [98, 0]
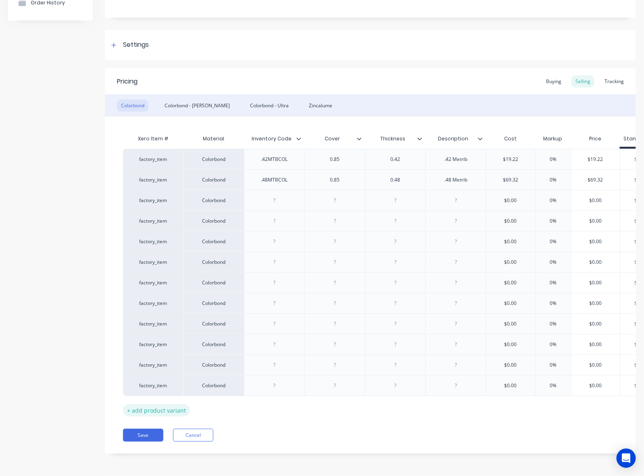
click at [173, 404] on div "+ add product variant" at bounding box center [156, 410] width 67 height 12
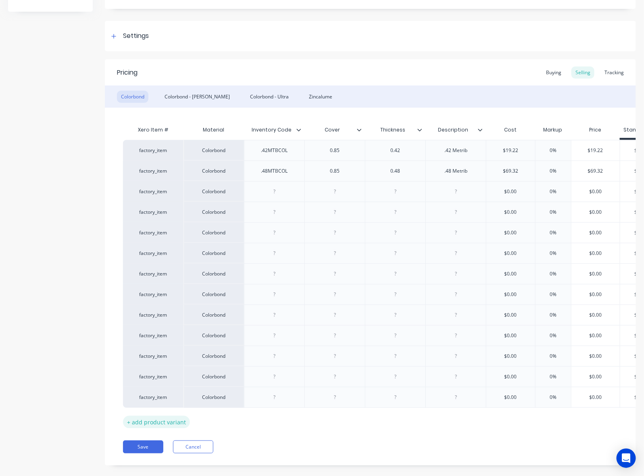
click at [169, 421] on div "+ add product variant" at bounding box center [156, 422] width 67 height 12
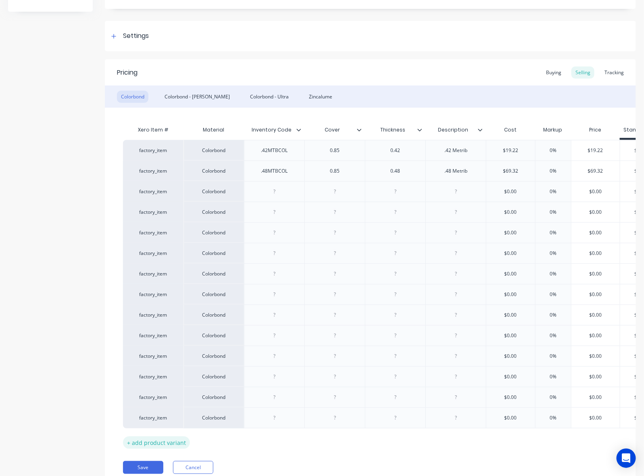
click at [170, 442] on div "+ add product variant" at bounding box center [156, 442] width 67 height 12
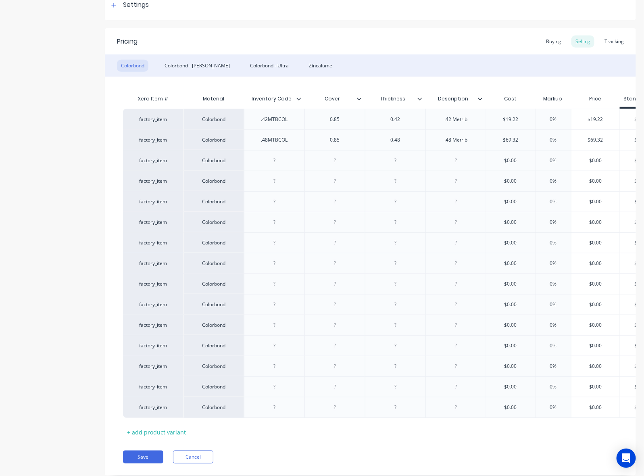
scroll to position [160, 0]
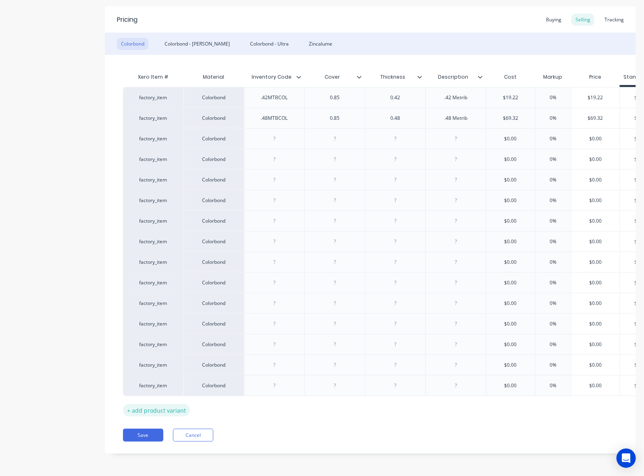
click at [172, 404] on div "+ add product variant" at bounding box center [156, 410] width 67 height 12
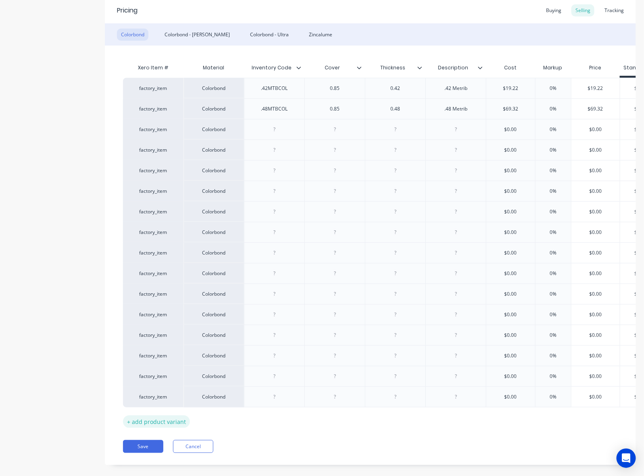
click at [172, 424] on div "+ add product variant" at bounding box center [156, 421] width 67 height 12
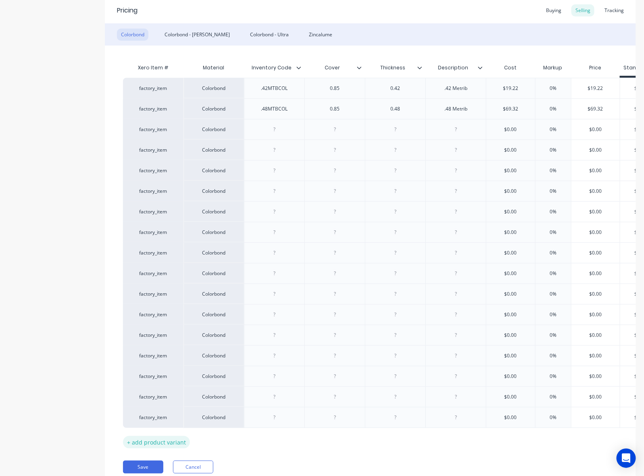
click at [179, 448] on div "+ add product variant" at bounding box center [156, 442] width 67 height 12
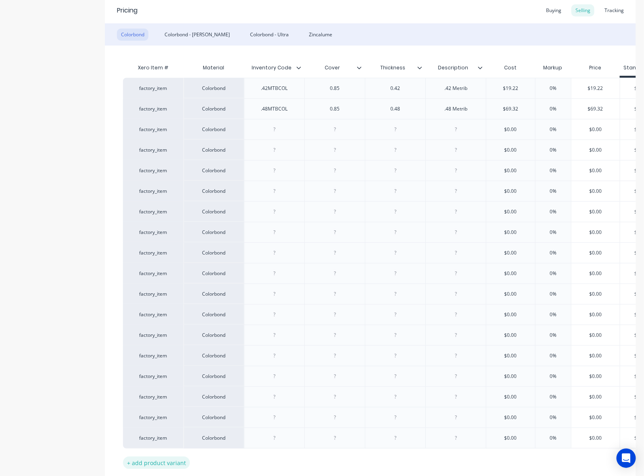
click at [176, 459] on div "+ add product variant" at bounding box center [156, 462] width 67 height 12
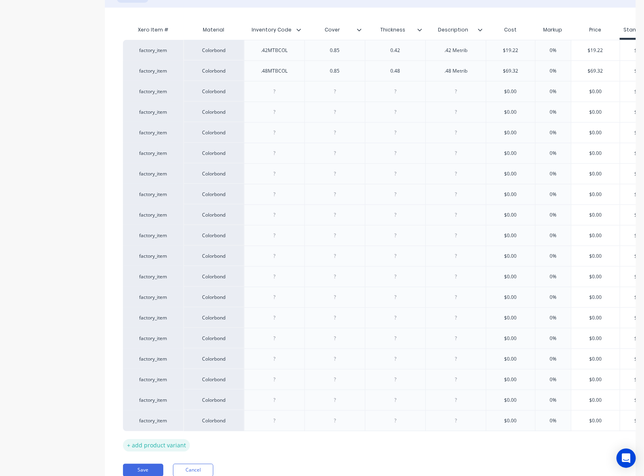
scroll to position [243, 0]
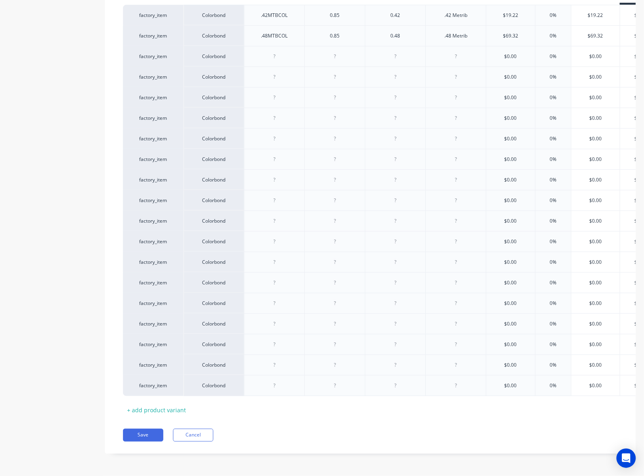
click at [177, 394] on div "Xero Item # Material Inventory Code Cover Thickness Description Cost Markup Pri…" at bounding box center [370, 202] width 495 height 430
click at [174, 404] on div "+ add product variant" at bounding box center [156, 410] width 67 height 12
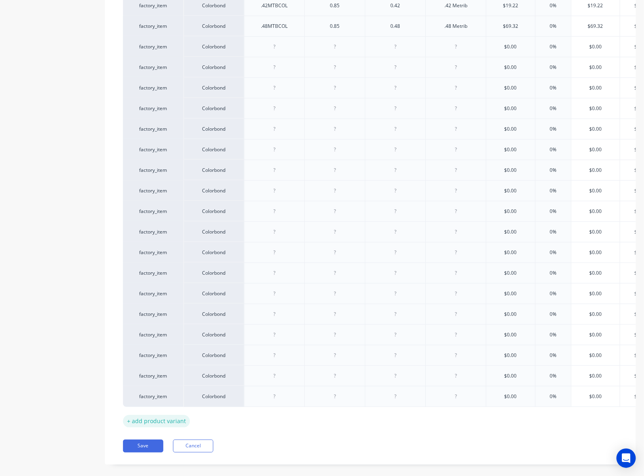
click at [166, 427] on div "+ add product variant" at bounding box center [156, 421] width 67 height 12
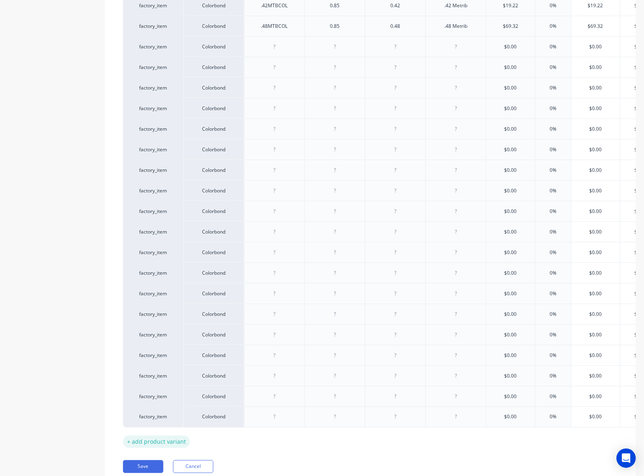
click at [171, 440] on div "+ add product variant" at bounding box center [156, 441] width 67 height 12
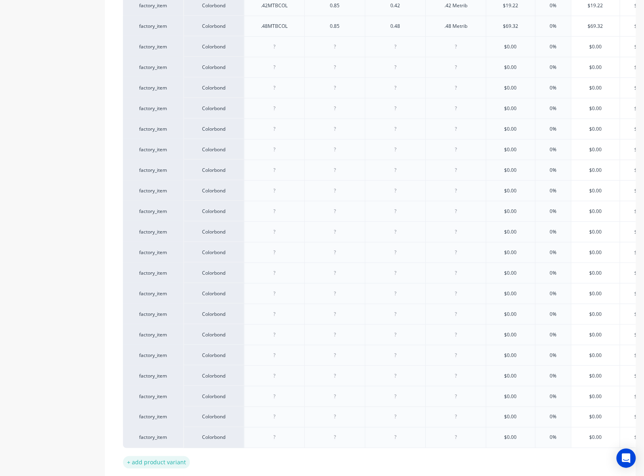
click at [175, 465] on div "+ add product variant" at bounding box center [156, 462] width 67 height 12
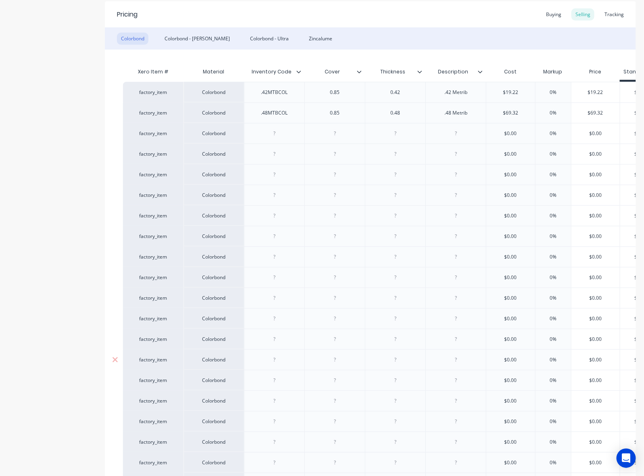
scroll to position [142, 0]
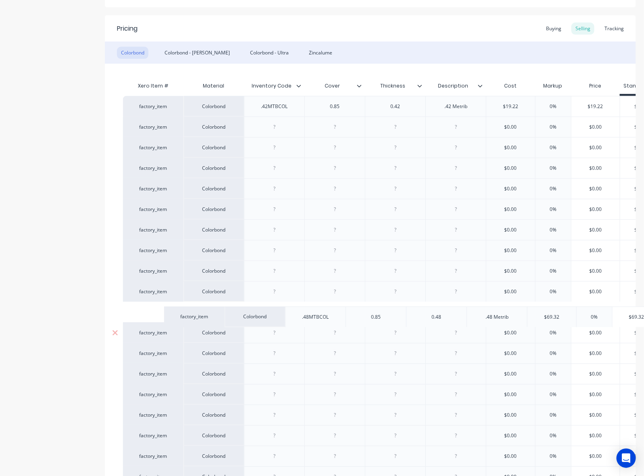
drag, startPoint x: 181, startPoint y: 130, endPoint x: 218, endPoint y: 328, distance: 201.4
click at [219, 331] on div "factory_item Colorbond .42MTBCOL 0.85 0.42 .42 Metrib $19.22 0% $19.22 $0.00 $0…" at bounding box center [370, 332] width 495 height 473
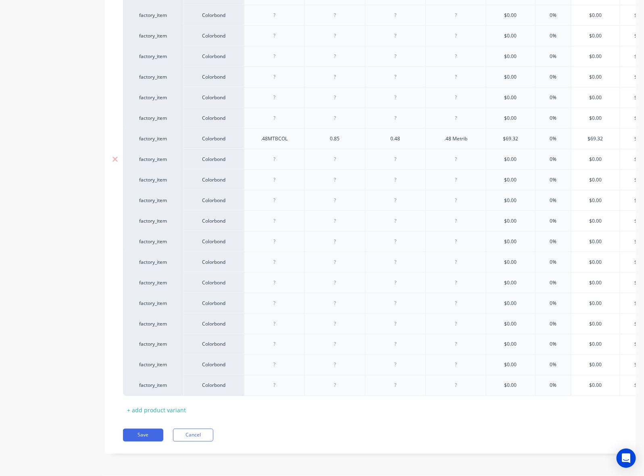
scroll to position [325, 0]
drag, startPoint x: 186, startPoint y: 128, endPoint x: 194, endPoint y: 394, distance: 265.4
click at [194, 394] on div "Xero Item # Material Inventory Code Cover Thickness Description Cost Markup Pri…" at bounding box center [370, 161] width 495 height 512
type textarea "x"
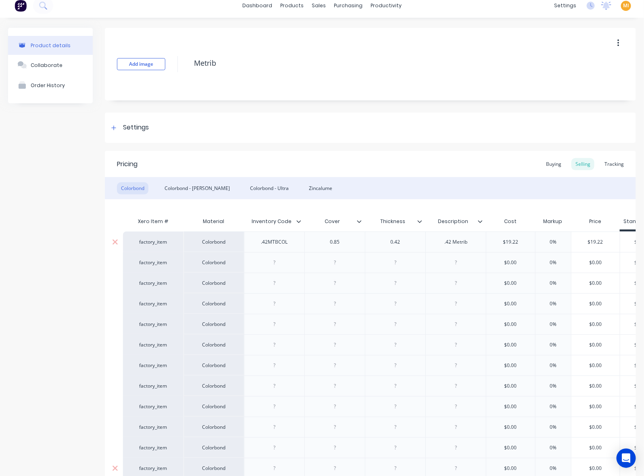
scroll to position [0, 0]
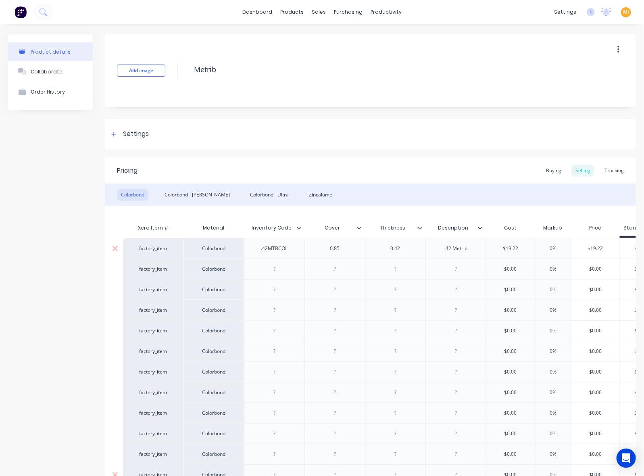
click at [266, 249] on div ".42MTBCOL" at bounding box center [274, 248] width 40 height 10
paste div
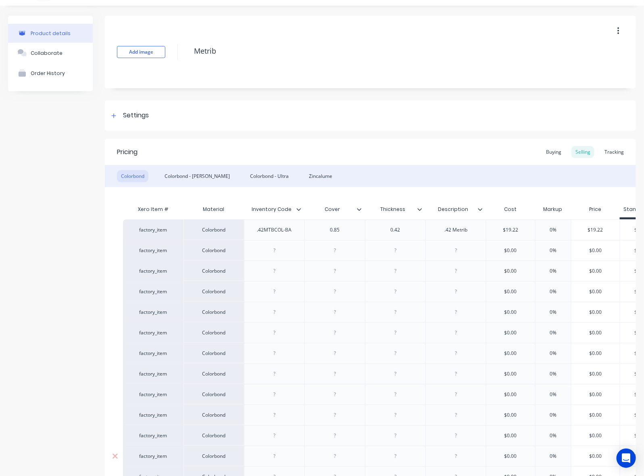
scroll to position [50, 0]
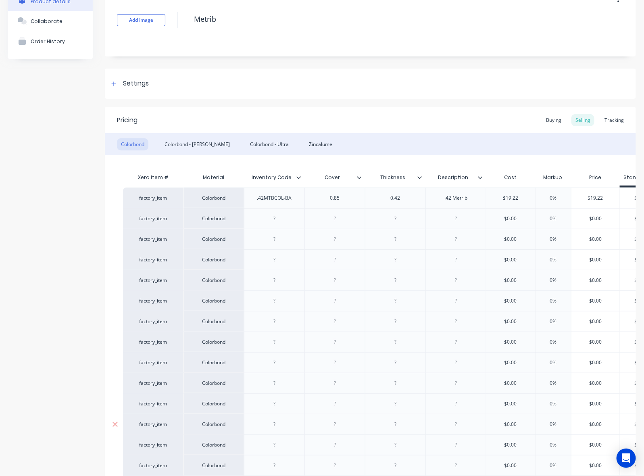
click at [281, 219] on div at bounding box center [274, 218] width 40 height 10
paste div
type textarea "x"
click at [281, 238] on div at bounding box center [274, 239] width 40 height 10
type textarea "x"
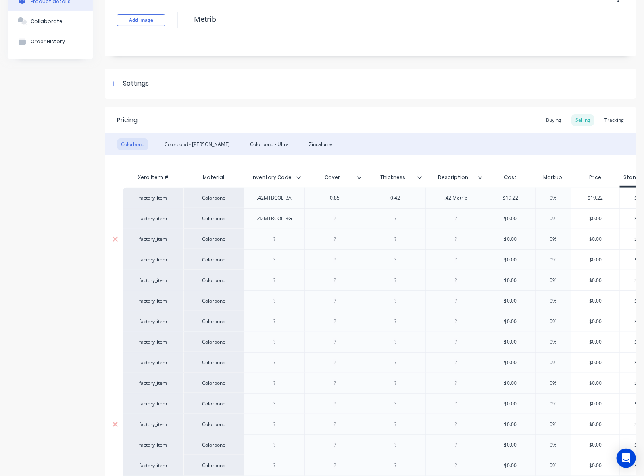
paste div
click at [287, 262] on div at bounding box center [274, 259] width 40 height 10
type textarea "x"
paste div
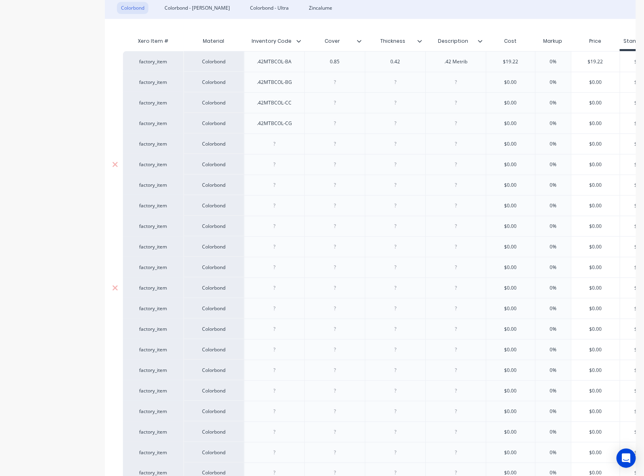
scroll to position [202, 0]
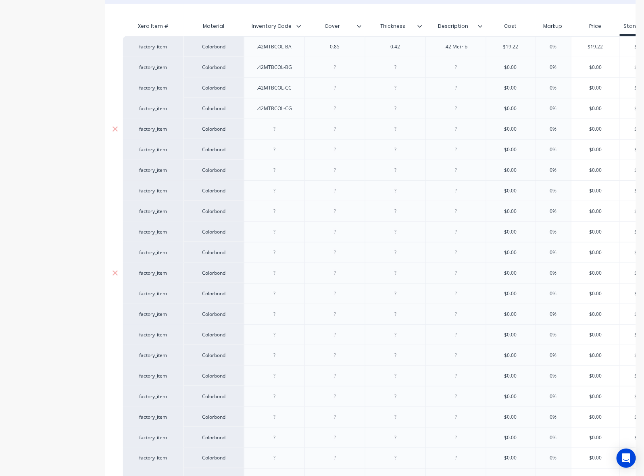
drag, startPoint x: 269, startPoint y: 133, endPoint x: 275, endPoint y: 131, distance: 6.0
click at [269, 133] on div at bounding box center [274, 129] width 40 height 10
type textarea "x"
paste div
drag, startPoint x: 280, startPoint y: 146, endPoint x: 536, endPoint y: 162, distance: 256.5
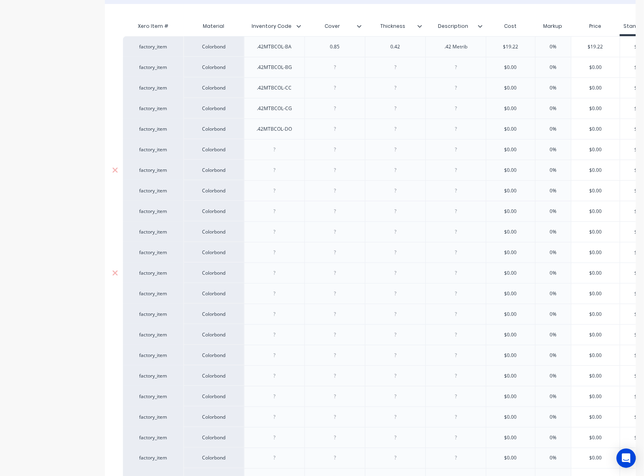
click at [280, 146] on div at bounding box center [274, 149] width 40 height 10
paste div
type textarea "x"
click at [277, 148] on div at bounding box center [274, 149] width 40 height 10
drag, startPoint x: 275, startPoint y: 174, endPoint x: 641, endPoint y: 184, distance: 366.7
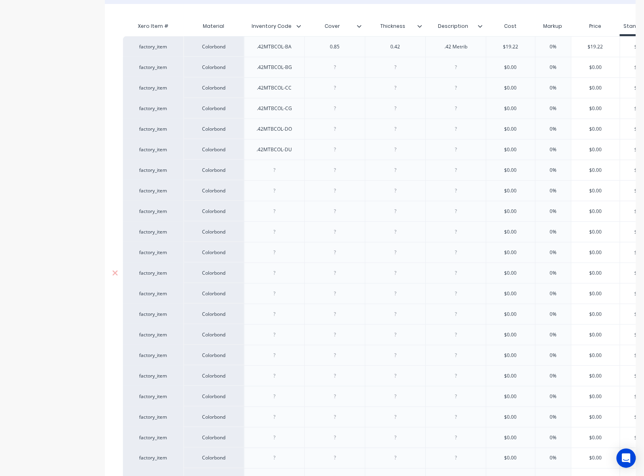
click at [275, 174] on div at bounding box center [274, 170] width 40 height 10
paste div
type textarea "x"
click at [286, 185] on div at bounding box center [274, 190] width 60 height 21
click at [279, 190] on div at bounding box center [274, 190] width 40 height 10
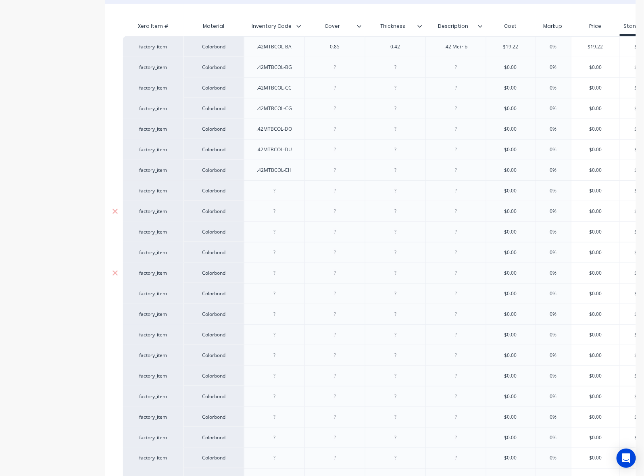
type textarea "x"
paste div
click at [278, 213] on div at bounding box center [274, 211] width 40 height 10
paste div
type textarea "x"
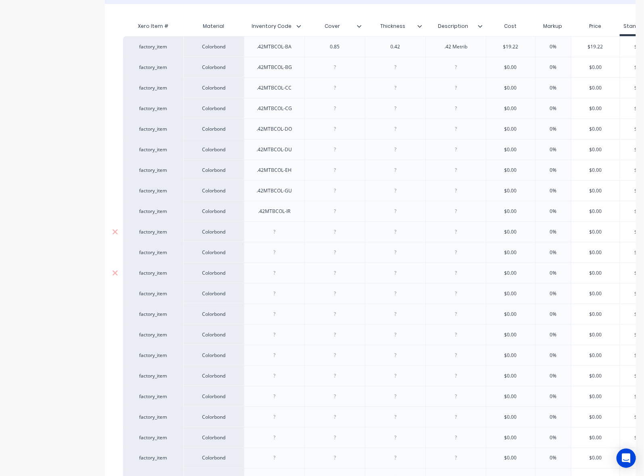
click at [287, 234] on div at bounding box center [274, 232] width 40 height 10
type textarea "x"
paste div
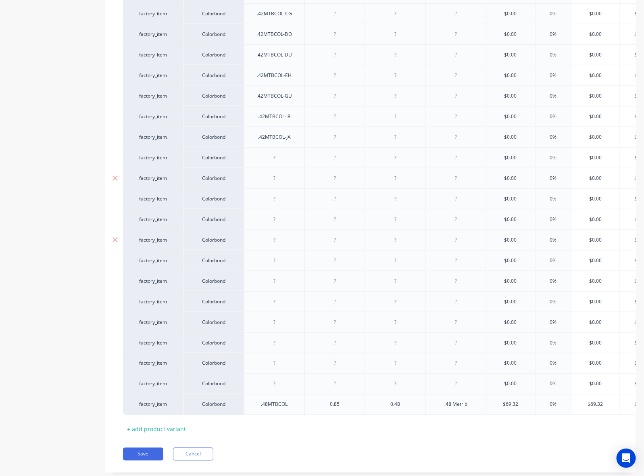
scroll to position [302, 0]
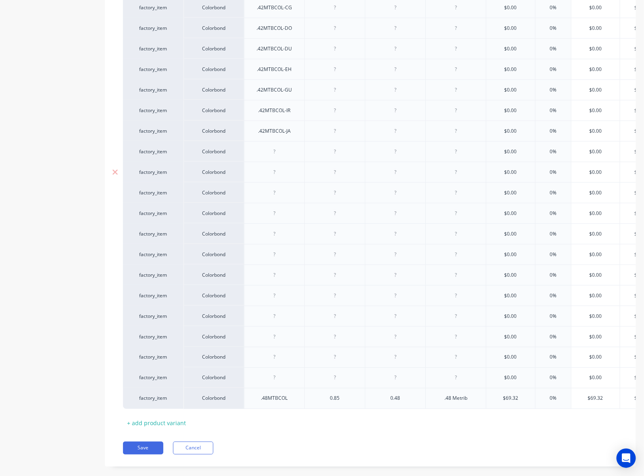
click at [282, 155] on div at bounding box center [274, 151] width 40 height 10
type textarea "x"
paste div
click at [270, 175] on div at bounding box center [274, 172] width 40 height 10
type textarea "x"
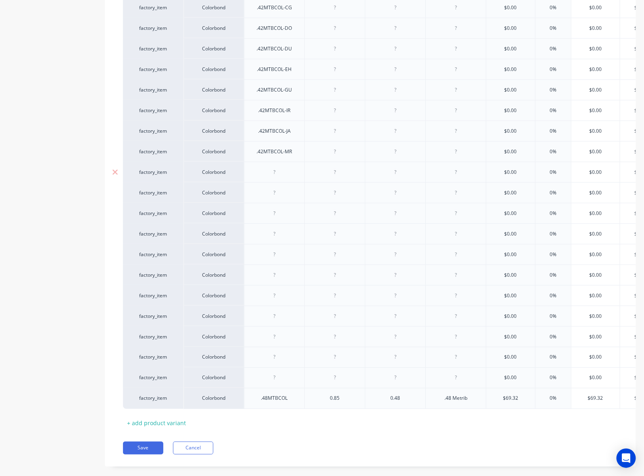
paste div
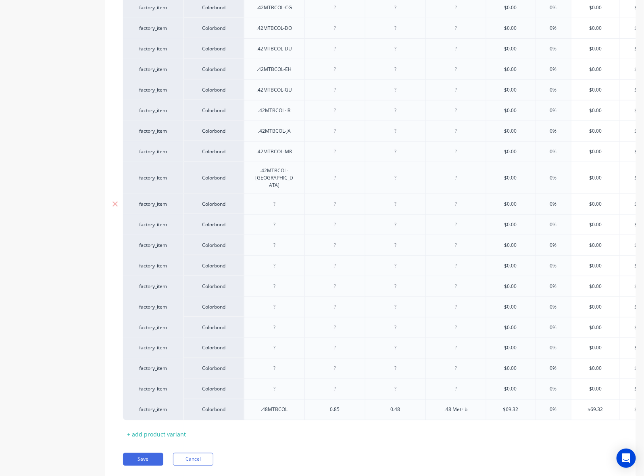
click at [271, 199] on div at bounding box center [274, 204] width 40 height 10
type textarea "x"
paste div
click at [281, 219] on div at bounding box center [274, 224] width 40 height 10
type textarea "x"
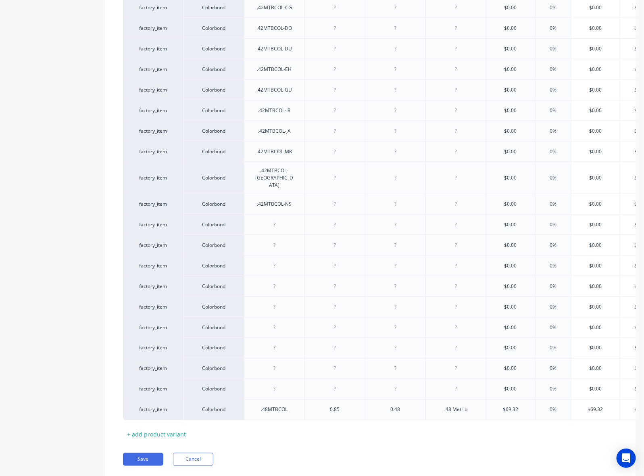
paste div
drag, startPoint x: 281, startPoint y: 232, endPoint x: 287, endPoint y: 235, distance: 6.3
click at [281, 240] on div at bounding box center [274, 245] width 40 height 10
type textarea "x"
paste div
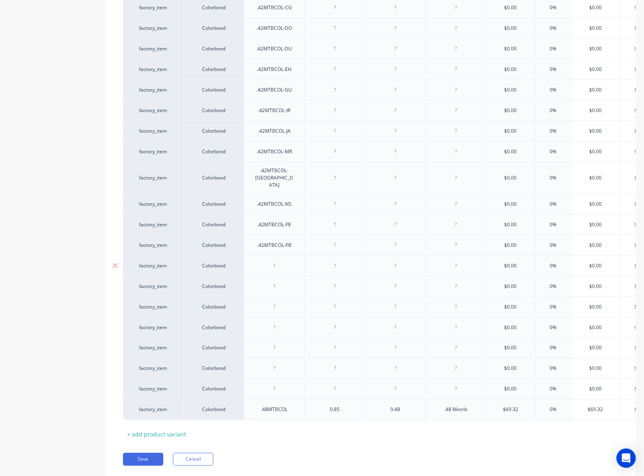
click at [287, 260] on div at bounding box center [274, 265] width 40 height 10
type textarea "x"
paste div
click at [267, 281] on div at bounding box center [274, 286] width 40 height 10
type textarea "x"
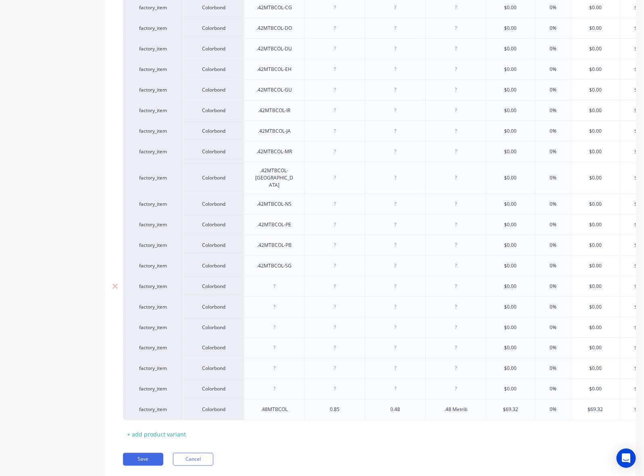
paste div
click at [277, 302] on div at bounding box center [274, 307] width 40 height 10
type textarea "x"
paste div
click at [277, 296] on div ".42MTBCOL-SU" at bounding box center [274, 306] width 60 height 21
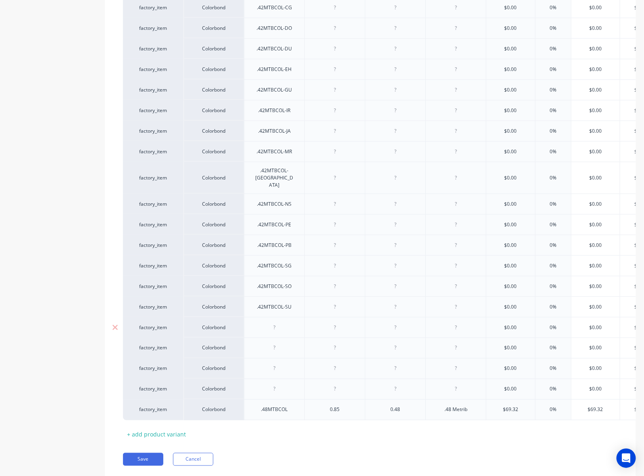
click at [273, 322] on div at bounding box center [274, 327] width 40 height 10
type textarea "x"
paste div
drag, startPoint x: 281, startPoint y: 339, endPoint x: 351, endPoint y: 333, distance: 70.4
click at [281, 343] on div at bounding box center [274, 348] width 40 height 10
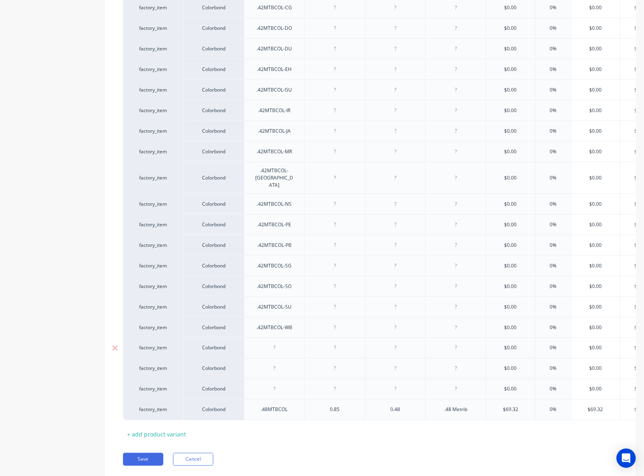
type textarea "x"
paste div
click at [279, 363] on div at bounding box center [274, 368] width 40 height 10
type textarea "x"
paste div
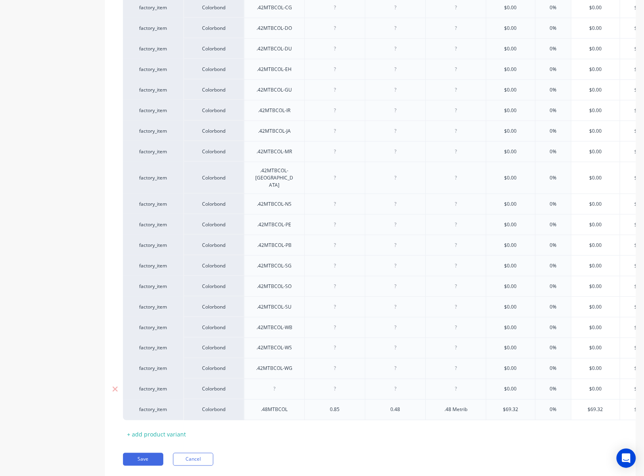
click at [279, 384] on div at bounding box center [274, 389] width 40 height 10
type textarea "x"
click at [271, 384] on div at bounding box center [274, 389] width 40 height 10
paste div
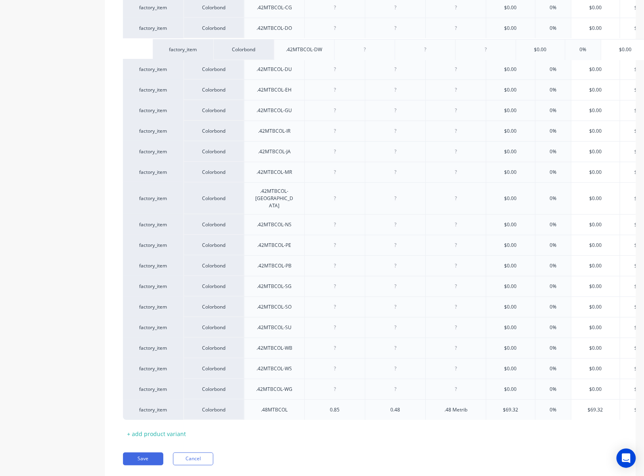
drag, startPoint x: 243, startPoint y: 375, endPoint x: 274, endPoint y: 45, distance: 331.3
click at [274, 45] on div "factory_item Colorbond .42MTBCOL-BA 0.85 0.42 .42 Metrib $19.22 0% $19.22 $0.00…" at bounding box center [370, 177] width 495 height 484
click at [279, 141] on div ".42MTBCOL-IR" at bounding box center [274, 131] width 60 height 21
click at [271, 49] on div at bounding box center [274, 49] width 40 height 10
click at [340, 51] on div at bounding box center [335, 49] width 40 height 10
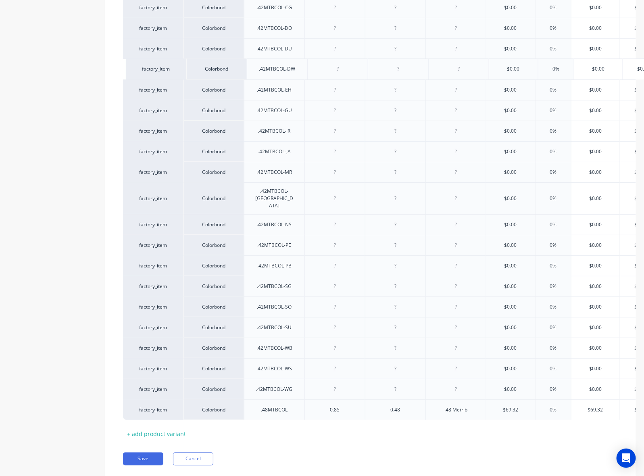
drag, startPoint x: 243, startPoint y: 50, endPoint x: 246, endPoint y: 75, distance: 24.4
click at [246, 75] on div "factory_item Colorbond .42MTBCOL-BA 0.85 0.42 .42 Metrib $19.22 0% $19.22 $0.00…" at bounding box center [370, 177] width 495 height 484
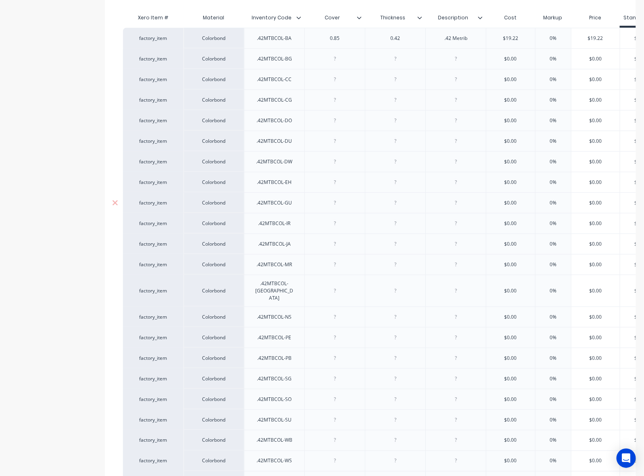
scroll to position [202, 0]
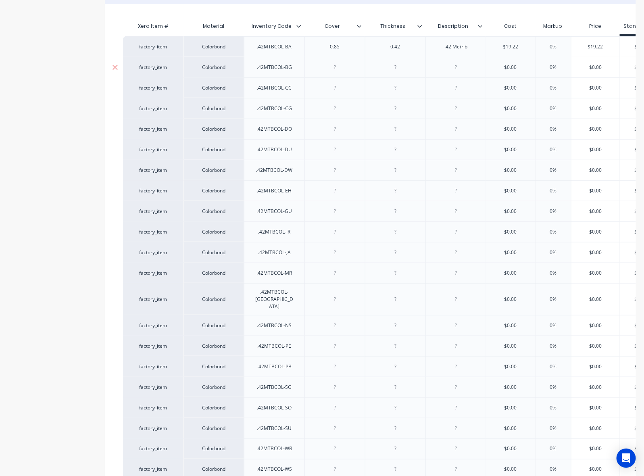
click at [299, 49] on div "factory_item Colorbond .42MTBCOL-BA 0.85 0.42 .42 Metrib $19.22 0% $19.22 $0.00…" at bounding box center [442, 46] width 638 height 21
copy div "0.85"
click at [344, 73] on div at bounding box center [334, 67] width 60 height 21
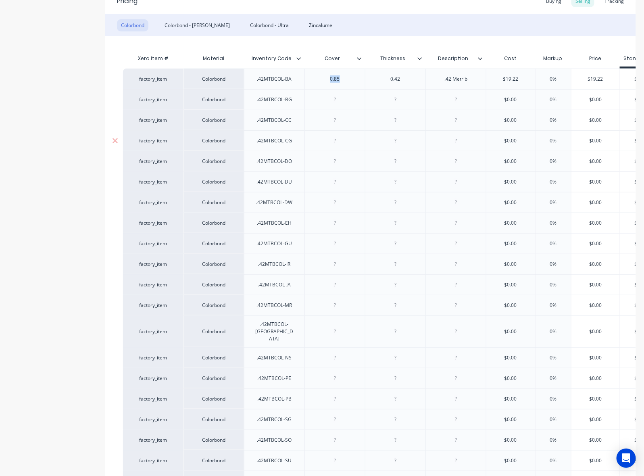
scroll to position [151, 0]
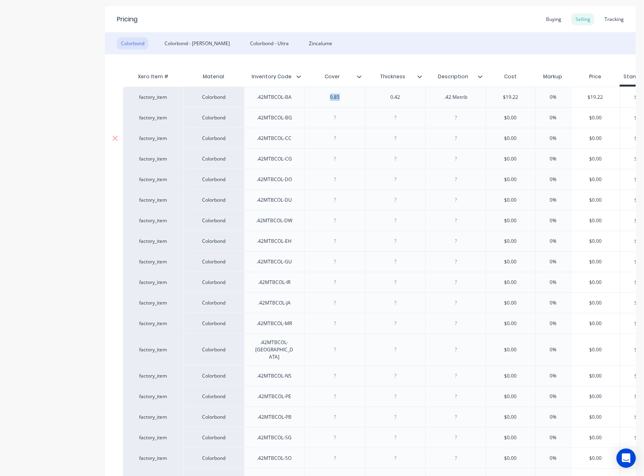
click at [335, 116] on div at bounding box center [335, 117] width 40 height 10
type textarea "x"
paste div
click at [345, 145] on div at bounding box center [334, 138] width 60 height 21
click at [344, 138] on div at bounding box center [335, 138] width 40 height 10
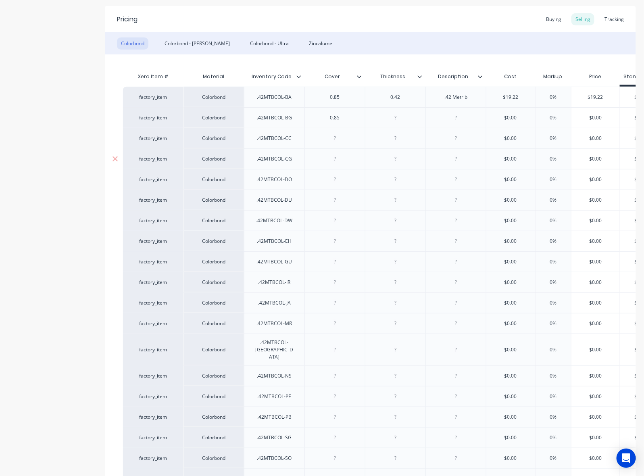
type textarea "x"
paste div
drag, startPoint x: 339, startPoint y: 156, endPoint x: 341, endPoint y: 172, distance: 15.9
click at [339, 156] on div at bounding box center [335, 159] width 40 height 10
paste div
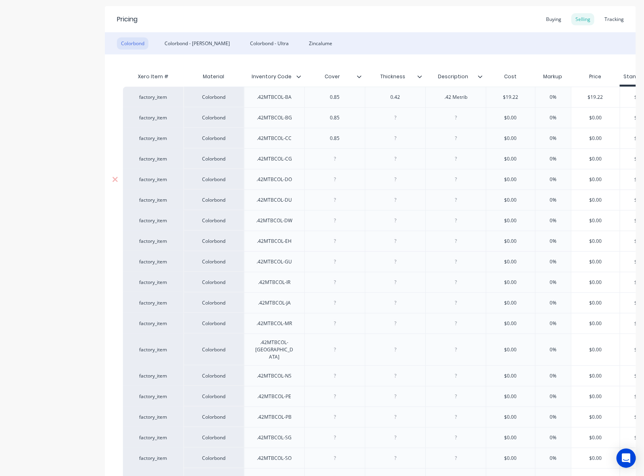
type textarea "x"
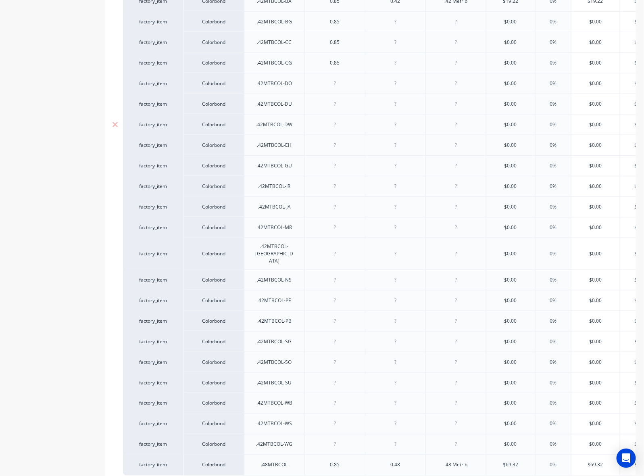
scroll to position [252, 0]
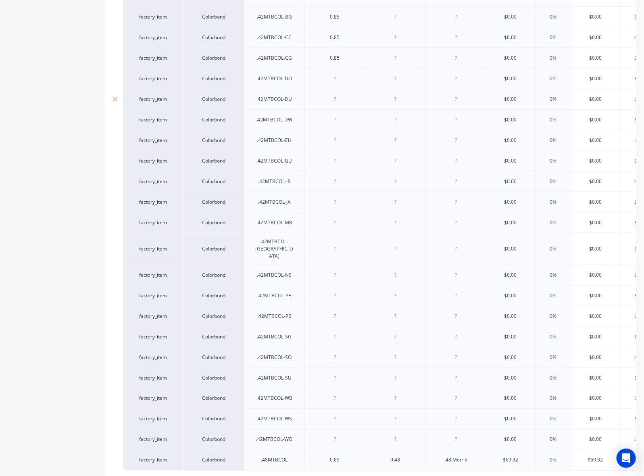
click at [336, 81] on div at bounding box center [335, 78] width 40 height 10
paste div
type textarea "x"
click at [330, 95] on div at bounding box center [335, 99] width 40 height 10
type textarea "x"
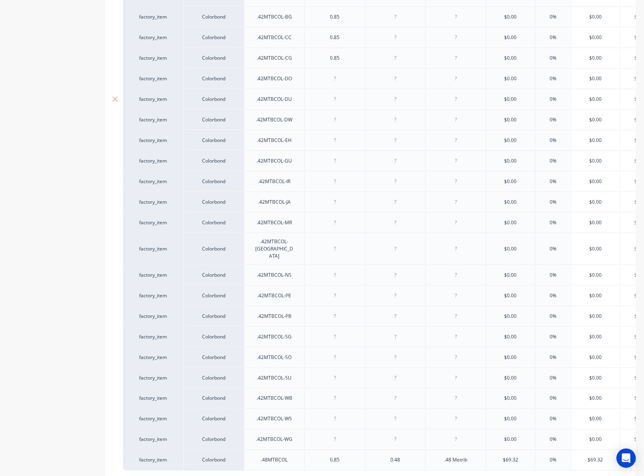
paste div
click at [337, 77] on div at bounding box center [335, 78] width 40 height 10
click at [329, 118] on div at bounding box center [335, 120] width 40 height 10
type textarea "x"
paste div
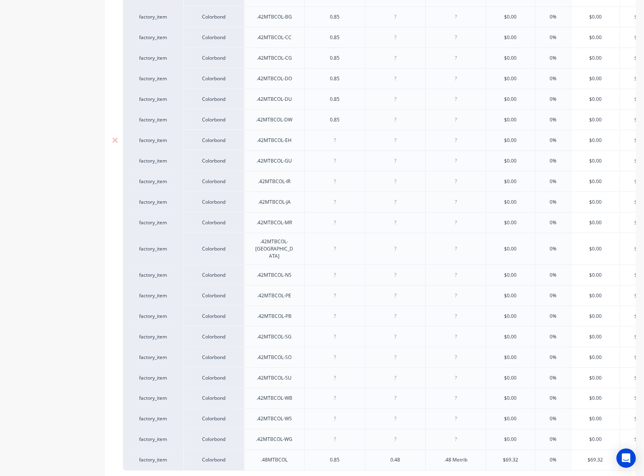
click at [331, 142] on div at bounding box center [335, 140] width 40 height 10
paste div
type textarea "x"
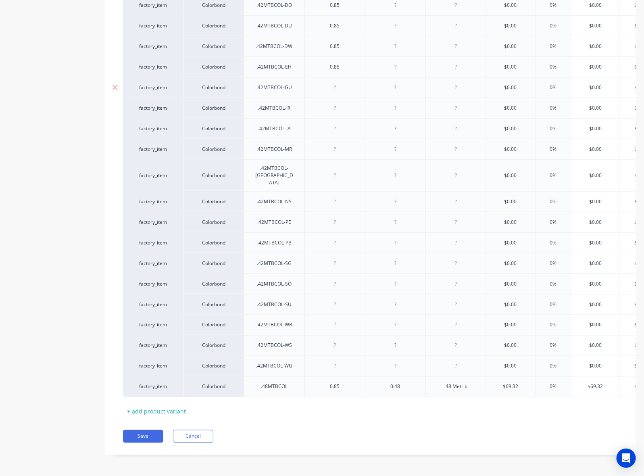
click at [334, 85] on div at bounding box center [335, 87] width 40 height 10
paste div
type textarea "x"
click at [331, 113] on div at bounding box center [335, 108] width 40 height 10
paste div
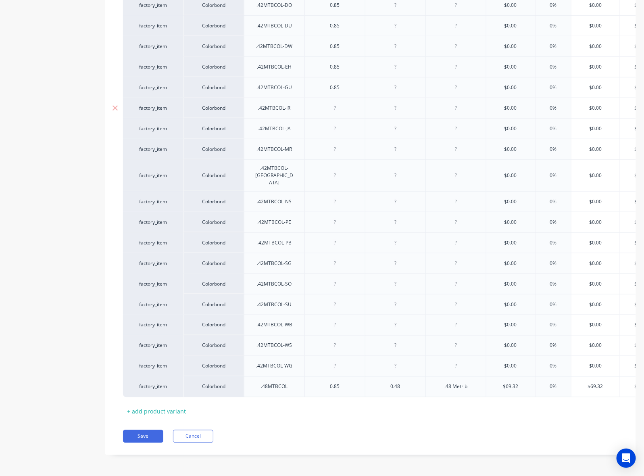
type textarea "x"
click at [325, 131] on div at bounding box center [335, 128] width 40 height 10
type textarea "x"
paste div
click at [331, 158] on div at bounding box center [334, 149] width 60 height 21
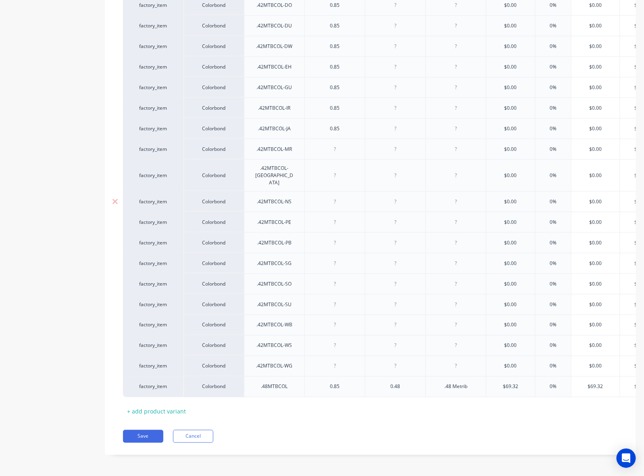
click at [333, 150] on div at bounding box center [335, 149] width 40 height 10
paste div
type textarea "x"
click at [329, 361] on div at bounding box center [335, 366] width 40 height 10
type textarea "x"
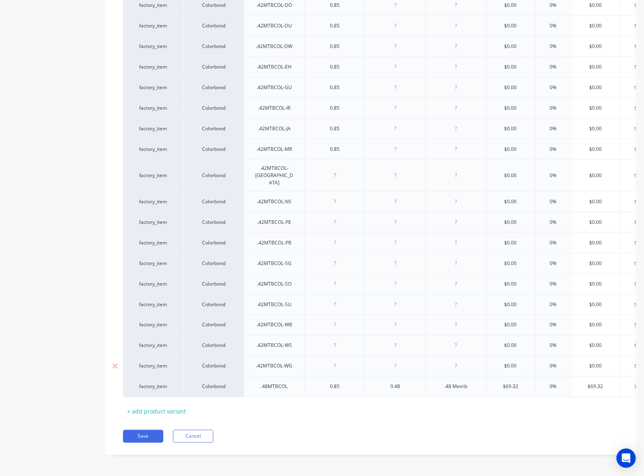
paste div
click at [335, 341] on div at bounding box center [335, 345] width 40 height 10
type textarea "x"
paste div
click at [331, 320] on div at bounding box center [335, 325] width 40 height 10
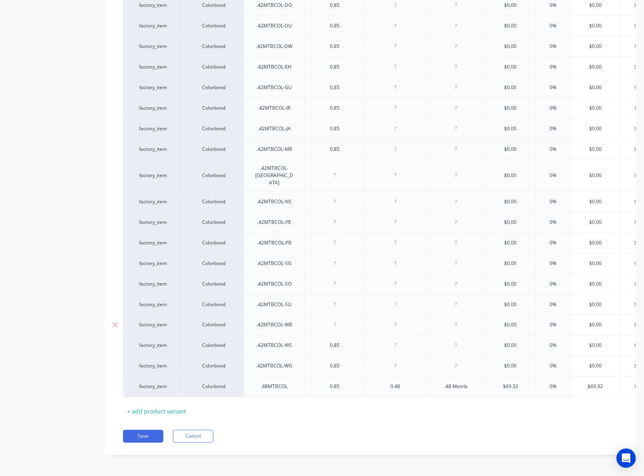
type textarea "x"
paste div
click at [327, 299] on div at bounding box center [335, 304] width 40 height 10
type textarea "x"
paste div
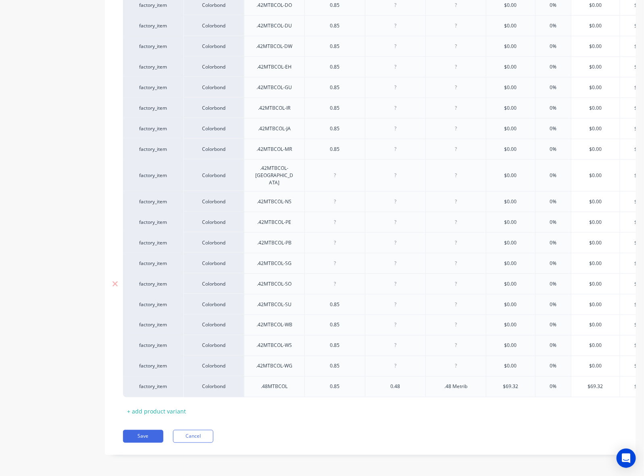
click at [327, 279] on div at bounding box center [335, 284] width 40 height 10
type textarea "x"
paste div
click at [328, 258] on div at bounding box center [335, 263] width 40 height 10
paste div
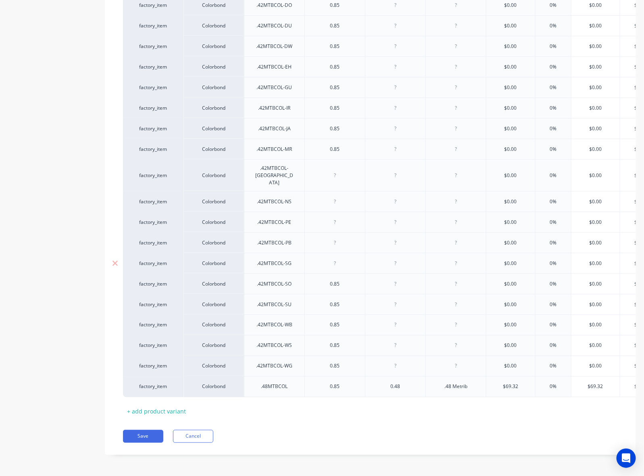
type textarea "x"
click at [327, 237] on div at bounding box center [335, 242] width 40 height 10
type textarea "x"
paste div
click at [331, 217] on div at bounding box center [335, 222] width 40 height 10
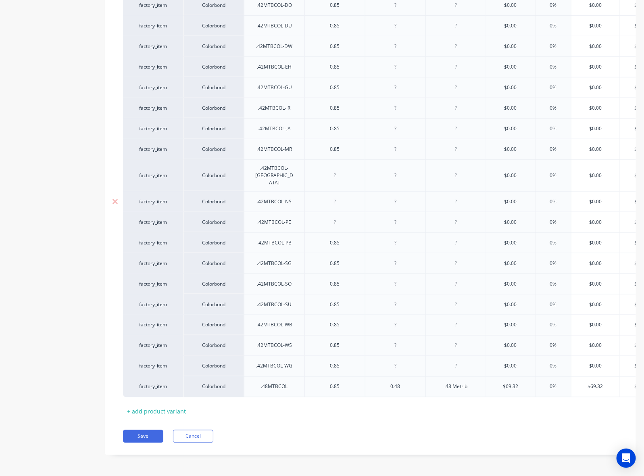
paste div
type textarea "x"
click at [329, 196] on div at bounding box center [335, 201] width 40 height 10
type textarea "x"
paste div
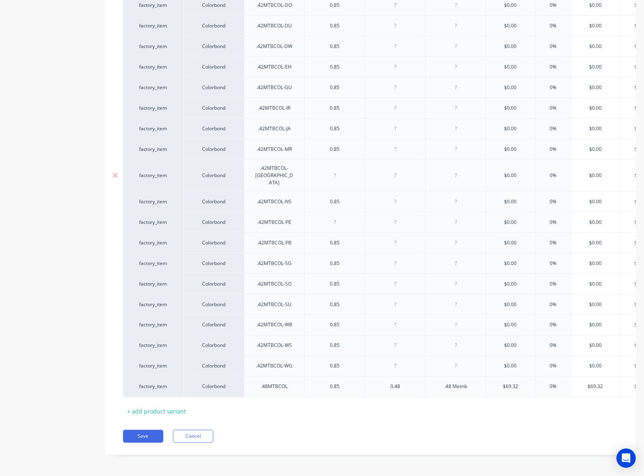
click at [331, 170] on div at bounding box center [335, 175] width 40 height 10
type textarea "x"
paste div
click at [334, 217] on div at bounding box center [335, 222] width 40 height 10
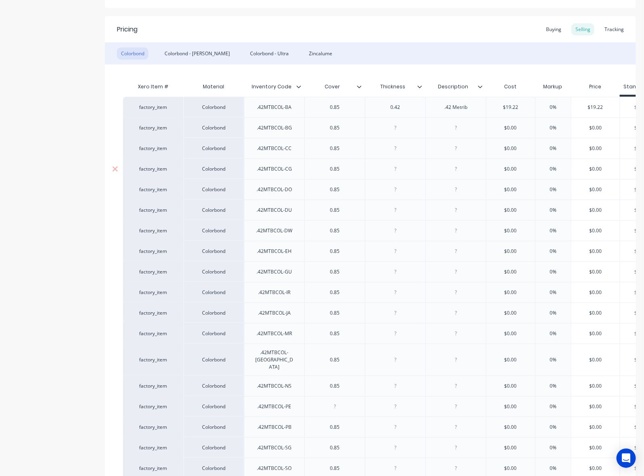
scroll to position [124, 0]
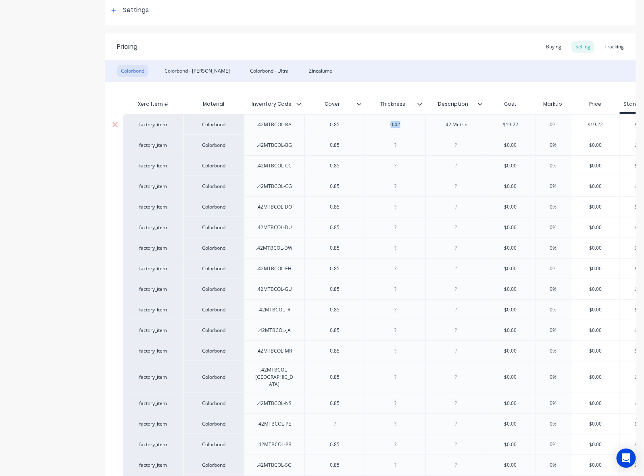
click at [350, 130] on div "factory_item Colorbond .42MTBCOL-BA 0.85 0.42 .42 Metrib $19.22 0% $19.22 $0.00…" at bounding box center [442, 124] width 638 height 21
copy div "0.42"
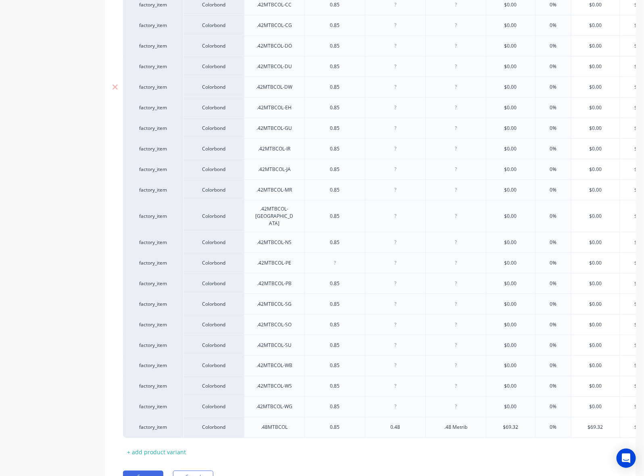
scroll to position [325, 0]
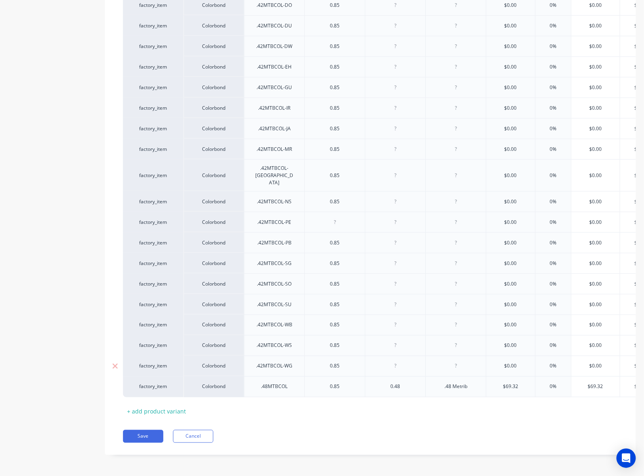
click at [390, 361] on div at bounding box center [395, 366] width 40 height 10
type textarea "x"
paste div
click at [393, 340] on div at bounding box center [395, 345] width 40 height 10
paste div
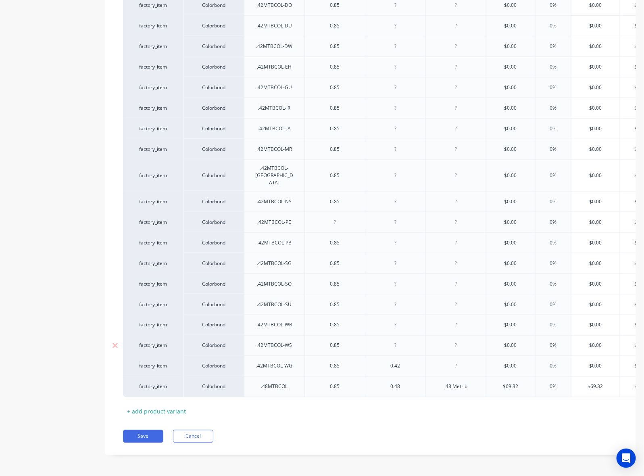
type textarea "x"
click at [387, 320] on div at bounding box center [395, 325] width 40 height 10
type textarea "x"
paste div
click at [383, 299] on div at bounding box center [395, 304] width 40 height 10
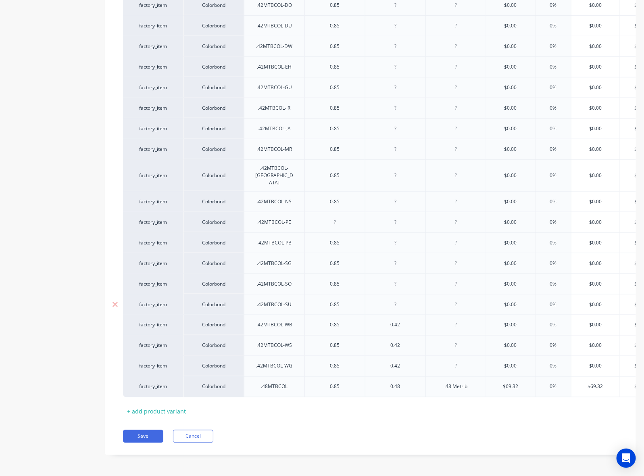
type textarea "x"
paste div
click at [385, 279] on div at bounding box center [395, 284] width 40 height 10
type textarea "x"
paste div
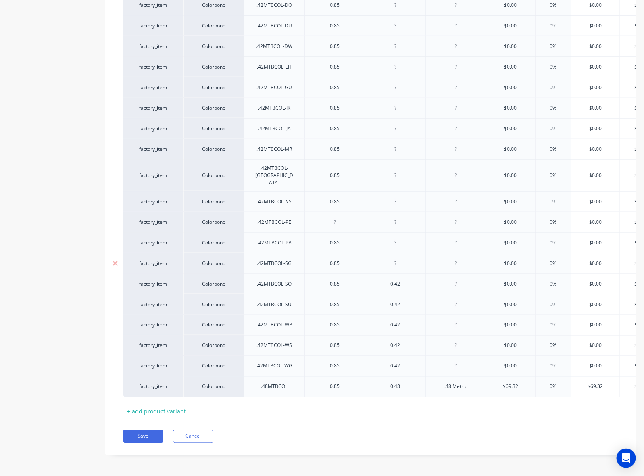
click at [392, 258] on div at bounding box center [395, 263] width 40 height 10
type textarea "x"
paste div
click at [386, 237] on div at bounding box center [395, 242] width 40 height 10
type textarea "x"
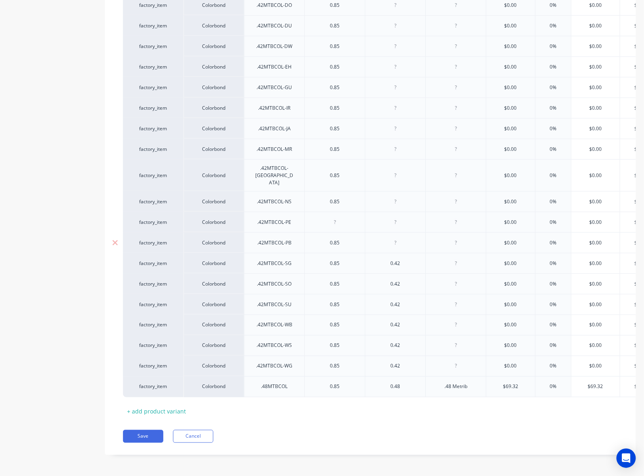
paste div
click at [392, 217] on div at bounding box center [395, 222] width 40 height 10
type textarea "x"
paste div
click at [305, 232] on div "0.85" at bounding box center [334, 242] width 60 height 21
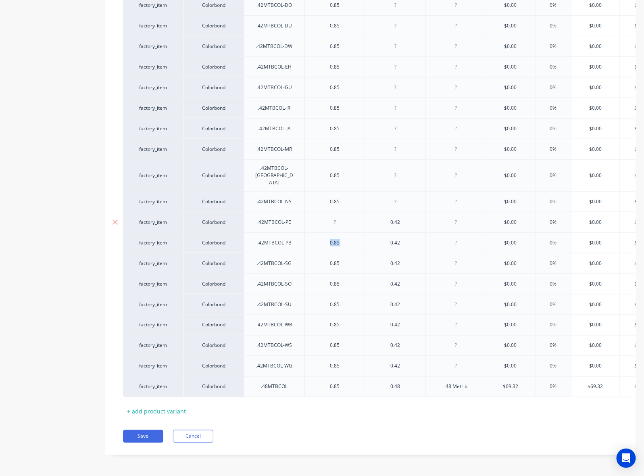
click at [335, 217] on div at bounding box center [335, 222] width 40 height 10
drag, startPoint x: 410, startPoint y: 213, endPoint x: 363, endPoint y: 213, distance: 47.2
click at [363, 213] on div "factory_item Colorbond .42MTBCOL-PE 0.85 0.42 $0.00 0% $0.00 $0.00 $0.00 $0.00 …" at bounding box center [442, 222] width 638 height 21
click at [388, 196] on div at bounding box center [395, 201] width 40 height 10
type textarea "x"
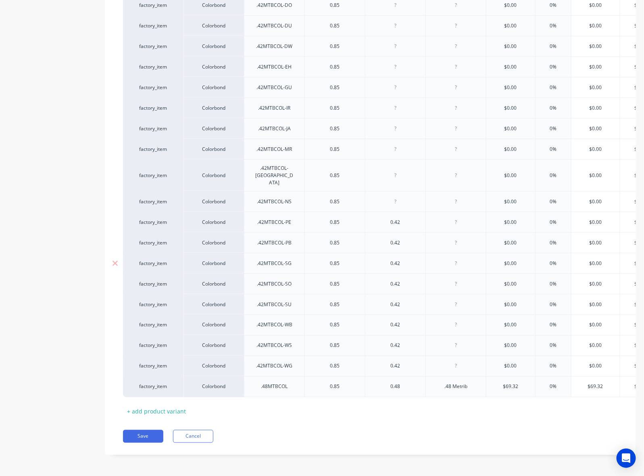
paste
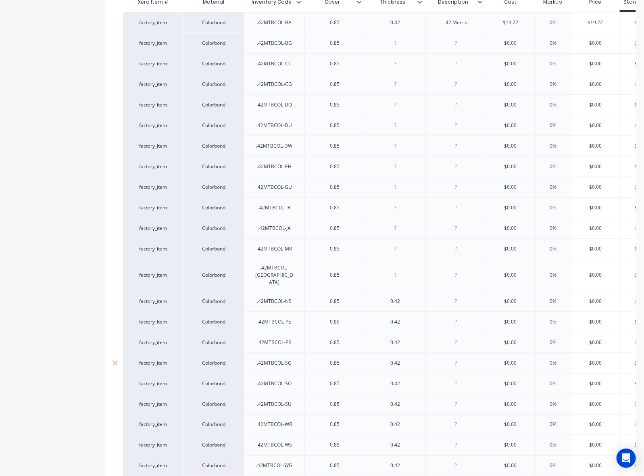
scroll to position [225, 0]
click at [396, 273] on div at bounding box center [395, 276] width 40 height 10
type textarea "x"
click at [396, 245] on div at bounding box center [395, 250] width 60 height 21
click at [390, 248] on div at bounding box center [395, 250] width 40 height 10
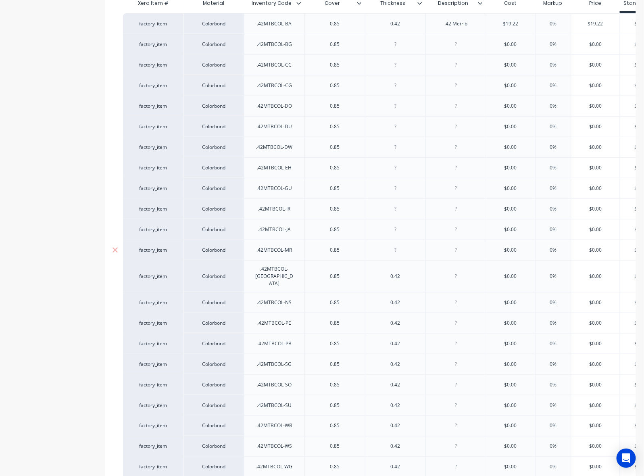
type textarea "x"
click at [386, 231] on div at bounding box center [395, 229] width 40 height 10
type textarea "x"
click at [390, 209] on div at bounding box center [395, 209] width 40 height 10
type textarea "x"
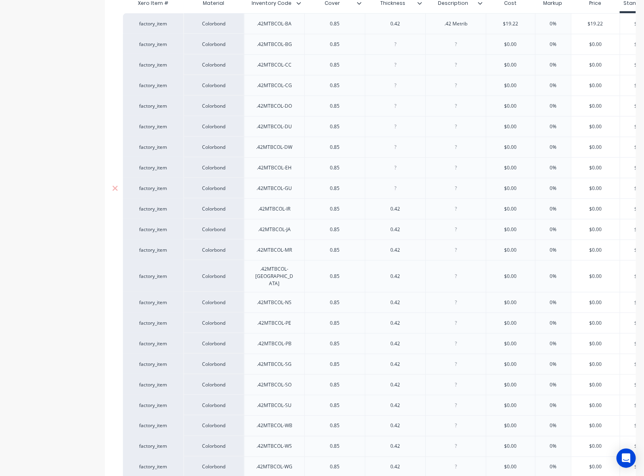
click at [395, 193] on div at bounding box center [395, 188] width 40 height 10
type textarea "x"
click at [392, 165] on div at bounding box center [395, 167] width 40 height 10
type textarea "x"
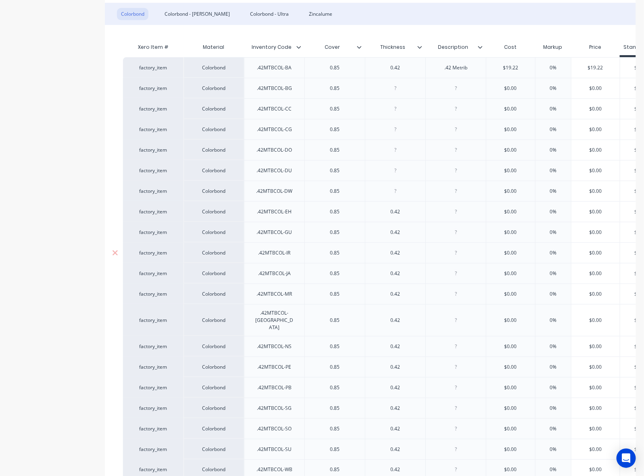
scroll to position [124, 0]
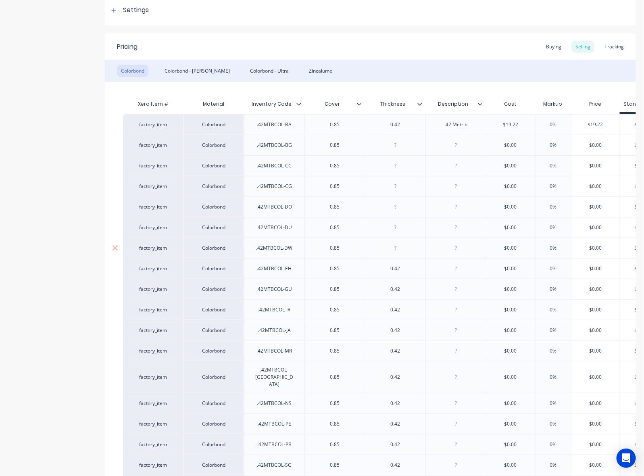
click at [385, 248] on div at bounding box center [395, 248] width 40 height 10
type textarea "x"
click at [388, 227] on div at bounding box center [395, 227] width 40 height 10
type textarea "x"
click at [394, 206] on div at bounding box center [395, 207] width 40 height 10
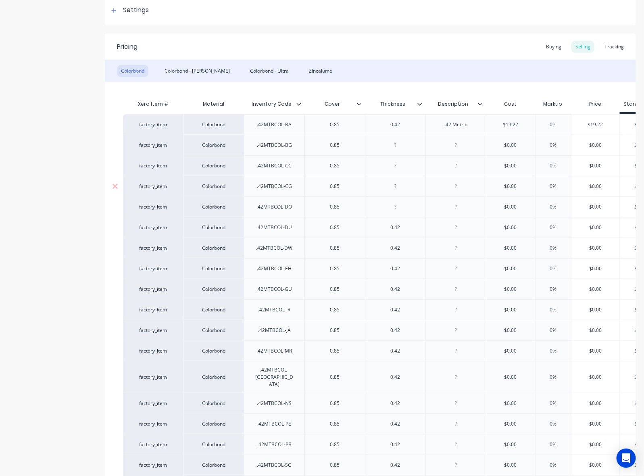
type textarea "x"
click at [386, 192] on div at bounding box center [395, 186] width 60 height 21
click at [388, 183] on div at bounding box center [395, 186] width 40 height 10
type textarea "x"
click at [396, 167] on div at bounding box center [395, 165] width 40 height 10
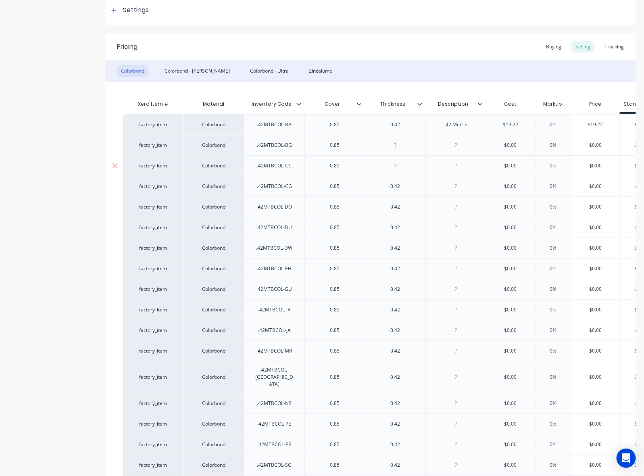
type textarea "x"
click at [387, 148] on div at bounding box center [395, 145] width 40 height 10
type textarea "x"
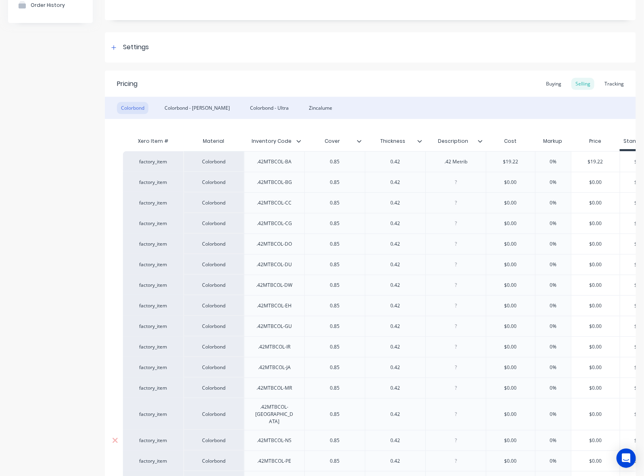
scroll to position [73, 0]
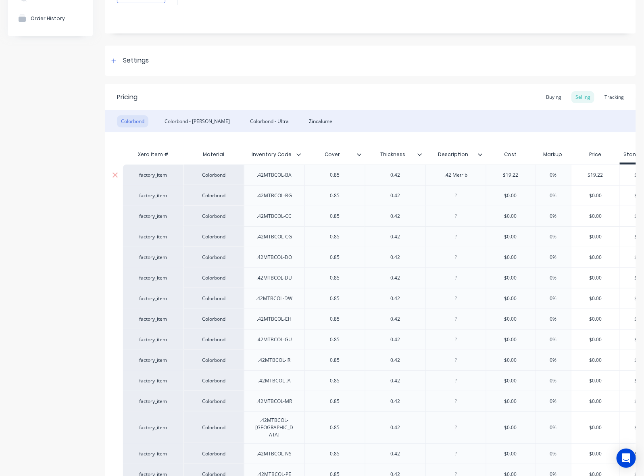
click at [448, 178] on div ".42 Metrib" at bounding box center [456, 175] width 40 height 10
type textarea "x"
click at [448, 178] on div ".42 Metrib" at bounding box center [456, 175] width 40 height 10
paste div
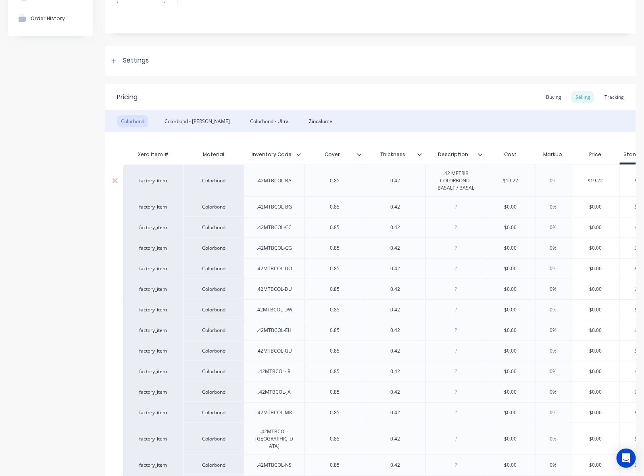
click at [150, 178] on div "factory_item" at bounding box center [153, 180] width 44 height 7
type textarea "x"
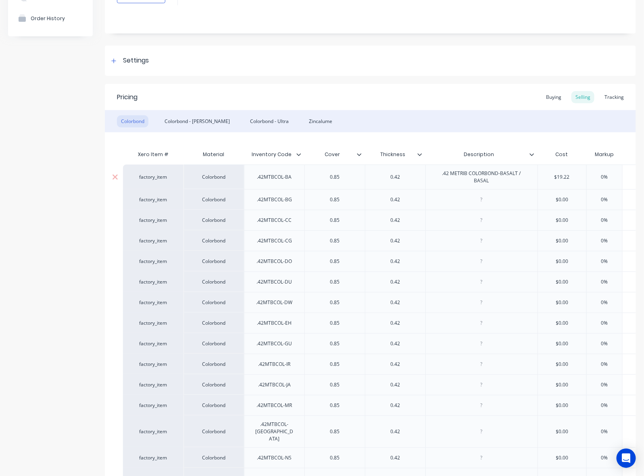
click at [150, 178] on div "factory_item" at bounding box center [153, 176] width 44 height 7
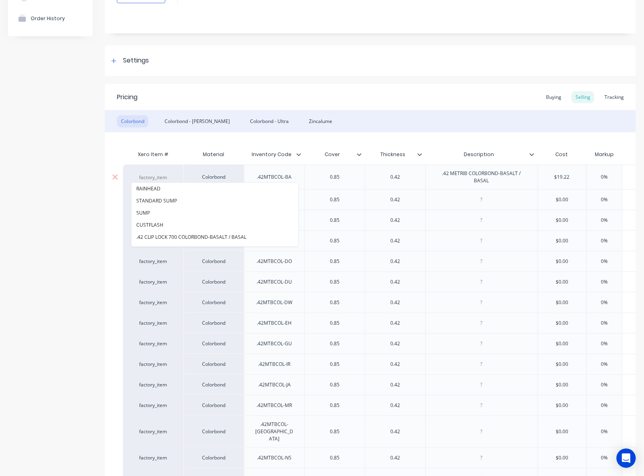
paste input ".42 METRIB COLORBOND-BASALT / BASAL"
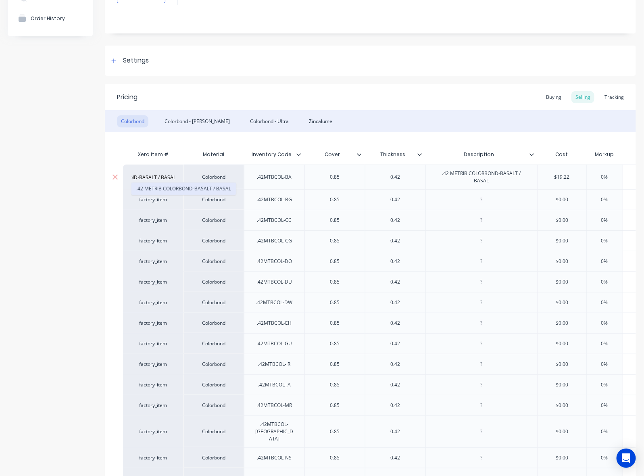
type input ".42 METRIB COLORBOND-BASALT / BASAL"
click at [154, 186] on button ".42 METRIB COLORBOND-BASALT / BASAL" at bounding box center [183, 189] width 104 height 12
type textarea "x"
click at [483, 203] on div at bounding box center [481, 199] width 40 height 10
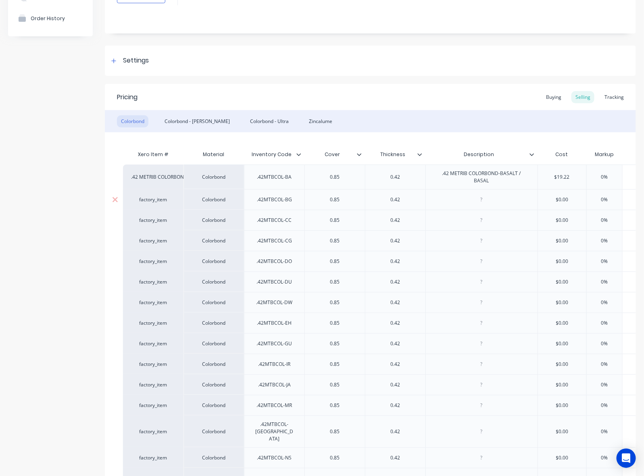
paste div
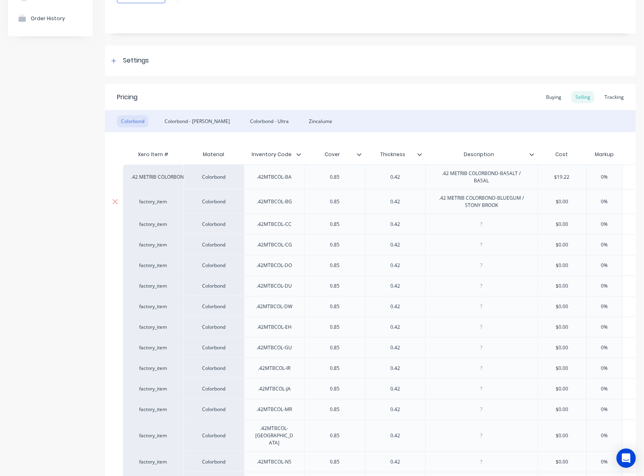
click at [159, 198] on div "factory_item" at bounding box center [153, 201] width 44 height 7
type textarea "x"
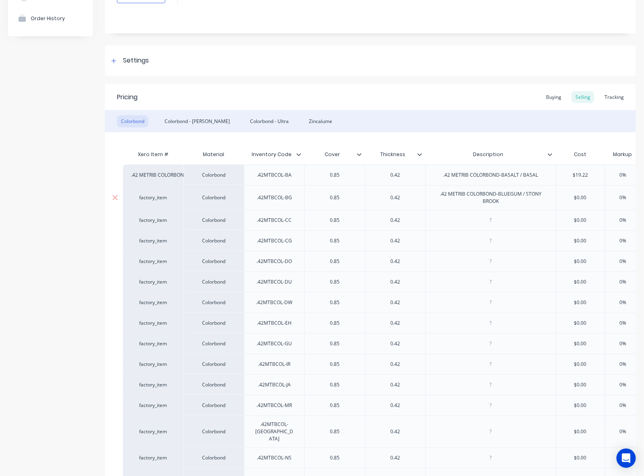
click at [158, 200] on div "factory_item" at bounding box center [153, 197] width 44 height 7
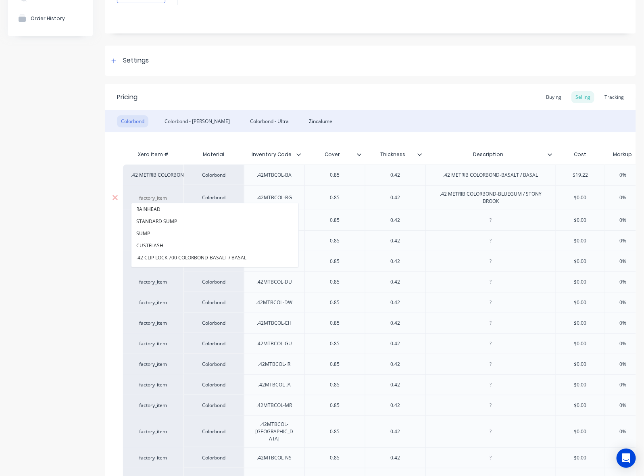
paste input ".42 METRIB COLORBOND-BLUEGUM / STONY BROOK"
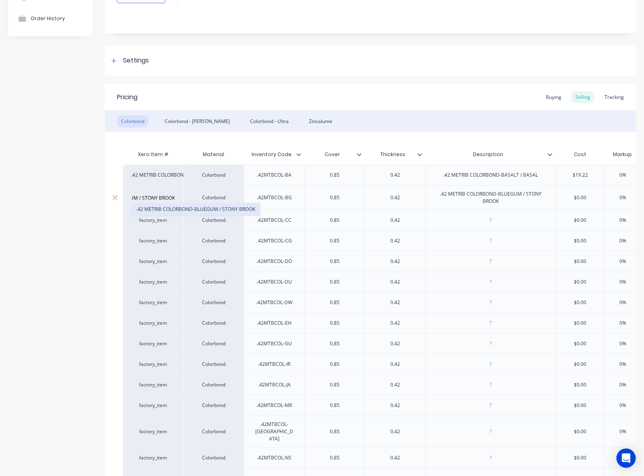
type input ".42 METRIB COLORBOND-BLUEGUM / STONY BROOK"
click at [154, 206] on button ".42 METRIB COLORBOND-BLUEGUM / STONY BROOK" at bounding box center [195, 209] width 129 height 12
type textarea "x"
drag, startPoint x: 486, startPoint y: 216, endPoint x: 500, endPoint y: 216, distance: 14.5
click at [486, 216] on div at bounding box center [491, 220] width 40 height 10
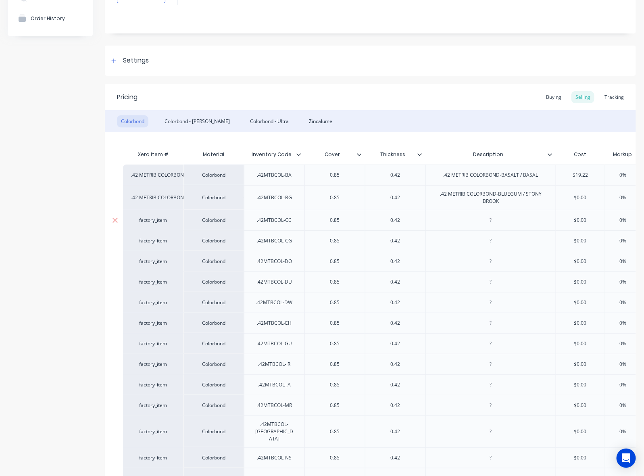
paste div
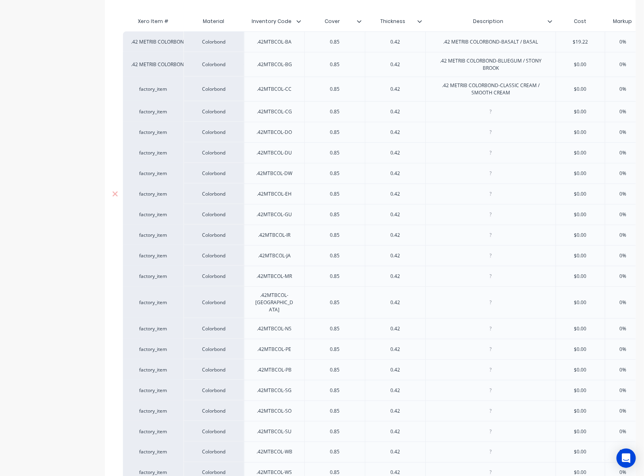
scroll to position [225, 0]
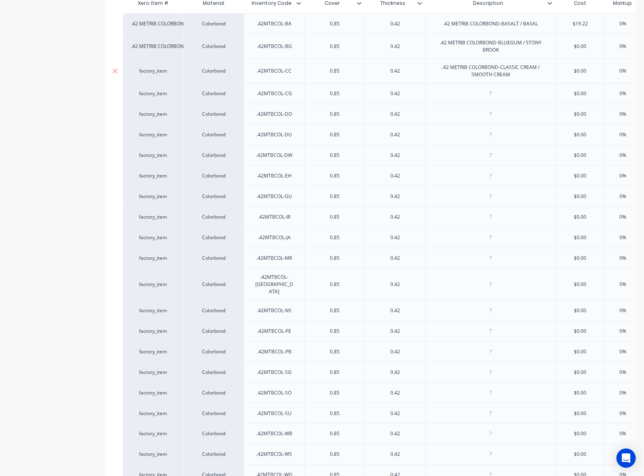
click at [162, 71] on div "factory_item" at bounding box center [153, 70] width 44 height 7
type textarea "x"
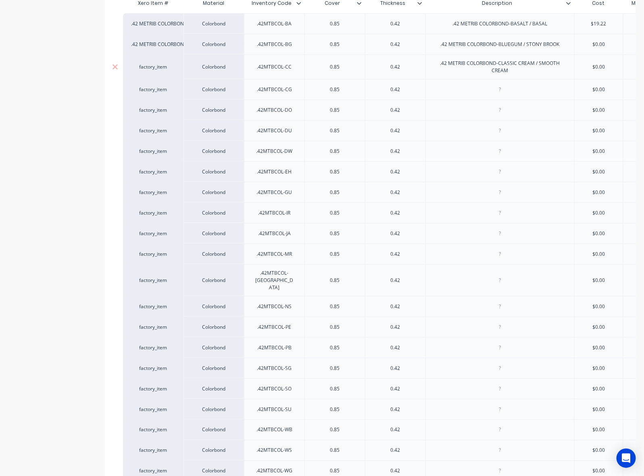
click at [150, 67] on div "factory_item" at bounding box center [153, 66] width 44 height 7
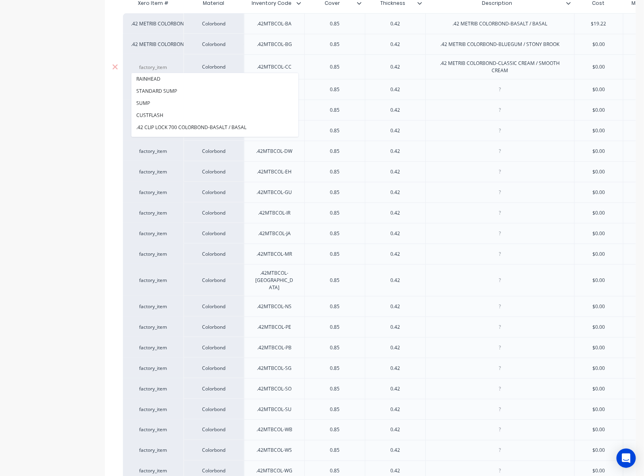
paste input ".42 METRIB COLORBOND-CLASSIC CREAM / SMOOTH CREAM"
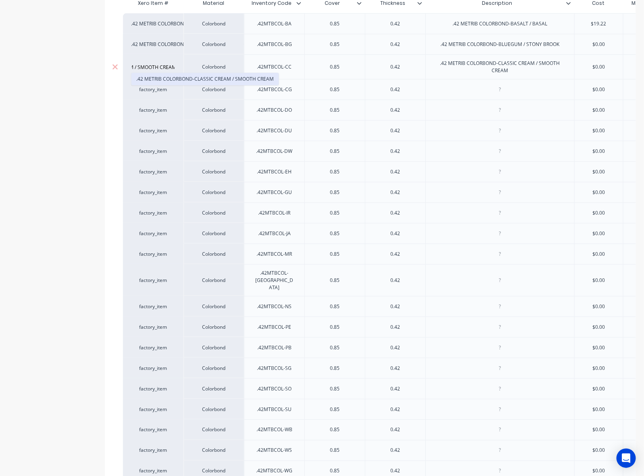
type input ".42 METRIB COLORBOND-CLASSIC CREAM / SMOOTH CREAM"
click at [151, 79] on button ".42 METRIB COLORBOND-CLASSIC CREAM / SMOOTH CREAM" at bounding box center [204, 79] width 147 height 12
type textarea "x"
click at [493, 81] on div at bounding box center [499, 89] width 149 height 21
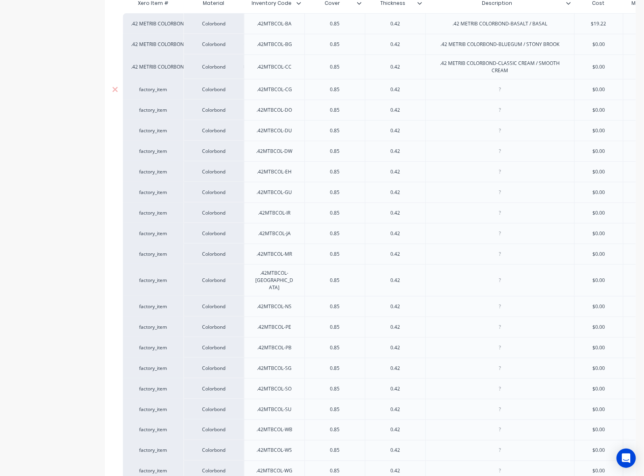
click at [491, 83] on div at bounding box center [499, 89] width 149 height 21
click at [515, 93] on div at bounding box center [500, 89] width 40 height 10
paste div
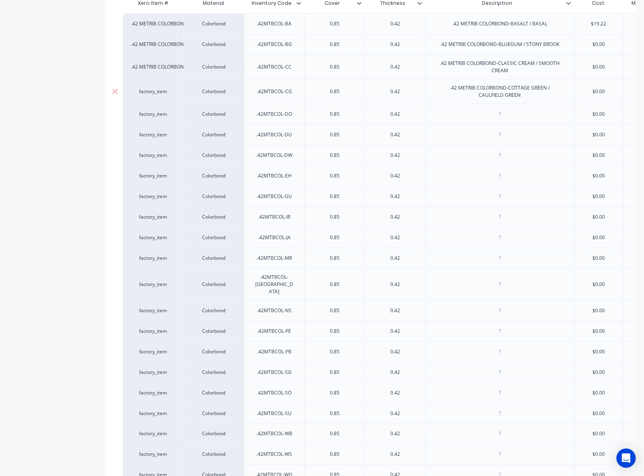
click at [165, 98] on div "factory_item" at bounding box center [153, 91] width 60 height 25
click at [160, 91] on div "factory_item" at bounding box center [153, 91] width 44 height 7
type textarea "x"
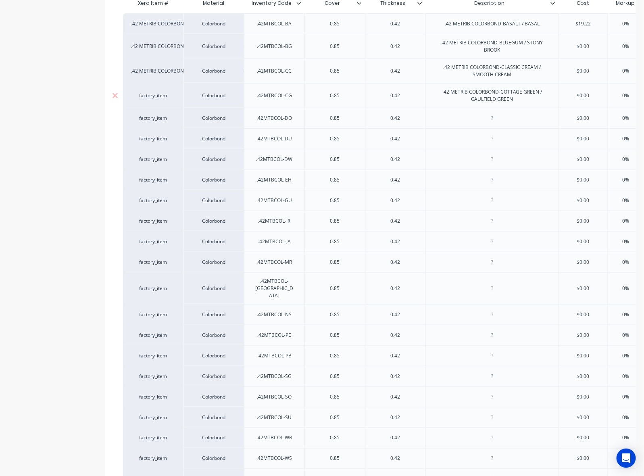
click at [147, 96] on div "factory_item" at bounding box center [153, 95] width 44 height 7
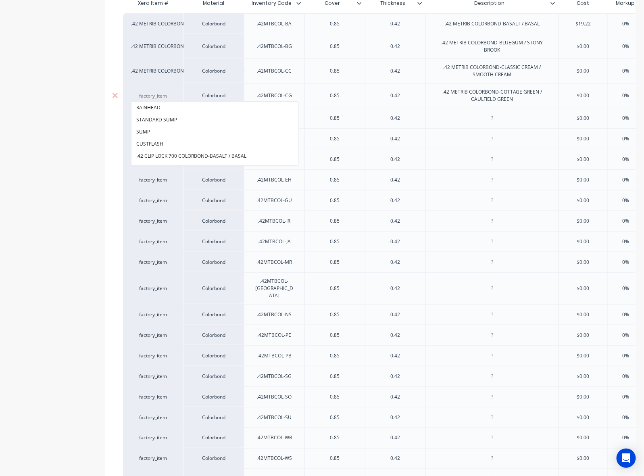
paste input ".42 METRIB COLORBOND-COTTAGE GREEN / CAULFIELD GREEN"
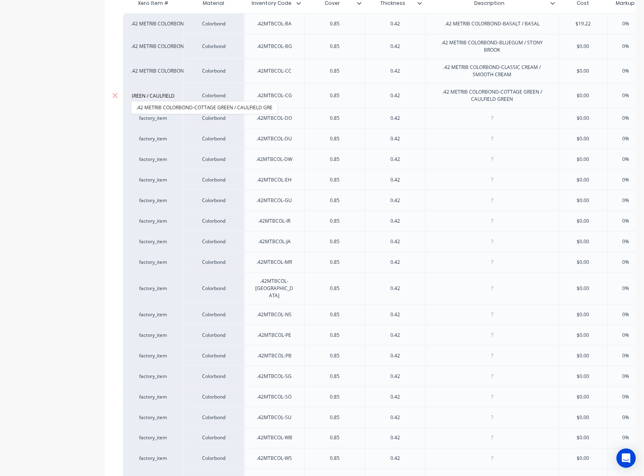
scroll to position [0, 82]
type input ".42 METRIB COLORBOND-COTTAGE GREEN / CAULFIELD"
click at [158, 108] on button ".42 METRIB COLORBOND-COTTAGE GREEN / CAULFIELD GRE" at bounding box center [204, 108] width 146 height 12
type textarea "x"
click at [497, 117] on div at bounding box center [492, 118] width 40 height 10
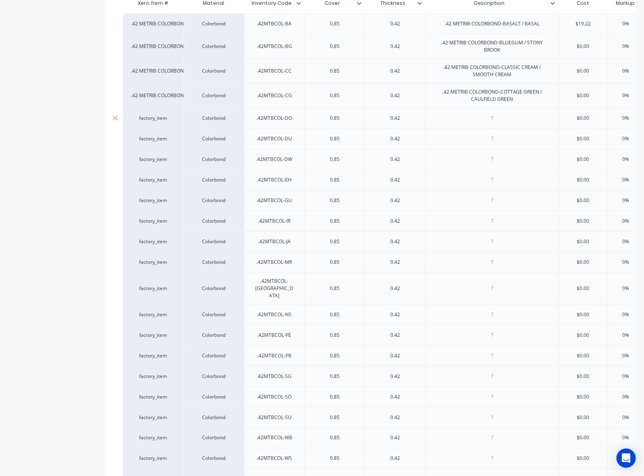
paste div
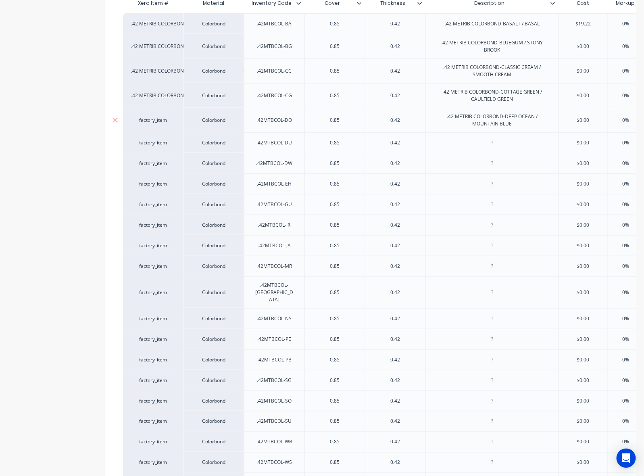
click at [156, 122] on div "factory_item" at bounding box center [153, 120] width 44 height 7
type textarea "x"
click at [152, 121] on div "factory_item" at bounding box center [153, 120] width 44 height 7
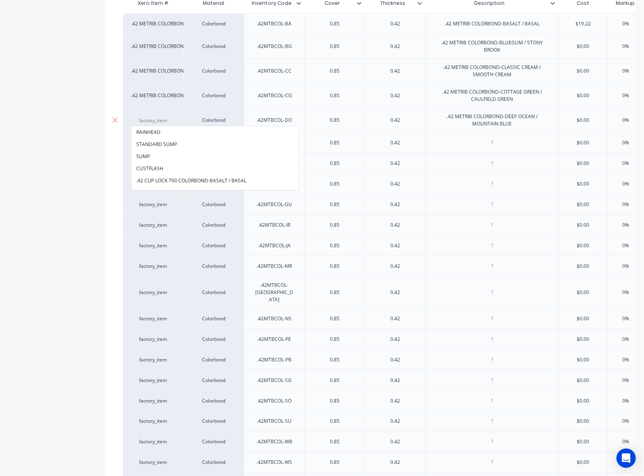
paste input ".42 METRIB COLORBOND-DEEP OCEAN / MOUNTAIN BLUE"
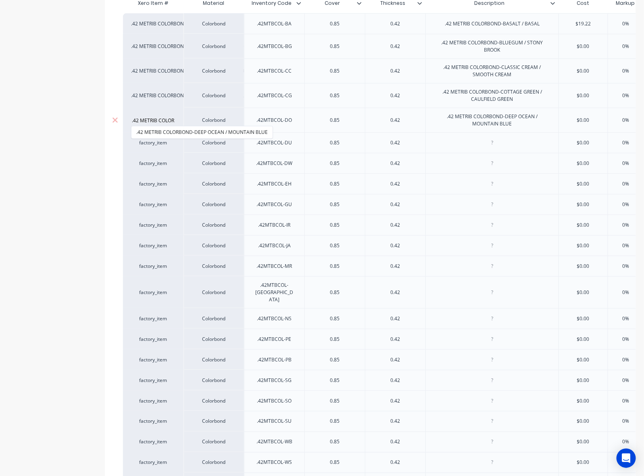
scroll to position [0, 87]
type input ".42 METRIB COLORBOND-DEEP OCEAN / MOUNTAIN BLUE"
click at [162, 130] on button ".42 METRIB COLORBOND-DEEP OCEAN / MOUNTAIN BLUE" at bounding box center [201, 132] width 141 height 12
type textarea "x"
drag, startPoint x: 483, startPoint y: 146, endPoint x: 493, endPoint y: 144, distance: 10.4
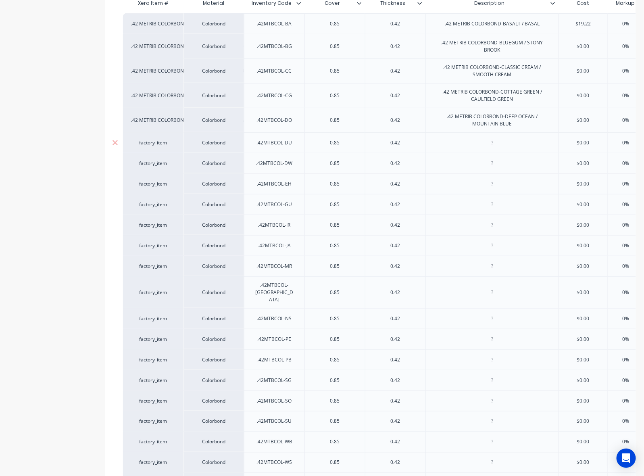
click at [483, 146] on div at bounding box center [492, 142] width 40 height 10
paste div
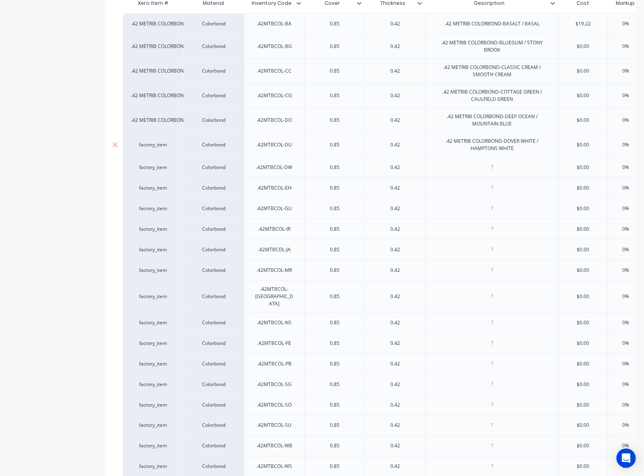
click at [167, 148] on div "factory_item" at bounding box center [153, 144] width 60 height 25
click at [152, 148] on div "factory_item" at bounding box center [153, 144] width 44 height 7
type textarea "x"
click at [152, 148] on div "factory_item" at bounding box center [153, 144] width 44 height 7
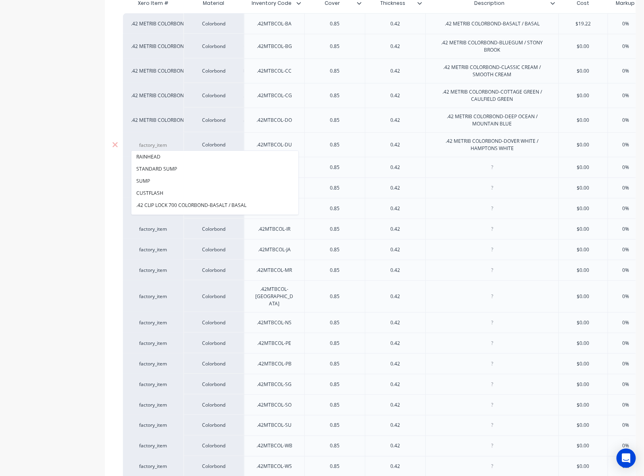
paste input ".42 METRIB COLORBOND-DOVER WHITE / HAMPTONS WHITE"
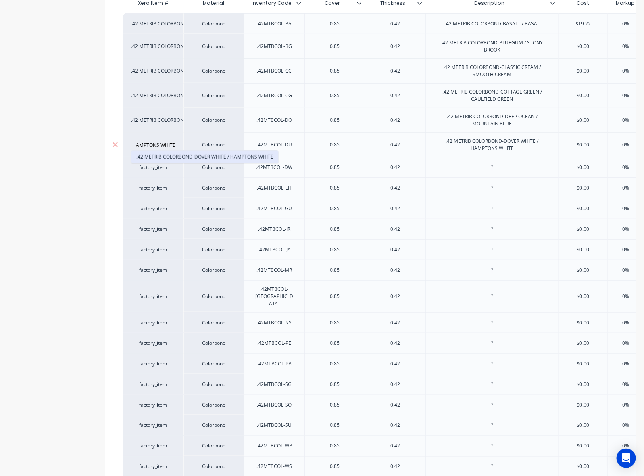
type input ".42 METRIB COLORBOND-DOVER WHITE / HAMPTONS WHITE"
drag, startPoint x: 164, startPoint y: 156, endPoint x: 643, endPoint y: 156, distance: 479.0
click at [167, 156] on button ".42 METRIB COLORBOND-DOVER WHITE / HAMPTONS WHITE" at bounding box center [204, 157] width 147 height 12
type textarea "x"
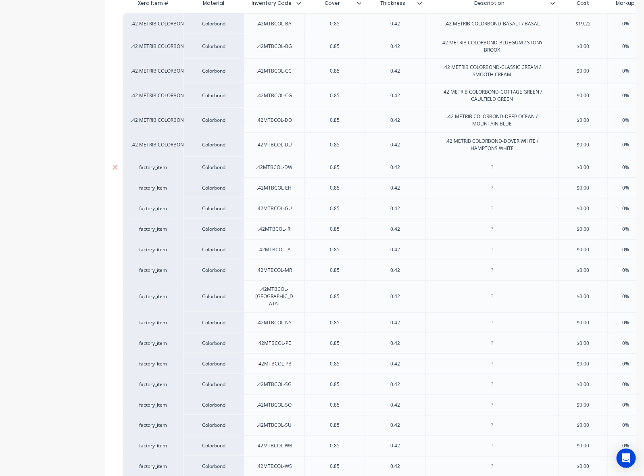
drag, startPoint x: 499, startPoint y: 170, endPoint x: 531, endPoint y: 170, distance: 32.3
click at [499, 170] on div at bounding box center [492, 167] width 40 height 10
paste div
click at [156, 167] on div "factory_item" at bounding box center [153, 167] width 44 height 7
type textarea "x"
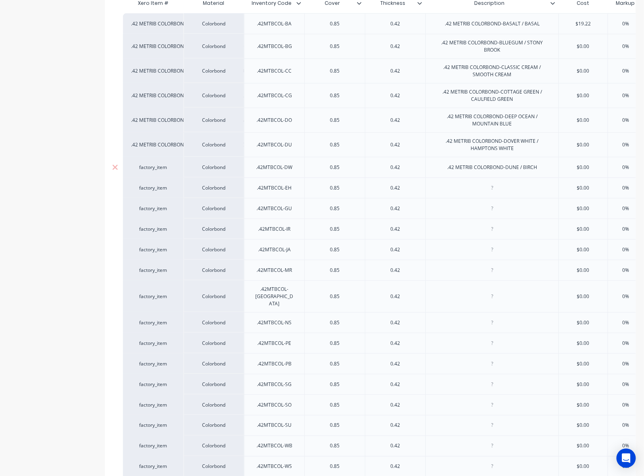
click at [156, 167] on div "factory_item" at bounding box center [153, 167] width 44 height 7
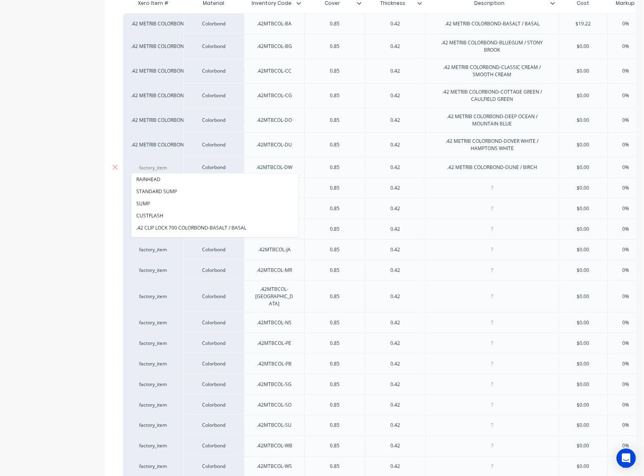
paste input ".42 METRIB COLORBOND-DUNE / BIRCH"
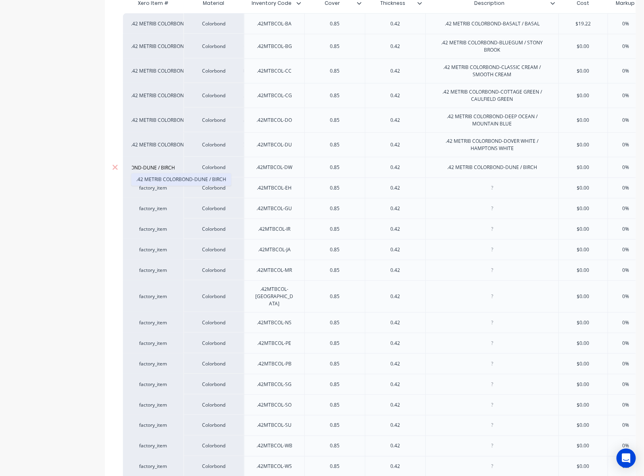
type input ".42 METRIB COLORBOND-DUNE / BIRCH"
click at [158, 176] on button ".42 METRIB COLORBOND-DUNE / BIRCH" at bounding box center [181, 179] width 100 height 12
type textarea "x"
click at [489, 189] on div at bounding box center [492, 188] width 40 height 10
paste div
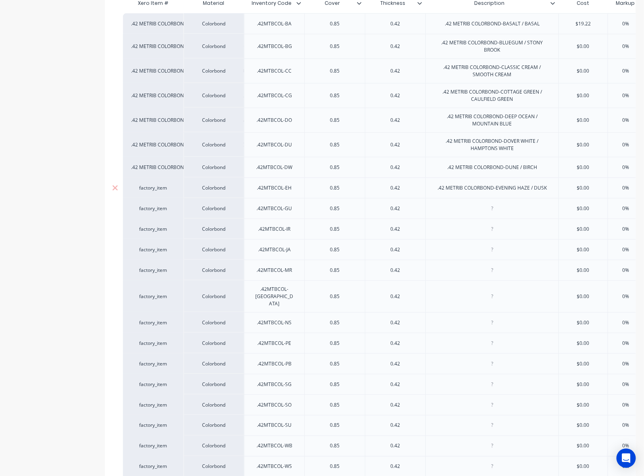
click at [156, 190] on div "factory_item" at bounding box center [153, 187] width 44 height 7
type textarea "x"
click at [152, 188] on div "factory_item" at bounding box center [153, 187] width 44 height 7
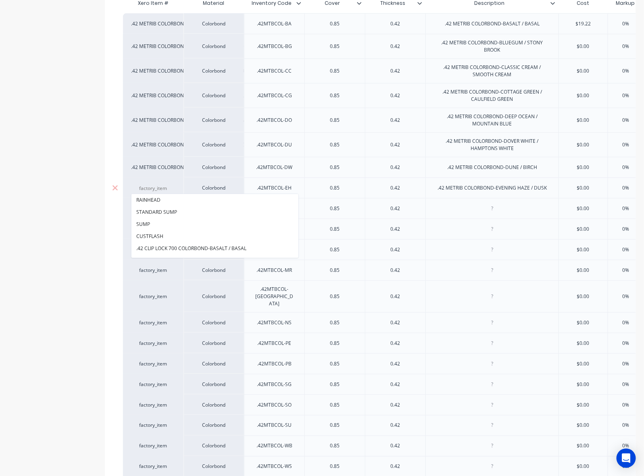
paste input ".42 METRIB COLORBOND-EVENING HAZE / DUSK"
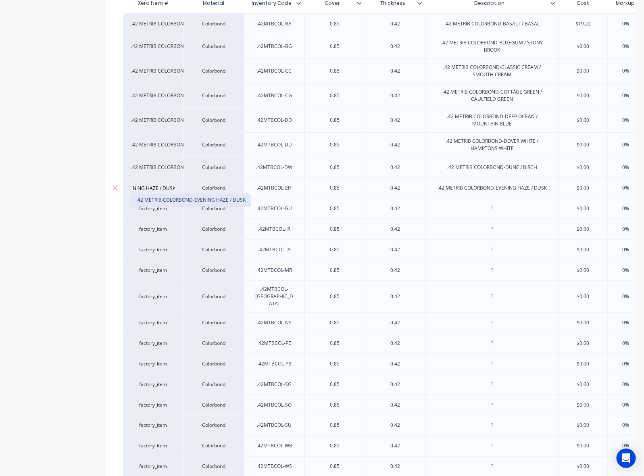
type input ".42 METRIB COLORBOND-EVENING HAZE / DUSK"
click at [156, 194] on button ".42 METRIB COLORBOND-EVENING HAZE / DUSK" at bounding box center [190, 200] width 119 height 12
type textarea "x"
click at [484, 207] on div at bounding box center [492, 208] width 40 height 10
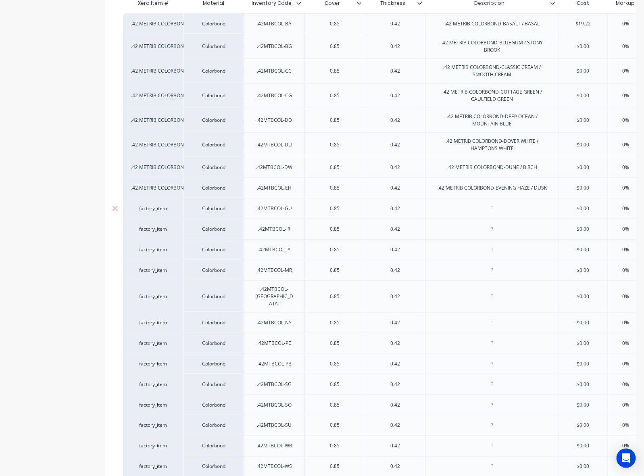
paste div
click at [162, 215] on div "factory_item" at bounding box center [153, 208] width 60 height 21
click at [158, 212] on div "factory_item" at bounding box center [153, 208] width 44 height 7
type textarea "x"
click at [156, 212] on div "factory_item" at bounding box center [153, 208] width 44 height 7
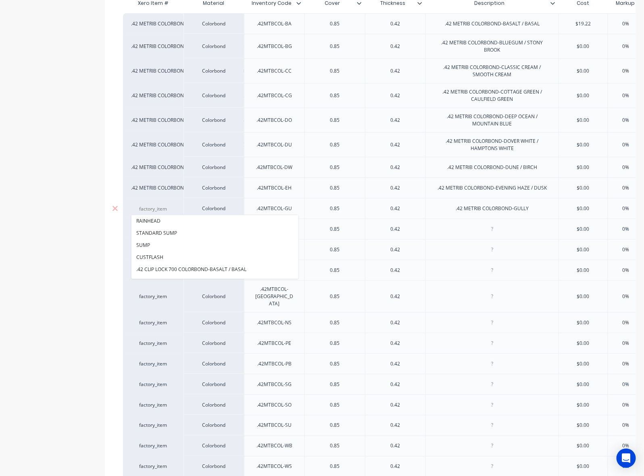
paste input ".42 METRIB COLORBOND-GULLY"
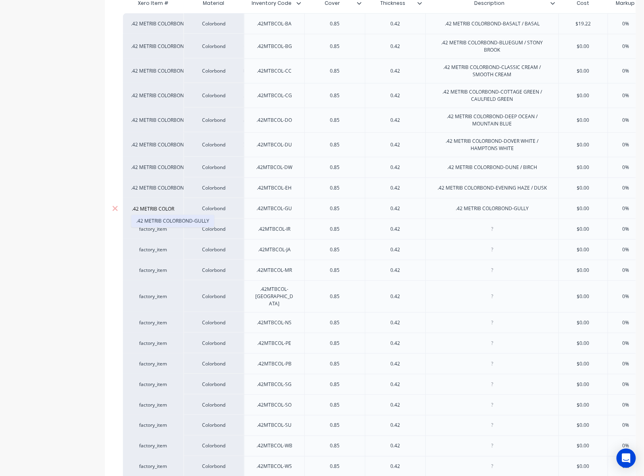
scroll to position [0, 29]
type input ".42 METRIB COLORBOND-GULLY"
drag, startPoint x: 152, startPoint y: 217, endPoint x: 640, endPoint y: 180, distance: 489.3
click at [158, 218] on button ".42 METRIB COLORBOND-GULLY" at bounding box center [172, 221] width 83 height 12
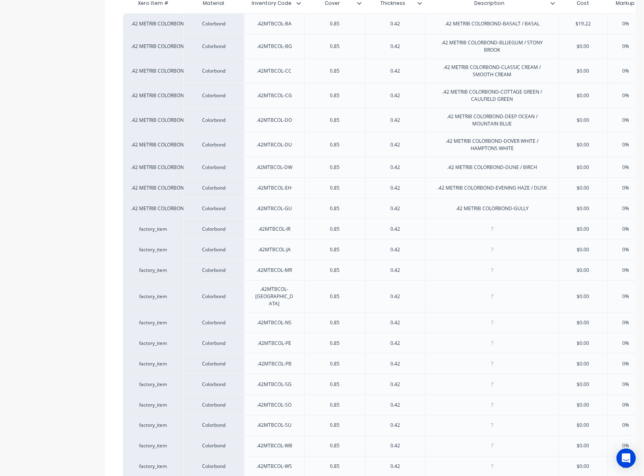
type textarea "x"
click at [477, 222] on div at bounding box center [491, 229] width 133 height 21
click at [498, 229] on div at bounding box center [492, 229] width 40 height 10
paste div
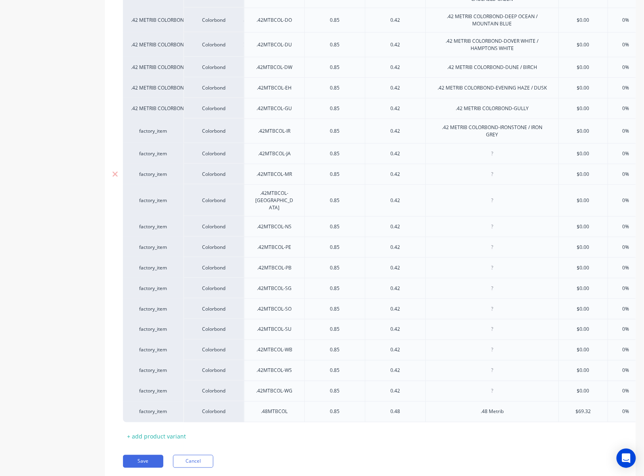
scroll to position [325, 0]
click at [152, 129] on div "factory_item" at bounding box center [153, 130] width 44 height 7
type textarea "x"
click at [150, 129] on div "factory_item" at bounding box center [153, 130] width 44 height 7
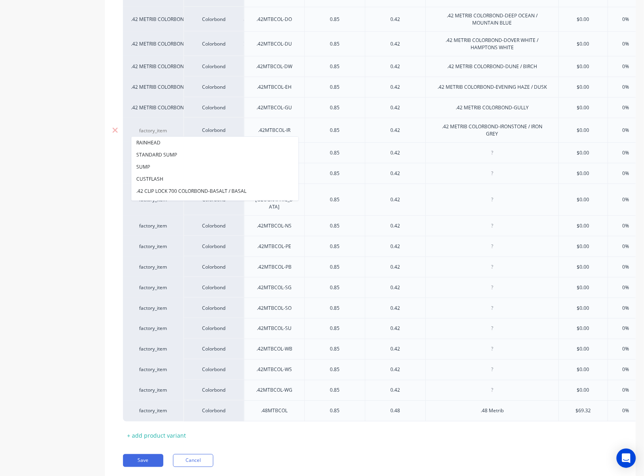
paste input ".42 METRIB COLORBOND-IRONSTONE / IRON GREY"
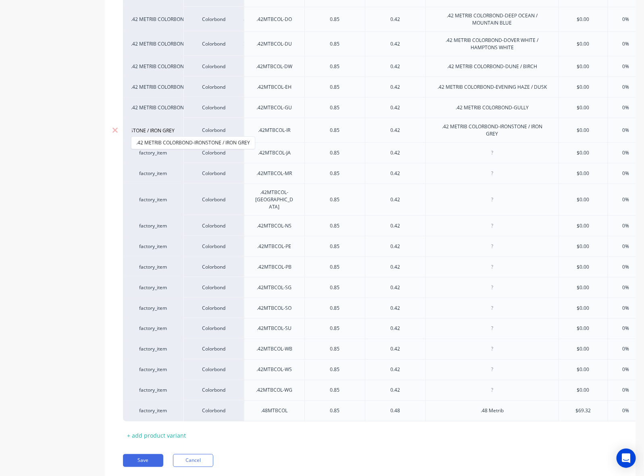
type input ".42 METRIB COLORBOND-IRONSTONE / IRON GREY"
click at [148, 138] on button ".42 METRIB COLORBOND-IRONSTONE / IRON GREY" at bounding box center [192, 143] width 123 height 12
type textarea "x"
click at [488, 152] on div at bounding box center [492, 153] width 40 height 10
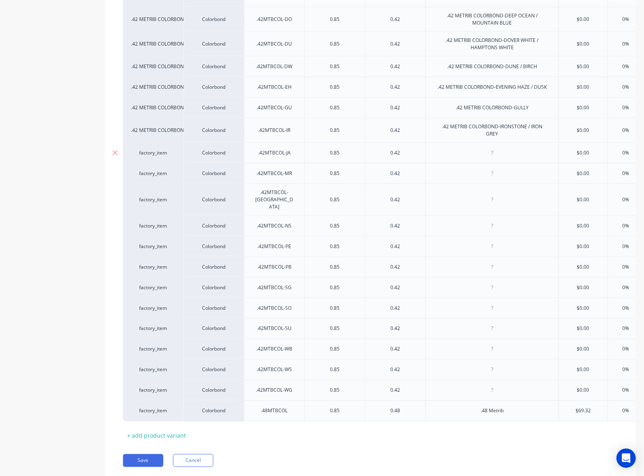
paste div
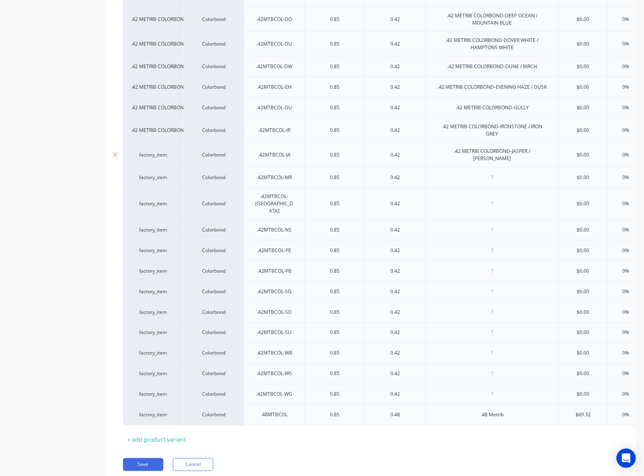
click at [164, 154] on div "factory_item" at bounding box center [153, 154] width 44 height 7
type textarea "x"
click at [150, 154] on div "factory_item" at bounding box center [153, 154] width 44 height 7
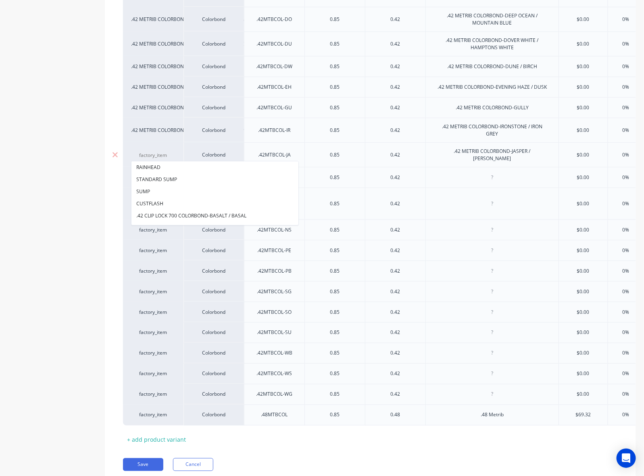
paste input ".42 METRIB COLORBOND-JASPER / JASMIN BROWN"
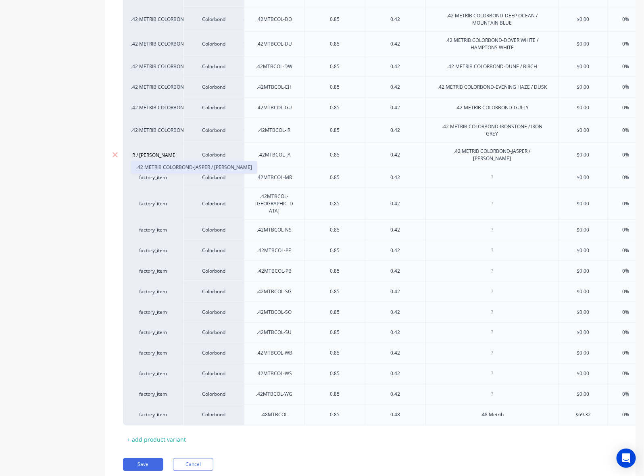
type input ".42 METRIB COLORBOND-JASPER / JASMIN BROWN"
click at [158, 163] on button ".42 METRIB COLORBOND-JASPER / JASMIN BROWN" at bounding box center [193, 167] width 125 height 12
type textarea "x"
click at [482, 180] on div at bounding box center [492, 177] width 40 height 10
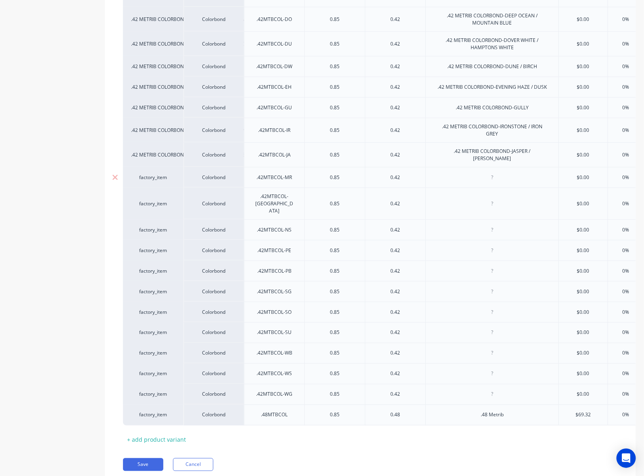
paste div
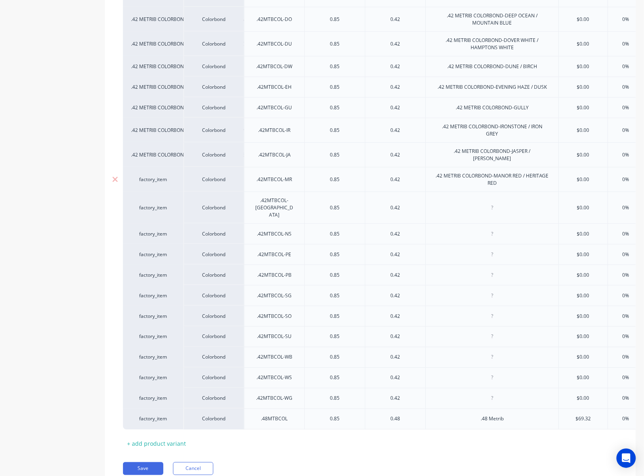
click at [146, 180] on div "factory_item" at bounding box center [153, 179] width 44 height 7
type textarea "x"
click at [146, 180] on div "factory_item" at bounding box center [153, 179] width 44 height 7
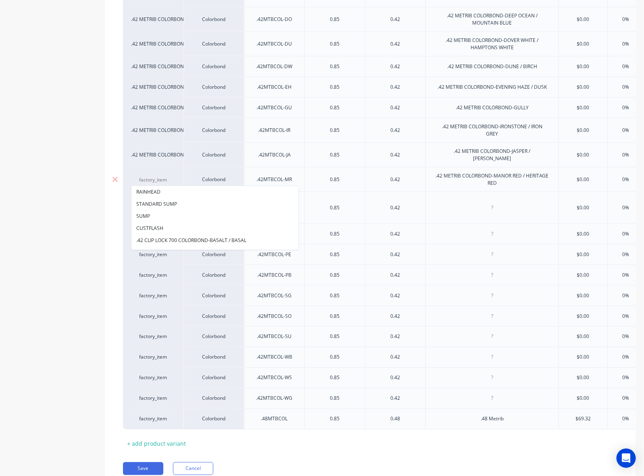
paste input ".42 METRIB COLORBOND-MANOR RED / HERITAGE RED"
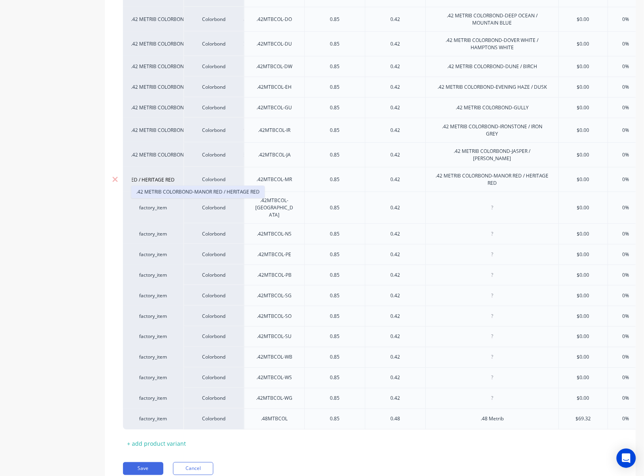
type input ".42 METRIB COLORBOND-MANOR RED / HERITAGE RED"
click at [164, 190] on button ".42 METRIB COLORBOND-MANOR RED / HERITAGE RED" at bounding box center [197, 192] width 133 height 12
type textarea "x"
click at [488, 202] on div at bounding box center [492, 207] width 40 height 10
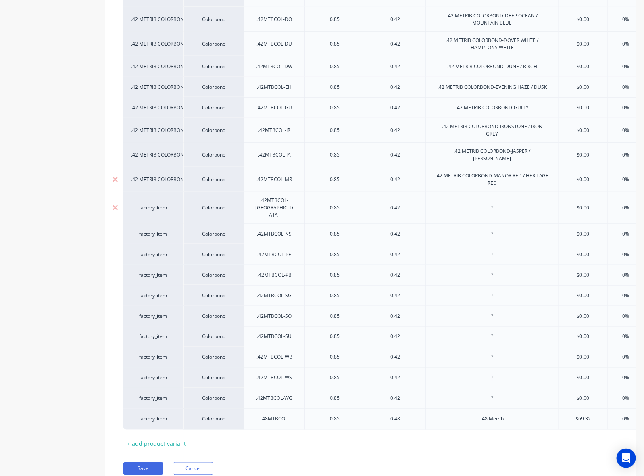
paste div
click at [151, 204] on div "factory_item" at bounding box center [153, 207] width 44 height 7
type textarea "x"
click at [151, 204] on div "factory_item" at bounding box center [153, 207] width 44 height 7
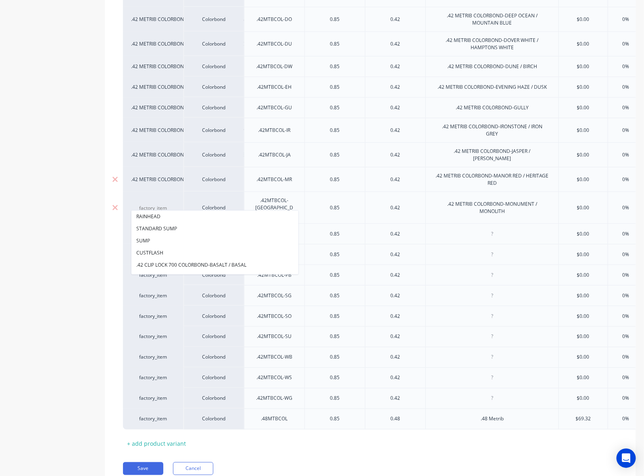
paste input ".42 METRIB COLORBOND-MONUMENT / MONOLITH"
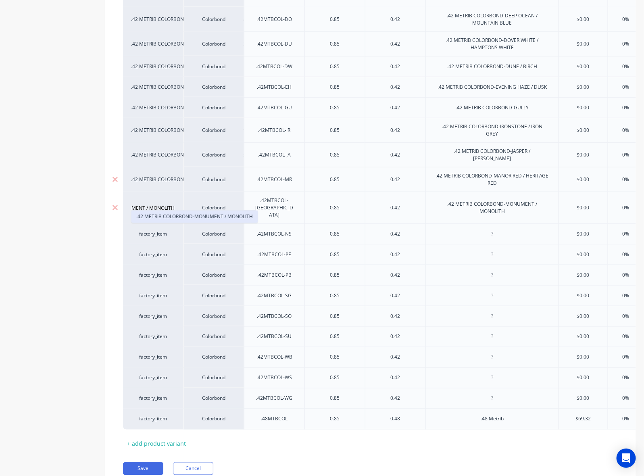
type input ".42 METRIB COLORBOND-MONUMENT / MONOLITH"
click at [159, 214] on button ".42 METRIB COLORBOND-MONUMENT / MONOLITH" at bounding box center [194, 216] width 126 height 12
type textarea "x"
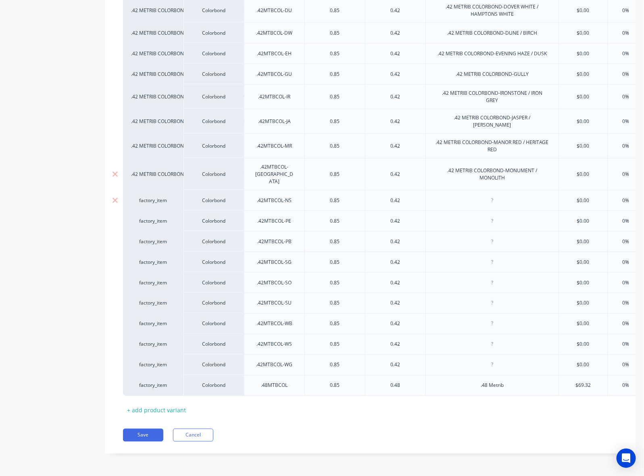
click at [481, 195] on div at bounding box center [492, 200] width 40 height 10
paste div
click at [164, 197] on div "factory_item" at bounding box center [153, 200] width 44 height 7
type textarea "x"
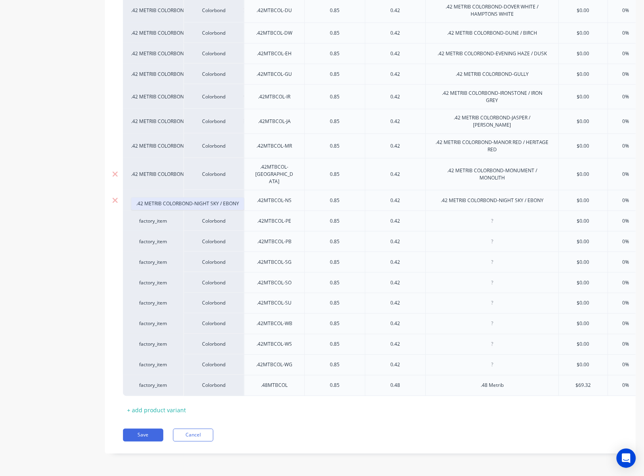
type input ".42 METRIB COLORBOND-NIGHT SKY / EBONY"
click at [170, 204] on button ".42 METRIB COLORBOND-NIGHT SKY / EBONY" at bounding box center [187, 204] width 112 height 12
type textarea "x"
click at [495, 216] on div at bounding box center [492, 221] width 40 height 10
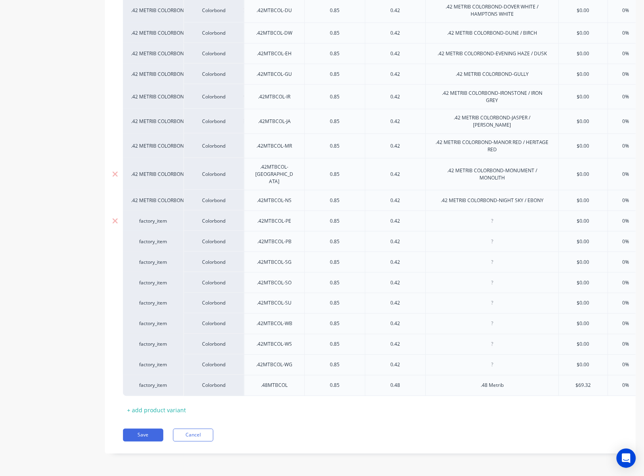
paste div
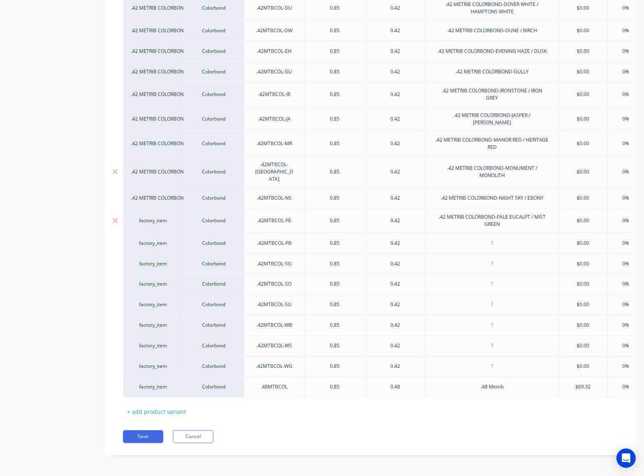
click at [156, 217] on div "factory_item" at bounding box center [153, 220] width 44 height 7
type textarea "x"
click at [154, 217] on div "factory_item" at bounding box center [153, 220] width 44 height 7
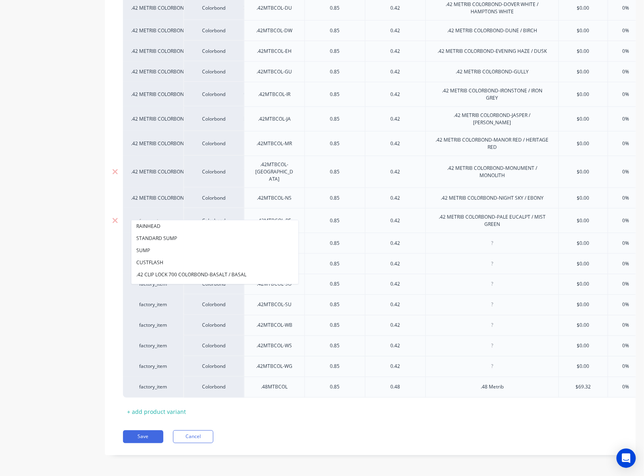
paste input ".42 METRIB COLORBOND-PALE EUCALPT / MIST GREEN"
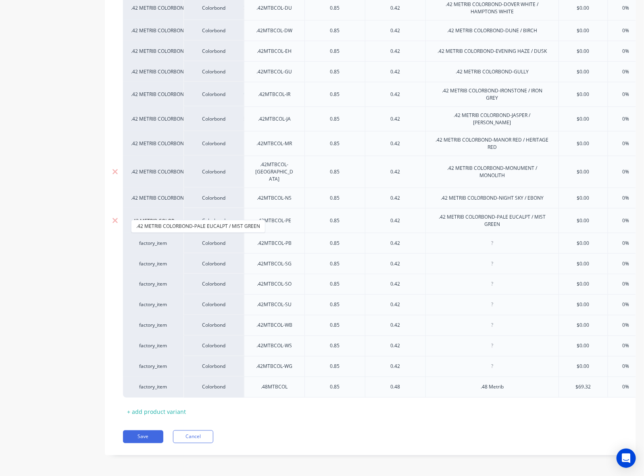
scroll to position [0, 80]
type input ".42 METRIB COLORBOND-PALE EUCALPT / MIST GREEN"
click at [158, 221] on button ".42 METRIB COLORBOND-PALE EUCALPT / MIST GREEN" at bounding box center [197, 226] width 133 height 12
type textarea "x"
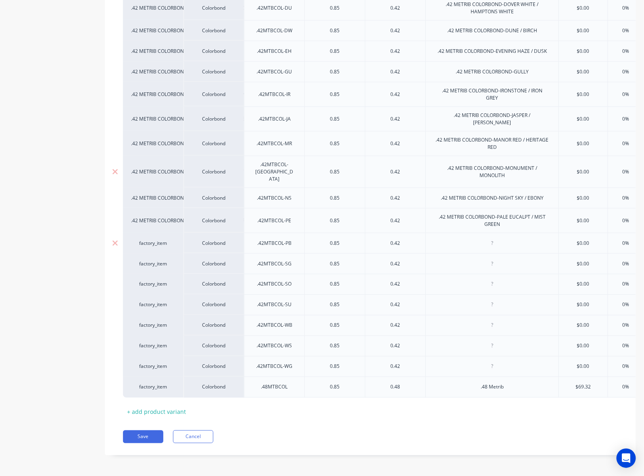
drag, startPoint x: 490, startPoint y: 234, endPoint x: 491, endPoint y: 227, distance: 7.3
click at [490, 238] on div at bounding box center [492, 243] width 40 height 10
paste div
click at [154, 240] on div "factory_item" at bounding box center [153, 243] width 44 height 7
type textarea "x"
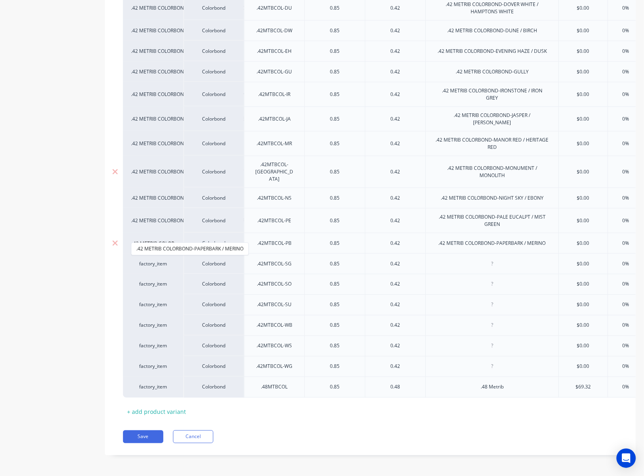
scroll to position [0, 65]
type input ".42 METRIB COLORBOND-PAPERBARK / MERINO"
click at [150, 248] on button ".42 METRIB COLORBOND-PAPERBARK / MERINO" at bounding box center [189, 249] width 117 height 12
type textarea "x"
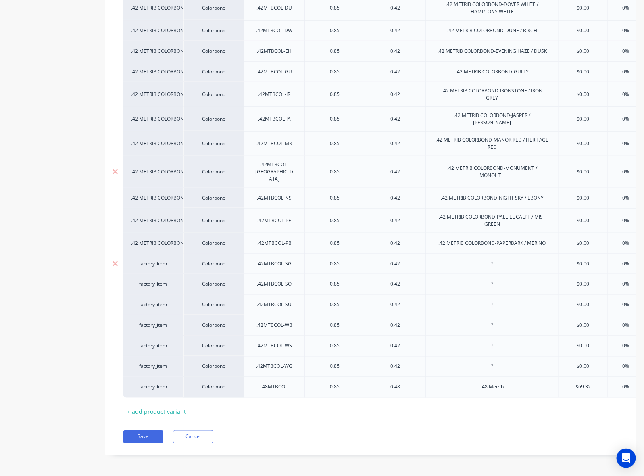
click at [483, 258] on div at bounding box center [492, 263] width 40 height 10
paste div
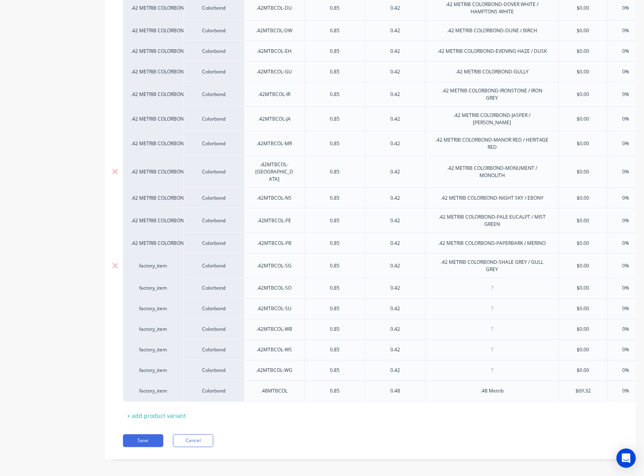
click at [131, 262] on div "factory_item" at bounding box center [153, 265] width 44 height 7
type textarea "x"
click at [146, 262] on div "factory_item" at bounding box center [153, 265] width 44 height 7
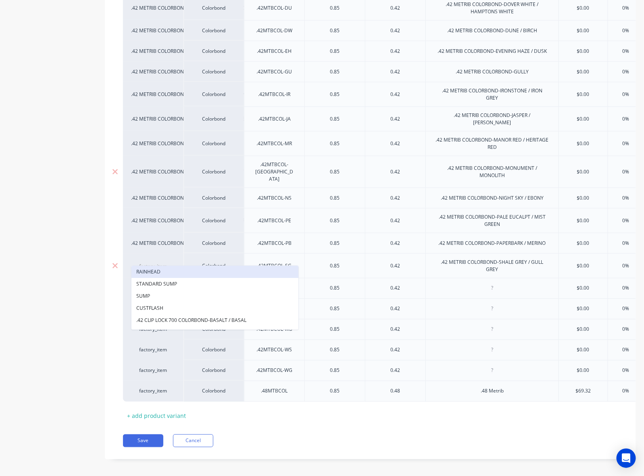
paste input ".42 METRIB COLORBOND-SHALE GREY / GULL GREY"
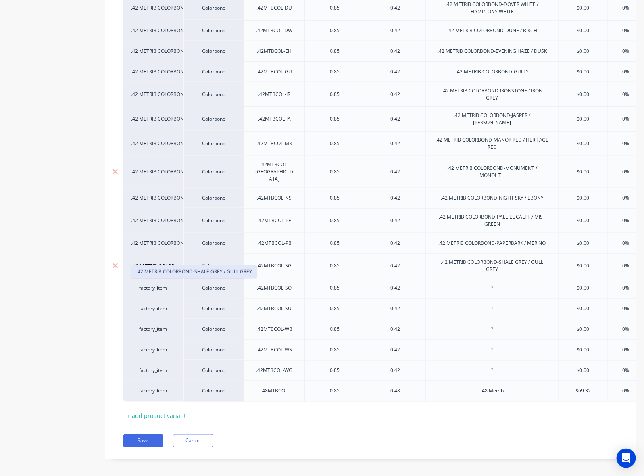
scroll to position [0, 73]
type input ".42 METRIB COLORBOND-SHALE GREY / GULL GREY"
click at [160, 273] on button ".42 METRIB COLORBOND-SHALE GREY / GULL GREY" at bounding box center [193, 272] width 125 height 12
drag, startPoint x: 499, startPoint y: 281, endPoint x: 521, endPoint y: 277, distance: 22.5
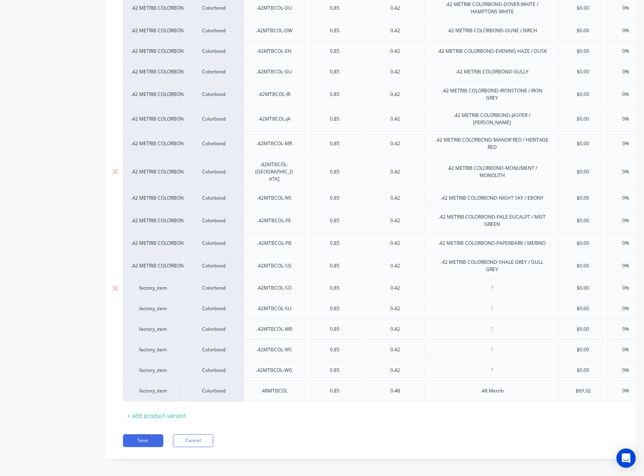
click at [499, 283] on div at bounding box center [492, 288] width 40 height 10
paste div
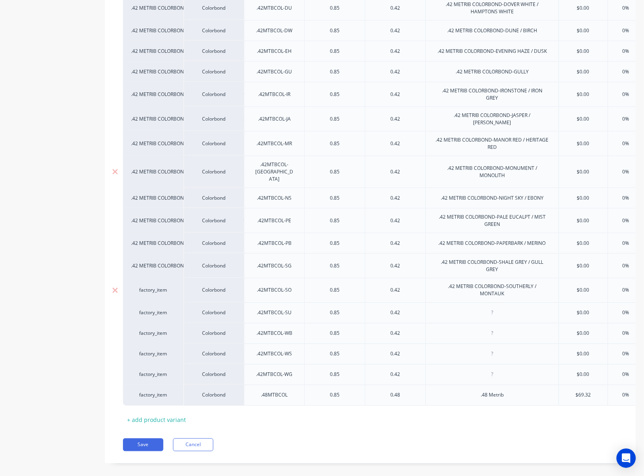
click at [150, 287] on div "factory_item" at bounding box center [153, 290] width 44 height 7
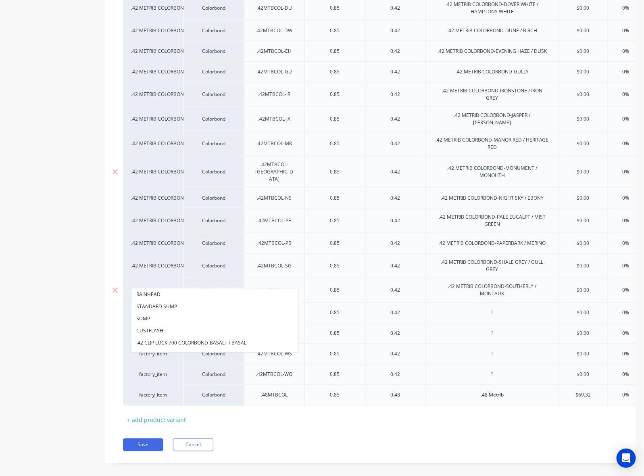
paste input ".42 METRIB COLORBOND-SOUTHERLY / MONTAUK"
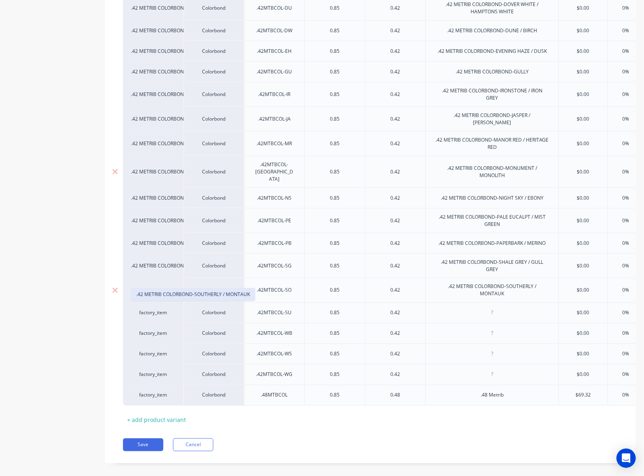
click at [153, 292] on button ".42 METRIB COLORBOND-SOUTHERLY / MONTAUK" at bounding box center [192, 294] width 123 height 12
click at [502, 308] on div at bounding box center [492, 313] width 40 height 10
paste div
click at [158, 309] on div "factory_item" at bounding box center [153, 312] width 44 height 7
click at [150, 309] on div "factory_item" at bounding box center [153, 312] width 44 height 7
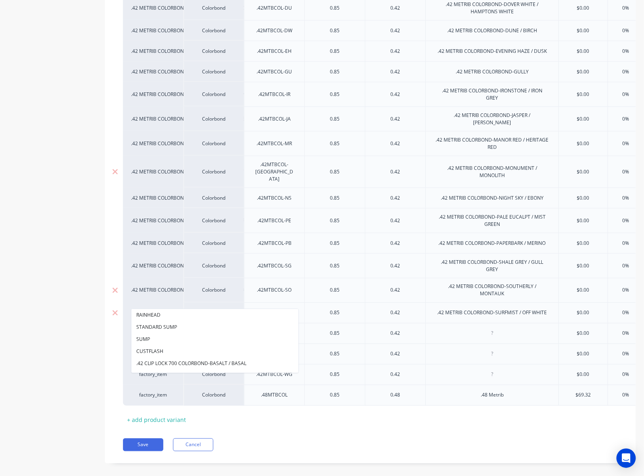
paste input ".42 METRIB COLORBOND-SURFMIST / OFF WHITE"
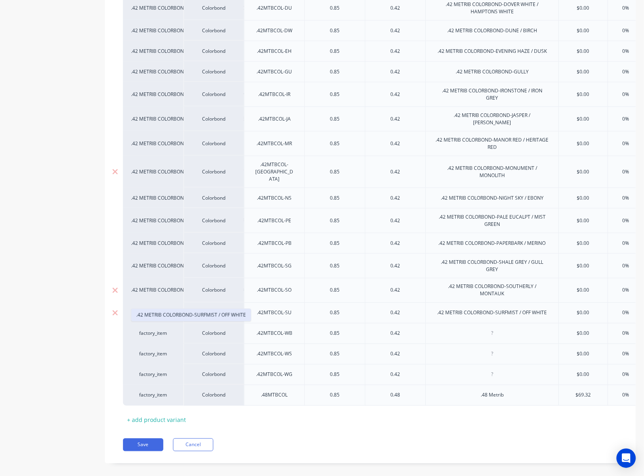
click at [171, 312] on button ".42 METRIB COLORBOND-SURFMIST / OFF WHITE" at bounding box center [190, 315] width 119 height 12
drag, startPoint x: 492, startPoint y: 324, endPoint x: 522, endPoint y: 315, distance: 31.5
click at [492, 328] on div at bounding box center [492, 333] width 40 height 10
click at [145, 330] on div "factory_item" at bounding box center [153, 333] width 44 height 7
click at [154, 330] on div "factory_item" at bounding box center [153, 333] width 44 height 7
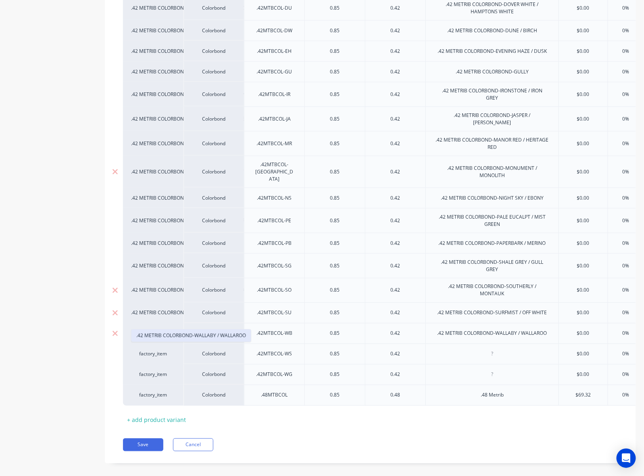
click at [170, 335] on button ".42 METRIB COLORBOND-WALLABY / WALLAROO" at bounding box center [190, 335] width 119 height 12
click at [497, 349] on div at bounding box center [492, 354] width 40 height 10
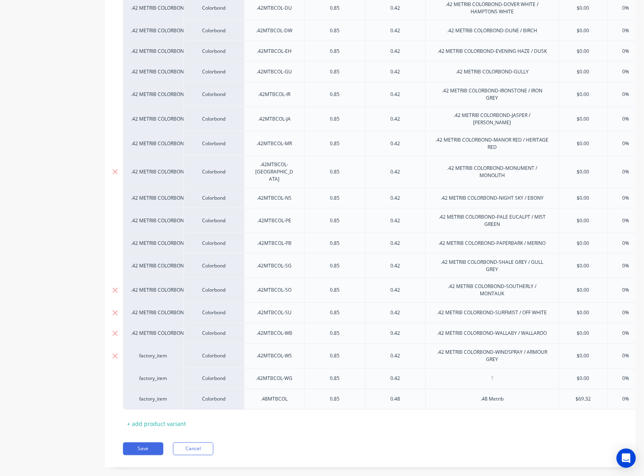
click at [169, 350] on div "factory_item" at bounding box center [153, 356] width 60 height 25
click at [158, 350] on div "factory_item" at bounding box center [153, 356] width 60 height 25
click at [159, 352] on div "factory_item" at bounding box center [153, 355] width 44 height 7
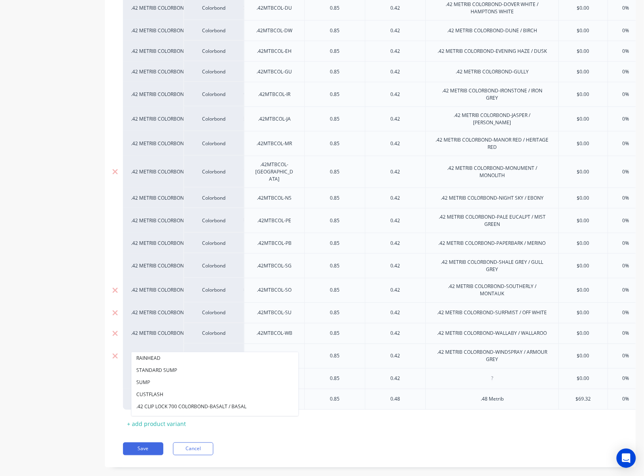
scroll to position [0, 81]
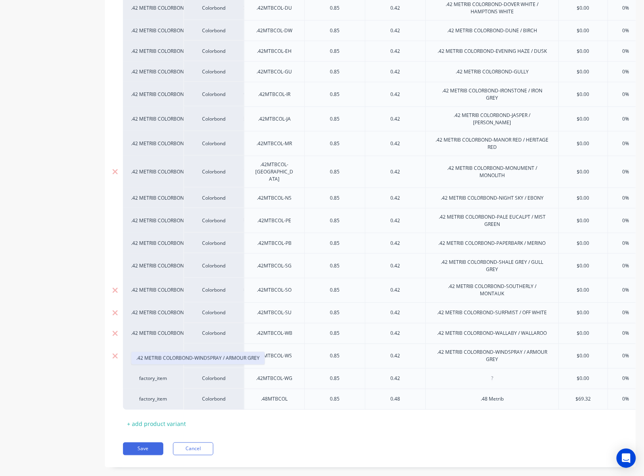
click at [162, 358] on button ".42 METRIB COLORBOND-WINDSPRAY / ARMOUR GREY" at bounding box center [197, 358] width 133 height 12
click at [500, 373] on div at bounding box center [492, 378] width 40 height 10
click at [156, 375] on div "factory_item" at bounding box center [153, 378] width 44 height 7
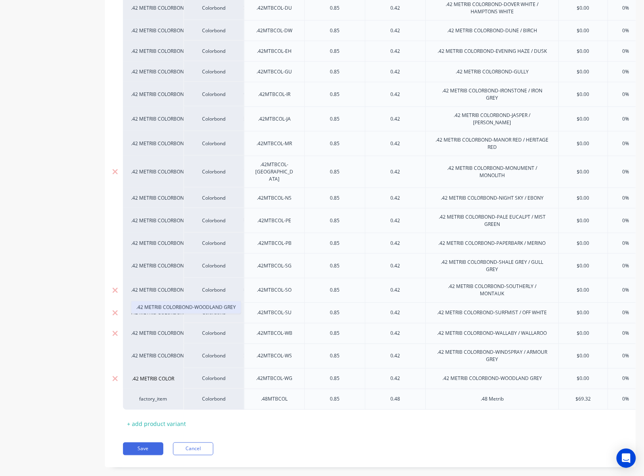
click at [191, 309] on button ".42 METRIB COLORBOND-WOODLAND GREY" at bounding box center [185, 307] width 109 height 12
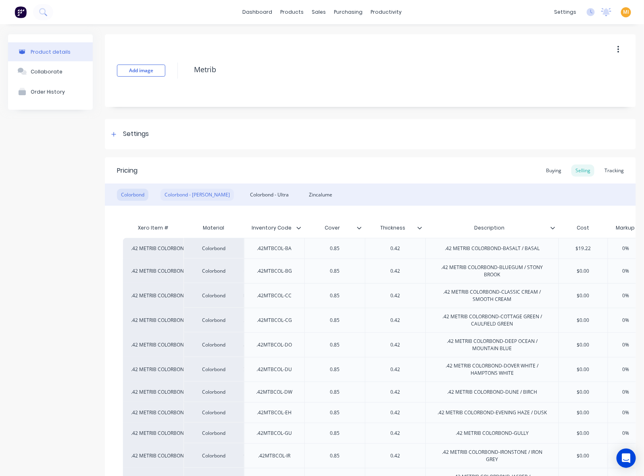
click at [194, 196] on div "Colorbond - [PERSON_NAME]" at bounding box center [196, 195] width 73 height 12
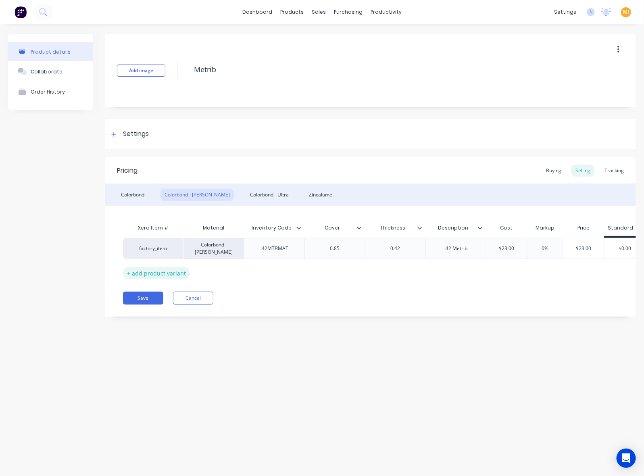
click at [176, 273] on div "+ add product variant" at bounding box center [156, 273] width 67 height 12
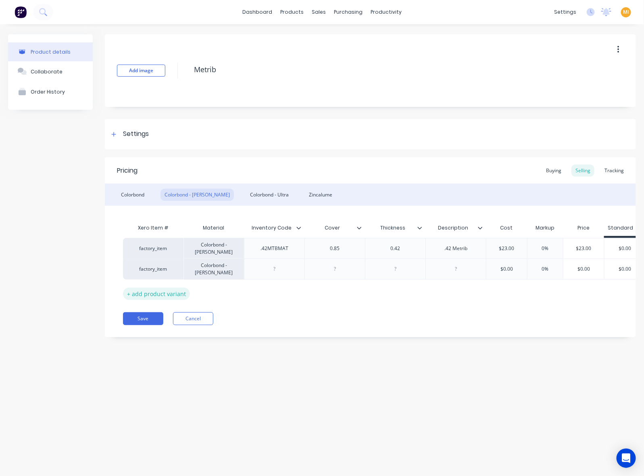
click at [154, 296] on div "+ add product variant" at bounding box center [156, 293] width 67 height 12
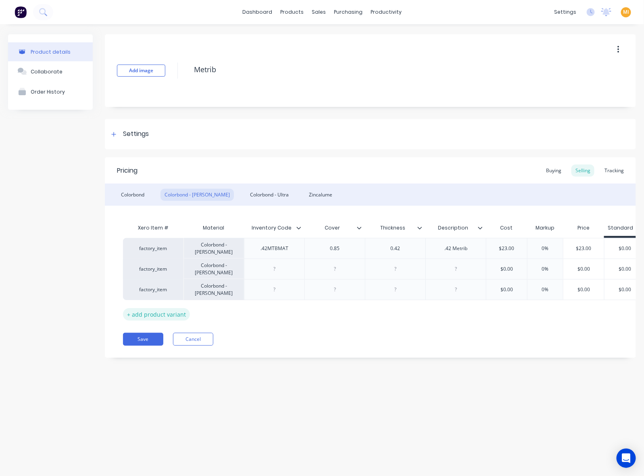
click at [159, 313] on div "+ add product variant" at bounding box center [156, 314] width 67 height 12
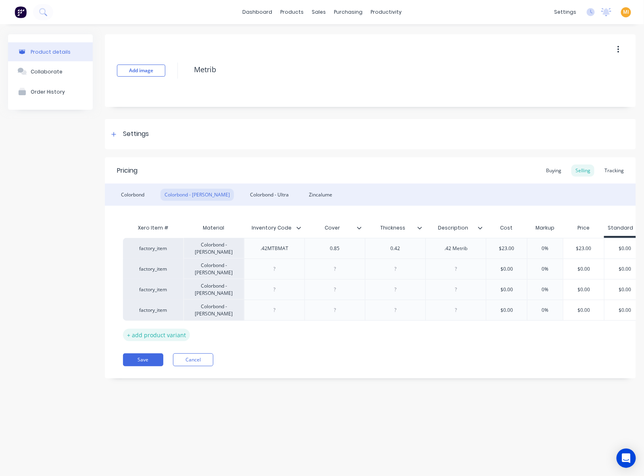
click at [172, 340] on div "+ add product variant" at bounding box center [156, 335] width 67 height 12
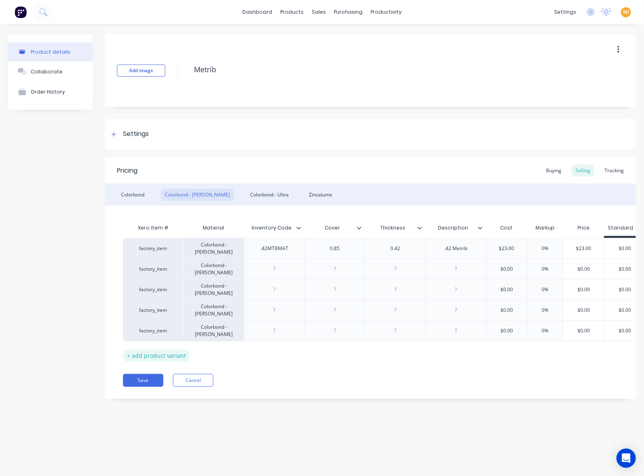
click at [172, 340] on div "factory_item" at bounding box center [153, 330] width 60 height 21
click at [163, 354] on div "+ add product variant" at bounding box center [156, 355] width 67 height 12
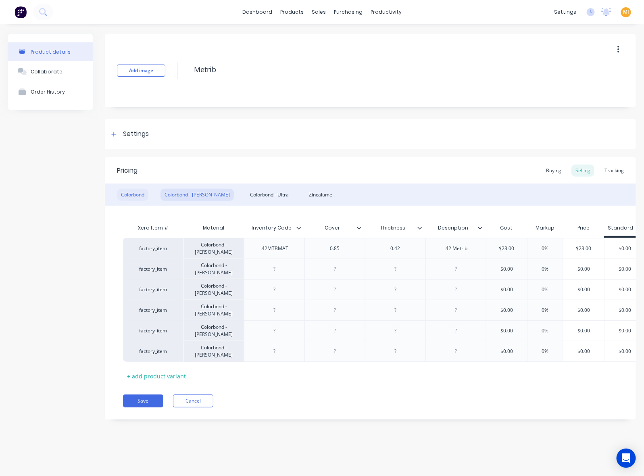
click at [122, 192] on div "Colorbond" at bounding box center [132, 195] width 31 height 12
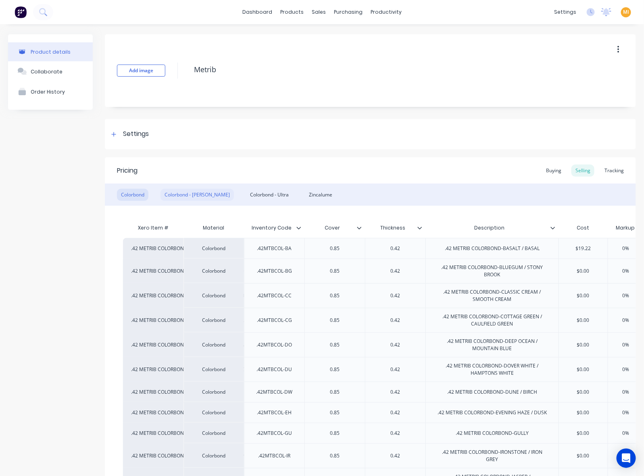
click at [194, 192] on div "Colorbond - [PERSON_NAME]" at bounding box center [196, 195] width 73 height 12
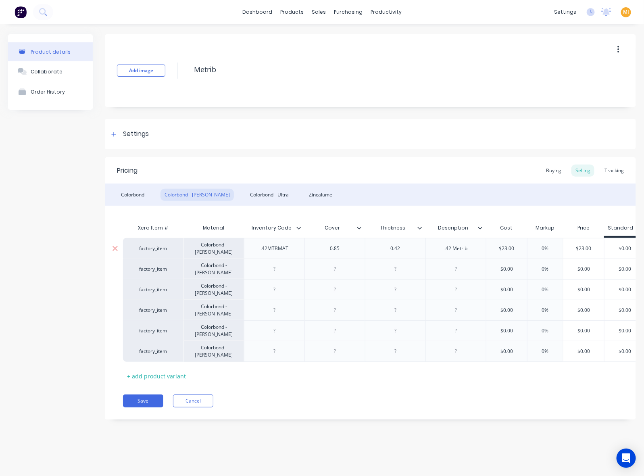
click at [266, 252] on div ".42MTBMAT" at bounding box center [274, 248] width 41 height 10
click at [290, 267] on div at bounding box center [274, 269] width 40 height 10
drag, startPoint x: 283, startPoint y: 290, endPoint x: 287, endPoint y: 288, distance: 4.9
click at [283, 290] on div at bounding box center [274, 289] width 40 height 10
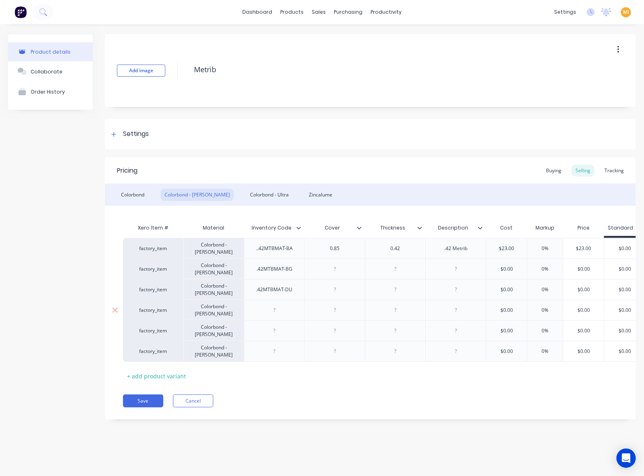
click at [278, 312] on div at bounding box center [274, 310] width 40 height 10
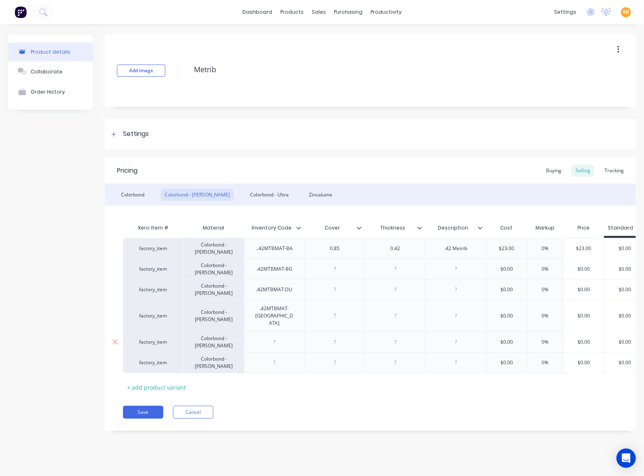
click at [284, 337] on div at bounding box center [274, 342] width 40 height 10
click at [282, 357] on div at bounding box center [274, 362] width 40 height 10
click at [295, 247] on div "factory_item Colorbond - Matt ..42MTBMAT-BA 0.85 0.42 .42 Metrib $23.00 0% $23.…" at bounding box center [434, 248] width 622 height 21
click at [337, 268] on div at bounding box center [335, 269] width 40 height 10
click at [331, 292] on div at bounding box center [335, 289] width 40 height 10
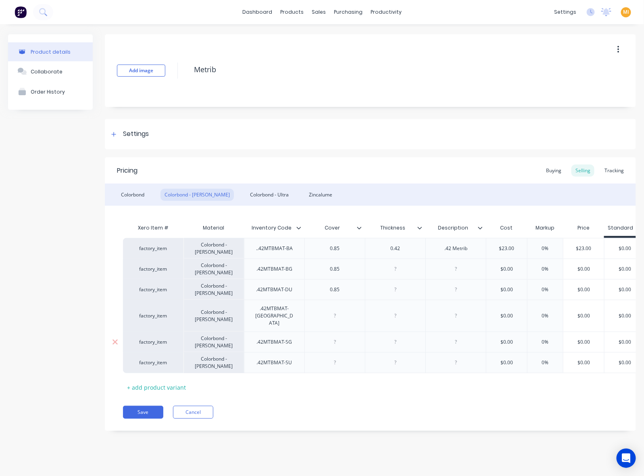
click at [333, 310] on div at bounding box center [335, 315] width 40 height 10
click at [332, 337] on div at bounding box center [335, 342] width 40 height 10
click at [333, 357] on div at bounding box center [335, 362] width 40 height 10
click at [329, 247] on div "factory_item Colorbond - Matt ..42MTBMAT-BA 0.85 0.42 .42 Metrib $23.00 0% $23.…" at bounding box center [434, 248] width 622 height 21
click at [388, 269] on div at bounding box center [395, 269] width 40 height 10
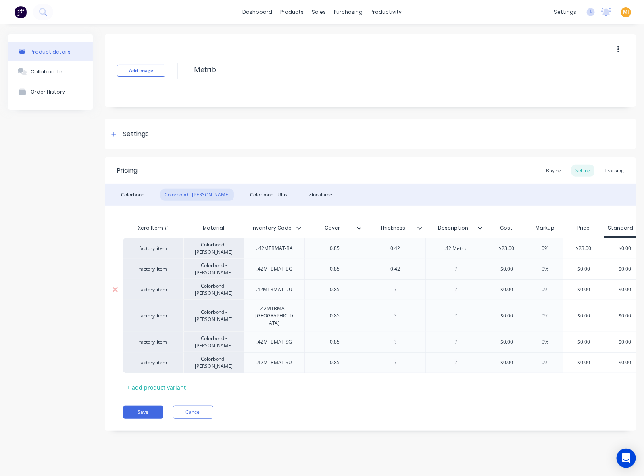
click at [392, 290] on div at bounding box center [395, 289] width 40 height 10
click at [390, 312] on div at bounding box center [395, 315] width 40 height 10
click at [389, 337] on div at bounding box center [395, 341] width 60 height 21
click at [388, 357] on div at bounding box center [395, 362] width 40 height 10
drag, startPoint x: 384, startPoint y: 249, endPoint x: 377, endPoint y: 249, distance: 6.9
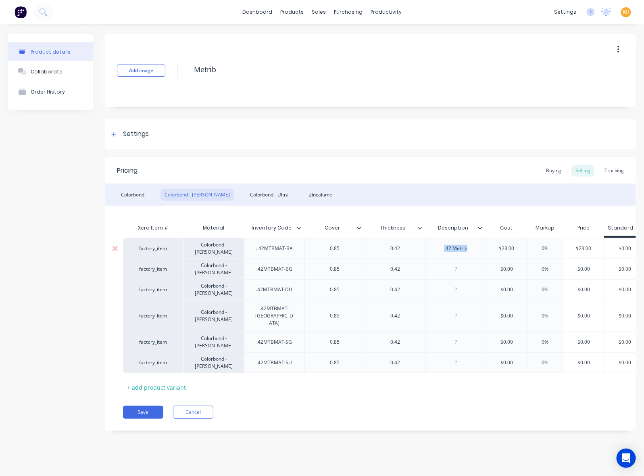
click at [377, 249] on div "factory_item Colorbond - Matt ..42MTBMAT-BA 0.85 0.42 .42 Metrib $23.00 0% $23.…" at bounding box center [434, 248] width 622 height 21
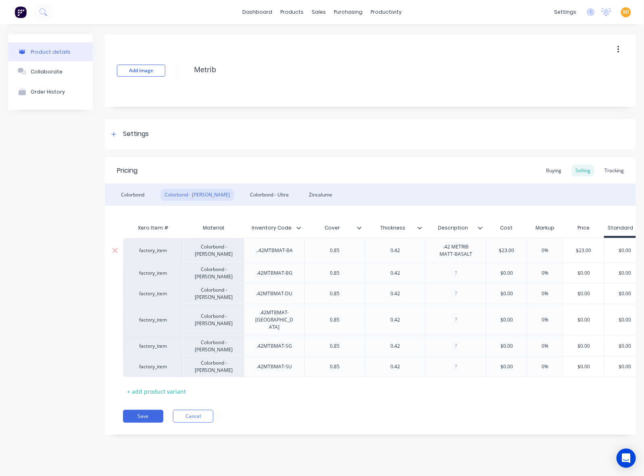
click at [165, 252] on div "factory_item" at bounding box center [153, 250] width 44 height 7
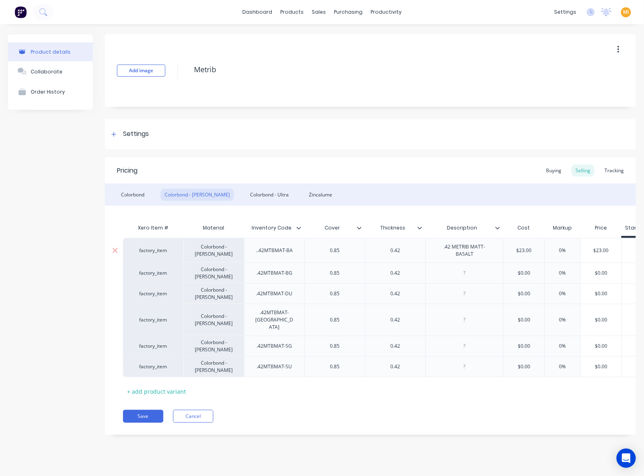
click at [154, 250] on div "factory_item" at bounding box center [153, 250] width 44 height 7
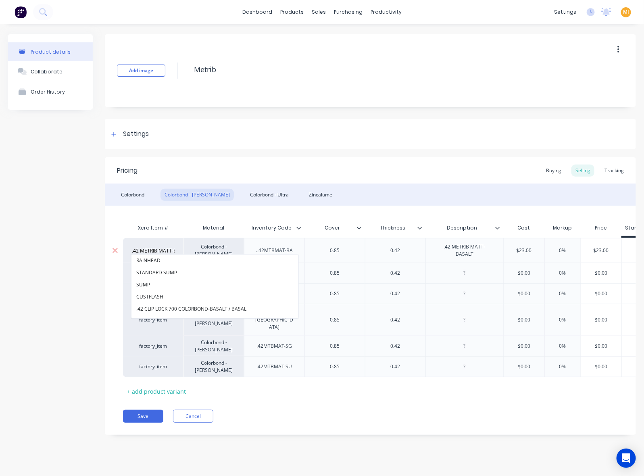
scroll to position [0, 15]
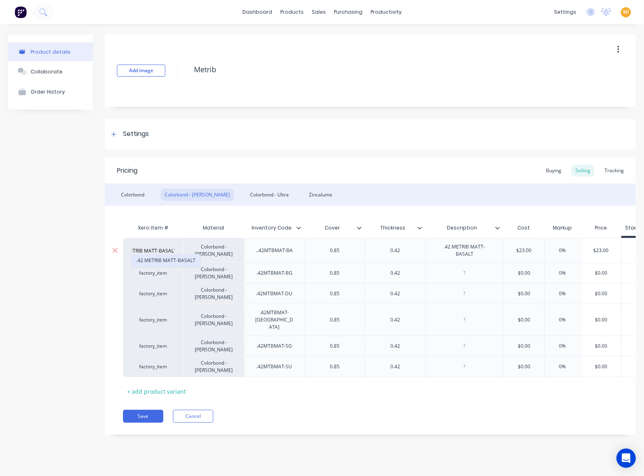
click at [165, 258] on button ".42 METRIB MATT-BASALT" at bounding box center [165, 260] width 69 height 12
drag, startPoint x: 465, startPoint y: 269, endPoint x: 483, endPoint y: 267, distance: 17.8
click at [465, 269] on div at bounding box center [464, 273] width 40 height 10
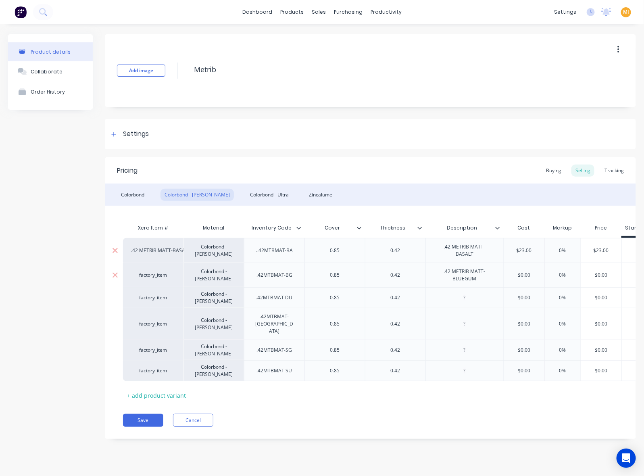
click at [156, 271] on div "factory_item" at bounding box center [153, 274] width 44 height 7
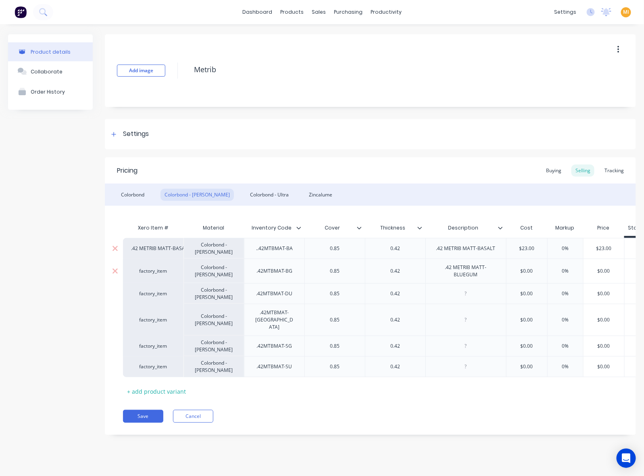
click at [154, 269] on div "factory_item" at bounding box center [153, 270] width 44 height 7
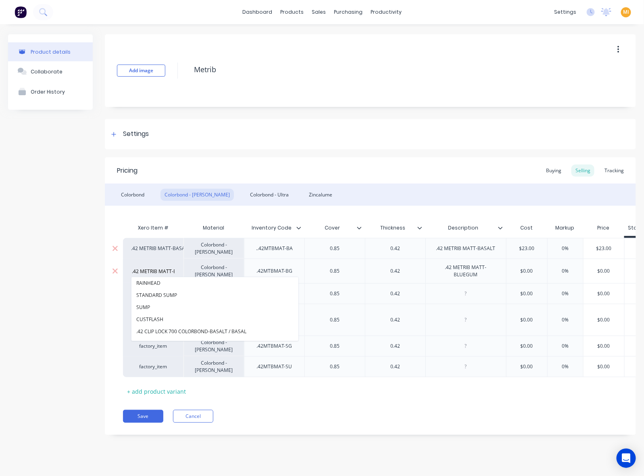
scroll to position [0, 21]
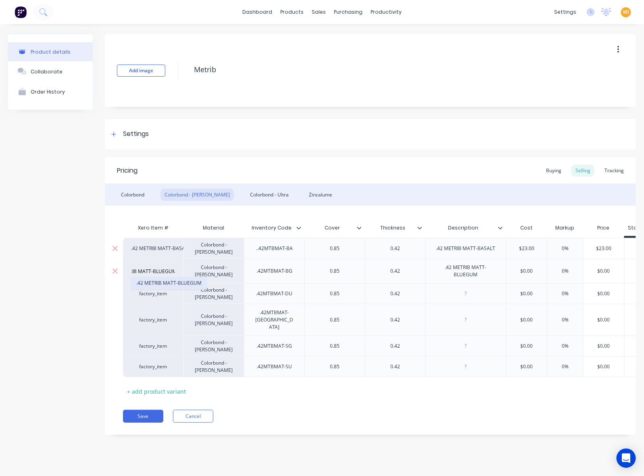
click at [160, 277] on button ".42 METRIB MATT-BLUEGUM" at bounding box center [168, 283] width 75 height 12
click at [465, 297] on div at bounding box center [466, 293] width 40 height 10
click at [156, 295] on div "factory_item" at bounding box center [153, 293] width 44 height 7
click at [154, 295] on div "factory_item" at bounding box center [153, 293] width 44 height 7
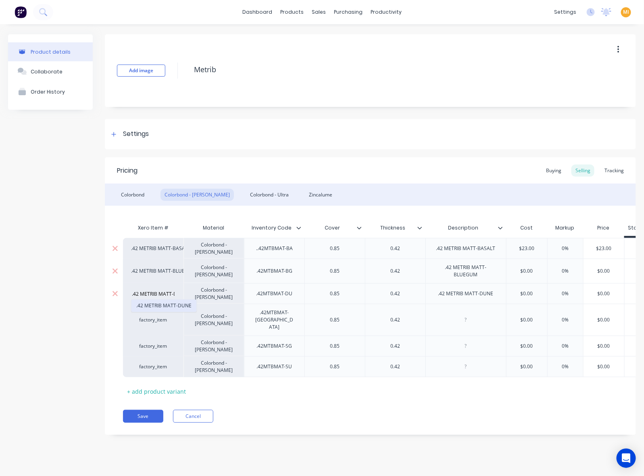
scroll to position [0, 11]
click at [155, 303] on button ".42 METRIB MATT-DUNE" at bounding box center [163, 306] width 65 height 12
drag, startPoint x: 459, startPoint y: 317, endPoint x: 467, endPoint y: 317, distance: 8.1
click at [459, 317] on div at bounding box center [466, 320] width 40 height 10
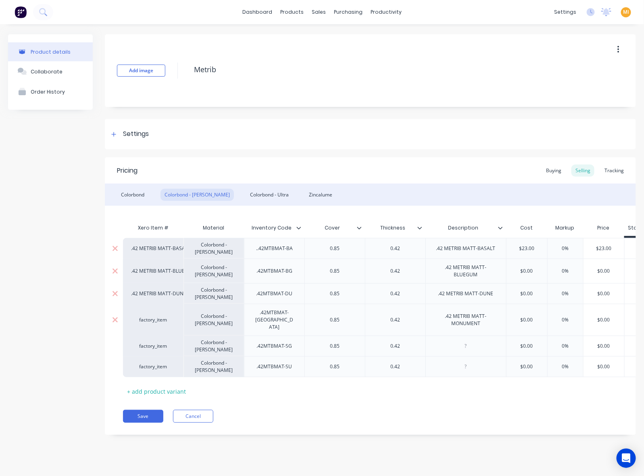
drag, startPoint x: 158, startPoint y: 320, endPoint x: 150, endPoint y: 319, distance: 8.1
click at [157, 320] on div "factory_item" at bounding box center [153, 320] width 60 height 32
click at [150, 317] on div "factory_item" at bounding box center [153, 319] width 44 height 7
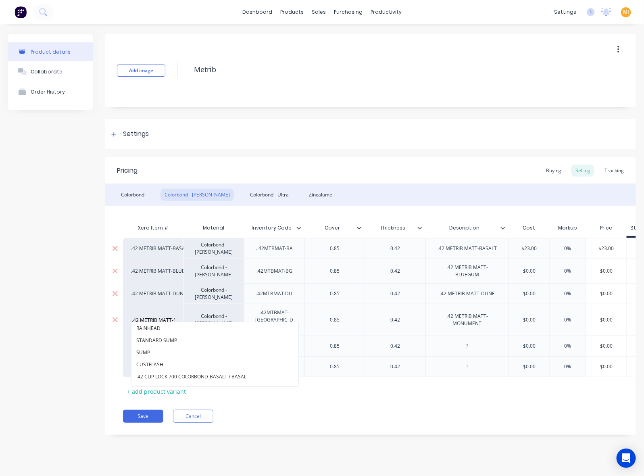
scroll to position [0, 26]
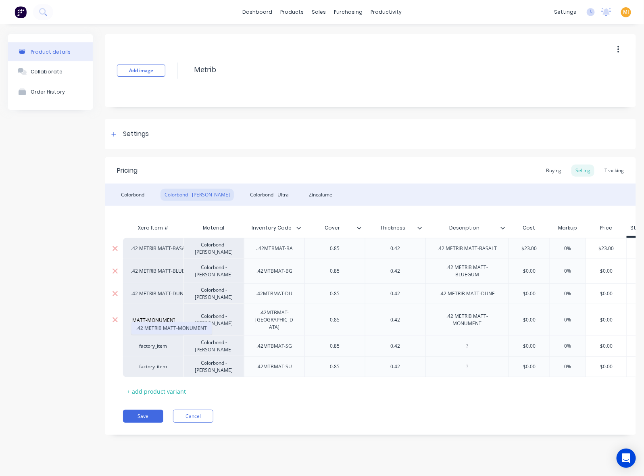
click at [158, 327] on button ".42 METRIB MATT-MONUMENT" at bounding box center [171, 328] width 80 height 12
click at [467, 341] on div at bounding box center [467, 346] width 40 height 10
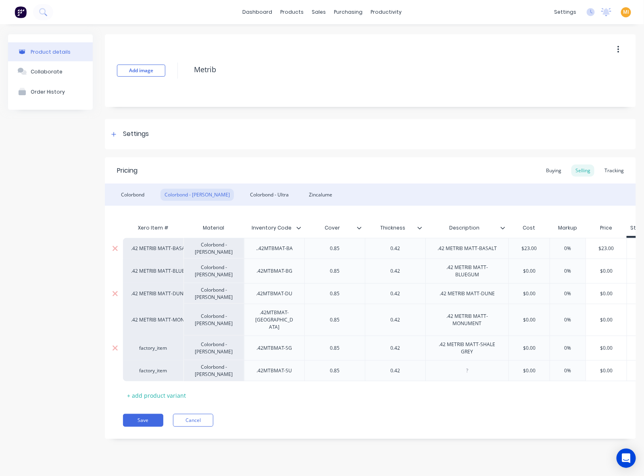
click at [154, 344] on div "factory_item" at bounding box center [153, 347] width 44 height 7
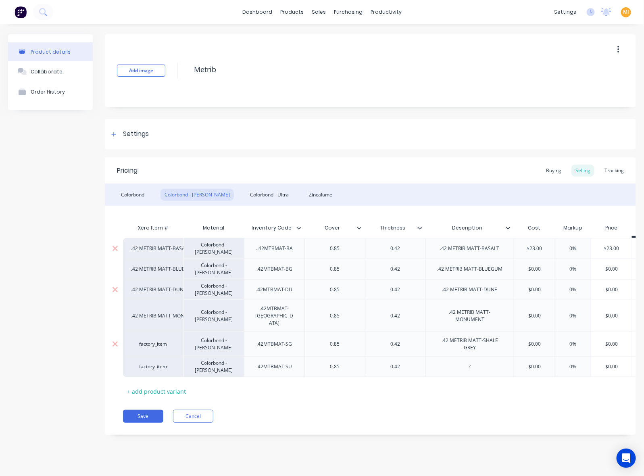
click at [154, 342] on div "factory_item" at bounding box center [153, 343] width 60 height 25
click at [157, 340] on div "factory_item" at bounding box center [153, 343] width 44 height 7
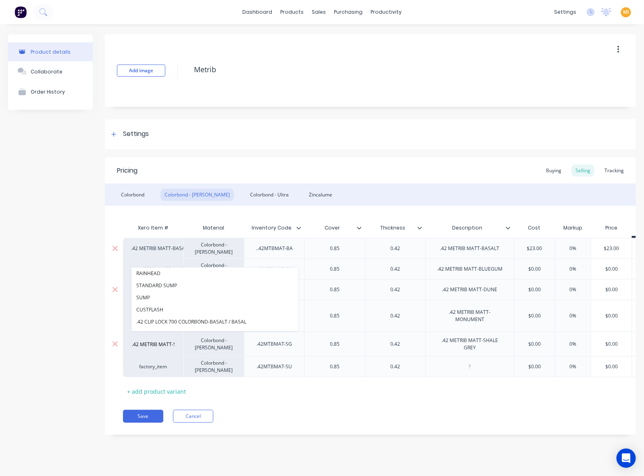
scroll to position [0, 25]
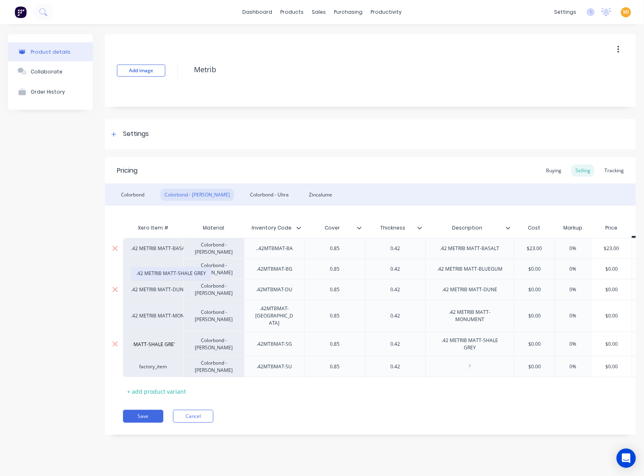
click at [176, 277] on button ".42 METRIB MATT-SHALE GREY" at bounding box center [170, 273] width 79 height 12
click at [478, 361] on div at bounding box center [470, 366] width 40 height 10
click at [160, 363] on div "factory_item" at bounding box center [153, 366] width 44 height 7
click at [149, 363] on div "factory_item" at bounding box center [153, 366] width 44 height 7
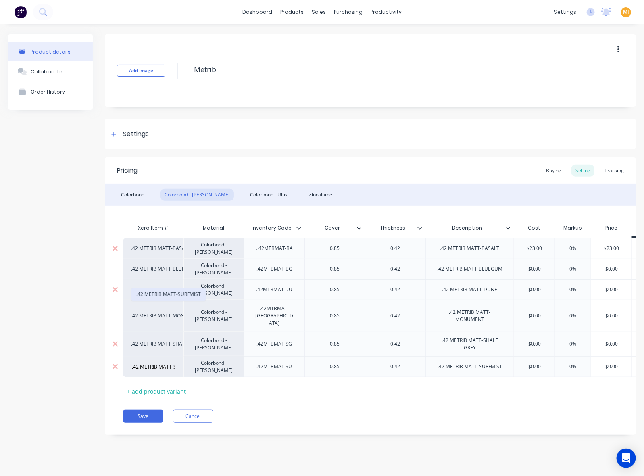
click at [165, 298] on button ".42 METRIB MATT-SURFMIST" at bounding box center [168, 294] width 74 height 12
click at [305, 197] on div "Zincalume" at bounding box center [320, 195] width 31 height 12
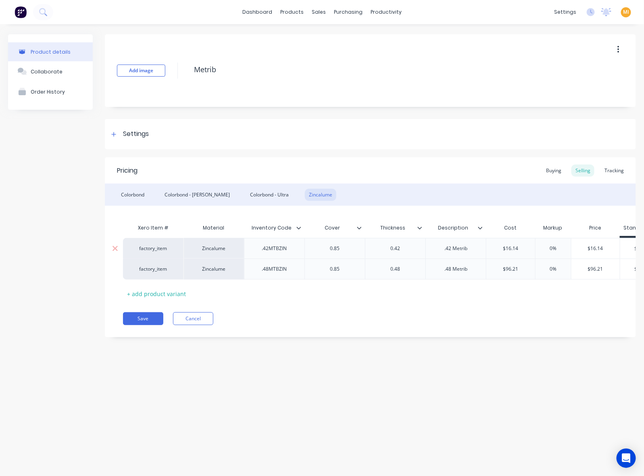
click at [452, 252] on div ".42 Metrib" at bounding box center [456, 248] width 40 height 10
click at [152, 251] on div "factory_item" at bounding box center [153, 250] width 44 height 7
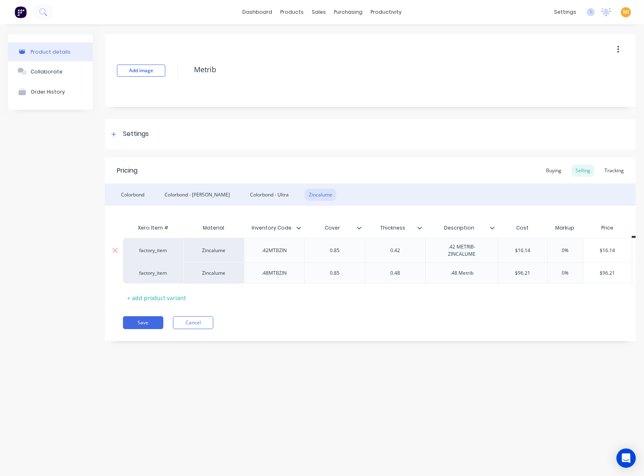
click at [146, 249] on div "factory_item" at bounding box center [153, 250] width 44 height 7
click at [167, 217] on button ".42 METRIB-ZINCALUME" at bounding box center [163, 216] width 64 height 12
click at [143, 329] on button "Save" at bounding box center [143, 322] width 40 height 13
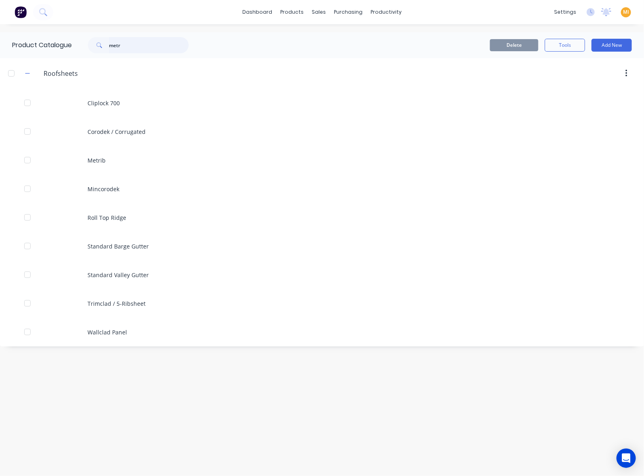
click at [157, 43] on input "metr" at bounding box center [149, 45] width 80 height 16
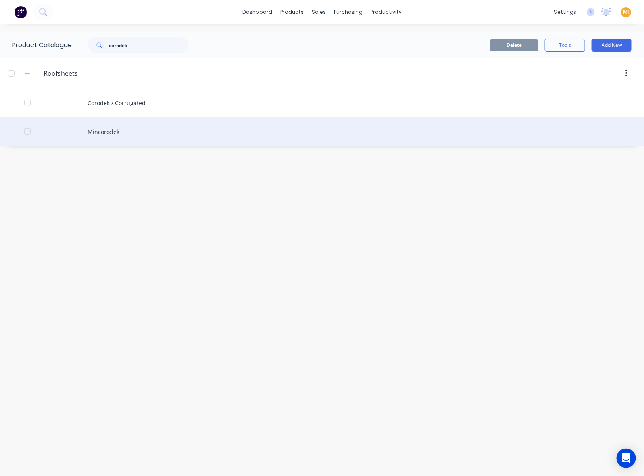
click at [147, 130] on div "Mincorodek" at bounding box center [322, 131] width 644 height 29
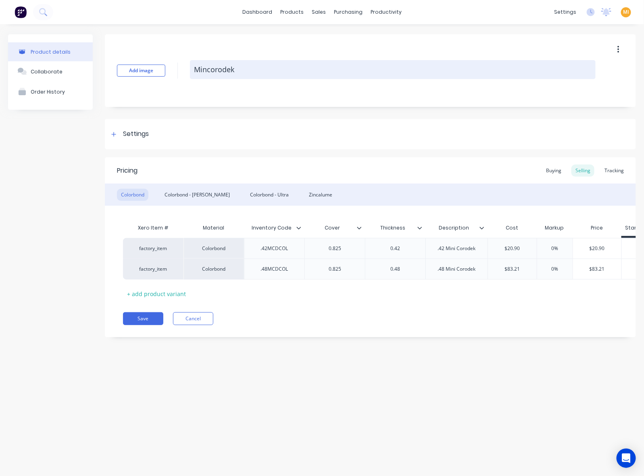
drag, startPoint x: 206, startPoint y: 73, endPoint x: 222, endPoint y: 99, distance: 31.1
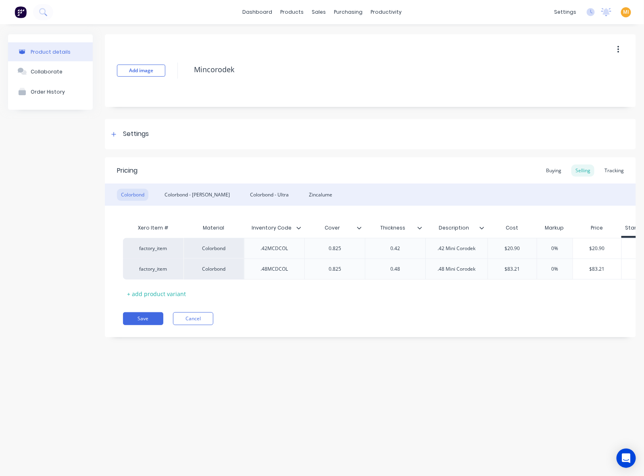
click at [206, 72] on textarea "Mincorodek" at bounding box center [393, 69] width 406 height 19
click at [162, 295] on div "+ add product variant" at bounding box center [156, 293] width 67 height 12
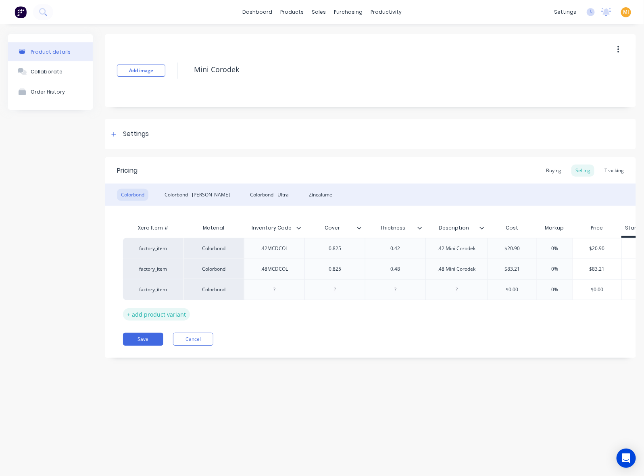
click at [165, 315] on div "+ add product variant" at bounding box center [156, 314] width 67 height 12
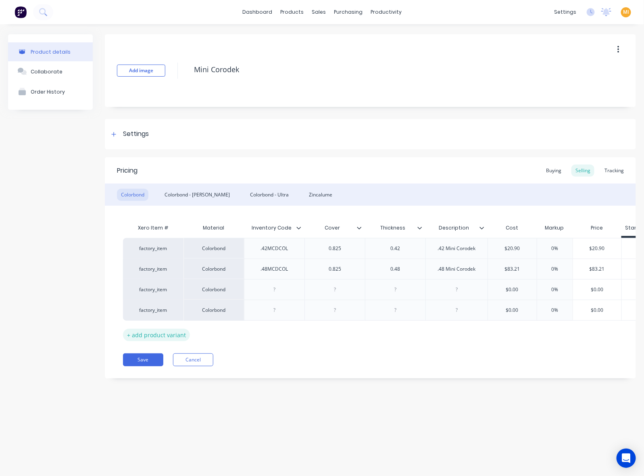
click at [156, 337] on div "+ add product variant" at bounding box center [156, 335] width 67 height 12
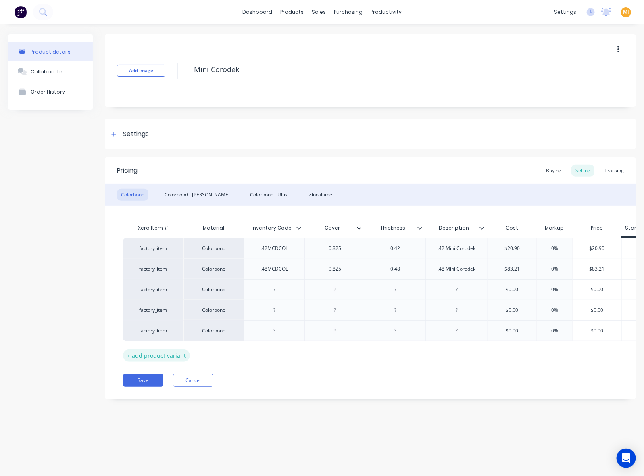
click at [160, 354] on div "+ add product variant" at bounding box center [156, 355] width 67 height 12
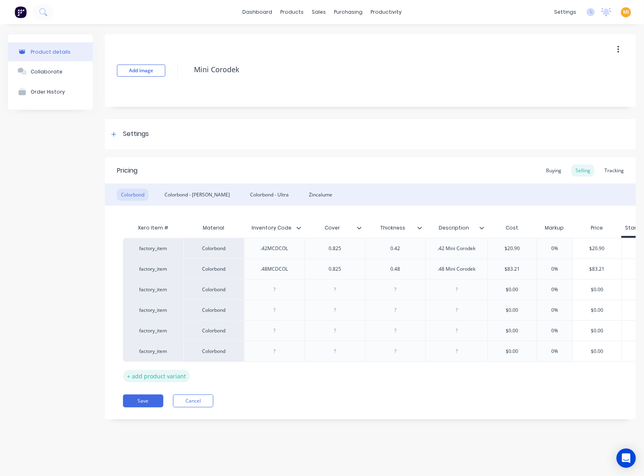
click at [165, 374] on div "+ add product variant" at bounding box center [156, 376] width 67 height 12
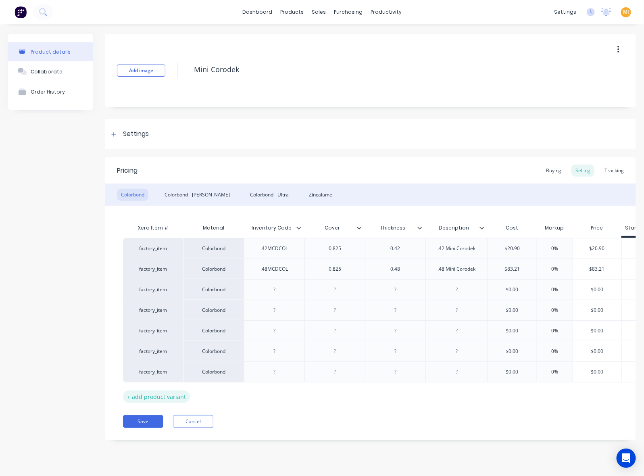
click at [158, 400] on div "+ add product variant" at bounding box center [156, 396] width 67 height 12
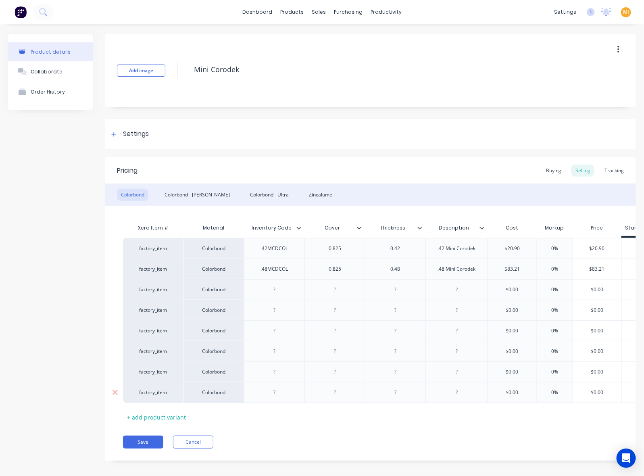
scroll to position [15, 0]
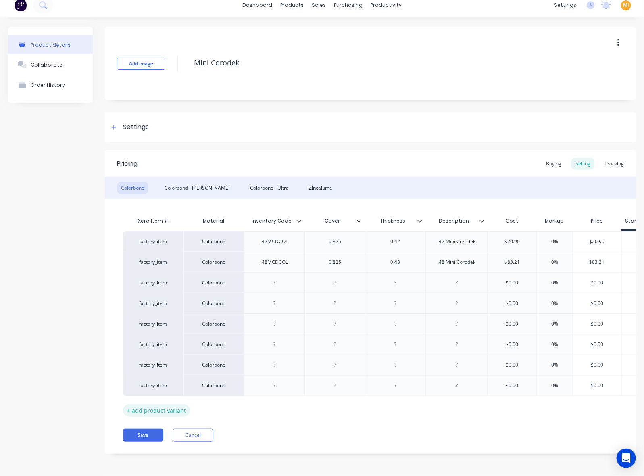
click at [173, 404] on div "+ add product variant" at bounding box center [156, 410] width 67 height 12
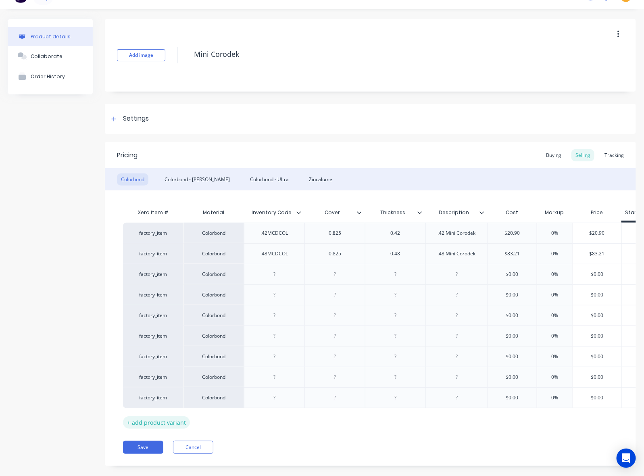
click at [171, 423] on div "+ add product variant" at bounding box center [156, 422] width 67 height 12
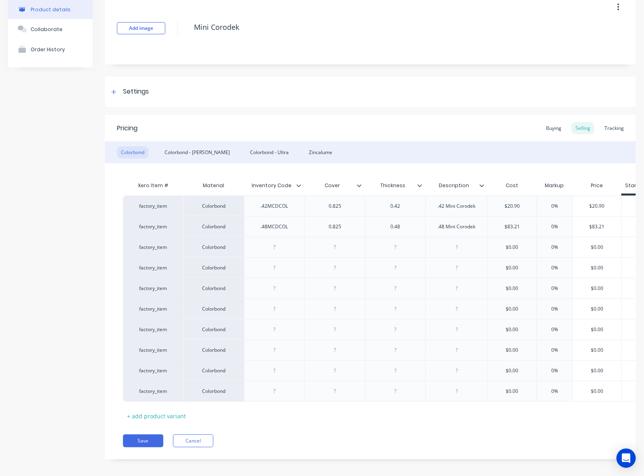
scroll to position [57, 0]
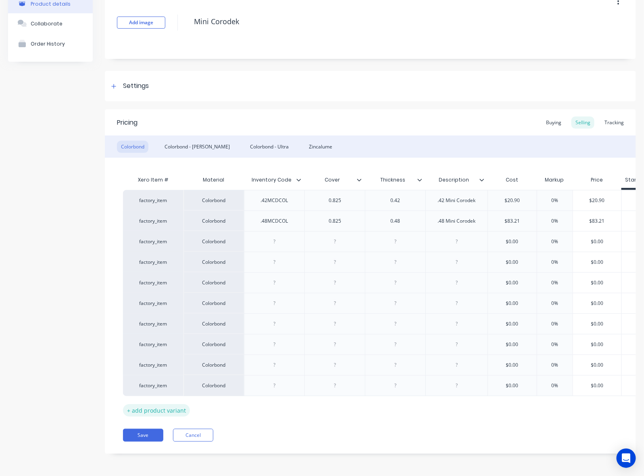
click at [166, 405] on div "+ add product variant" at bounding box center [156, 410] width 67 height 12
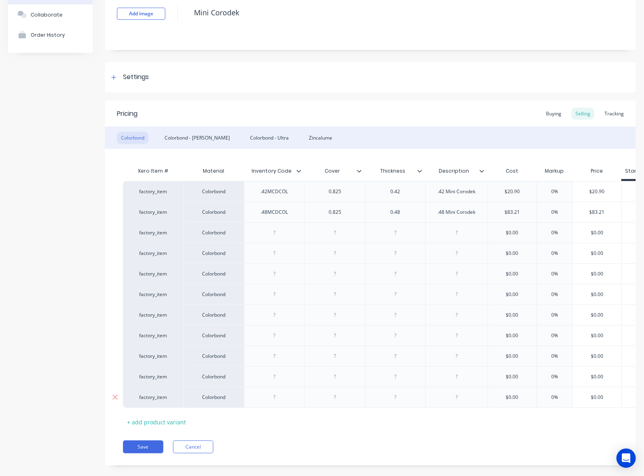
scroll to position [77, 0]
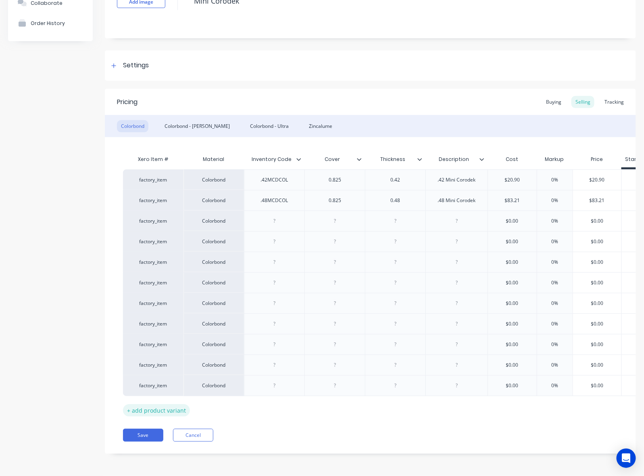
click at [172, 404] on div "+ add product variant" at bounding box center [156, 410] width 67 height 12
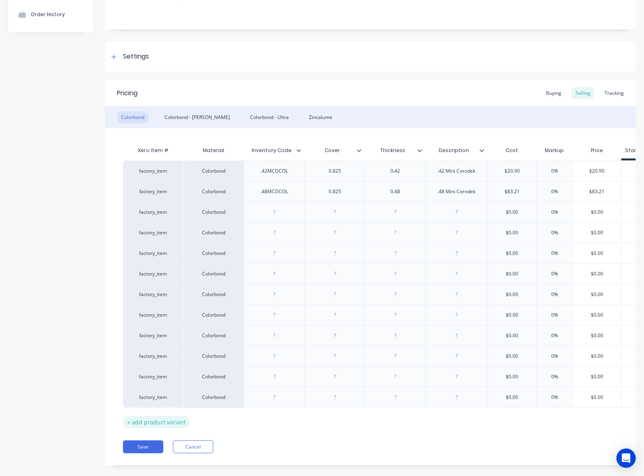
click at [167, 420] on div "+ add product variant" at bounding box center [156, 422] width 67 height 12
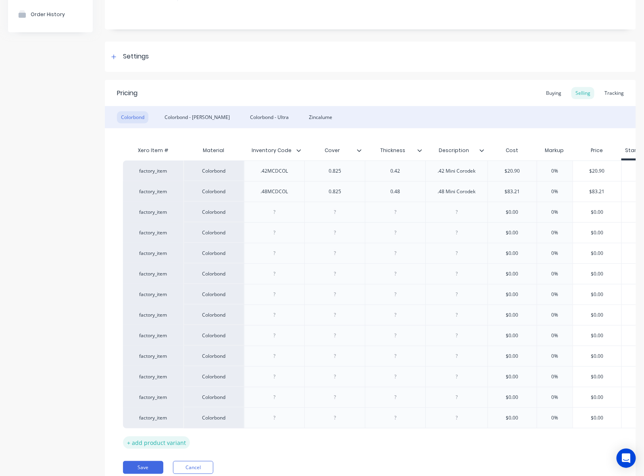
click at [170, 447] on div "+ add product variant" at bounding box center [156, 442] width 67 height 12
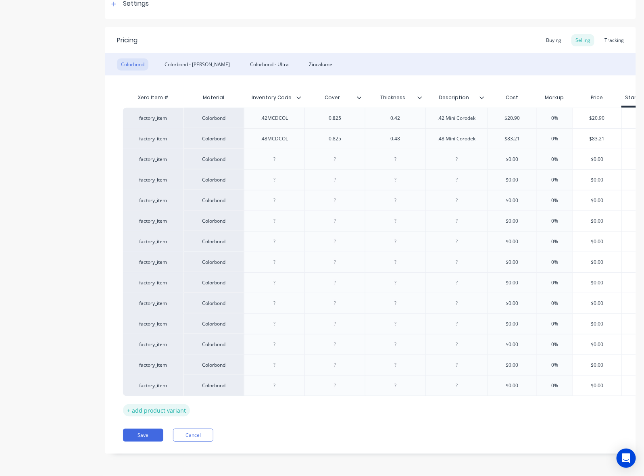
click at [173, 404] on div "+ add product variant" at bounding box center [156, 410] width 67 height 12
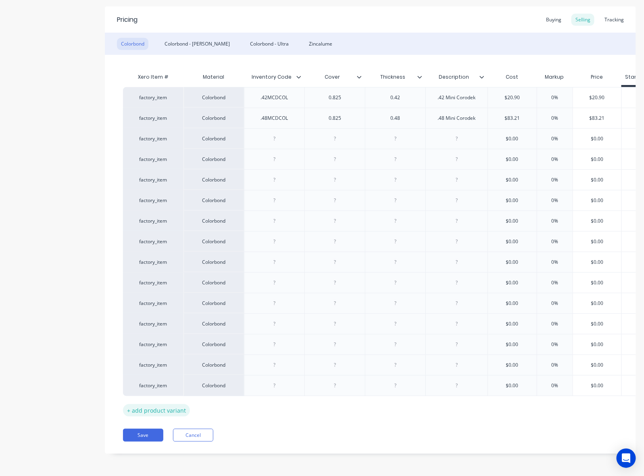
scroll to position [160, 0]
click at [173, 404] on div "+ add product variant" at bounding box center [156, 410] width 67 height 12
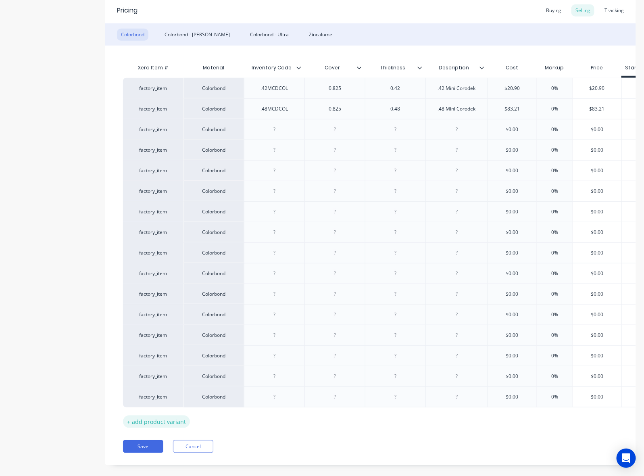
click at [162, 424] on div "+ add product variant" at bounding box center [156, 421] width 67 height 12
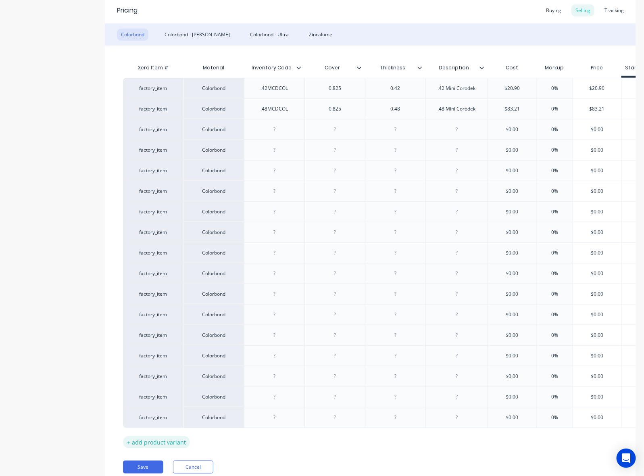
click at [167, 445] on div "+ add product variant" at bounding box center [156, 442] width 67 height 12
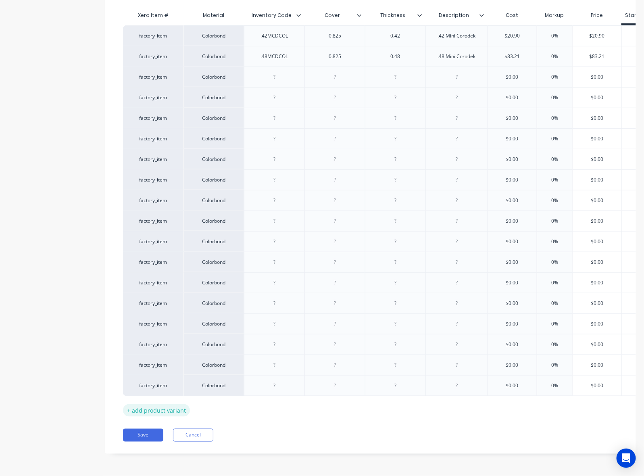
click at [171, 405] on div "+ add product variant" at bounding box center [156, 410] width 67 height 12
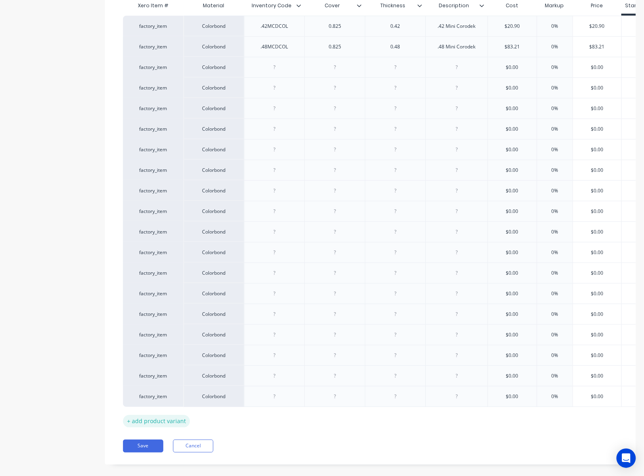
click at [167, 423] on div "+ add product variant" at bounding box center [156, 421] width 67 height 12
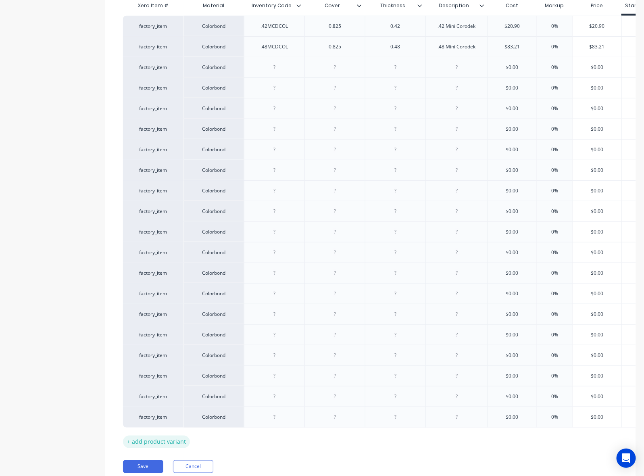
drag, startPoint x: 164, startPoint y: 443, endPoint x: 169, endPoint y: 460, distance: 18.2
click at [163, 444] on div "+ add product variant" at bounding box center [156, 441] width 67 height 12
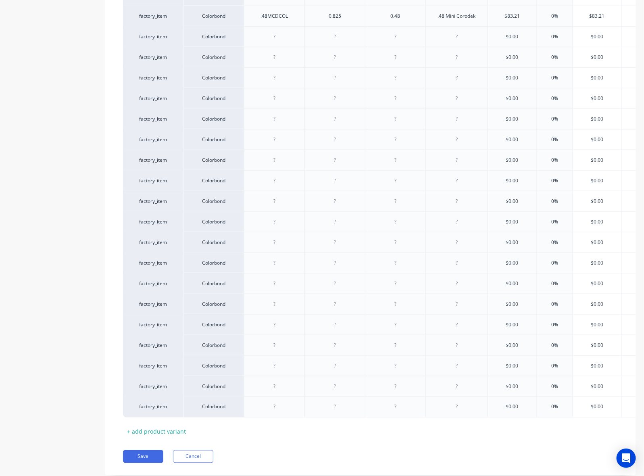
scroll to position [284, 0]
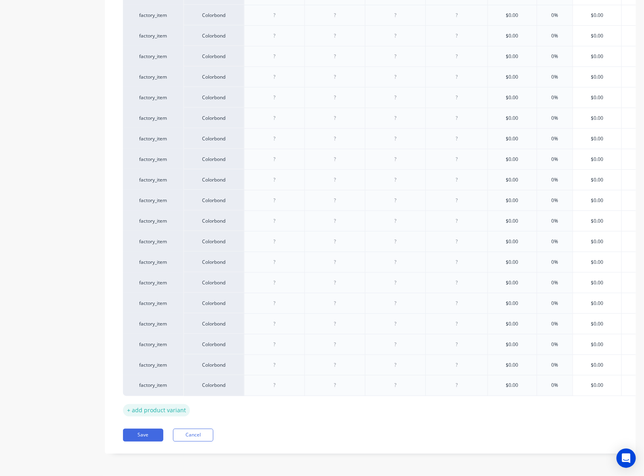
click at [172, 404] on div "+ add product variant" at bounding box center [156, 410] width 67 height 12
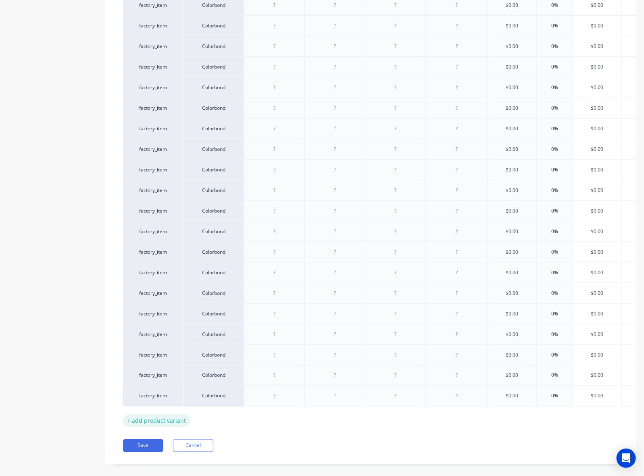
click at [170, 425] on div "+ add product variant" at bounding box center [156, 421] width 67 height 12
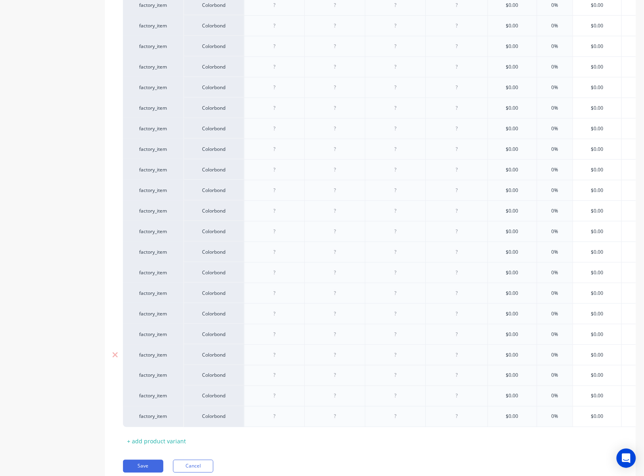
scroll to position [133, 0]
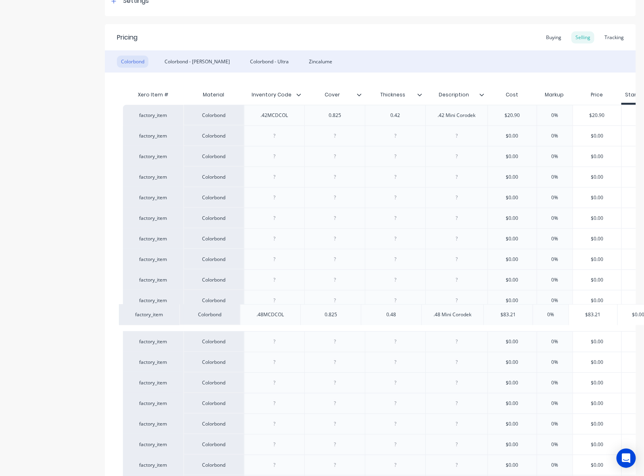
drag, startPoint x: 247, startPoint y: 134, endPoint x: 240, endPoint y: 321, distance: 187.2
click at [241, 331] on div "factory_item Colorbond .42MCDCOL 0.825 0.42 .42 Mini Corodek $20.90 0% $20.90 $…" at bounding box center [370, 341] width 495 height 473
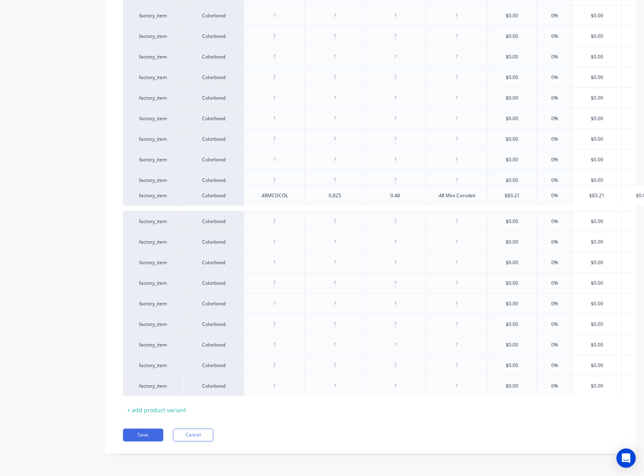
scroll to position [325, 0]
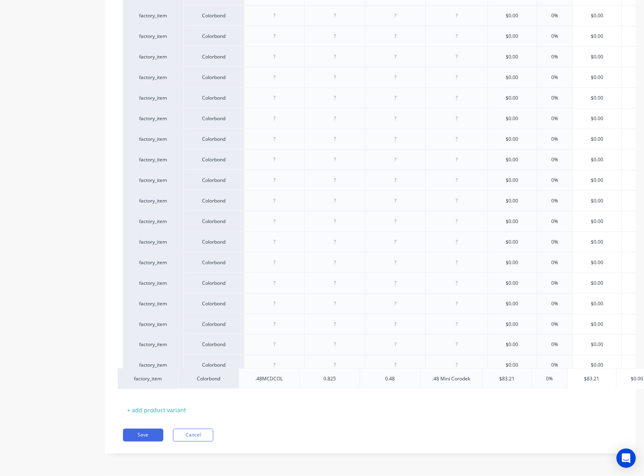
drag, startPoint x: 244, startPoint y: 131, endPoint x: 240, endPoint y: 384, distance: 252.4
click at [240, 384] on div "factory_item Colorbond .42MCDCOL 0.825 0.42 .42 Mini Corodek $20.90 0% $20.90 $…" at bounding box center [370, 159] width 495 height 473
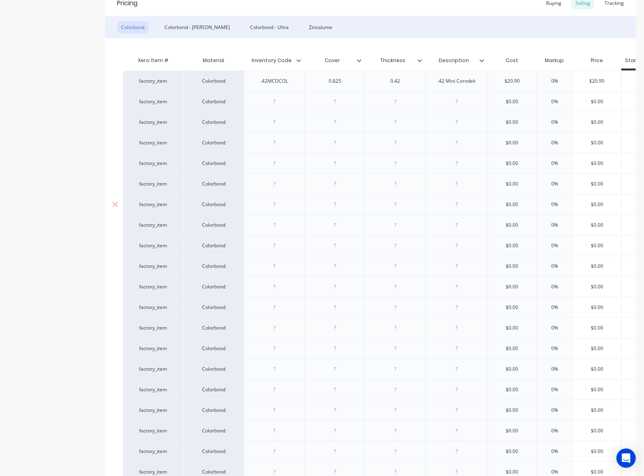
scroll to position [174, 0]
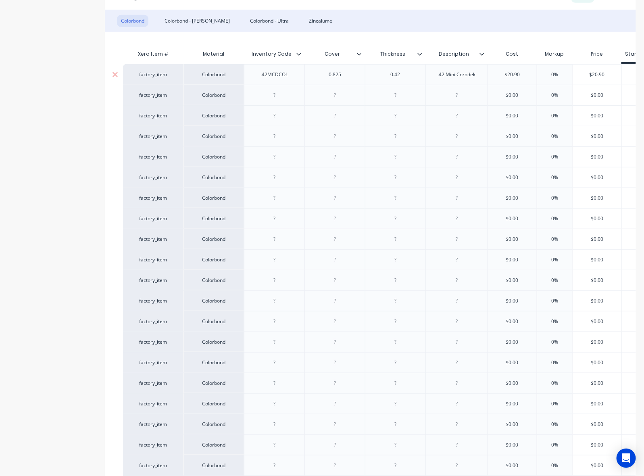
click at [277, 75] on div ".42MCDCOL" at bounding box center [274, 74] width 40 height 10
click at [275, 95] on div at bounding box center [274, 95] width 40 height 10
drag, startPoint x: 277, startPoint y: 115, endPoint x: 348, endPoint y: 128, distance: 71.3
click at [277, 115] on div at bounding box center [274, 115] width 40 height 10
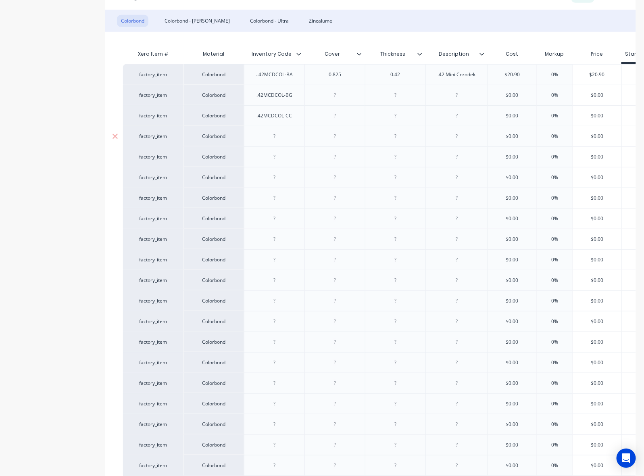
click at [285, 133] on div at bounding box center [274, 136] width 40 height 10
click at [270, 154] on div at bounding box center [274, 157] width 40 height 10
drag, startPoint x: 282, startPoint y: 179, endPoint x: 526, endPoint y: 210, distance: 245.8
click at [282, 179] on div at bounding box center [274, 177] width 40 height 10
drag, startPoint x: 262, startPoint y: 198, endPoint x: 280, endPoint y: 192, distance: 19.1
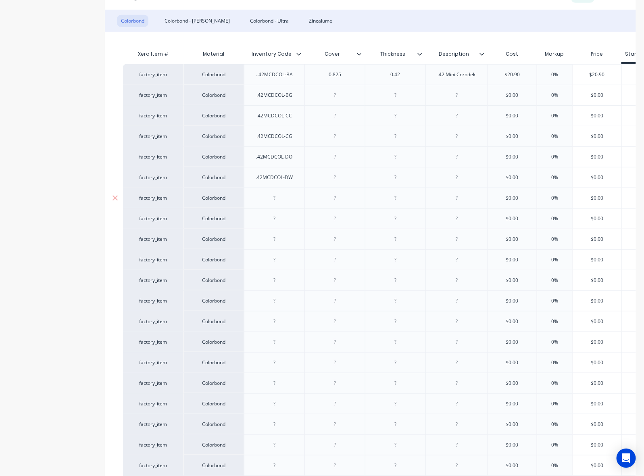
click at [262, 198] on div at bounding box center [274, 198] width 40 height 10
drag, startPoint x: 283, startPoint y: 218, endPoint x: 504, endPoint y: 241, distance: 222.1
click at [283, 218] on div at bounding box center [274, 218] width 40 height 10
click at [283, 241] on div at bounding box center [274, 239] width 40 height 10
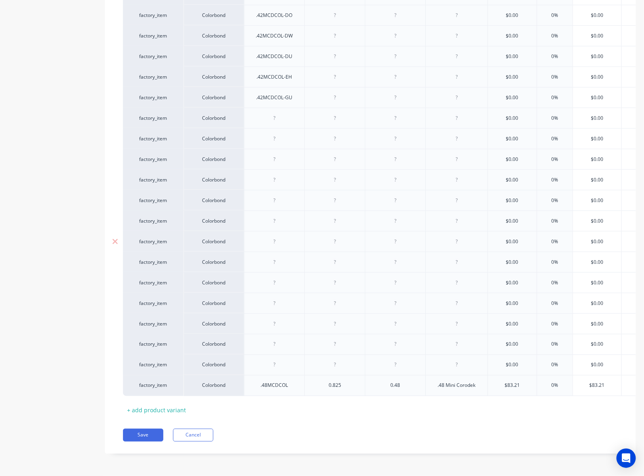
scroll to position [325, 0]
click at [284, 113] on div at bounding box center [274, 118] width 40 height 10
click at [285, 133] on div at bounding box center [274, 138] width 40 height 10
drag, startPoint x: 284, startPoint y: 154, endPoint x: 420, endPoint y: 184, distance: 138.6
click at [284, 154] on div at bounding box center [274, 159] width 40 height 10
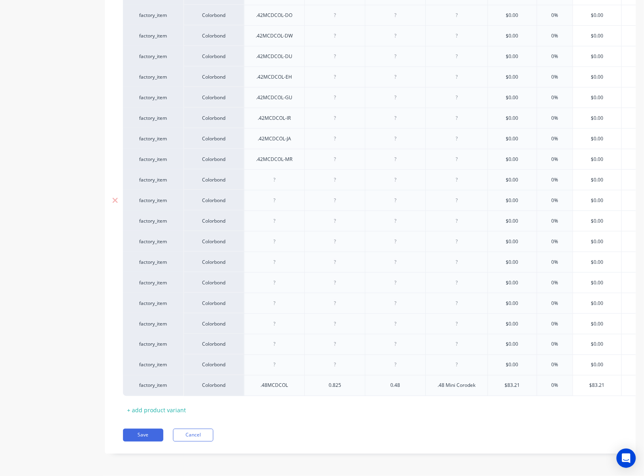
drag, startPoint x: 278, startPoint y: 173, endPoint x: 426, endPoint y: 202, distance: 150.3
click at [278, 175] on div at bounding box center [274, 180] width 40 height 10
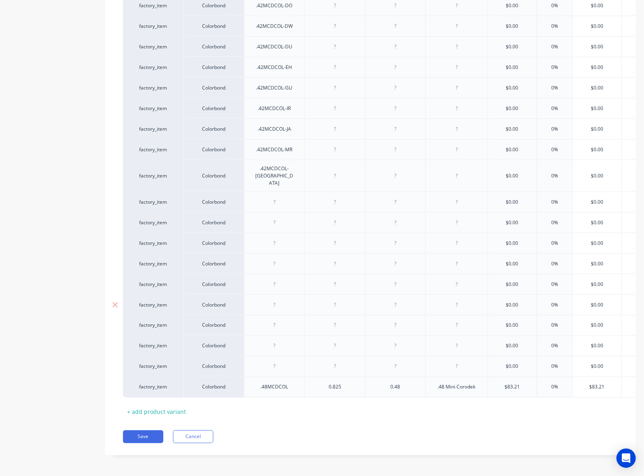
drag, startPoint x: 275, startPoint y: 192, endPoint x: 623, endPoint y: 297, distance: 363.9
click at [275, 197] on div at bounding box center [274, 202] width 40 height 10
click at [275, 217] on div at bounding box center [274, 222] width 40 height 10
drag, startPoint x: 281, startPoint y: 236, endPoint x: 326, endPoint y: 245, distance: 45.2
click at [281, 238] on div at bounding box center [274, 243] width 40 height 10
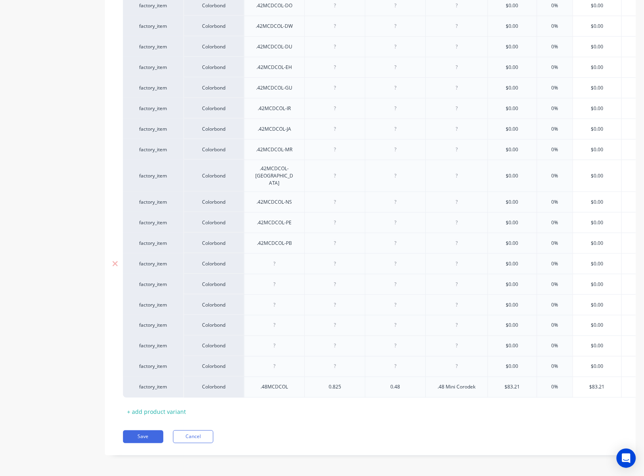
click at [283, 258] on div at bounding box center [274, 263] width 40 height 10
click at [288, 279] on div at bounding box center [274, 284] width 40 height 10
click at [285, 300] on div at bounding box center [274, 305] width 40 height 10
drag, startPoint x: 279, startPoint y: 319, endPoint x: 426, endPoint y: 349, distance: 149.5
click at [279, 320] on div at bounding box center [274, 325] width 40 height 10
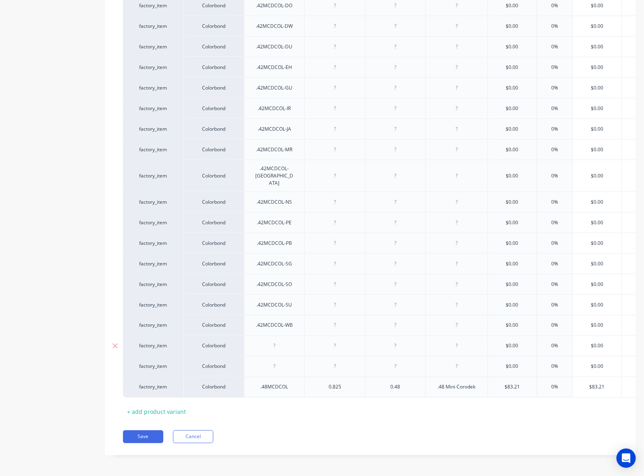
drag, startPoint x: 275, startPoint y: 337, endPoint x: 346, endPoint y: 338, distance: 70.2
click at [275, 341] on div at bounding box center [274, 346] width 40 height 10
drag, startPoint x: 281, startPoint y: 359, endPoint x: 304, endPoint y: 360, distance: 22.6
click at [281, 361] on div at bounding box center [274, 366] width 40 height 10
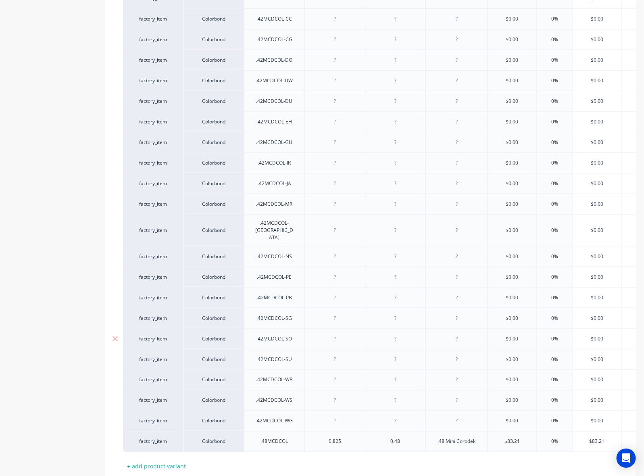
scroll to position [174, 0]
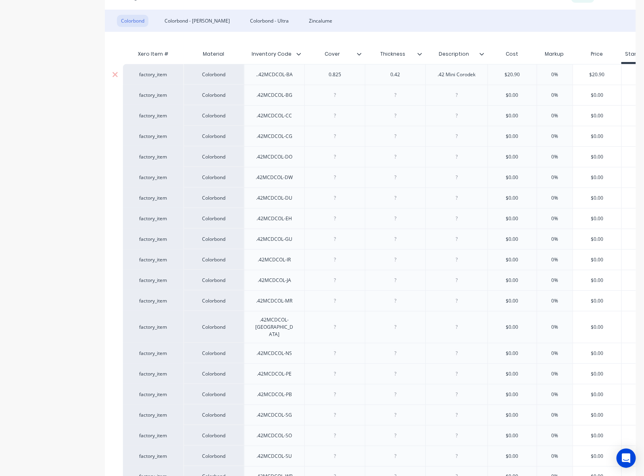
click at [310, 77] on div "0.825" at bounding box center [334, 74] width 60 height 21
drag, startPoint x: 337, startPoint y: 95, endPoint x: 340, endPoint y: 101, distance: 6.4
click at [337, 94] on div at bounding box center [335, 95] width 40 height 10
click at [339, 113] on div at bounding box center [335, 115] width 40 height 10
click at [335, 139] on div at bounding box center [335, 136] width 40 height 10
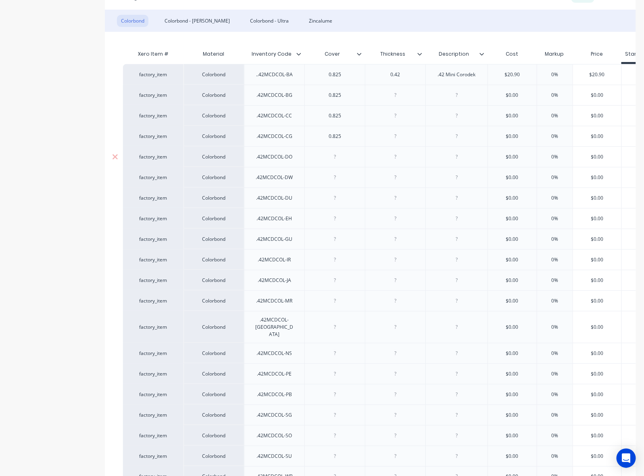
click at [333, 158] on div at bounding box center [335, 157] width 40 height 10
click at [332, 176] on div at bounding box center [335, 177] width 40 height 10
click at [333, 158] on div at bounding box center [335, 157] width 40 height 10
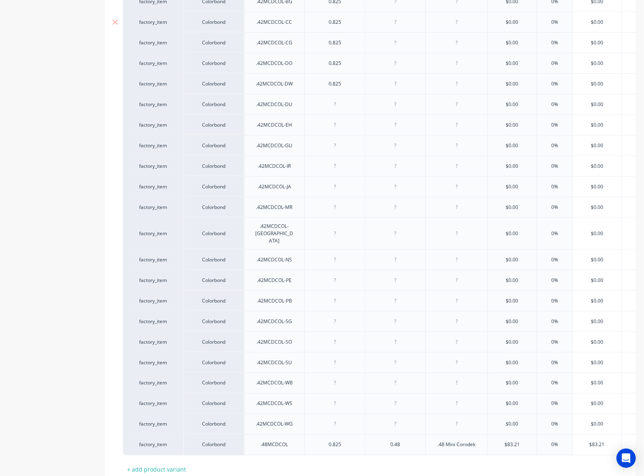
scroll to position [275, 0]
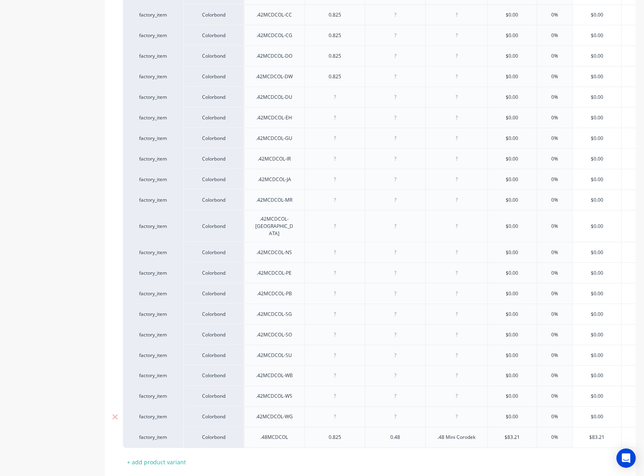
click at [338, 415] on div at bounding box center [334, 416] width 60 height 21
click at [333, 412] on div at bounding box center [335, 417] width 40 height 10
click at [335, 392] on div at bounding box center [335, 396] width 40 height 10
click at [333, 371] on div at bounding box center [335, 376] width 40 height 10
click at [329, 350] on div at bounding box center [335, 355] width 40 height 10
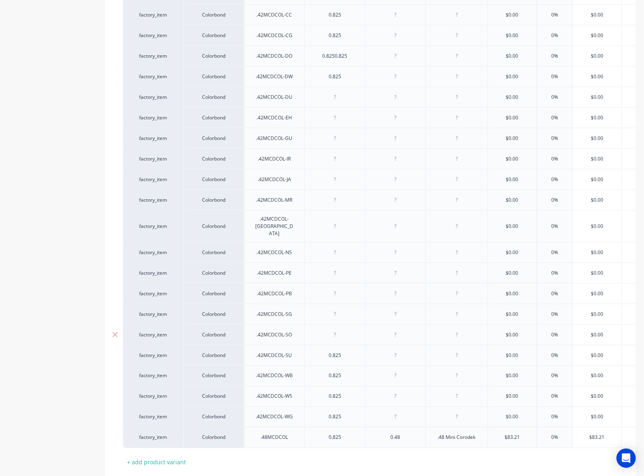
click at [333, 329] on div at bounding box center [335, 334] width 40 height 10
click at [328, 309] on div at bounding box center [335, 314] width 40 height 10
click at [331, 288] on div at bounding box center [335, 293] width 40 height 10
click at [329, 268] on div at bounding box center [335, 273] width 40 height 10
click at [323, 288] on div at bounding box center [335, 293] width 40 height 10
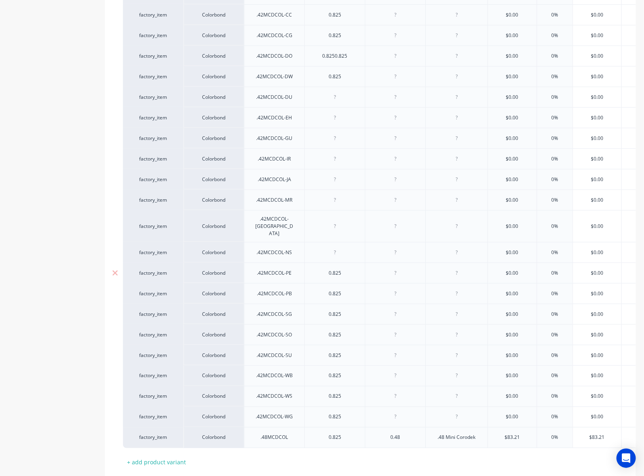
drag, startPoint x: 331, startPoint y: 243, endPoint x: 346, endPoint y: 265, distance: 26.7
click at [331, 247] on div at bounding box center [335, 252] width 40 height 10
click at [334, 224] on div at bounding box center [335, 226] width 40 height 10
drag, startPoint x: 333, startPoint y: 200, endPoint x: 327, endPoint y: 186, distance: 15.0
click at [333, 200] on div at bounding box center [335, 200] width 40 height 10
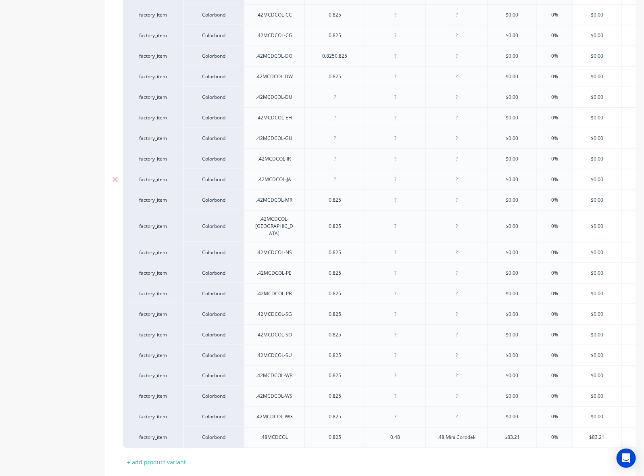
click at [329, 177] on div at bounding box center [335, 179] width 40 height 10
click at [332, 156] on div at bounding box center [335, 159] width 40 height 10
click at [329, 142] on div at bounding box center [335, 138] width 40 height 10
click at [329, 121] on div at bounding box center [335, 117] width 40 height 10
click at [331, 99] on div at bounding box center [335, 97] width 40 height 10
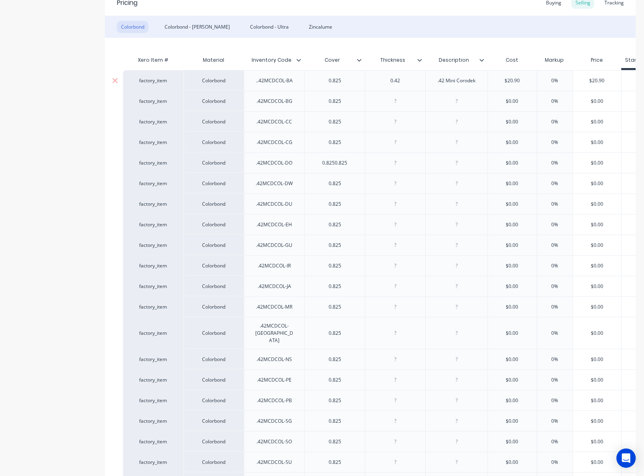
scroll to position [73, 0]
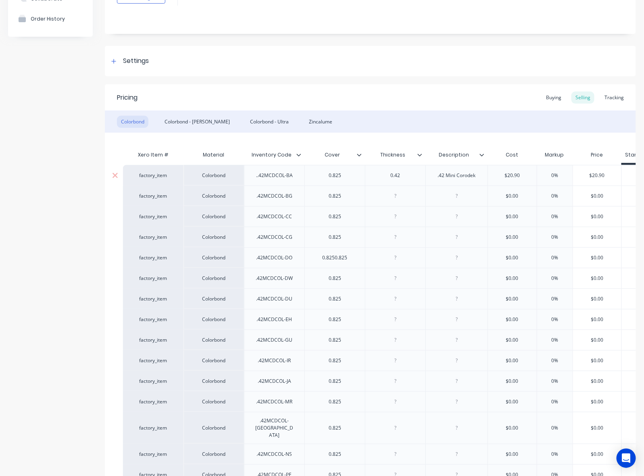
drag, startPoint x: 404, startPoint y: 177, endPoint x: 324, endPoint y: 177, distance: 80.2
click at [324, 177] on div "factory_item Colorbond ..42MCDCOL-BA 0.825 0.42 .42 Mini Corodek $20.90 0% $20.…" at bounding box center [443, 175] width 640 height 21
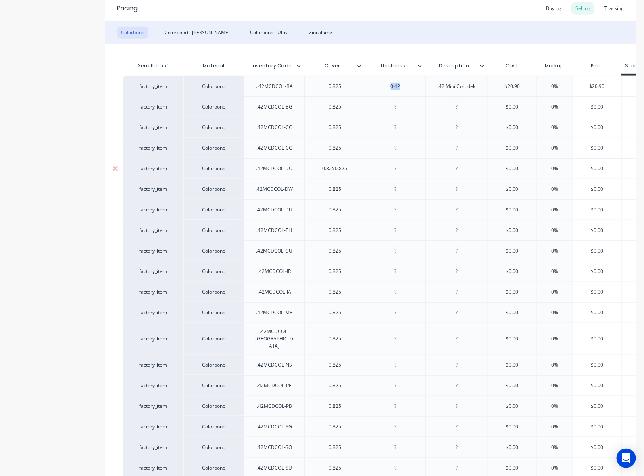
scroll to position [325, 0]
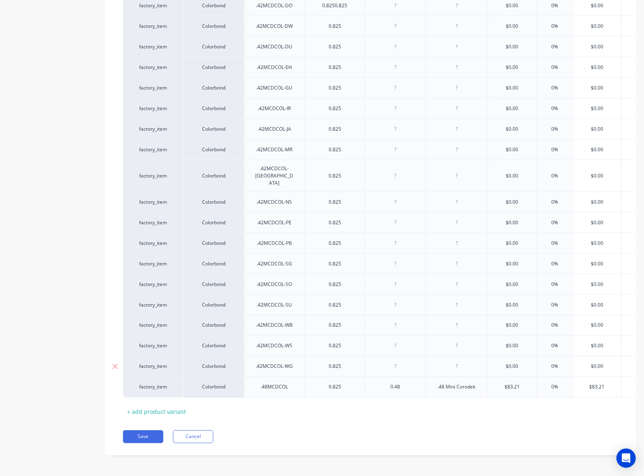
click at [396, 361] on div at bounding box center [395, 366] width 40 height 10
click at [391, 341] on div at bounding box center [395, 346] width 40 height 10
click at [386, 322] on div at bounding box center [395, 325] width 60 height 21
click at [387, 320] on div at bounding box center [395, 325] width 40 height 10
click at [392, 300] on div at bounding box center [395, 305] width 40 height 10
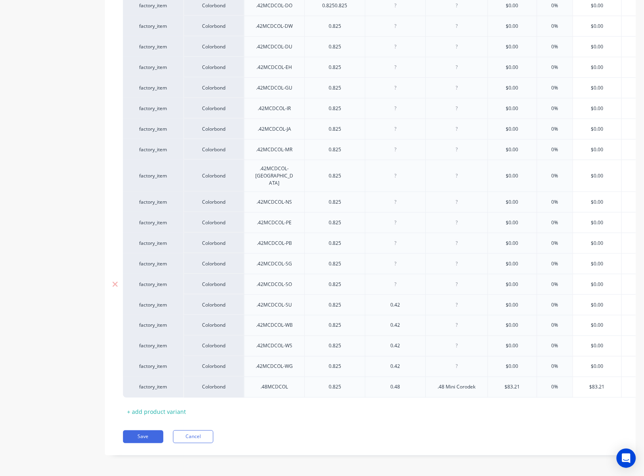
click at [390, 279] on div at bounding box center [395, 284] width 40 height 10
click at [392, 258] on div at bounding box center [395, 263] width 40 height 10
click at [391, 238] on div at bounding box center [395, 243] width 40 height 10
click at [394, 217] on div at bounding box center [395, 222] width 40 height 10
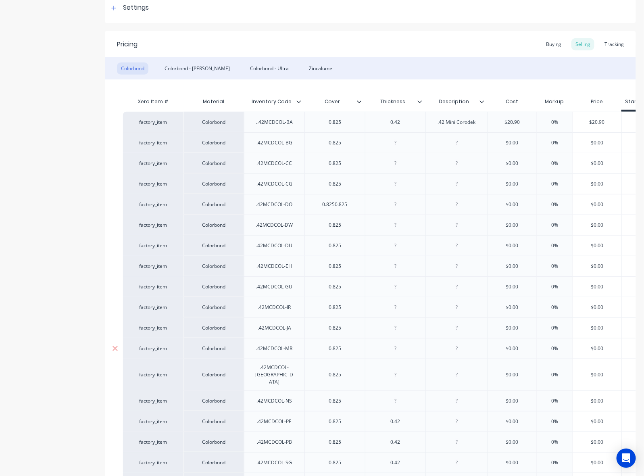
scroll to position [123, 0]
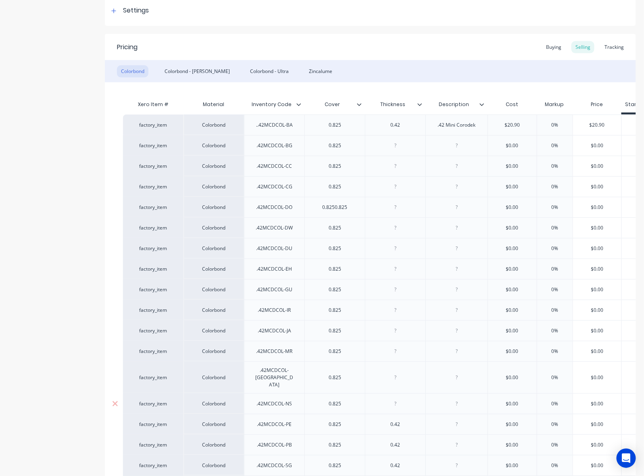
drag, startPoint x: 394, startPoint y: 391, endPoint x: 392, endPoint y: 384, distance: 7.7
click at [394, 398] on div at bounding box center [395, 403] width 40 height 10
click at [390, 376] on div at bounding box center [395, 377] width 40 height 10
click at [395, 351] on div at bounding box center [395, 351] width 40 height 10
click at [392, 329] on div at bounding box center [395, 330] width 40 height 10
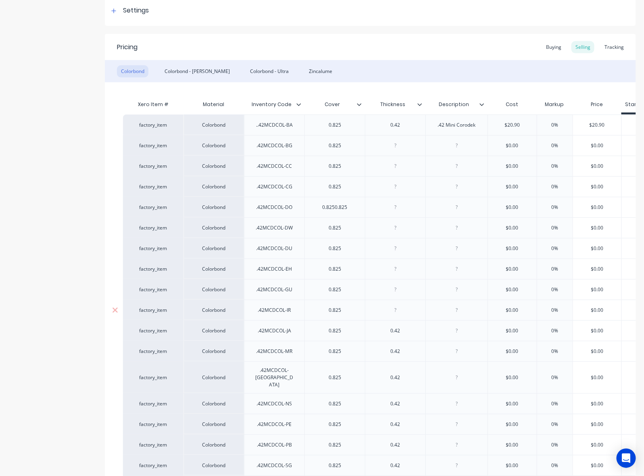
click at [388, 313] on div at bounding box center [395, 310] width 40 height 10
click at [396, 287] on div at bounding box center [395, 289] width 40 height 10
click at [392, 269] on div at bounding box center [395, 269] width 40 height 10
click at [392, 249] on div at bounding box center [395, 248] width 40 height 10
click at [391, 231] on div at bounding box center [395, 228] width 40 height 10
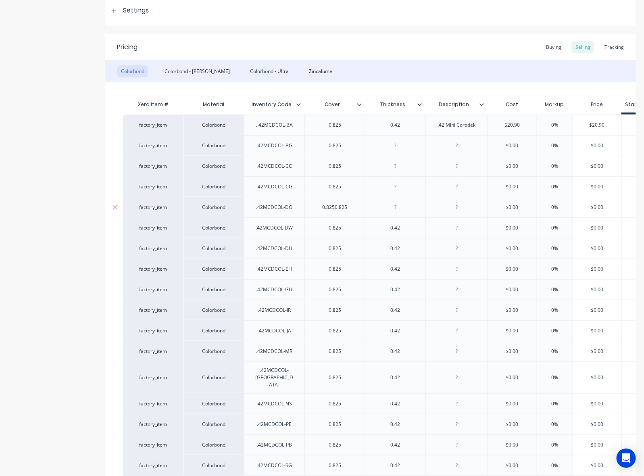
click at [394, 208] on div at bounding box center [395, 207] width 40 height 10
click at [400, 186] on div at bounding box center [395, 186] width 40 height 10
click at [404, 166] on div at bounding box center [395, 166] width 40 height 10
click at [400, 143] on div at bounding box center [395, 145] width 40 height 10
click at [450, 124] on div ".42 Mini Corodek" at bounding box center [456, 125] width 51 height 10
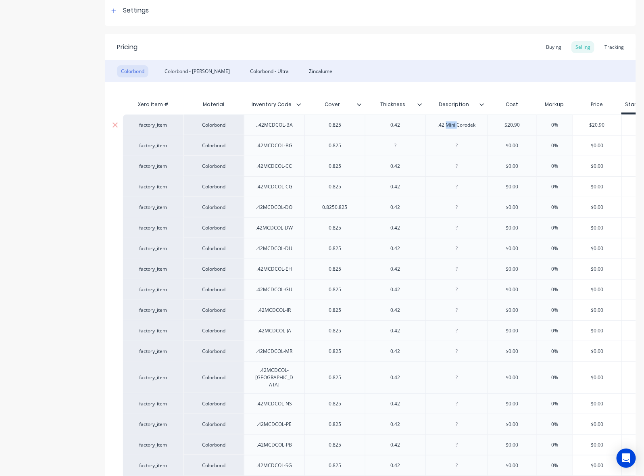
click at [450, 124] on div ".42 Mini Corodek" at bounding box center [456, 125] width 51 height 10
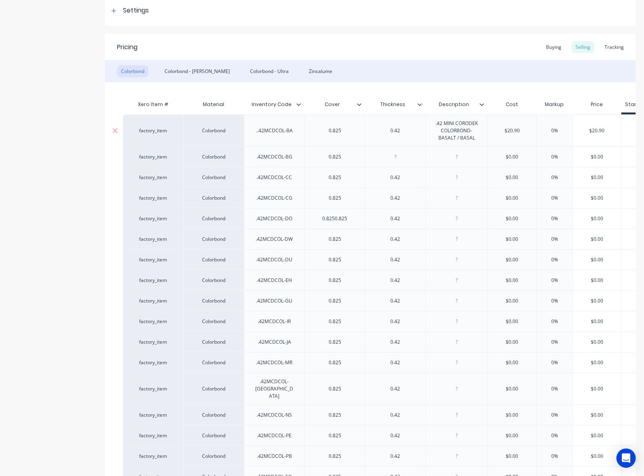
click at [152, 134] on div "factory_item" at bounding box center [153, 130] width 44 height 7
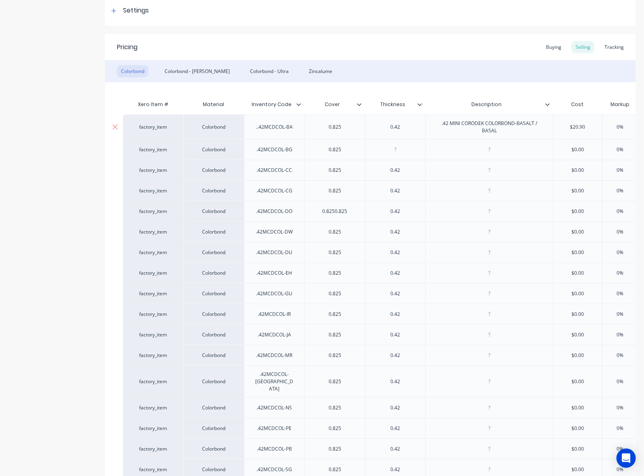
click at [148, 131] on div "factory_item" at bounding box center [153, 127] width 60 height 25
click at [152, 126] on div "factory_item" at bounding box center [153, 126] width 44 height 7
click at [160, 136] on button ".42 MINI CORODEK COLORBOND-BASALT / BASAL" at bounding box center [191, 139] width 121 height 12
click at [497, 148] on div at bounding box center [489, 149] width 40 height 10
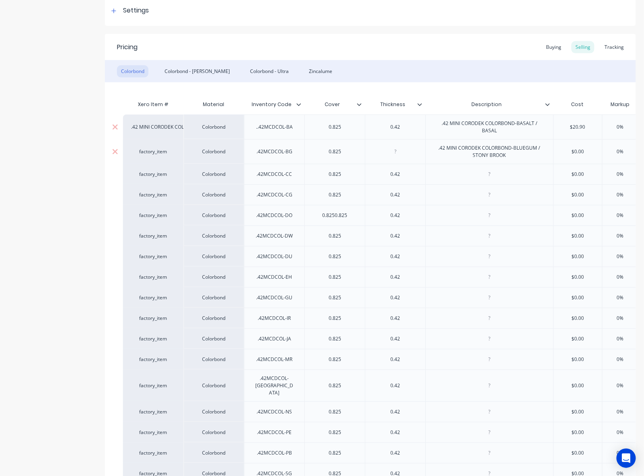
click at [144, 148] on div "factory_item" at bounding box center [153, 151] width 44 height 7
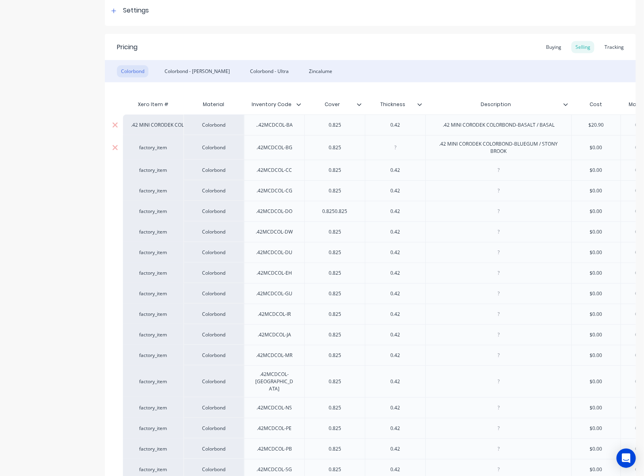
click at [146, 150] on div "factory_item" at bounding box center [153, 147] width 44 height 7
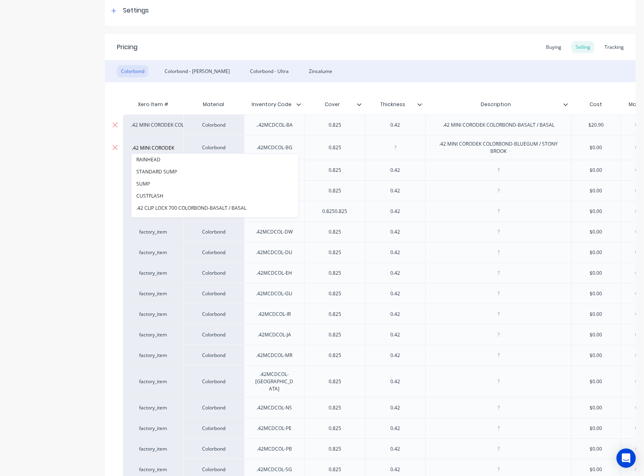
scroll to position [0, 93]
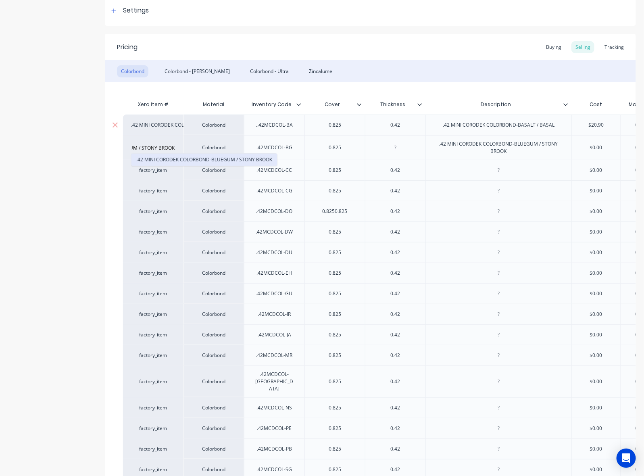
drag, startPoint x: 156, startPoint y: 156, endPoint x: 642, endPoint y: 162, distance: 486.3
click at [156, 156] on button ".42 MINI CORODEK COLORBOND-BLUEGUM / STONY BROOK" at bounding box center [204, 160] width 146 height 12
click at [500, 168] on div at bounding box center [499, 170] width 40 height 10
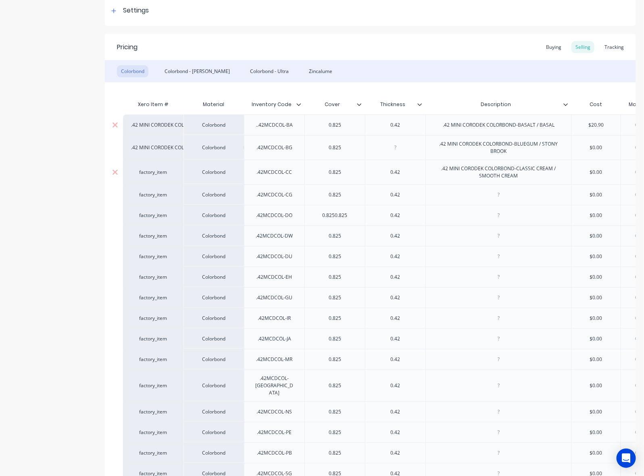
click at [162, 171] on div "factory_item" at bounding box center [153, 172] width 44 height 7
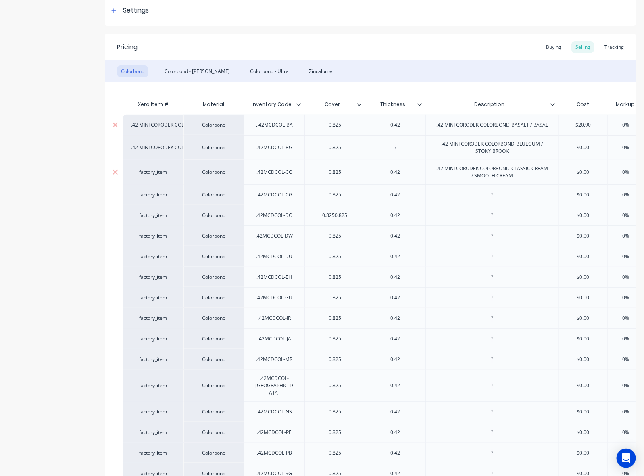
click at [146, 171] on div "factory_item" at bounding box center [153, 172] width 44 height 7
click at [170, 183] on button ".42 MINI CORODEK COLORBOND-CLASSIC CREAM / SMOOTH" at bounding box center [204, 184] width 146 height 12
click at [397, 128] on div "0.42" at bounding box center [395, 125] width 40 height 10
copy div "0.42"
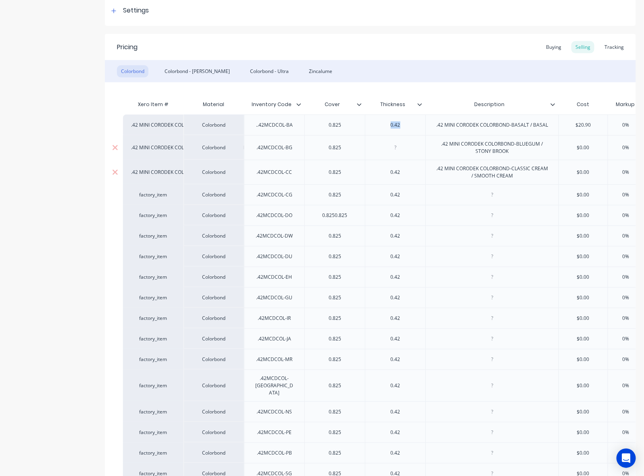
click at [390, 146] on div at bounding box center [395, 147] width 40 height 10
click at [489, 200] on div at bounding box center [492, 195] width 40 height 10
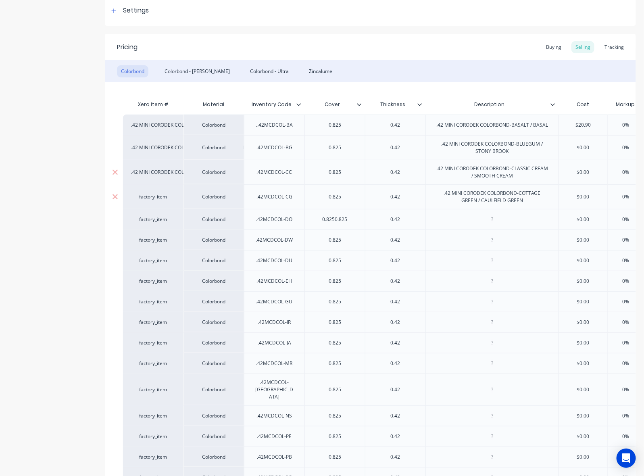
click at [150, 196] on div "factory_item" at bounding box center [153, 196] width 44 height 7
click at [166, 209] on button ".42 MINI CORODEK COLORBOND-COTTAGE GREEN / CAULFIE" at bounding box center [204, 209] width 146 height 12
click at [516, 223] on div at bounding box center [491, 219] width 133 height 21
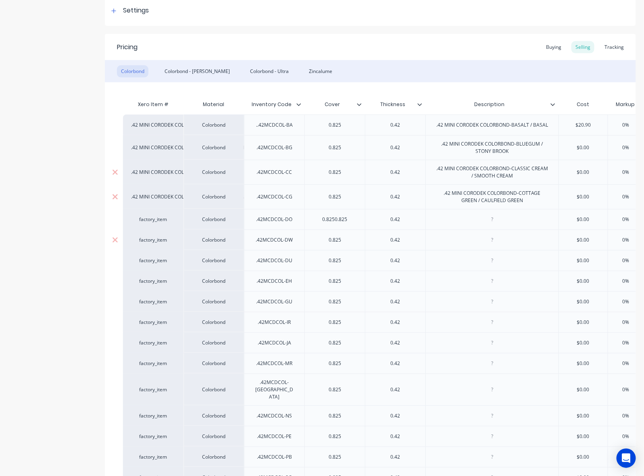
click at [493, 229] on div at bounding box center [491, 239] width 133 height 21
click at [500, 216] on div at bounding box center [492, 219] width 40 height 10
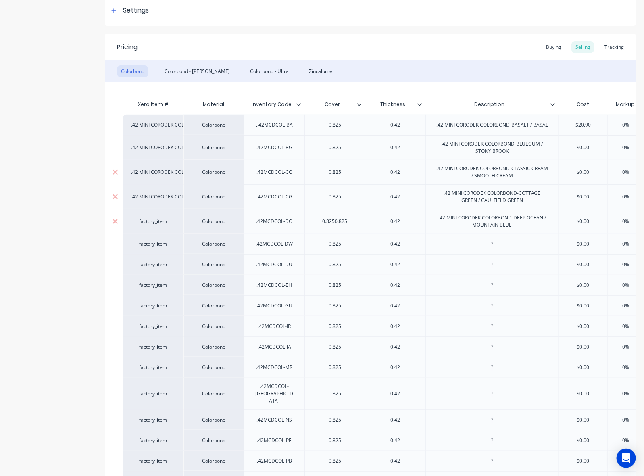
click at [160, 222] on div "factory_item" at bounding box center [153, 221] width 44 height 7
click at [168, 230] on button ".42 MINI CORODEK COLORBOND-DEEP OCEAN / MOUNTAIN B" at bounding box center [205, 233] width 149 height 12
click at [496, 244] on div at bounding box center [492, 244] width 40 height 10
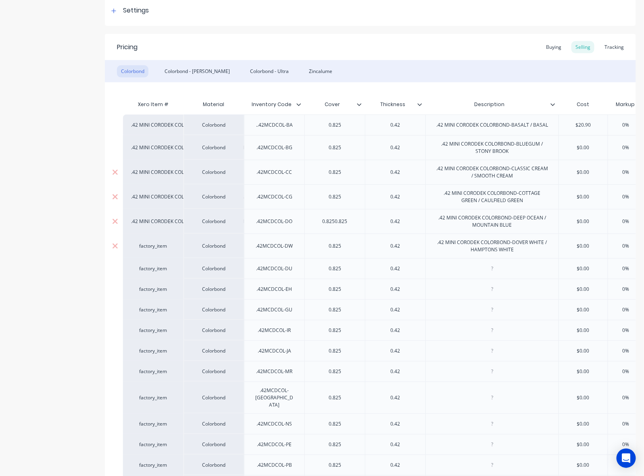
click at [154, 246] on div "factory_item" at bounding box center [153, 245] width 44 height 7
click at [152, 246] on div "factory_item" at bounding box center [153, 245] width 44 height 7
click at [152, 256] on button ".42 MINI CORODEK COLORBOND-DOVER WHITE / HAMPTONS" at bounding box center [215, 258] width 169 height 12
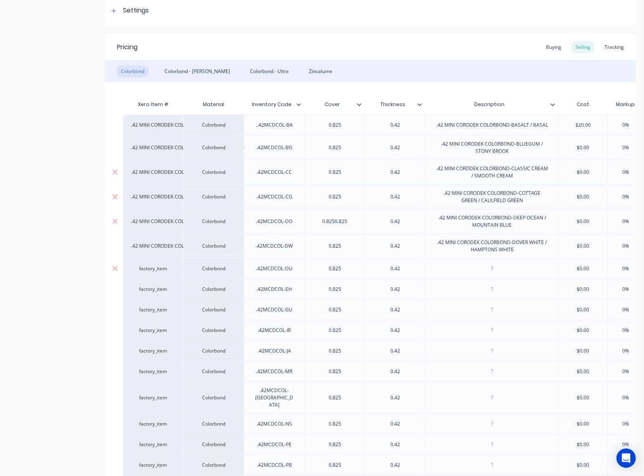
click at [494, 269] on div at bounding box center [492, 268] width 40 height 10
click at [169, 271] on div "factory_item" at bounding box center [153, 268] width 44 height 7
click at [155, 269] on div "factory_item" at bounding box center [153, 268] width 44 height 7
click at [156, 279] on button ".42 MINI CORODEK COLORBOND-DUNE / BIRCH" at bounding box center [189, 281] width 117 height 12
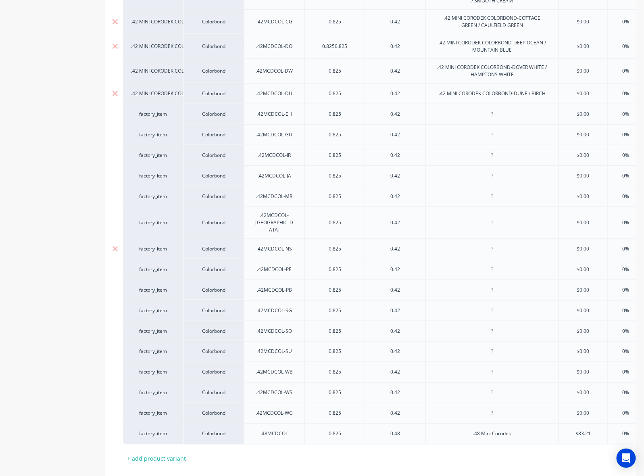
scroll to position [325, 0]
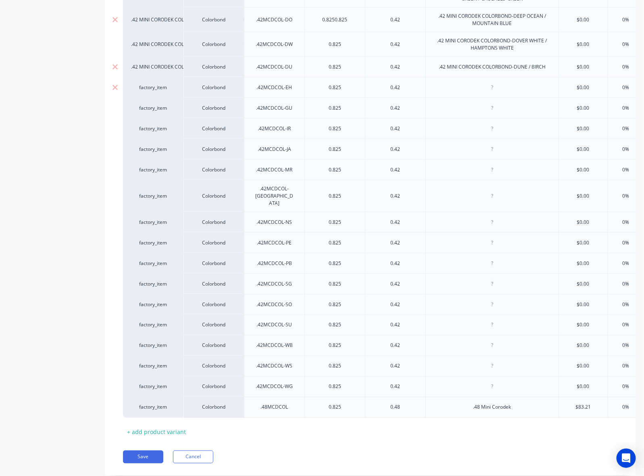
click at [506, 89] on div at bounding box center [492, 87] width 40 height 10
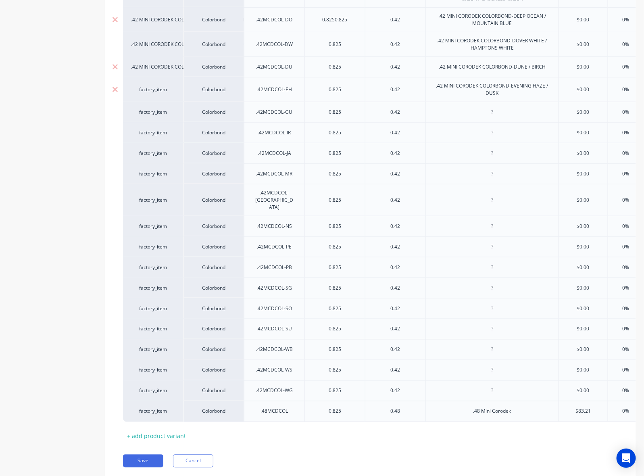
click at [153, 89] on div "factory_item" at bounding box center [153, 89] width 44 height 7
click at [152, 89] on div "factory_item" at bounding box center [153, 89] width 44 height 7
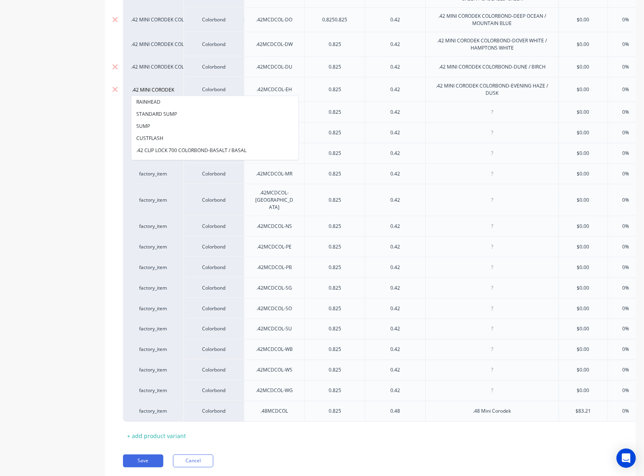
scroll to position [0, 83]
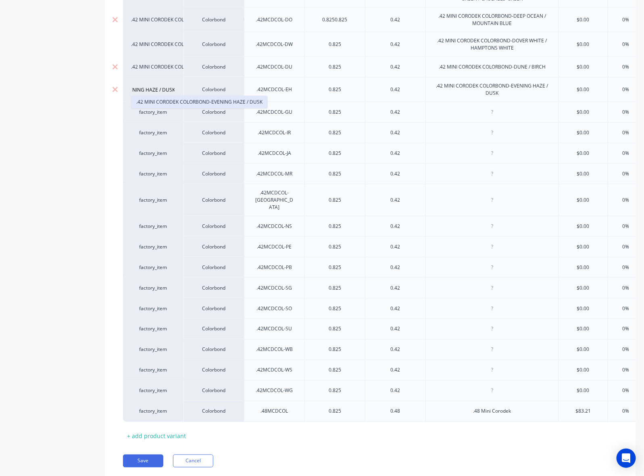
click at [152, 97] on button ".42 MINI CORODEK COLORBOND-EVENING HAZE / DUSK" at bounding box center [199, 102] width 136 height 12
click at [482, 108] on div at bounding box center [492, 112] width 40 height 10
click at [160, 111] on div "factory_item" at bounding box center [153, 111] width 44 height 7
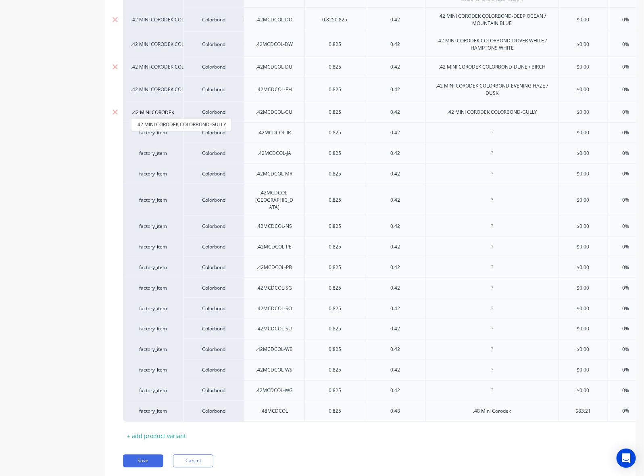
scroll to position [0, 47]
click at [148, 127] on button ".42 MINI CORODEK COLORBOND-GULLY" at bounding box center [181, 125] width 100 height 12
click at [481, 137] on div at bounding box center [492, 132] width 40 height 10
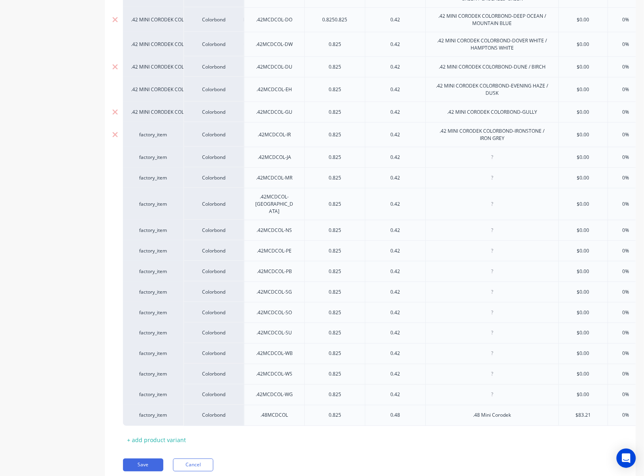
click at [160, 139] on div "factory_item" at bounding box center [153, 134] width 60 height 25
click at [156, 136] on div "factory_item" at bounding box center [153, 134] width 44 height 7
click at [156, 146] on button ".42 MINI CORODEK COLORBOND-IRONSTONE / IRON GREY" at bounding box center [201, 147] width 140 height 12
click at [499, 155] on div at bounding box center [492, 157] width 40 height 10
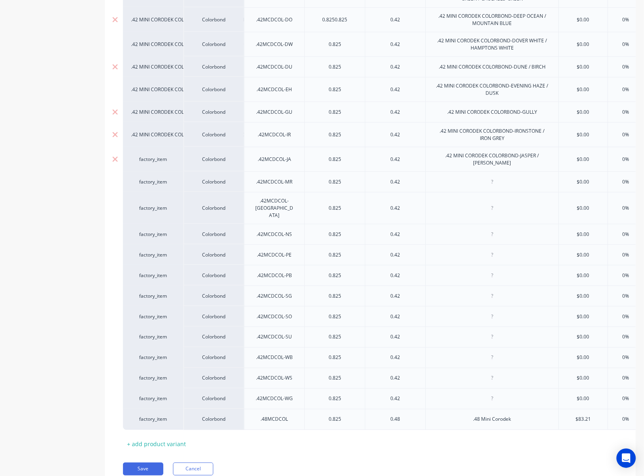
click at [151, 161] on div "factory_item" at bounding box center [153, 159] width 44 height 7
click at [152, 160] on div "factory_item" at bounding box center [153, 159] width 44 height 7
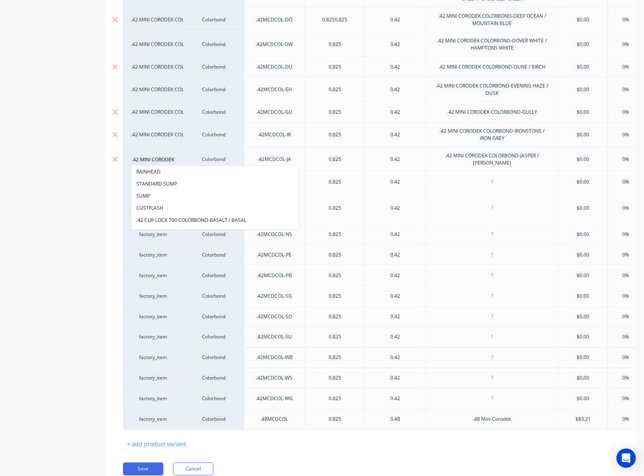
scroll to position [0, 88]
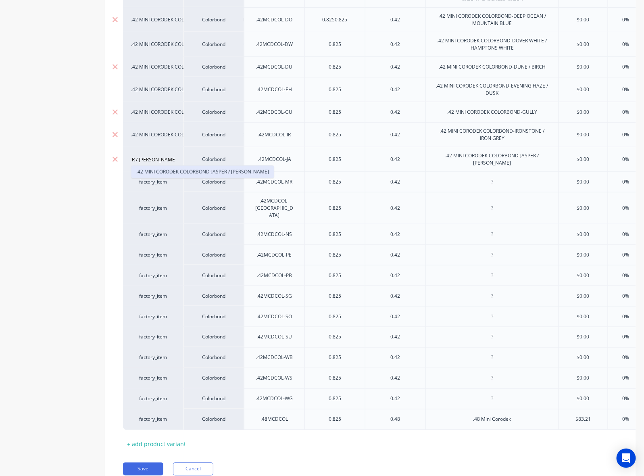
click at [151, 168] on button ".42 MINI CORODEK COLORBOND-JASPER / JASMIN BROWN" at bounding box center [202, 172] width 142 height 12
click at [495, 183] on div at bounding box center [492, 182] width 40 height 10
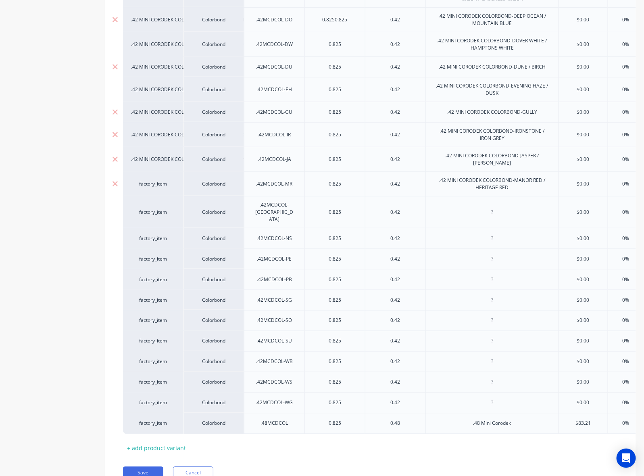
click at [154, 187] on div "factory_item" at bounding box center [153, 183] width 44 height 7
click at [153, 181] on div "factory_item" at bounding box center [153, 183] width 44 height 7
click at [158, 192] on button ".42 MINI CORODEK COLORBOND-MANOR RED / HERITAGE RE" at bounding box center [204, 196] width 146 height 12
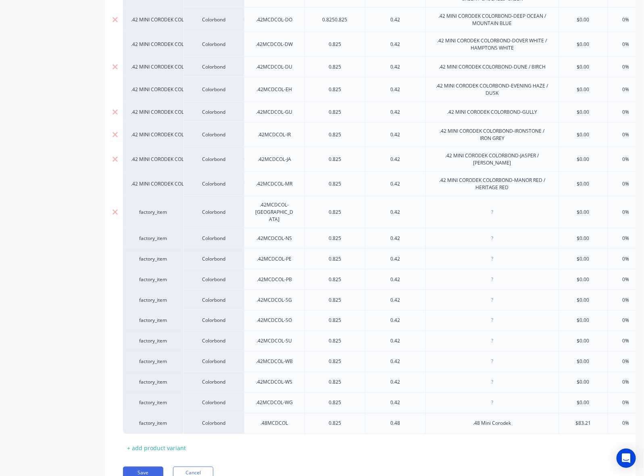
drag, startPoint x: 500, startPoint y: 208, endPoint x: 506, endPoint y: 206, distance: 6.7
click at [500, 208] on div at bounding box center [492, 212] width 40 height 10
click at [160, 208] on div "factory_item" at bounding box center [153, 211] width 44 height 7
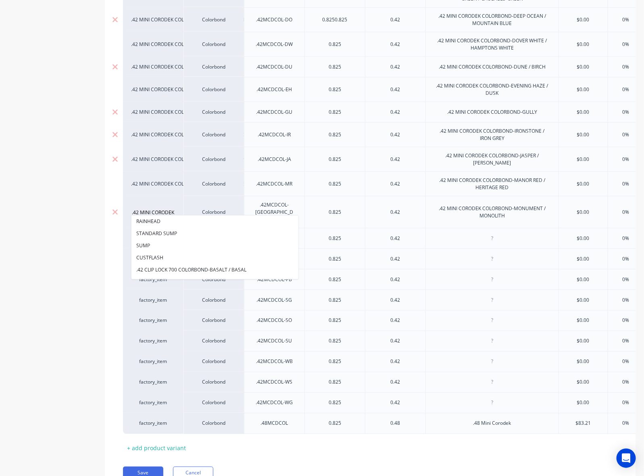
scroll to position [0, 91]
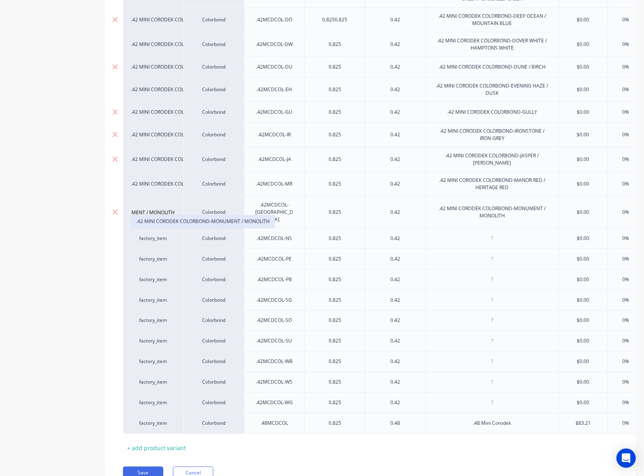
click at [175, 220] on button ".42 MINI CORODEK COLORBOND-MONUMENT / MONOLITH" at bounding box center [202, 221] width 143 height 12
click at [488, 233] on div at bounding box center [492, 238] width 40 height 10
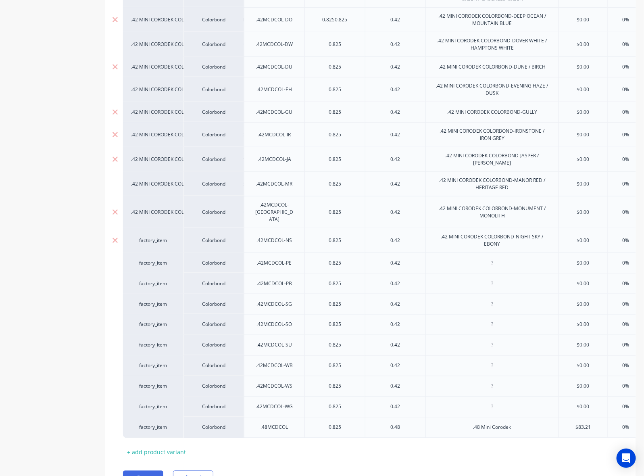
click at [158, 237] on div "factory_item" at bounding box center [153, 240] width 44 height 7
click at [153, 237] on div "factory_item" at bounding box center [153, 240] width 44 height 7
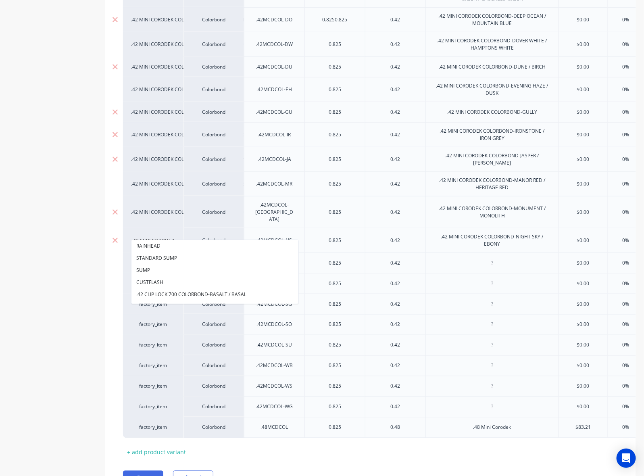
scroll to position [0, 77]
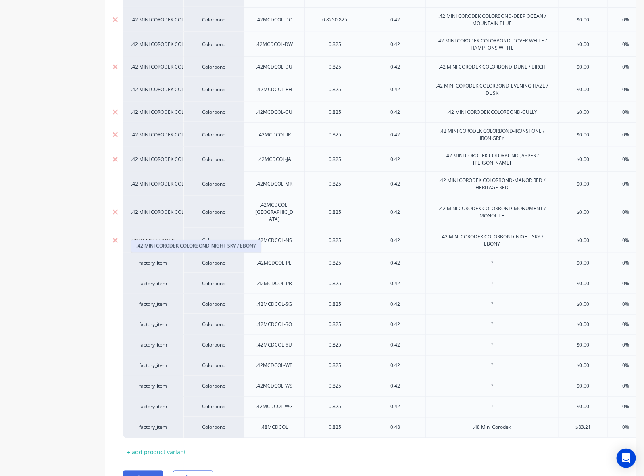
click at [163, 244] on button ".42 MINI CORODEK COLORBOND-NIGHT SKY / EBONY" at bounding box center [195, 246] width 129 height 12
click at [485, 252] on div at bounding box center [491, 262] width 133 height 21
click at [485, 258] on div at bounding box center [492, 263] width 40 height 10
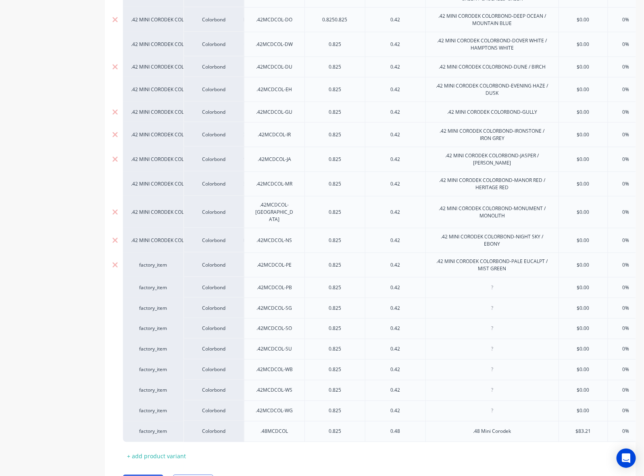
click at [160, 261] on div "factory_item" at bounding box center [153, 264] width 44 height 7
click at [177, 269] on button ".42 MINI CORODEK COLORBOND-PALE EUCALPT / MIST GRE" at bounding box center [203, 271] width 144 height 12
click at [492, 277] on div at bounding box center [491, 287] width 133 height 21
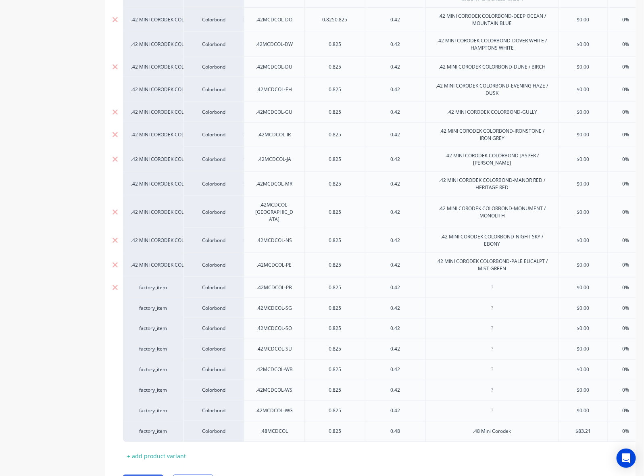
click at [488, 282] on div at bounding box center [492, 287] width 40 height 10
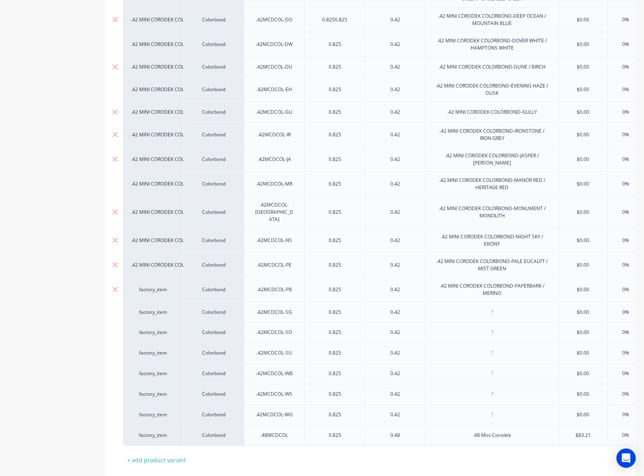
click at [162, 286] on div "factory_item" at bounding box center [153, 289] width 44 height 7
click at [156, 286] on div "factory_item" at bounding box center [153, 289] width 44 height 7
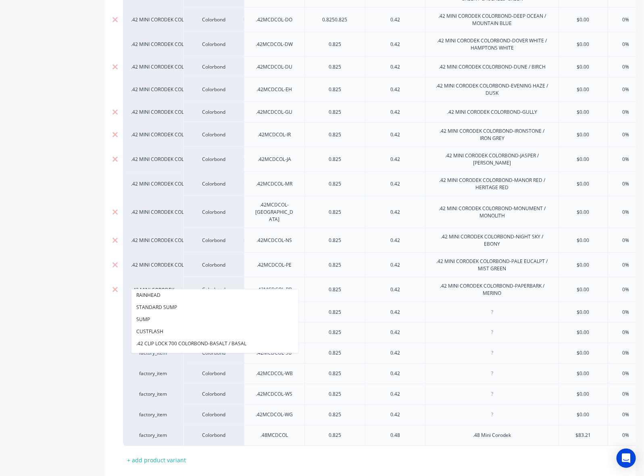
scroll to position [0, 82]
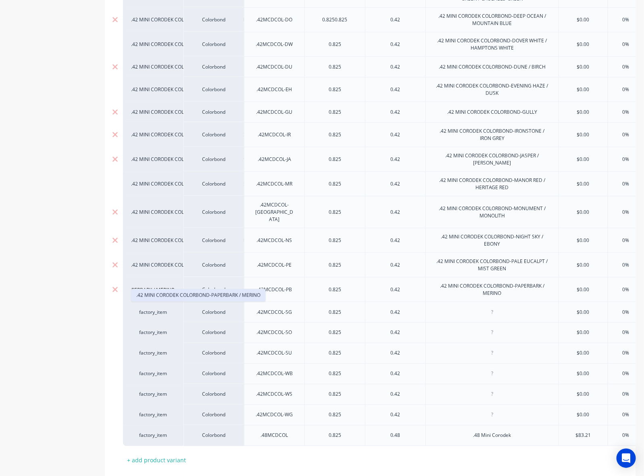
click at [161, 293] on button ".42 MINI CORODEK COLORBOND-PAPERBARK / MERINO" at bounding box center [198, 295] width 134 height 12
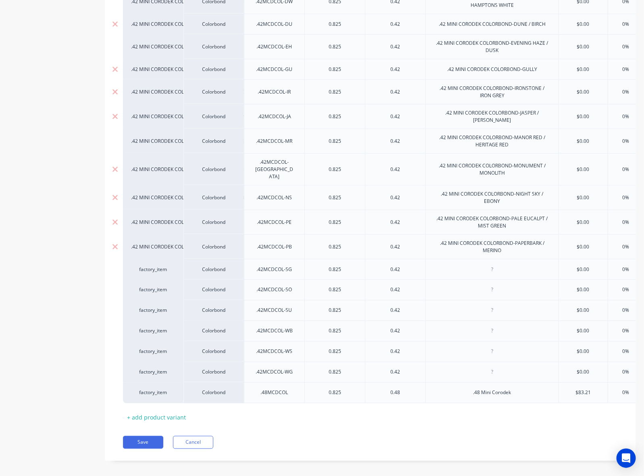
scroll to position [377, 0]
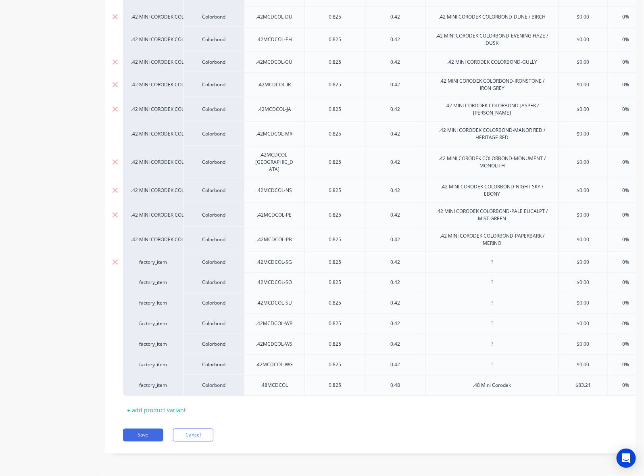
click at [501, 257] on div at bounding box center [492, 262] width 40 height 10
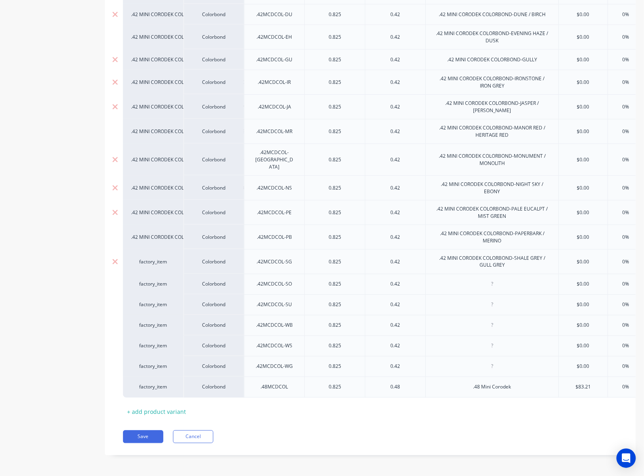
drag, startPoint x: 167, startPoint y: 260, endPoint x: 151, endPoint y: 257, distance: 15.7
click at [166, 260] on div "factory_item" at bounding box center [153, 261] width 60 height 25
click at [151, 258] on div "factory_item" at bounding box center [153, 261] width 44 height 7
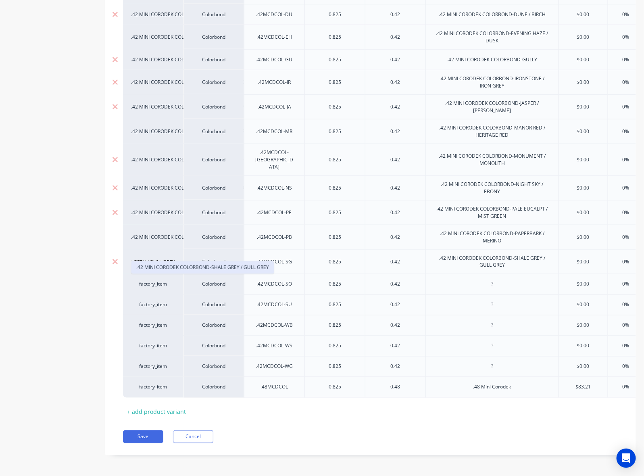
click at [161, 269] on button ".42 MINI CORODEK COLORBOND-SHALE GREY / GULL GREY" at bounding box center [202, 267] width 142 height 12
click at [489, 279] on div at bounding box center [492, 284] width 40 height 10
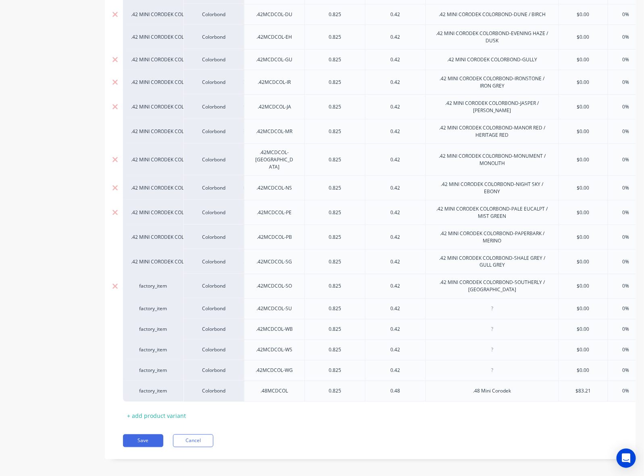
click at [156, 283] on div "factory_item" at bounding box center [153, 286] width 44 height 7
click at [155, 292] on button ".42 MINI CORODEK COLORBOND-SOUTHERLY / MONTAUK" at bounding box center [213, 292] width 164 height 12
click at [488, 304] on div at bounding box center [492, 309] width 40 height 10
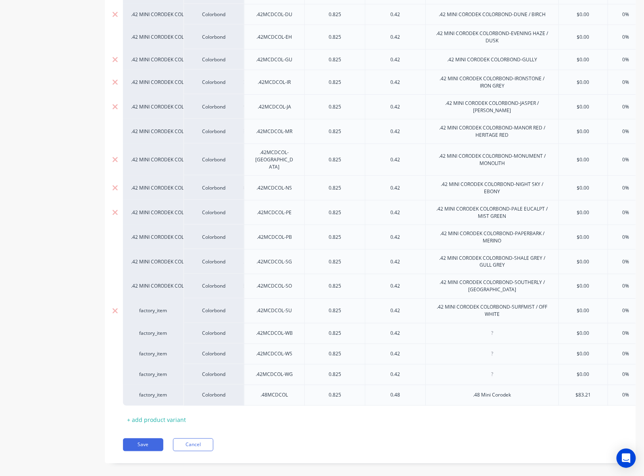
click at [151, 307] on div "factory_item" at bounding box center [153, 310] width 44 height 7
click at [149, 308] on div "factory_item" at bounding box center [153, 310] width 44 height 7
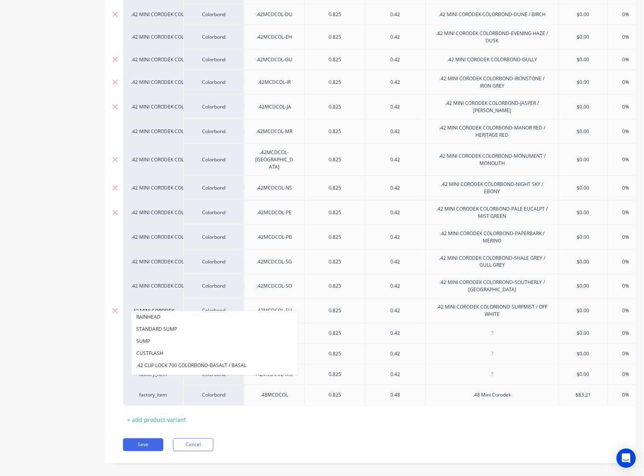
scroll to position [0, 85]
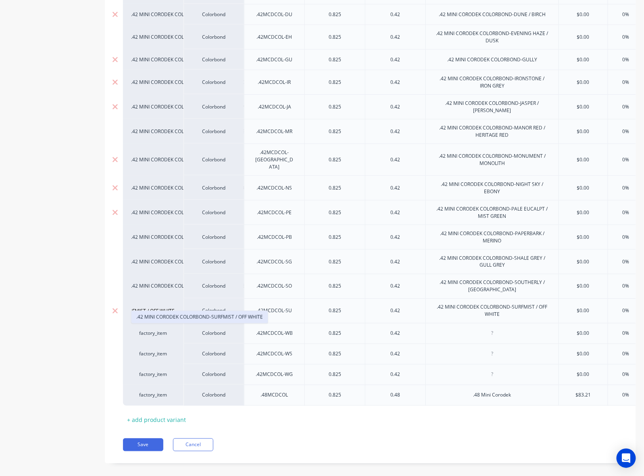
click at [159, 313] on button ".42 MINI CORODEK COLORBOND-SURFMIST / OFF WHITE" at bounding box center [199, 317] width 136 height 12
click at [493, 329] on div at bounding box center [492, 333] width 40 height 10
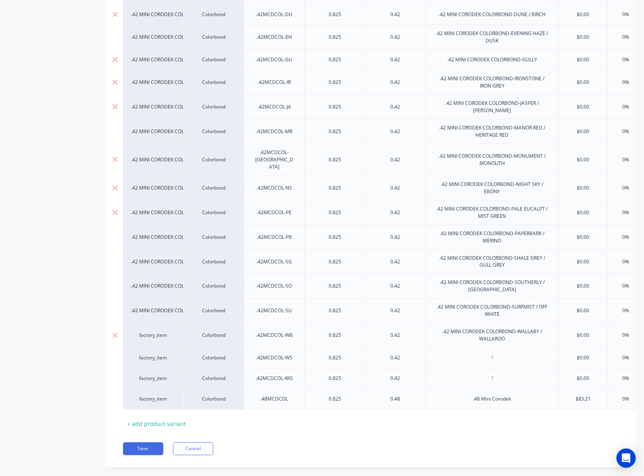
click at [165, 332] on div "factory_item" at bounding box center [153, 335] width 44 height 7
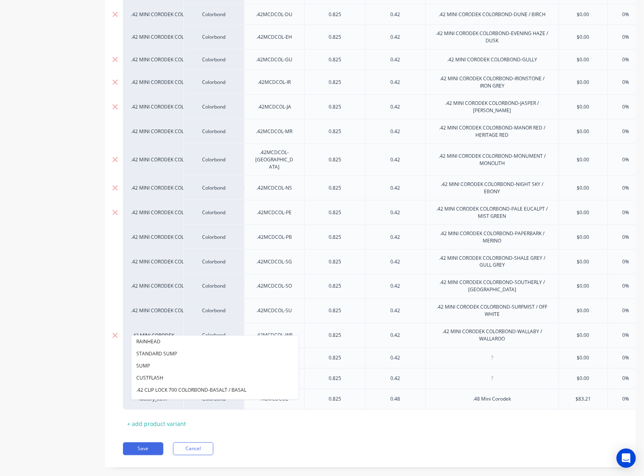
scroll to position [0, 84]
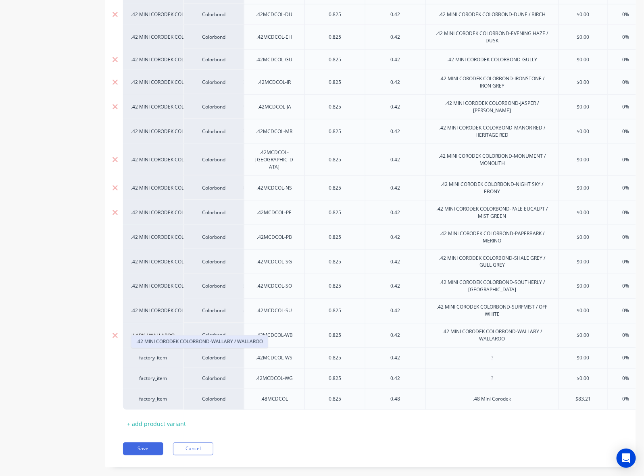
click at [162, 340] on button ".42 MINI CORODEK COLORBOND-WALLABY / WALLAROO" at bounding box center [199, 341] width 136 height 12
click at [495, 353] on div at bounding box center [492, 358] width 40 height 10
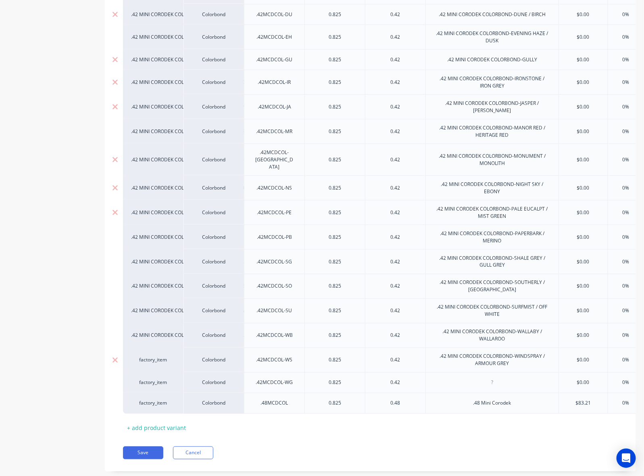
click at [152, 356] on div "factory_item" at bounding box center [153, 359] width 44 height 7
click at [151, 356] on div "factory_item" at bounding box center [153, 359] width 44 height 7
click at [167, 368] on button ".42 MINI CORODEK COLORBOND-WINDSPRAY / ARMOUR GREY" at bounding box center [206, 366] width 150 height 12
click at [498, 377] on div at bounding box center [492, 382] width 40 height 10
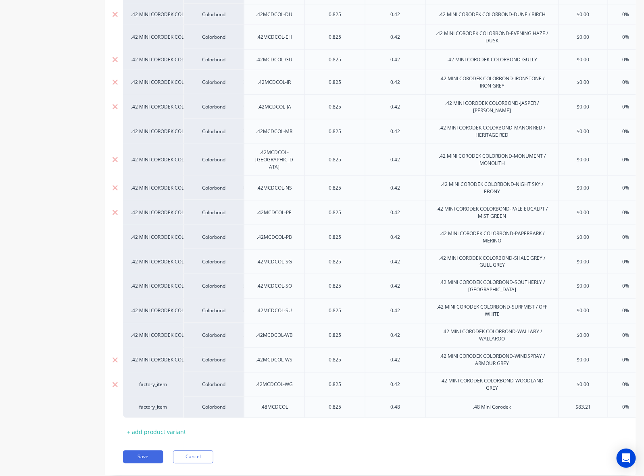
click at [145, 381] on div "factory_item" at bounding box center [153, 384] width 44 height 7
click at [152, 381] on div "factory_item" at bounding box center [153, 384] width 44 height 7
click at [188, 317] on button ".42 MINI CORODEK COLORBOND-WOODLAND GREY" at bounding box center [194, 317] width 126 height 12
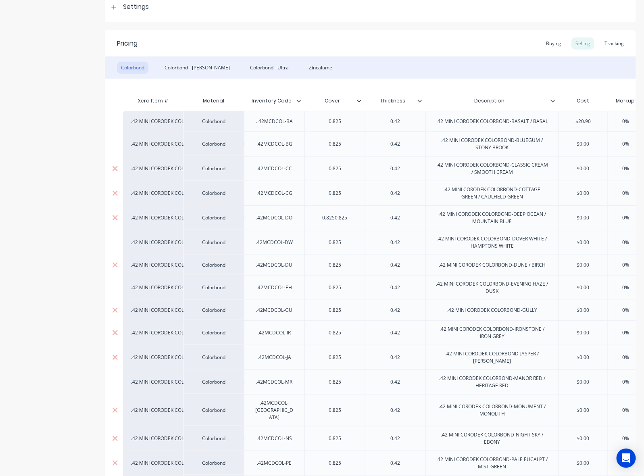
scroll to position [25, 0]
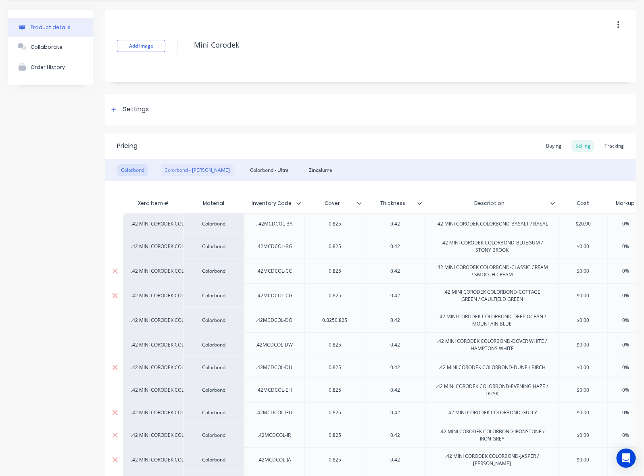
click at [182, 173] on div "Colorbond - [PERSON_NAME]" at bounding box center [196, 170] width 73 height 12
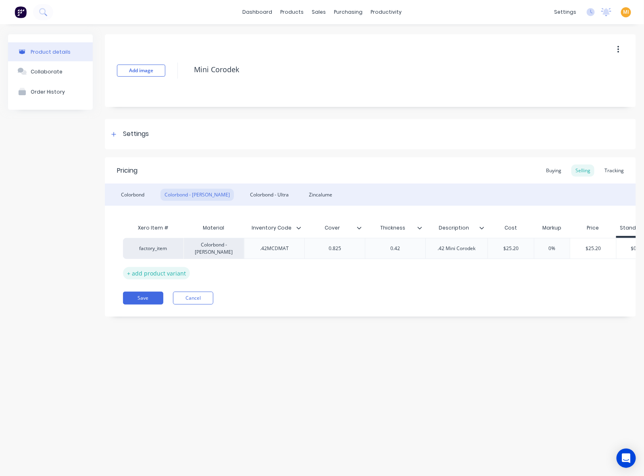
click at [154, 275] on div "+ add product variant" at bounding box center [156, 273] width 67 height 12
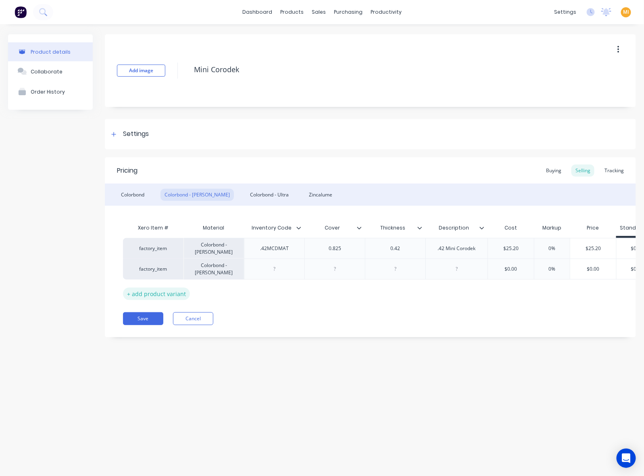
click at [158, 290] on div "+ add product variant" at bounding box center [156, 293] width 67 height 12
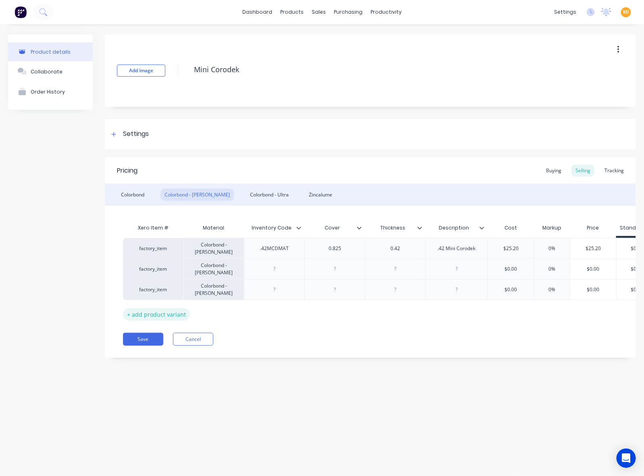
click at [158, 318] on div "+ add product variant" at bounding box center [156, 314] width 67 height 12
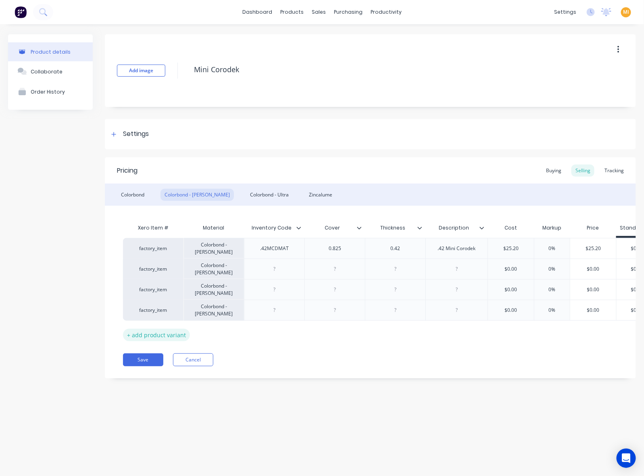
click at [166, 334] on div "+ add product variant" at bounding box center [156, 335] width 67 height 12
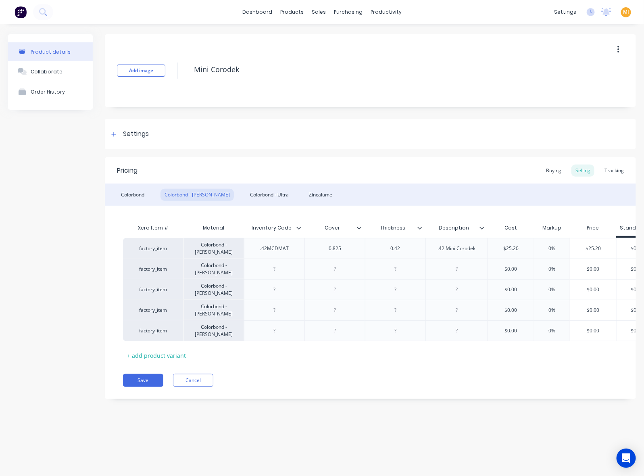
click at [164, 348] on div "Xero Item # Material Inventory Code Cover Thickness Description Cost Markup Pri…" at bounding box center [370, 291] width 495 height 142
click at [164, 350] on div "+ add product variant" at bounding box center [156, 355] width 67 height 12
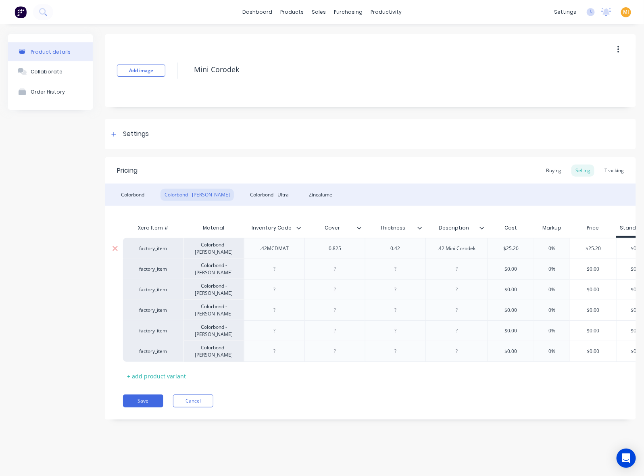
click at [273, 250] on div ".42MCDMAT" at bounding box center [275, 248] width 42 height 10
click at [271, 249] on div ".42MCDCOL-WG" at bounding box center [275, 248] width 50 height 10
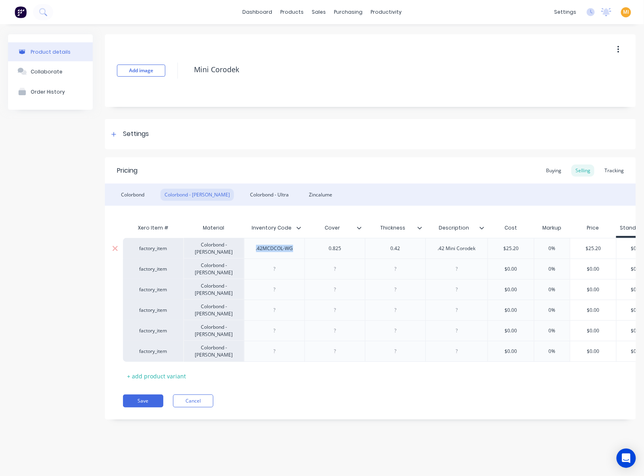
click at [271, 249] on div ".42MCDCOL-WG" at bounding box center [275, 248] width 50 height 10
click at [281, 269] on div at bounding box center [274, 269] width 40 height 10
drag, startPoint x: 272, startPoint y: 290, endPoint x: 285, endPoint y: 291, distance: 13.3
click at [272, 290] on div at bounding box center [274, 289] width 40 height 10
click at [273, 310] on div at bounding box center [274, 310] width 40 height 10
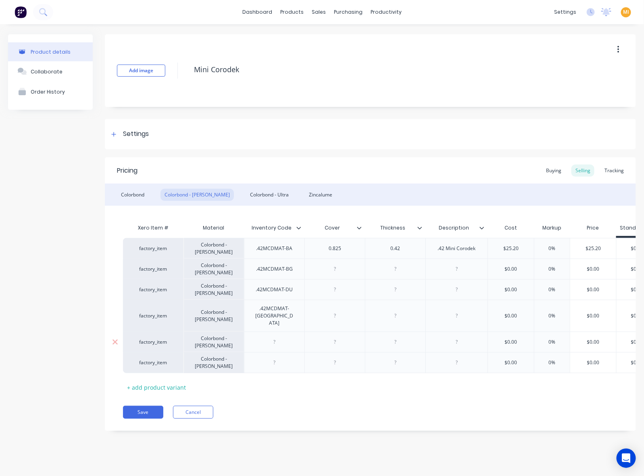
click at [288, 337] on div at bounding box center [274, 342] width 40 height 10
click at [281, 357] on div at bounding box center [274, 362] width 40 height 10
click at [298, 249] on div "factory_item Colorbond - Matt .42MCDMAT-BA 0.825 0.42 .42 Mini Corodek $25.20 0…" at bounding box center [440, 248] width 634 height 21
copy div "0.825"
click at [331, 270] on div at bounding box center [335, 269] width 40 height 10
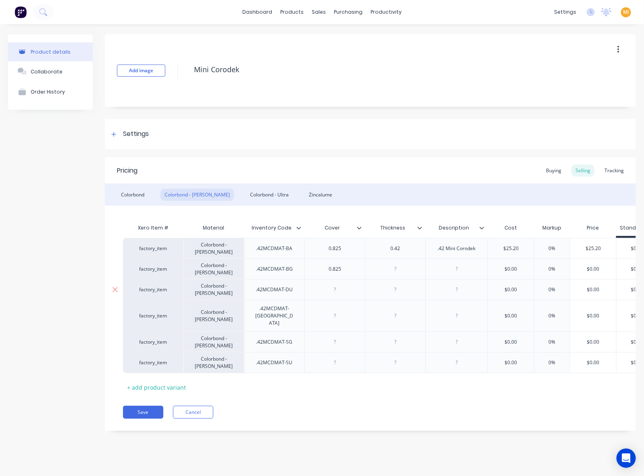
click at [333, 290] on div at bounding box center [335, 289] width 40 height 10
click at [336, 313] on div at bounding box center [335, 315] width 40 height 10
click at [330, 337] on div at bounding box center [335, 342] width 40 height 10
click at [329, 357] on div at bounding box center [335, 362] width 40 height 10
drag, startPoint x: 406, startPoint y: 249, endPoint x: 351, endPoint y: 250, distance: 55.3
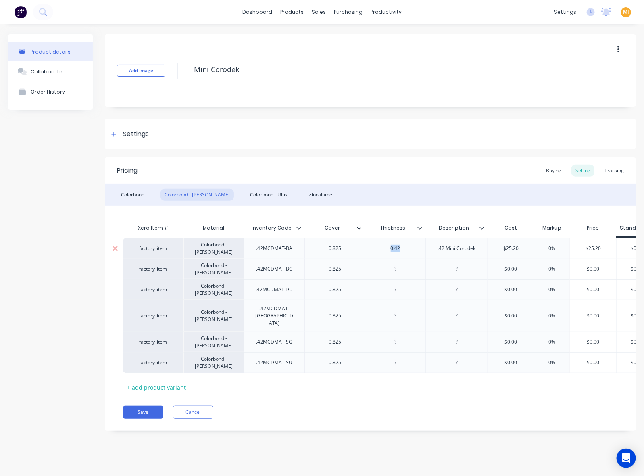
click at [351, 250] on div "factory_item Colorbond - Matt .42MCDMAT-BA 0.825 0.42 .42 Mini Corodek $25.20 0…" at bounding box center [440, 248] width 634 height 21
click at [404, 270] on div at bounding box center [395, 269] width 40 height 10
click at [394, 286] on div at bounding box center [395, 289] width 40 height 10
click at [394, 310] on div at bounding box center [395, 315] width 40 height 10
click at [389, 337] on div at bounding box center [395, 342] width 40 height 10
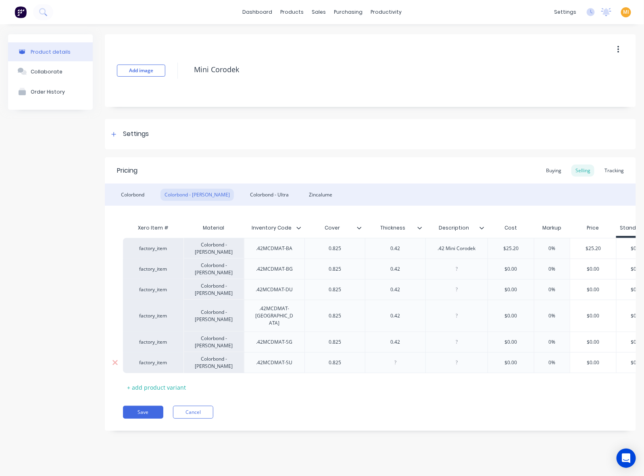
click at [392, 358] on div at bounding box center [395, 362] width 60 height 21
click at [393, 357] on div at bounding box center [395, 362] width 40 height 10
click at [458, 250] on div ".42 Mini Corodek" at bounding box center [456, 248] width 51 height 10
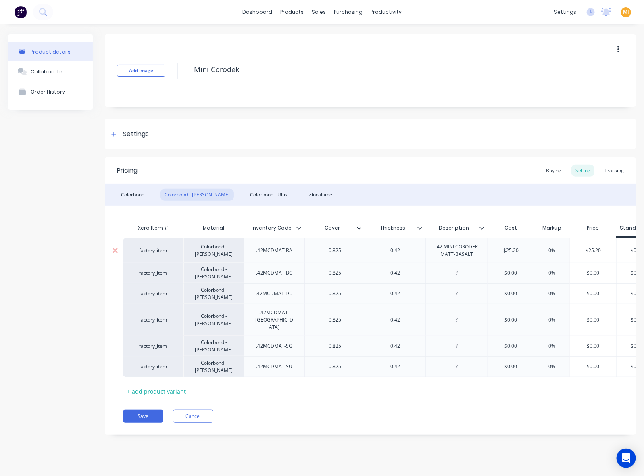
click at [146, 254] on div "factory_item" at bounding box center [153, 250] width 44 height 7
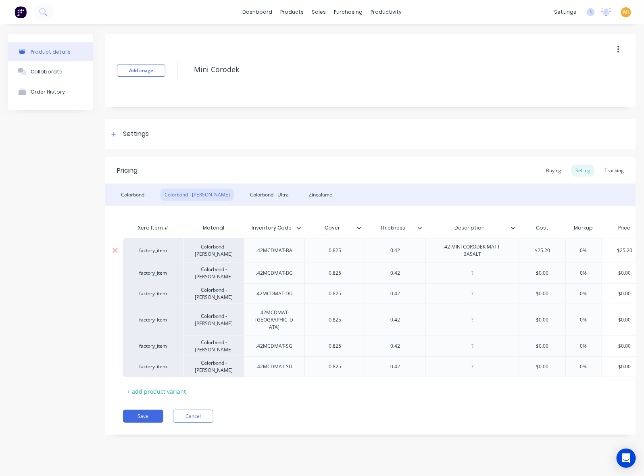
click at [146, 255] on div "factory_item" at bounding box center [153, 250] width 60 height 25
click at [150, 253] on div "factory_item" at bounding box center [153, 250] width 44 height 7
click at [161, 261] on button ".42 MINI CORODEK MATT-BASALT" at bounding box center [174, 262] width 86 height 12
drag, startPoint x: 476, startPoint y: 271, endPoint x: 533, endPoint y: 271, distance: 57.3
click at [477, 273] on div at bounding box center [472, 273] width 40 height 10
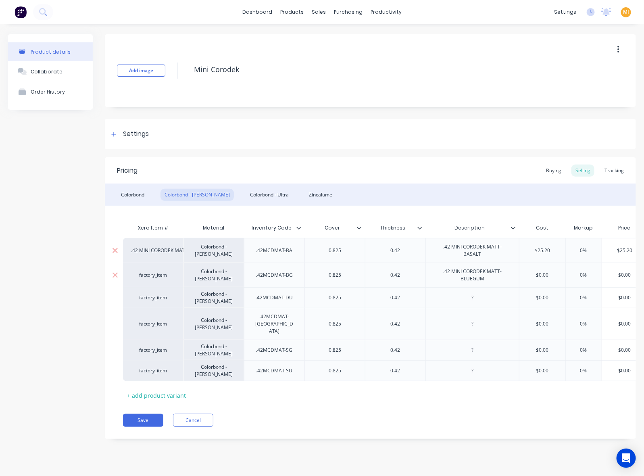
drag, startPoint x: 150, startPoint y: 279, endPoint x: 155, endPoint y: 275, distance: 6.9
click at [150, 279] on div "factory_item" at bounding box center [153, 274] width 60 height 25
click at [155, 274] on div "factory_item" at bounding box center [153, 274] width 44 height 7
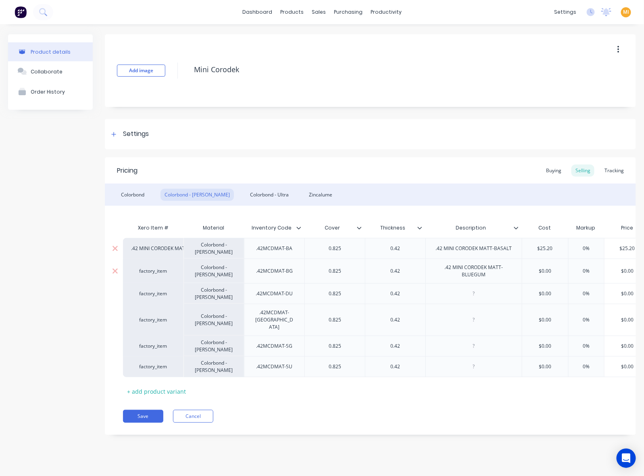
click at [155, 274] on div "factory_item" at bounding box center [153, 270] width 44 height 7
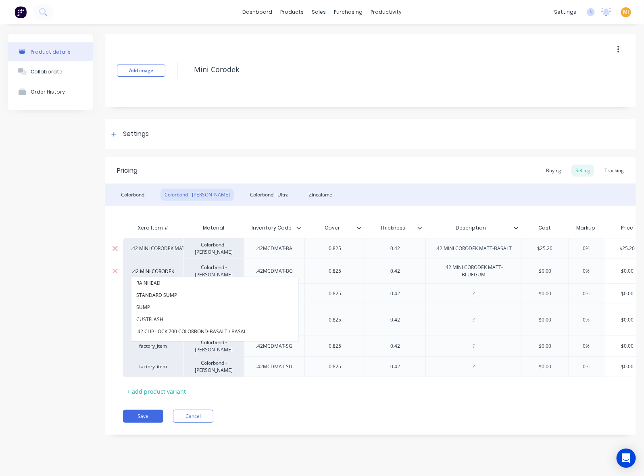
scroll to position [0, 38]
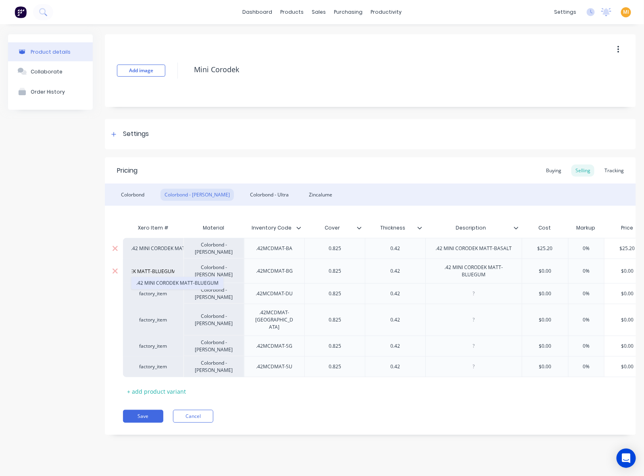
click at [165, 279] on button ".42 MINI CORODEK MATT-BLUEGUM" at bounding box center [177, 283] width 92 height 12
drag, startPoint x: 472, startPoint y: 293, endPoint x: 480, endPoint y: 301, distance: 11.1
click at [471, 294] on div at bounding box center [474, 293] width 40 height 10
click at [155, 292] on div "factory_item" at bounding box center [153, 293] width 44 height 7
click at [152, 293] on div "factory_item" at bounding box center [153, 293] width 44 height 7
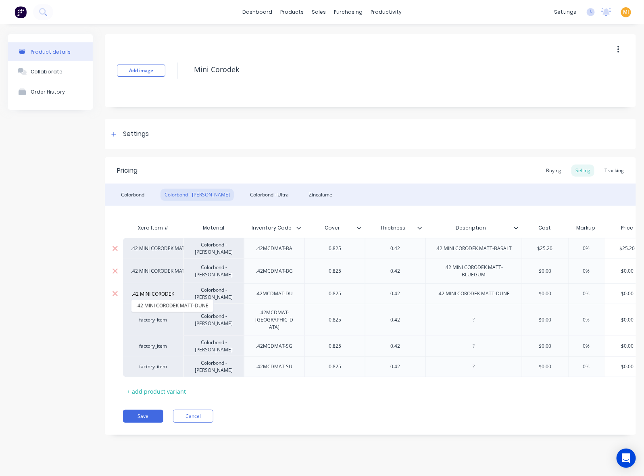
scroll to position [0, 28]
click at [162, 303] on button ".42 MINI CORODEK MATT-DUNE" at bounding box center [172, 306] width 82 height 12
click at [473, 315] on div at bounding box center [474, 320] width 40 height 10
click at [156, 319] on div "factory_item" at bounding box center [153, 319] width 44 height 7
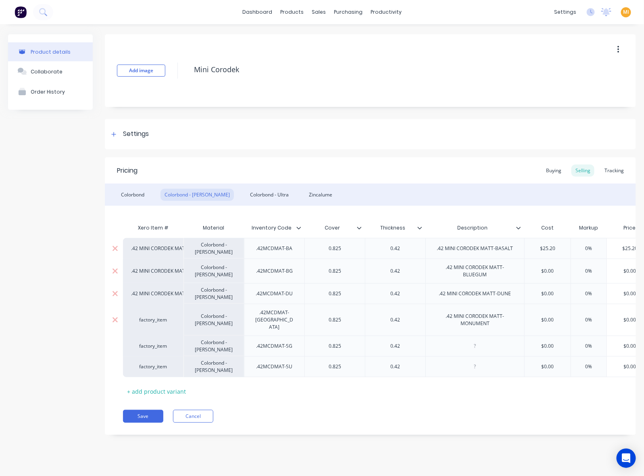
click at [153, 317] on div "factory_item" at bounding box center [153, 319] width 44 height 7
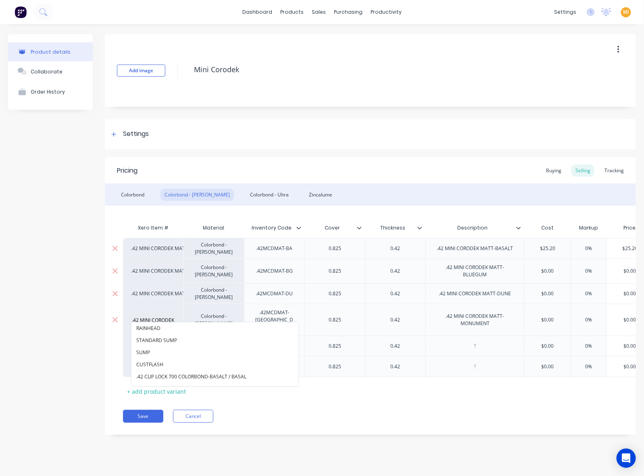
scroll to position [0, 44]
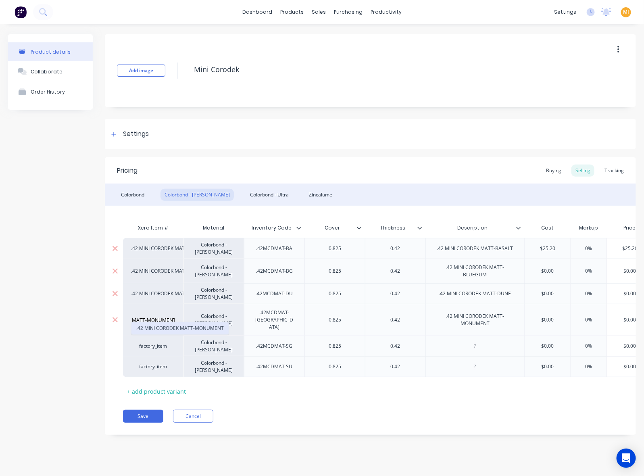
click at [154, 325] on button ".42 MINI CORODEK MATT-MONUMENT" at bounding box center [179, 328] width 97 height 12
click at [479, 341] on div at bounding box center [475, 346] width 40 height 10
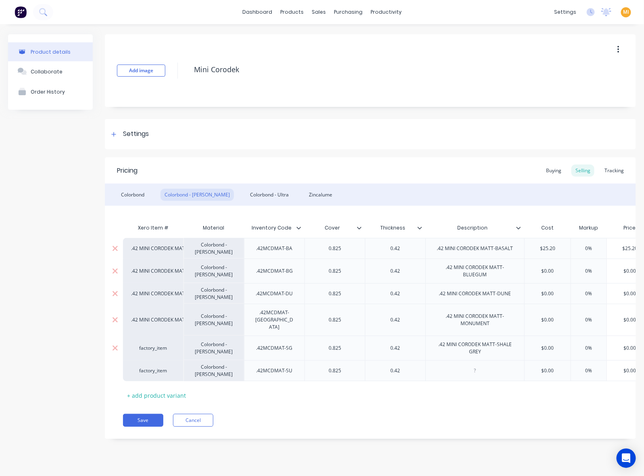
click at [148, 344] on div "factory_item" at bounding box center [153, 347] width 44 height 7
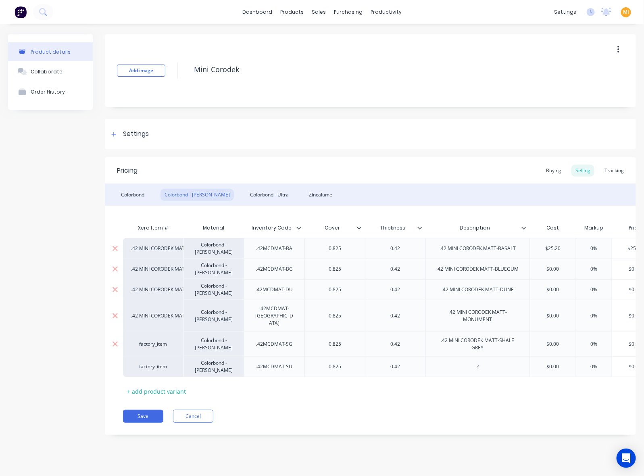
click at [148, 340] on div "factory_item" at bounding box center [153, 343] width 44 height 7
click at [182, 271] on button ".42 MINI CORODEK MATT-SHALE GREY" at bounding box center [179, 275] width 96 height 12
click at [475, 361] on div at bounding box center [478, 366] width 40 height 10
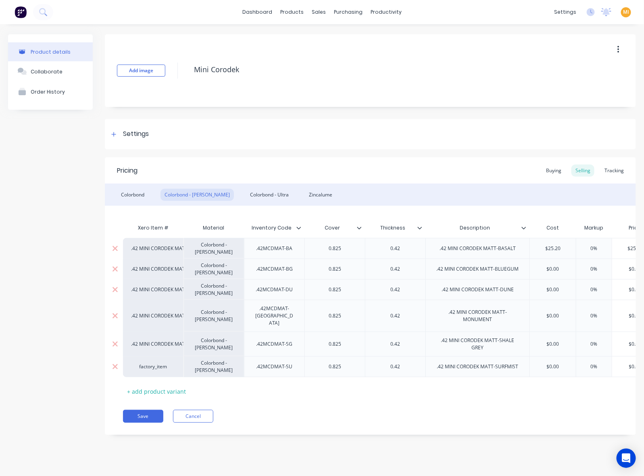
click at [149, 363] on div "factory_item" at bounding box center [153, 366] width 44 height 7
click at [154, 363] on div "factory_item" at bounding box center [153, 366] width 44 height 7
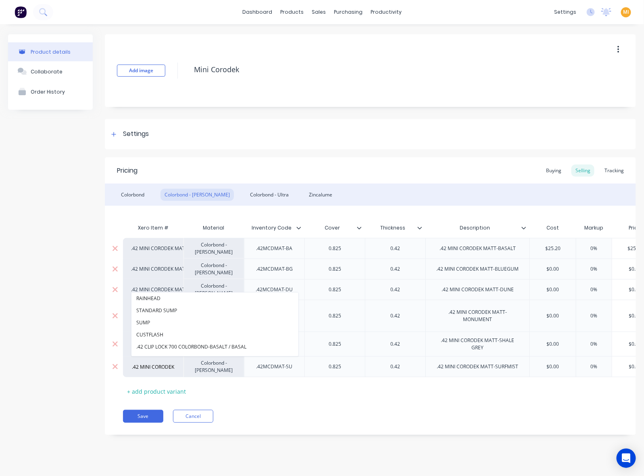
scroll to position [0, 37]
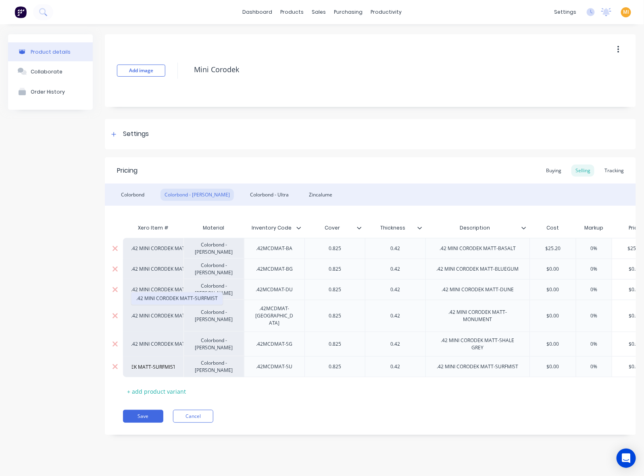
click at [187, 298] on button ".42 MINI CORODEK MATT-SURFMIST" at bounding box center [176, 298] width 91 height 12
click at [305, 194] on div "Zincalume" at bounding box center [320, 195] width 31 height 12
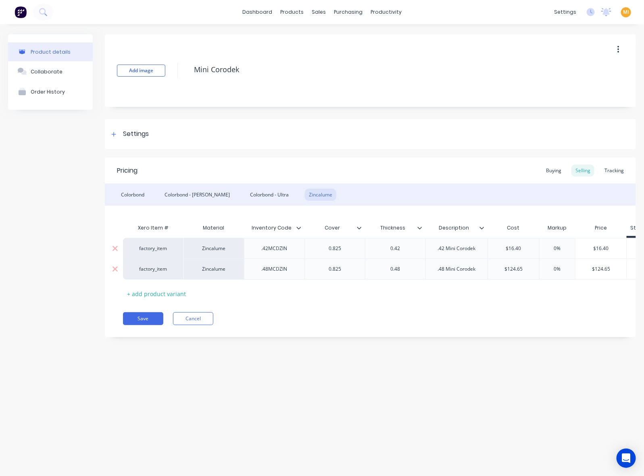
click at [446, 249] on div ".42 Mini Corodek" at bounding box center [456, 248] width 51 height 10
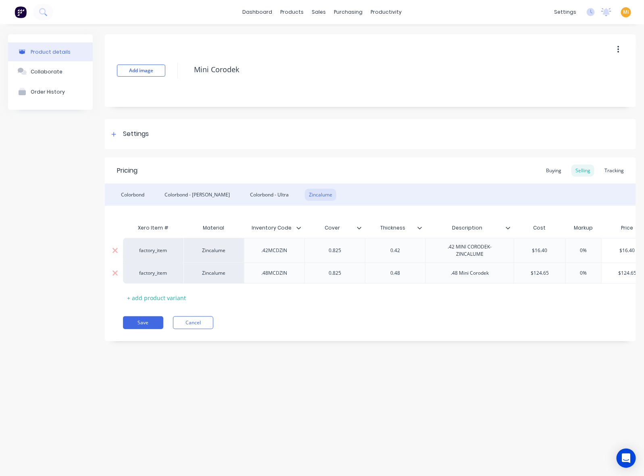
click at [280, 250] on div ".42MCDZIN" at bounding box center [274, 250] width 40 height 10
click at [154, 251] on div "factory_item" at bounding box center [153, 250] width 44 height 7
click at [152, 250] on div "factory_item" at bounding box center [153, 250] width 44 height 7
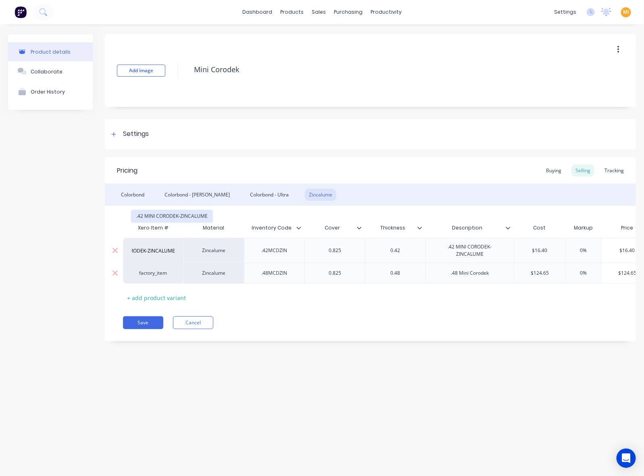
scroll to position [0, 0]
click at [176, 219] on button ".42 MINI CORODEK-ZINCALUME" at bounding box center [171, 216] width 81 height 12
click at [140, 329] on button "Save" at bounding box center [143, 322] width 40 height 13
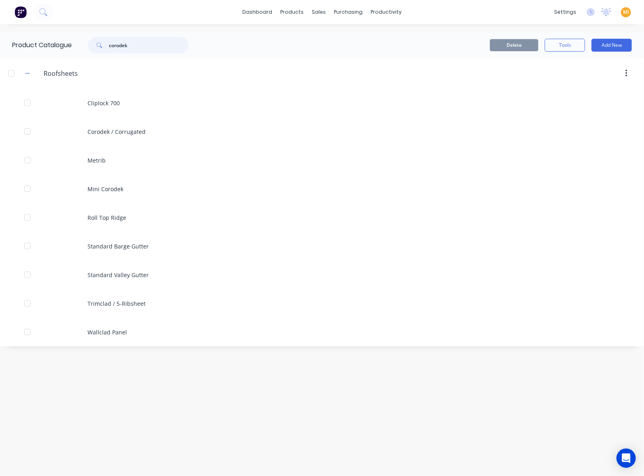
drag, startPoint x: 149, startPoint y: 47, endPoint x: 58, endPoint y: 50, distance: 91.6
click at [58, 50] on div "Product Catalogue corodek" at bounding box center [104, 45] width 209 height 26
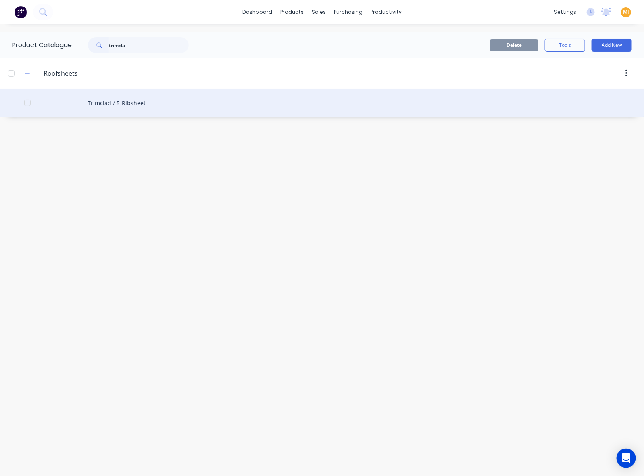
click at [114, 102] on div "Trimclad / 5-Ribsheet" at bounding box center [322, 103] width 644 height 29
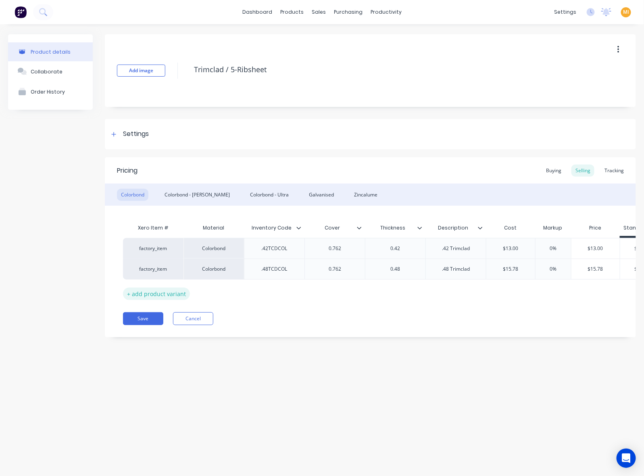
click at [173, 290] on div "+ add product variant" at bounding box center [156, 293] width 67 height 12
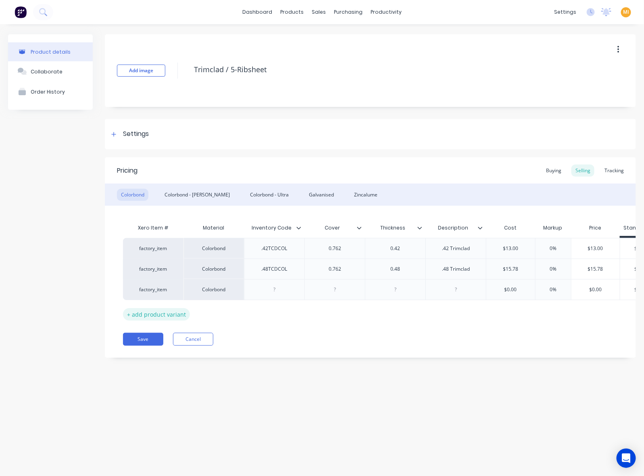
click at [177, 314] on div "+ add product variant" at bounding box center [156, 314] width 67 height 12
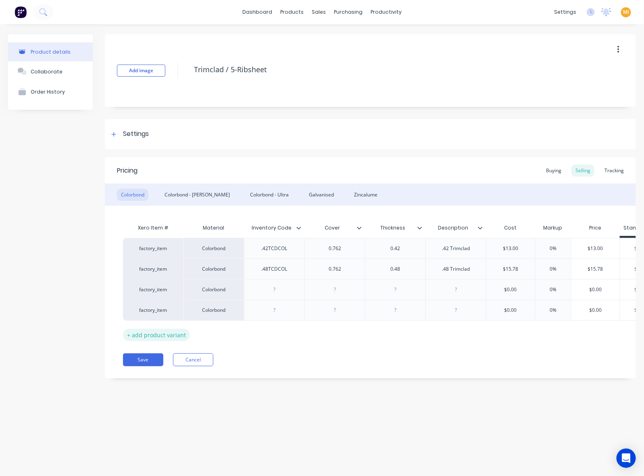
click at [161, 331] on div "+ add product variant" at bounding box center [156, 335] width 67 height 12
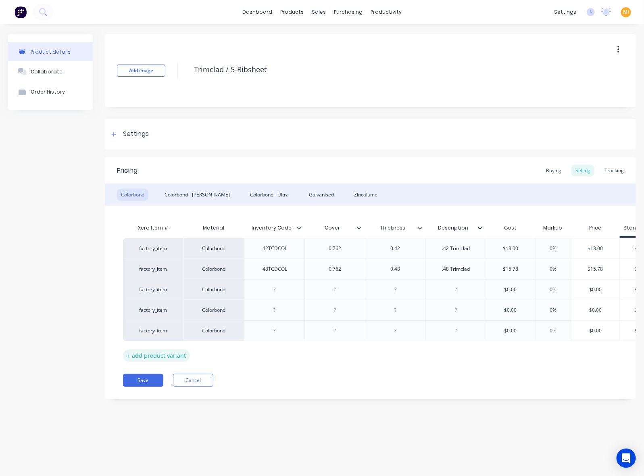
click at [168, 357] on div "+ add product variant" at bounding box center [156, 355] width 67 height 12
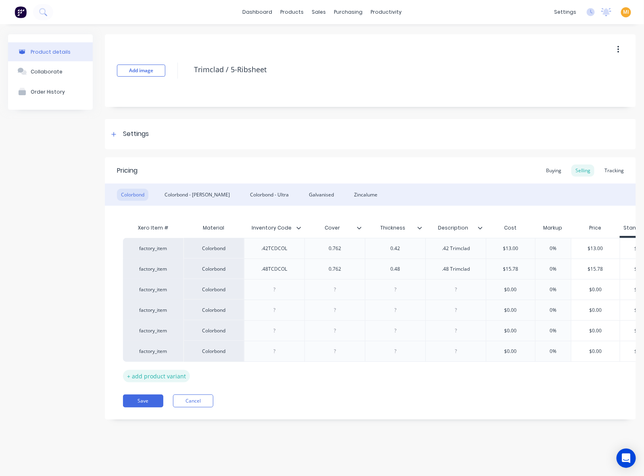
click at [168, 377] on div "+ add product variant" at bounding box center [156, 376] width 67 height 12
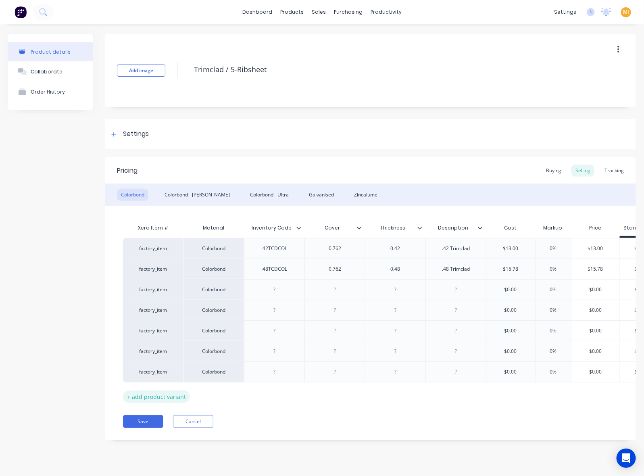
click at [156, 398] on div "+ add product variant" at bounding box center [156, 396] width 67 height 12
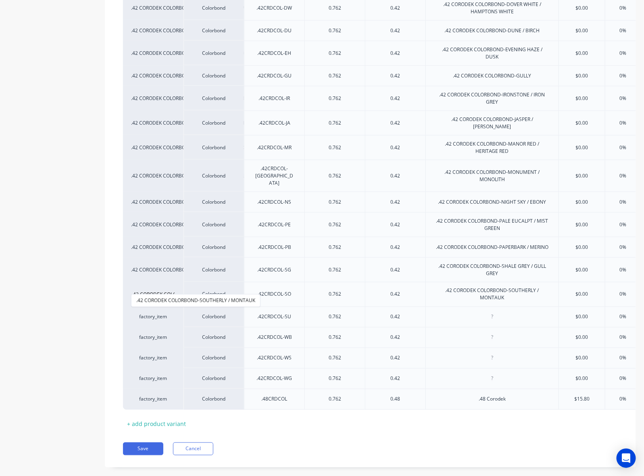
scroll to position [0, 75]
type input ".42 CORODEK COLORBOND-SOUTHERLY / MONTAUK"
click at [152, 302] on button ".42 CORODEK COLORBOND-SOUTHERLY / MONTAUK" at bounding box center [195, 300] width 129 height 12
type textarea "x"
click at [483, 312] on div at bounding box center [492, 317] width 40 height 10
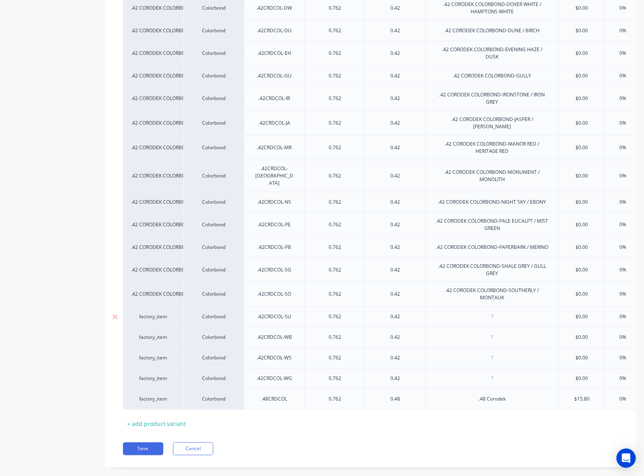
paste div
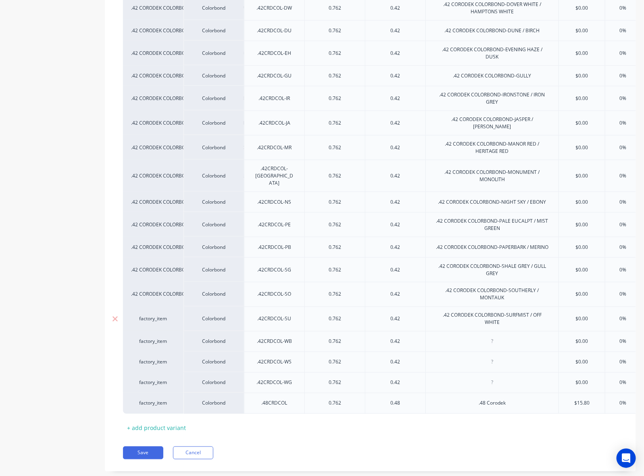
click at [160, 315] on div "factory_item" at bounding box center [153, 318] width 44 height 7
type textarea "x"
click at [160, 315] on div "factory_item" at bounding box center [153, 318] width 44 height 7
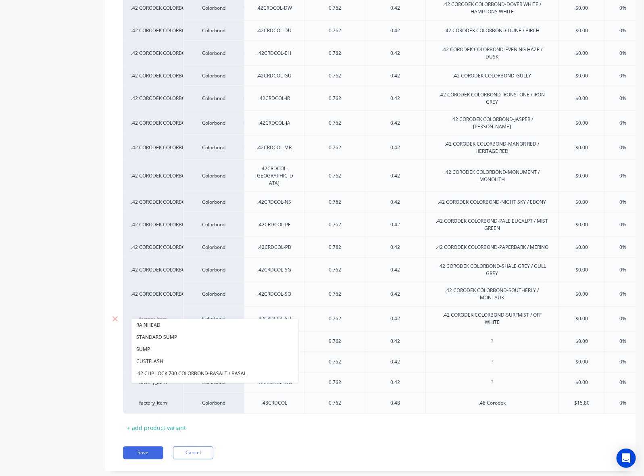
paste input ".42 CORODEK COLORBOND-SURFMIST / OFF WHITE"
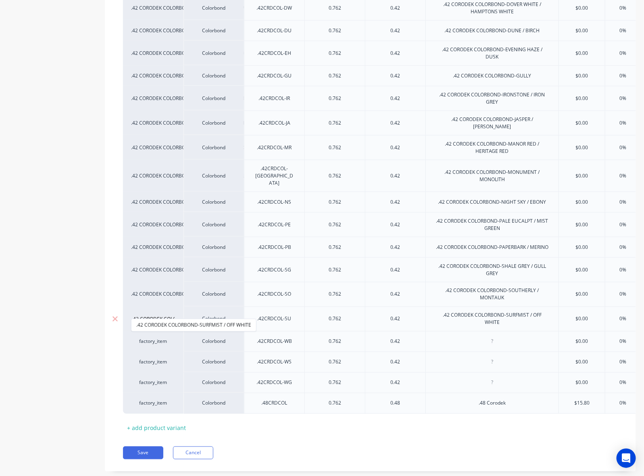
scroll to position [0, 73]
type input ".42 CORODEK COLORBOND-SURFMIST / OFF WHITE"
click at [162, 321] on button ".42 CORODEK COLORBOND-SURFMIST / OFF WHITE" at bounding box center [193, 325] width 125 height 12
type textarea "x"
click at [482, 336] on div at bounding box center [492, 341] width 40 height 10
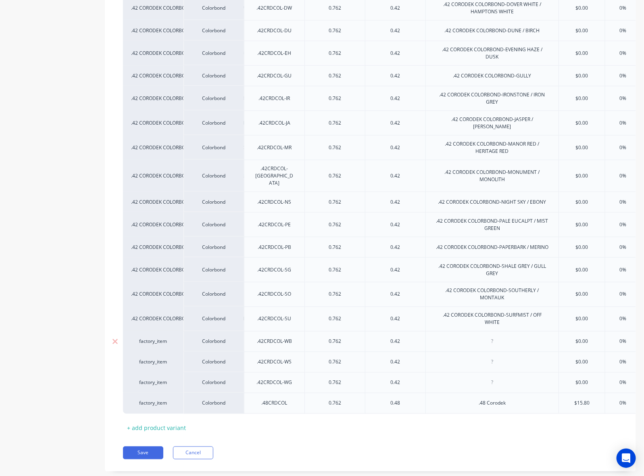
paste div
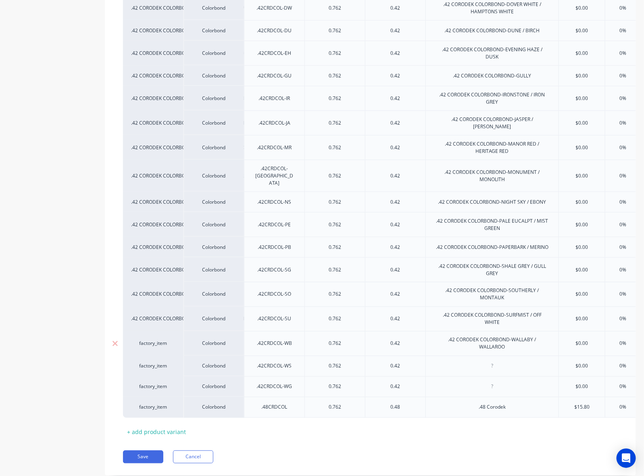
click at [152, 340] on div "factory_item" at bounding box center [153, 343] width 44 height 7
type textarea "x"
click at [152, 340] on div "factory_item" at bounding box center [153, 343] width 44 height 7
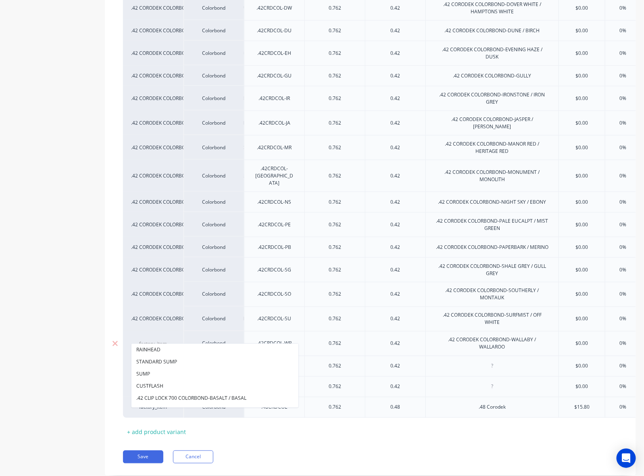
paste input ".42 CORODEK COLORBOND-WALLABY / WALLAROO"
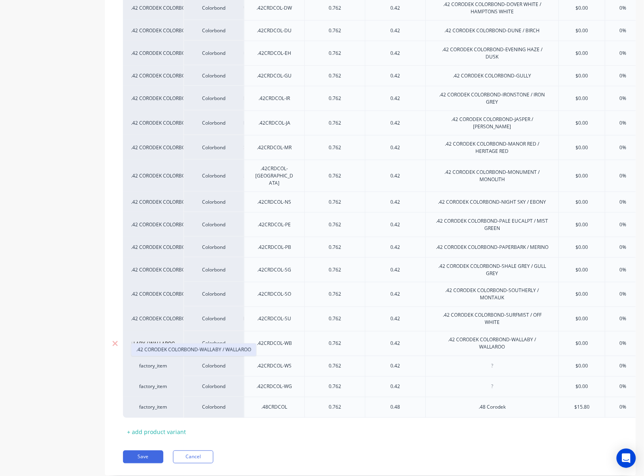
type input ".42 CORODEK COLORBOND-WALLABY / WALLAROO"
click at [162, 353] on button ".42 CORODEK COLORBOND-WALLABY / WALLAROO" at bounding box center [193, 350] width 125 height 12
type textarea "x"
click at [490, 361] on div at bounding box center [492, 366] width 40 height 10
paste div
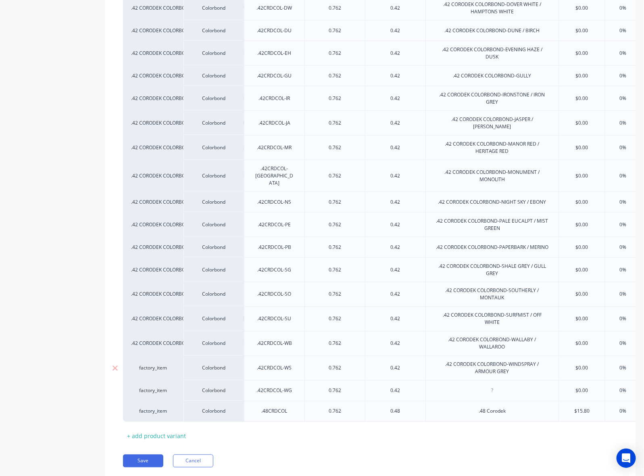
click at [152, 365] on div "factory_item" at bounding box center [153, 368] width 44 height 7
type textarea "x"
click at [152, 365] on div "factory_item" at bounding box center [153, 368] width 44 height 7
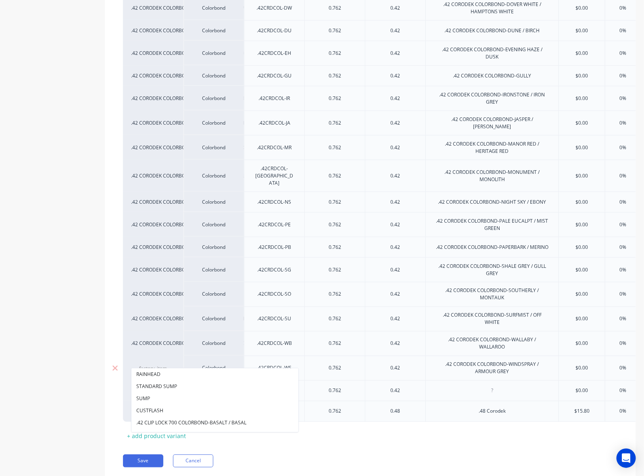
paste input ".42 CORODEK COLORBOND-WINDSPRAY / ARMOUR GREY"
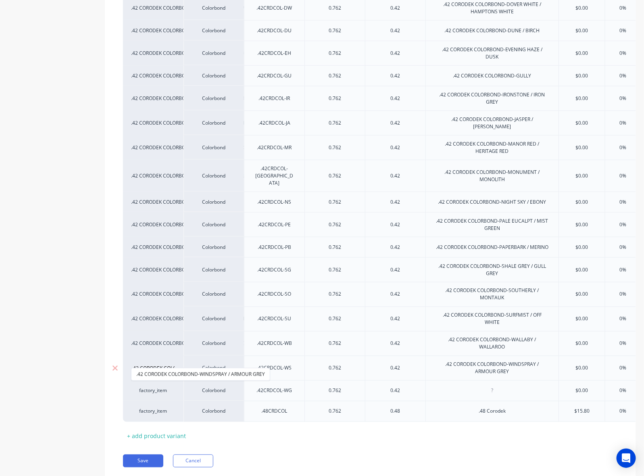
scroll to position [0, 85]
type input ".42 CORODEK COLORBOND-WINDSPRAY / ARMOUR GREY"
click at [168, 371] on button ".42 CORODEK COLORBOND-WINDSPRAY / ARMOUR GREY" at bounding box center [200, 374] width 138 height 12
type textarea "x"
click at [494, 385] on div at bounding box center [492, 390] width 40 height 10
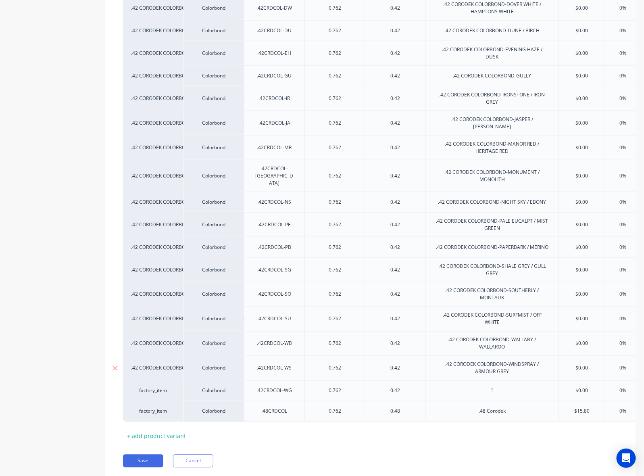
paste div
click at [143, 387] on div "factory_item" at bounding box center [153, 390] width 44 height 7
type textarea "x"
click at [144, 387] on div "factory_item" at bounding box center [153, 390] width 44 height 7
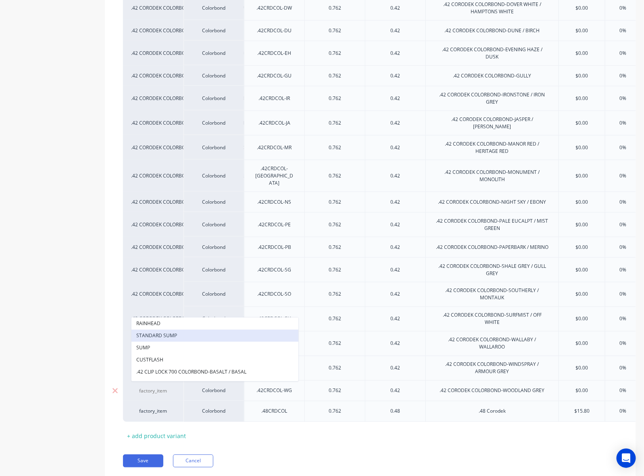
paste input ".42 CORODEK COLORBOND-WOODLAND GREY"
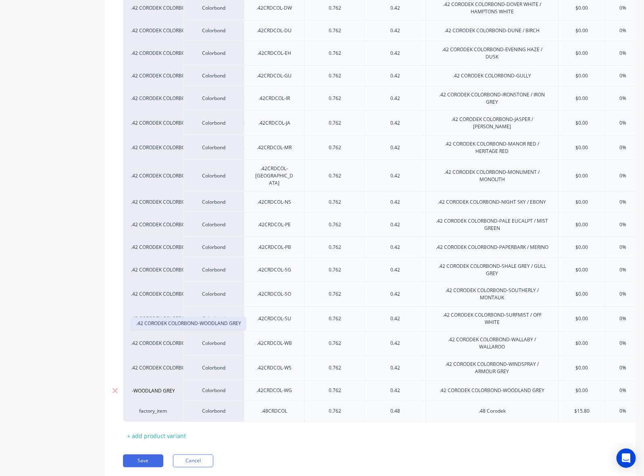
type input ".42 CORODEK COLORBOND-WOODLAND GREY"
click at [185, 323] on button ".42 CORODEK COLORBOND-WOODLAND GREY" at bounding box center [188, 323] width 115 height 12
type textarea "x"
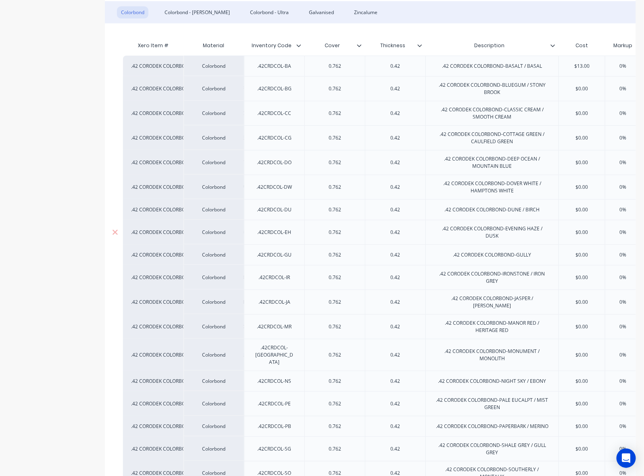
scroll to position [109, 0]
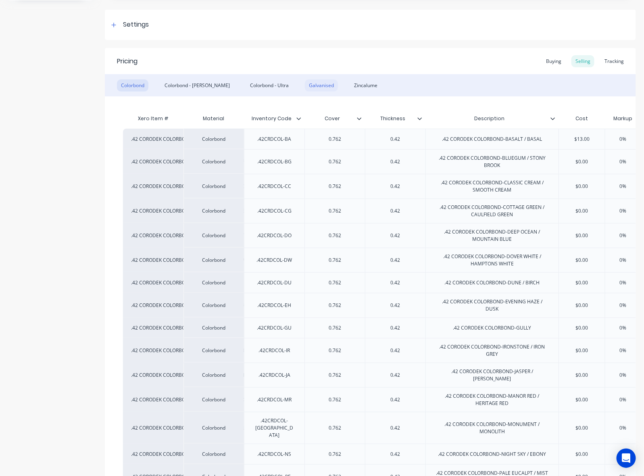
click at [305, 87] on div "Galvanised" at bounding box center [321, 85] width 33 height 12
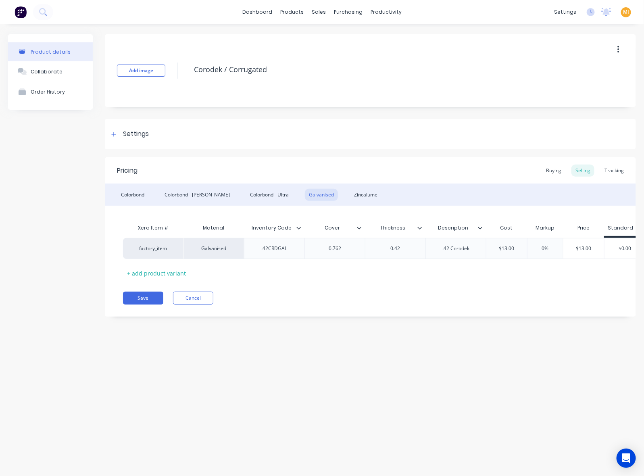
scroll to position [0, 0]
click at [450, 251] on div ".42 Corodek" at bounding box center [456, 248] width 40 height 10
paste div
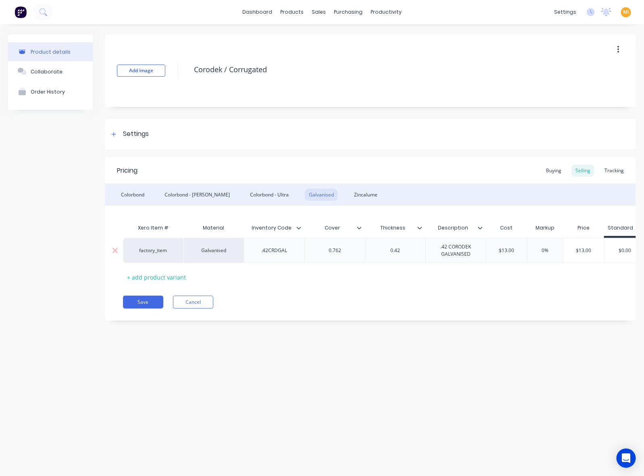
click at [159, 251] on div "factory_item" at bounding box center [153, 250] width 44 height 7
type textarea "x"
click at [159, 251] on div "factory_item" at bounding box center [153, 250] width 44 height 7
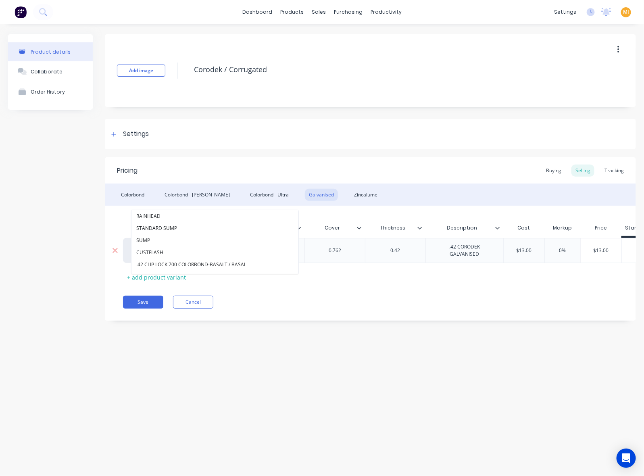
paste input ".42 CORODEK GALVANISED"
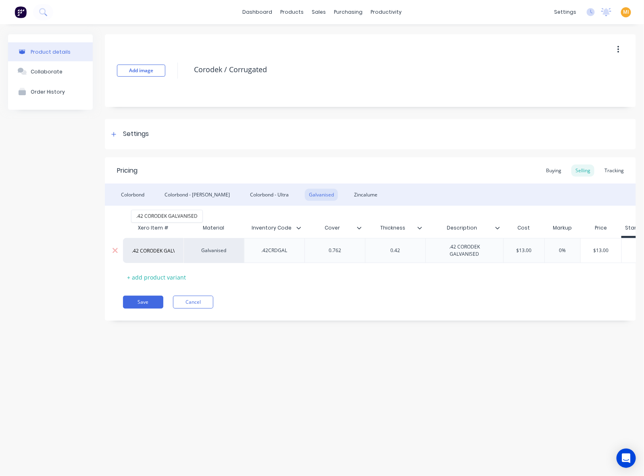
scroll to position [0, 17]
type input ".42 CORODEK GALVANISED"
click at [180, 212] on button ".42 CORODEK GALVANISED" at bounding box center [166, 216] width 71 height 12
click at [180, 194] on div "Colorbond - [PERSON_NAME]" at bounding box center [196, 195] width 73 height 12
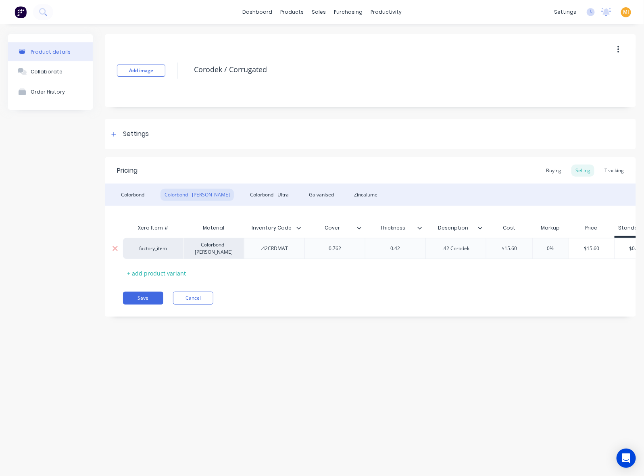
drag, startPoint x: 162, startPoint y: 271, endPoint x: 159, endPoint y: 279, distance: 9.3
click at [162, 271] on div "+ add product variant" at bounding box center [156, 273] width 67 height 12
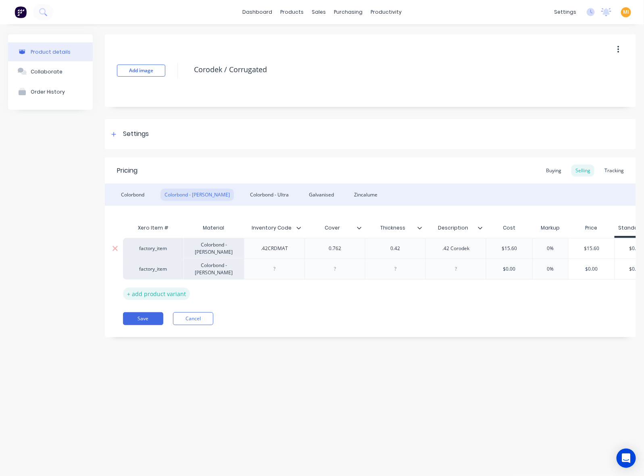
click at [156, 294] on div "+ add product variant" at bounding box center [156, 293] width 67 height 12
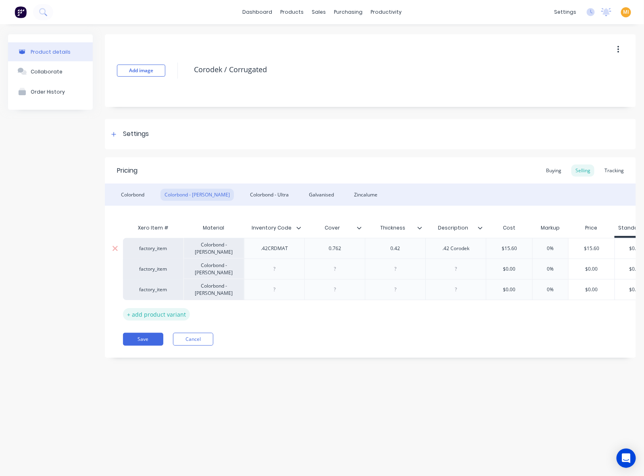
click at [160, 313] on div "+ add product variant" at bounding box center [156, 314] width 67 height 12
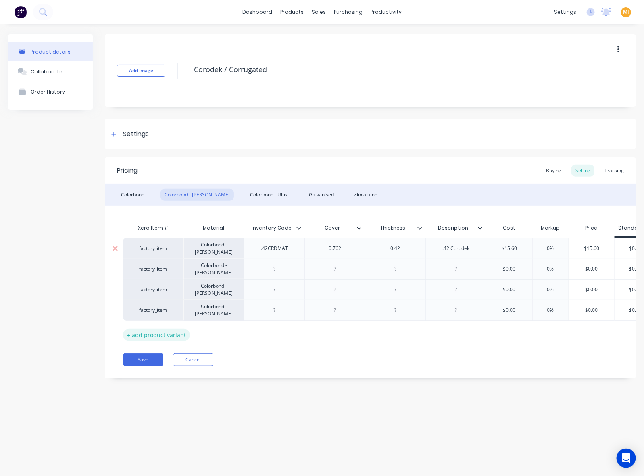
click at [162, 331] on div "+ add product variant" at bounding box center [156, 335] width 67 height 12
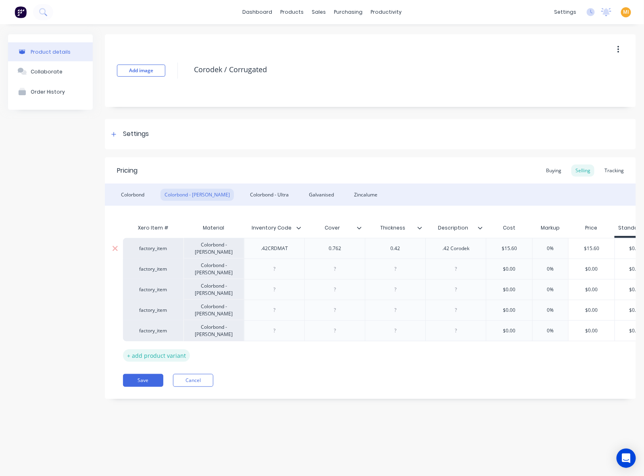
click at [163, 352] on div "+ add product variant" at bounding box center [156, 355] width 67 height 12
type textarea "x"
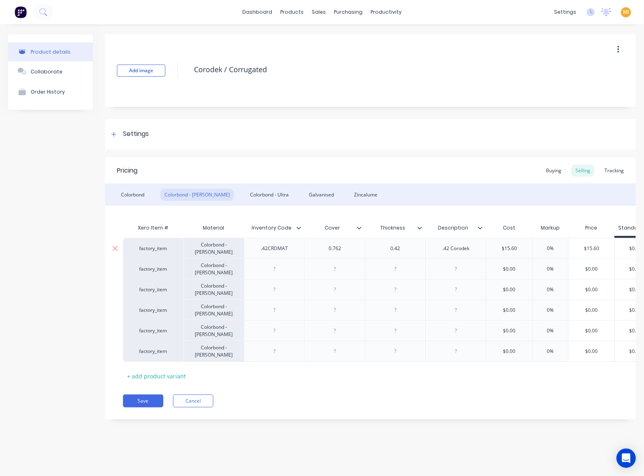
click at [277, 249] on div ".42CRDMAT" at bounding box center [274, 248] width 40 height 10
paste div
click at [275, 271] on div at bounding box center [274, 269] width 40 height 10
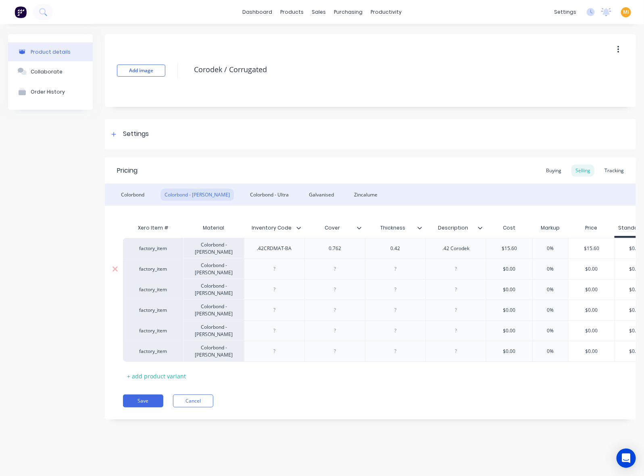
type textarea "x"
paste div
type textarea "x"
click at [290, 288] on div at bounding box center [274, 289] width 40 height 10
paste div
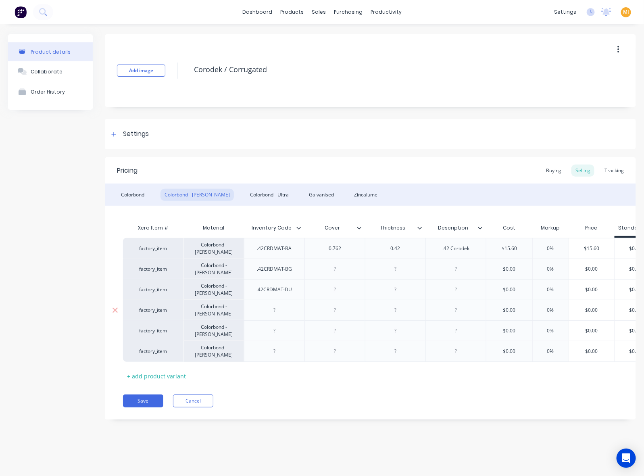
click at [281, 313] on div at bounding box center [274, 310] width 40 height 10
type textarea "x"
paste div
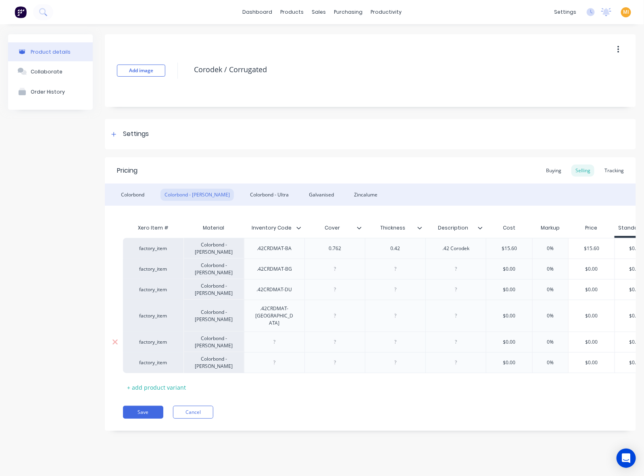
type textarea "x"
click at [278, 337] on div at bounding box center [274, 342] width 40 height 10
paste div
click at [279, 357] on div at bounding box center [274, 362] width 40 height 10
type textarea "x"
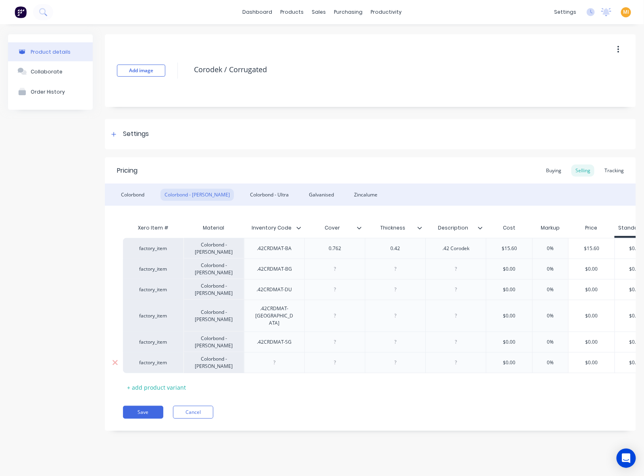
paste div
click at [336, 248] on div "0.762" at bounding box center [335, 248] width 40 height 10
copy div "0.762"
type textarea "x"
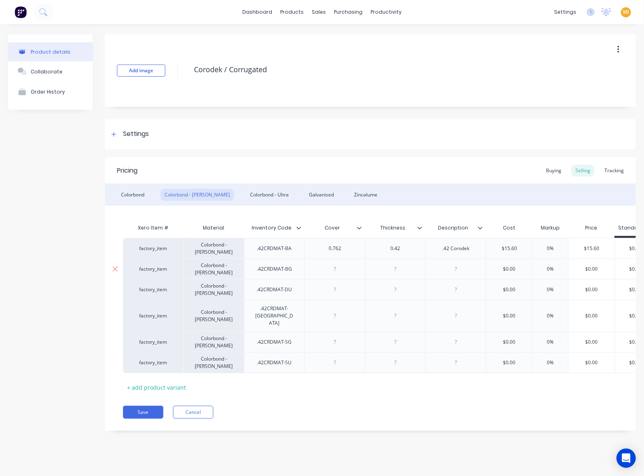
click at [333, 266] on div at bounding box center [335, 269] width 40 height 10
paste div
click at [329, 293] on div at bounding box center [335, 289] width 40 height 10
type textarea "x"
paste div
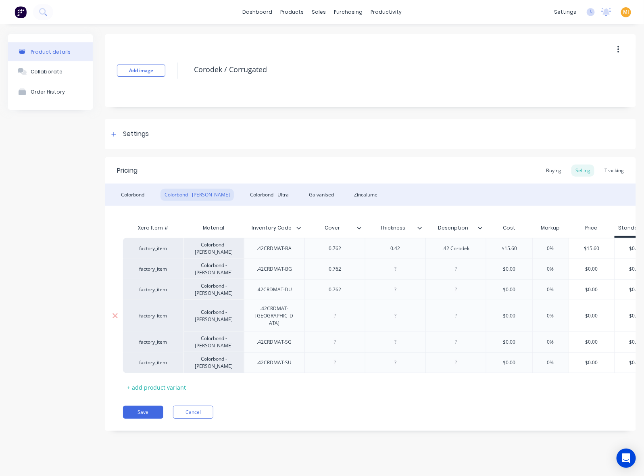
type textarea "x"
click at [327, 313] on div at bounding box center [335, 315] width 40 height 10
paste div
type textarea "x"
click at [332, 337] on div at bounding box center [335, 342] width 40 height 10
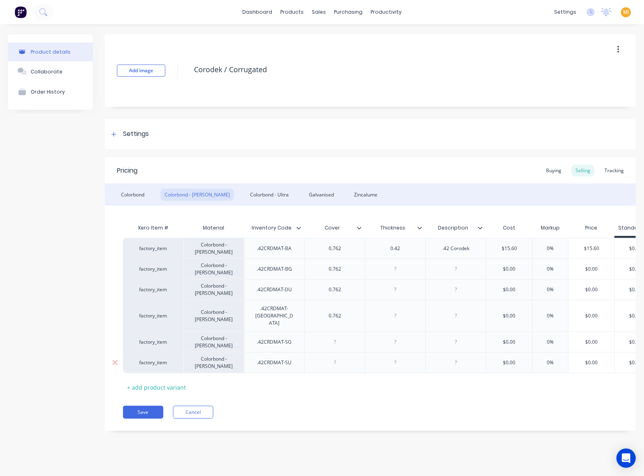
paste div
type textarea "x"
click at [327, 357] on div at bounding box center [335, 362] width 40 height 10
paste div
click at [397, 248] on div "0.42" at bounding box center [395, 248] width 40 height 10
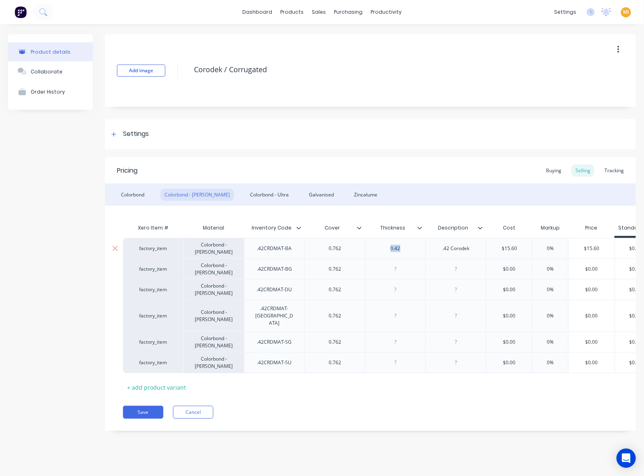
click at [397, 248] on div "0.42" at bounding box center [395, 248] width 40 height 10
copy div "0.42"
type textarea "x"
click at [388, 269] on div at bounding box center [395, 269] width 40 height 10
paste div
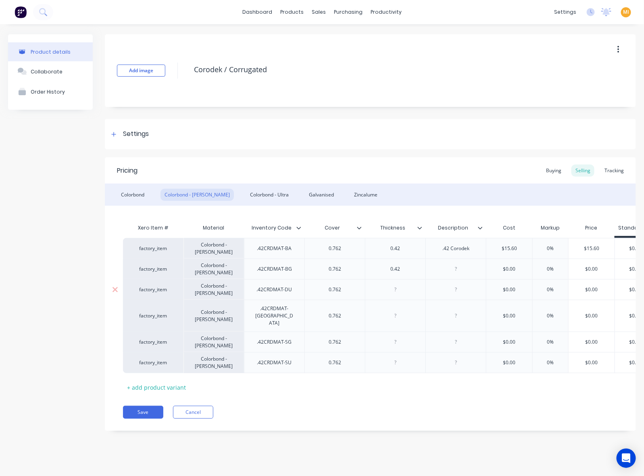
type textarea "x"
click at [385, 289] on div at bounding box center [395, 289] width 40 height 10
paste div
click at [388, 310] on div at bounding box center [395, 315] width 40 height 10
type textarea "x"
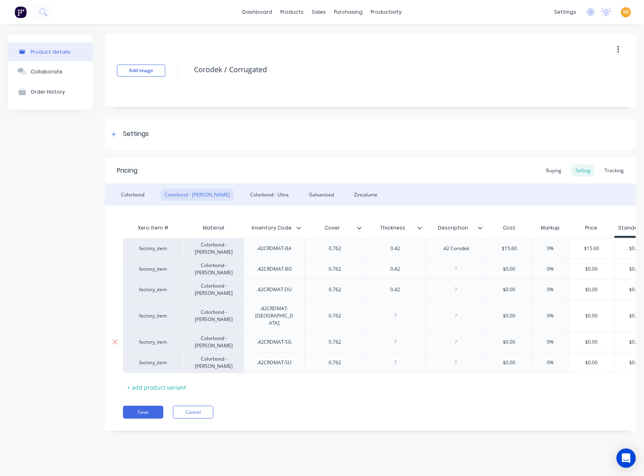
paste div
type textarea "x"
click at [385, 337] on div at bounding box center [395, 342] width 40 height 10
paste div
type textarea "x"
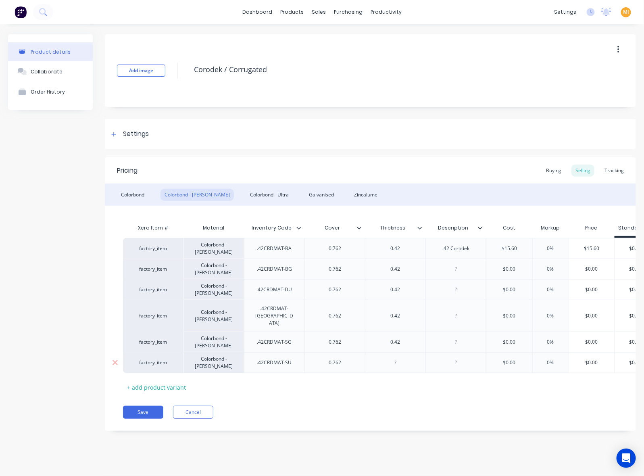
click at [388, 357] on div at bounding box center [395, 362] width 40 height 10
paste div
click at [454, 248] on div ".42 Corodek" at bounding box center [456, 248] width 40 height 10
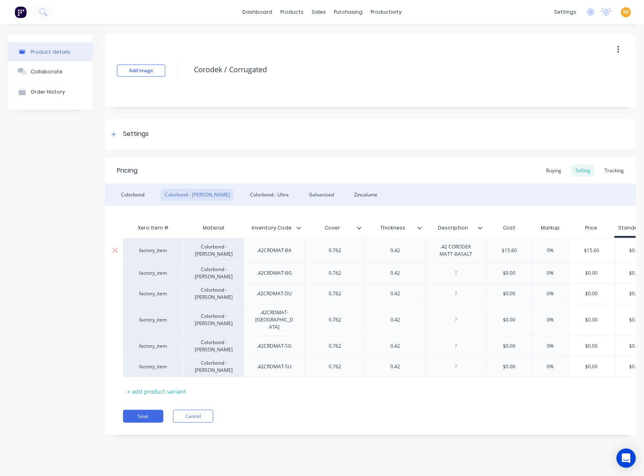
click at [154, 250] on div "factory_item" at bounding box center [153, 250] width 44 height 7
type textarea "x"
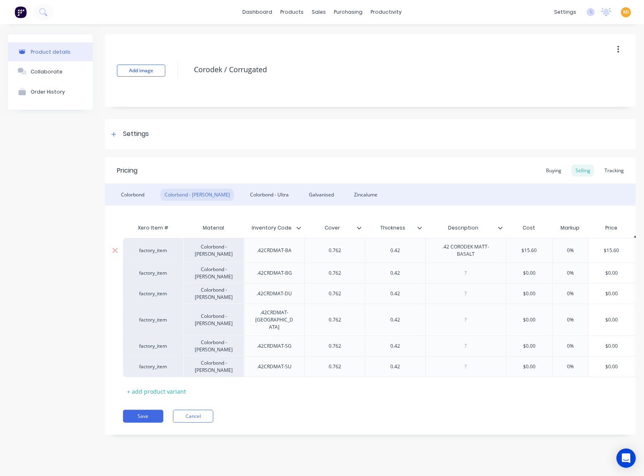
click at [154, 250] on div "factory_item" at bounding box center [153, 250] width 44 height 7
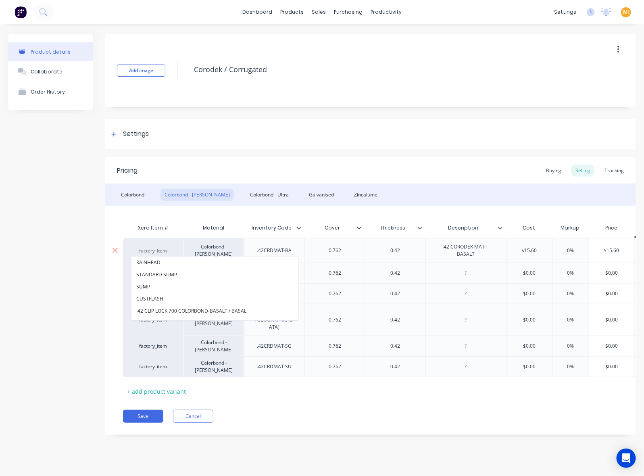
paste input ".42 CORODEK MATT-BASALT"
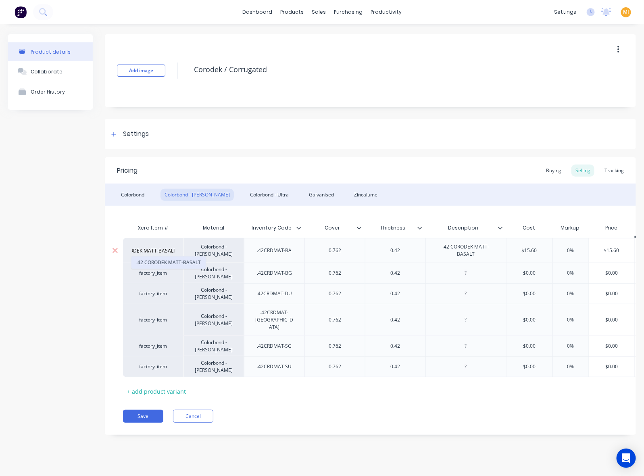
type input ".42 CORODEK MATT-BASALT"
click at [154, 261] on button ".42 CORODEK MATT-BASALT" at bounding box center [168, 262] width 74 height 12
type textarea "x"
click at [466, 276] on div at bounding box center [466, 273] width 40 height 10
paste div
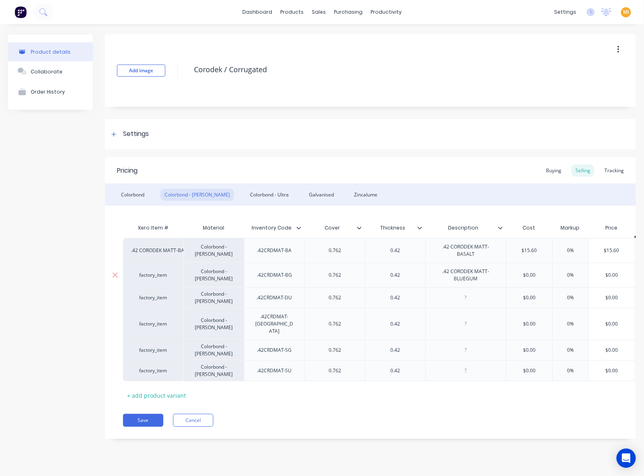
click at [145, 279] on div "factory_item" at bounding box center [153, 274] width 60 height 25
click at [150, 274] on div "factory_item" at bounding box center [153, 274] width 44 height 7
type textarea "x"
click at [150, 274] on div "factory_item" at bounding box center [153, 274] width 44 height 7
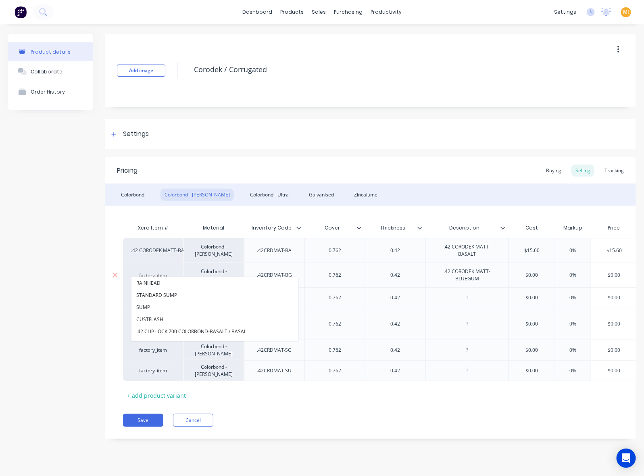
paste input ".42 CORODEK MATT-BLUEGUM"
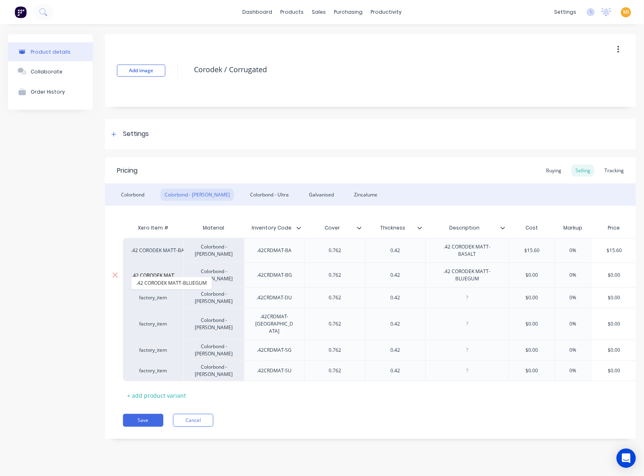
scroll to position [0, 26]
type input ".42 CORODEK MATT-BLUEGUM"
click at [158, 277] on button ".42 CORODEK MATT-BLUEGUM" at bounding box center [171, 283] width 80 height 12
type textarea "x"
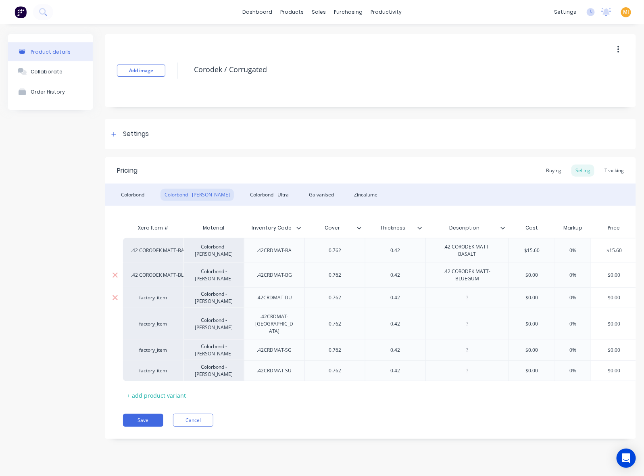
click at [476, 293] on div at bounding box center [467, 297] width 40 height 10
paste div
click at [149, 294] on div "factory_item" at bounding box center [153, 297] width 44 height 7
type textarea "x"
click at [149, 294] on div "factory_item" at bounding box center [153, 297] width 44 height 7
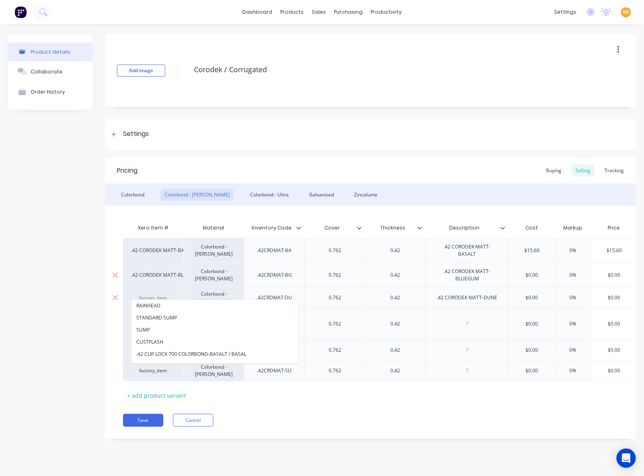
paste input ".42 CORODEK MATT-DUNE"
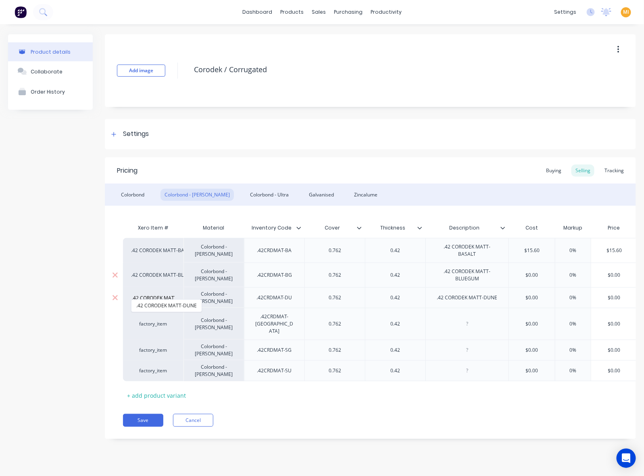
scroll to position [0, 17]
type input ".42 CORODEK MATT-DUNE"
click at [152, 300] on button ".42 CORODEK MATT-DUNE" at bounding box center [166, 306] width 70 height 12
type textarea "x"
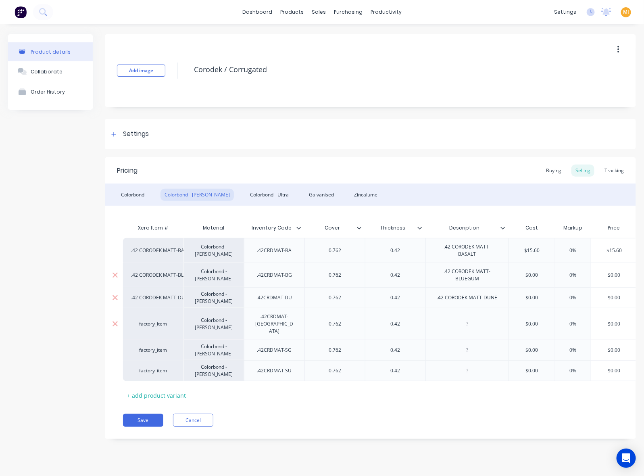
click at [469, 319] on div at bounding box center [467, 324] width 40 height 10
paste div
click at [152, 320] on div "factory_item" at bounding box center [153, 323] width 44 height 7
type textarea "x"
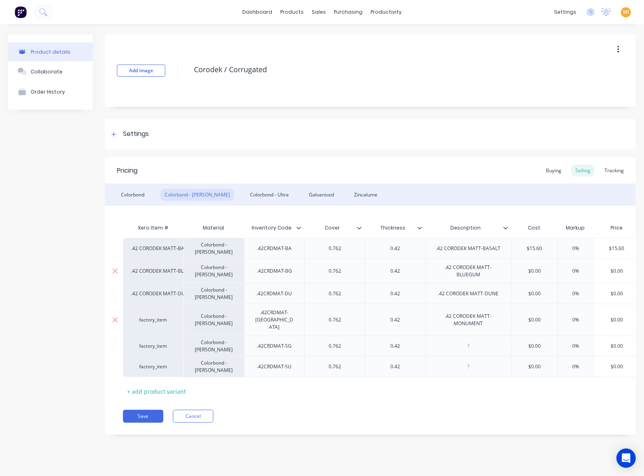
click at [150, 316] on div "factory_item" at bounding box center [153, 319] width 44 height 7
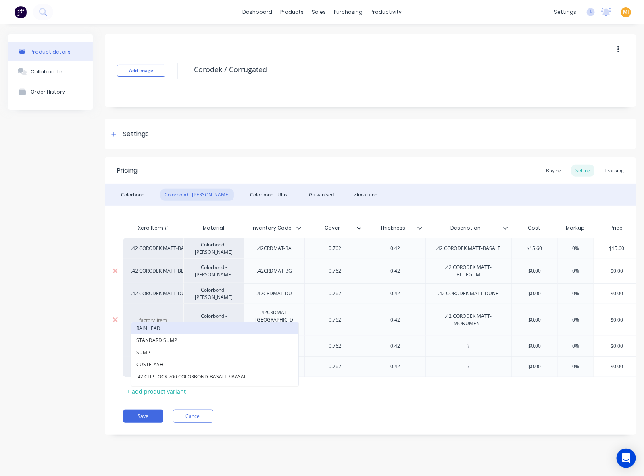
paste input ".42 CORODEK MATT-MONUMENT"
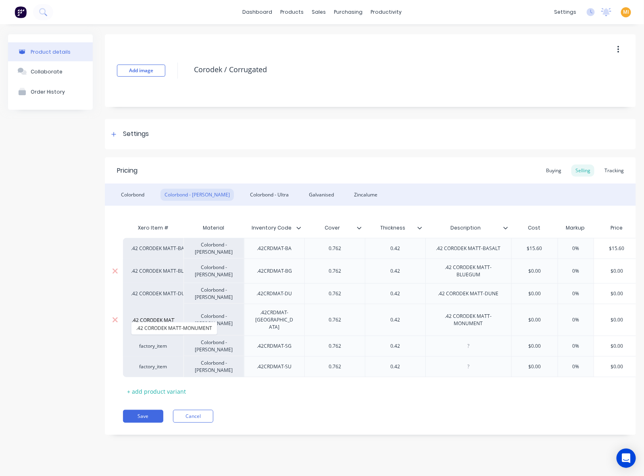
scroll to position [0, 31]
type input ".42 CORODEK MATT-MONUMENT"
click at [160, 327] on button ".42 CORODEK MATT-MONUMENT" at bounding box center [173, 328] width 85 height 12
type textarea "x"
drag, startPoint x: 471, startPoint y: 343, endPoint x: 483, endPoint y: 341, distance: 12.3
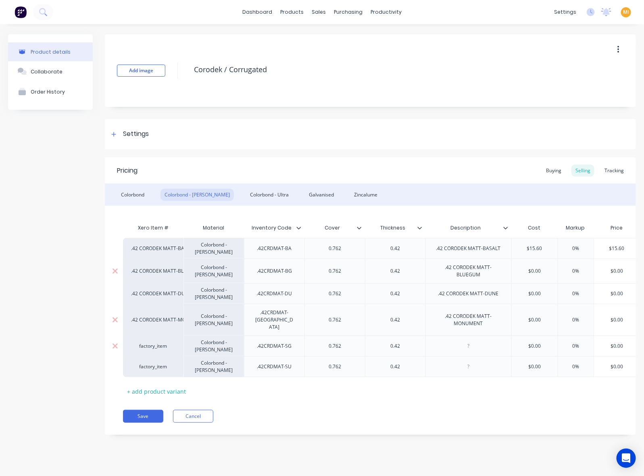
click at [471, 343] on div at bounding box center [468, 346] width 40 height 10
paste div
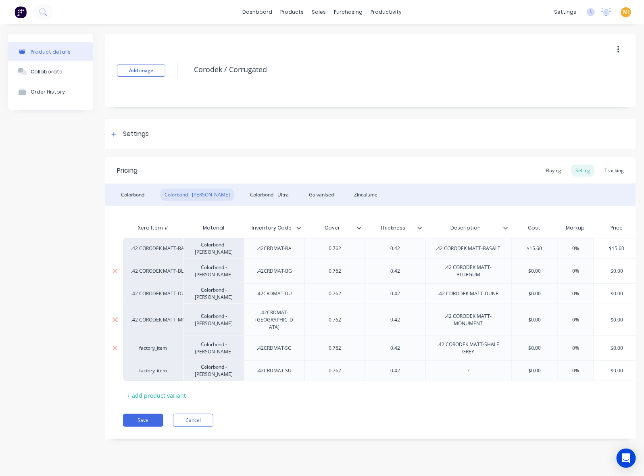
click at [154, 346] on div "factory_item" at bounding box center [153, 347] width 60 height 25
click at [150, 344] on div "factory_item" at bounding box center [153, 347] width 44 height 7
type textarea "x"
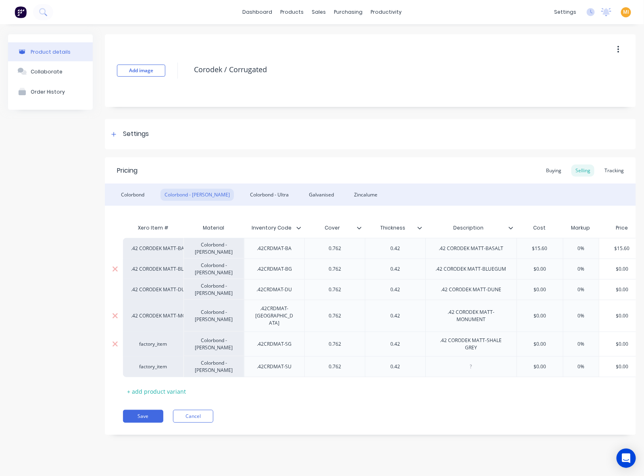
click at [150, 340] on div "factory_item" at bounding box center [153, 343] width 44 height 7
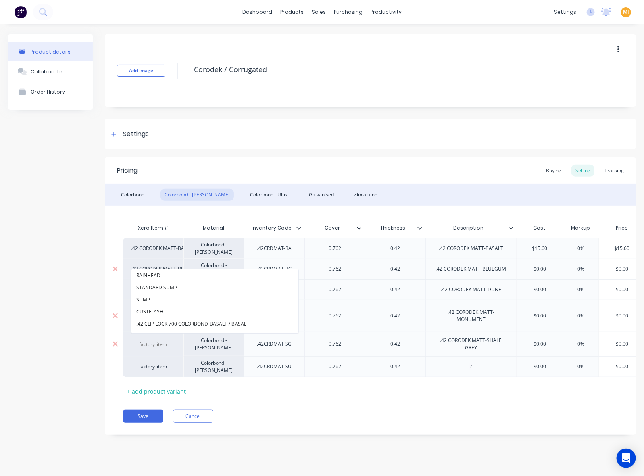
paste input ".42 CORODEK MATT-SHALE GREY"
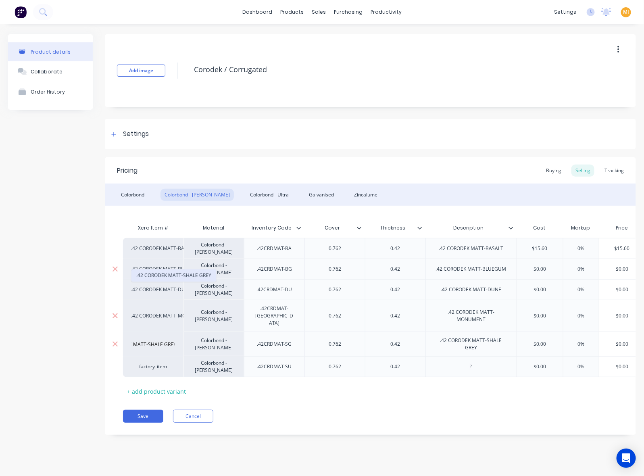
type input ".42 CORODEK MATT-SHALE GREY"
click at [180, 273] on button ".42 CORODEK MATT-SHALE GREY" at bounding box center [173, 275] width 85 height 12
type textarea "x"
click at [485, 361] on div at bounding box center [471, 366] width 40 height 10
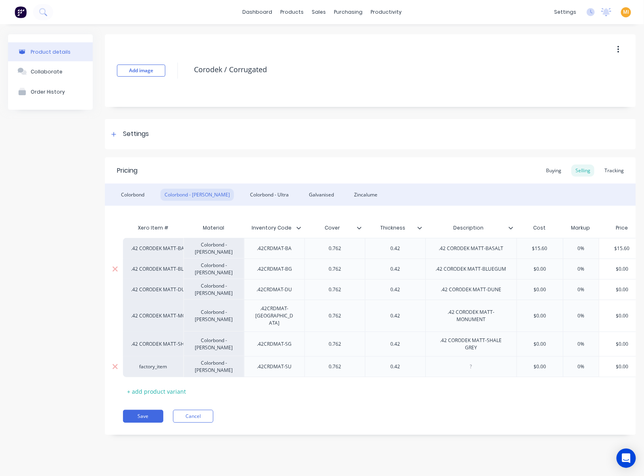
paste div
click at [160, 363] on div "factory_item" at bounding box center [153, 366] width 44 height 7
type textarea "x"
click at [155, 363] on div "factory_item" at bounding box center [153, 366] width 44 height 7
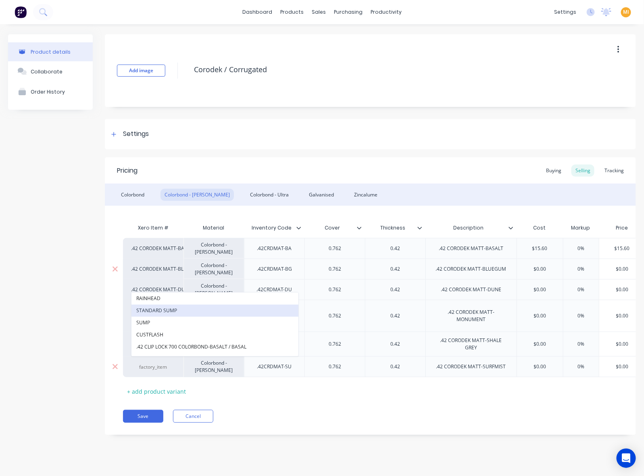
paste input ".42 CORODEK MATT-SURFMIST"
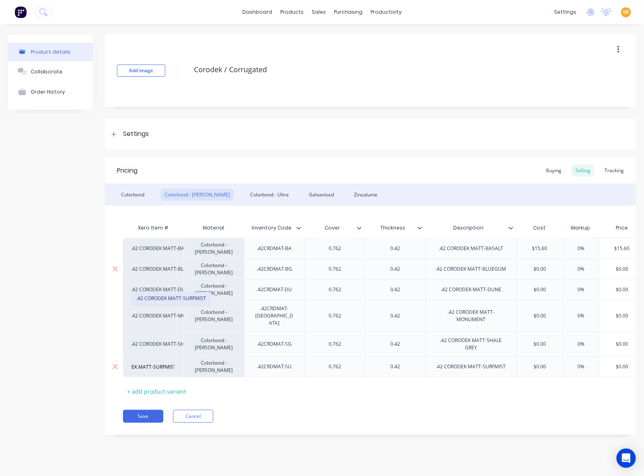
type input ".42 CORODEK MATT-SURFMIST"
click at [173, 299] on button ".42 CORODEK MATT-SURFMIST" at bounding box center [170, 298] width 79 height 12
click at [305, 192] on div "Galvanised" at bounding box center [321, 195] width 33 height 12
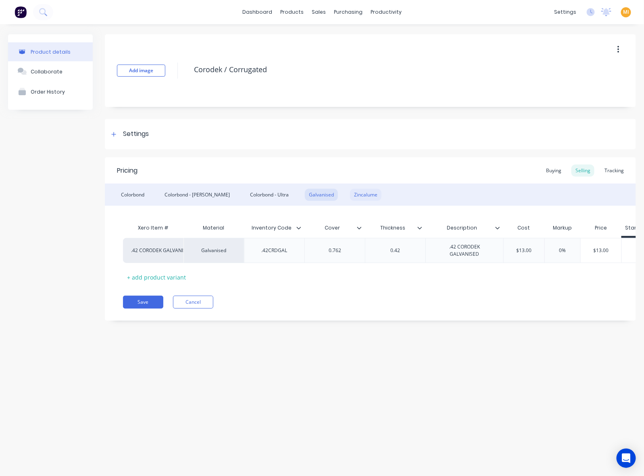
click at [350, 192] on div "Zincalume" at bounding box center [365, 195] width 31 height 12
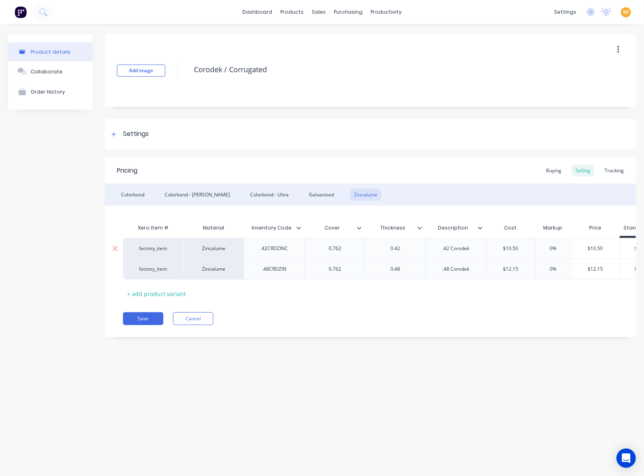
click at [453, 252] on div ".42 Corodek" at bounding box center [456, 248] width 40 height 10
click at [167, 249] on div "factory_item" at bounding box center [153, 250] width 44 height 7
type textarea "x"
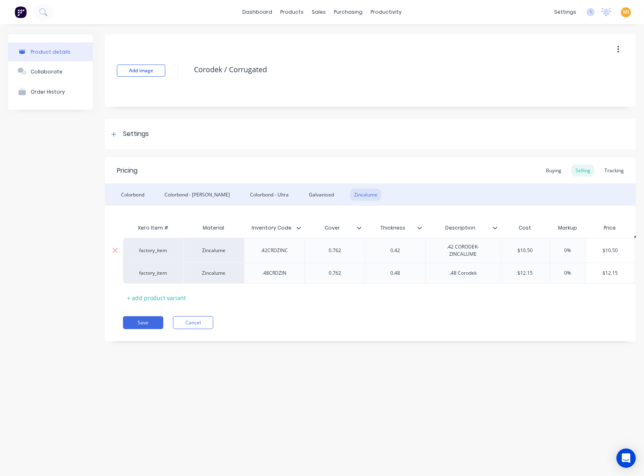
click at [137, 249] on div "factory_item" at bounding box center [153, 250] width 44 height 7
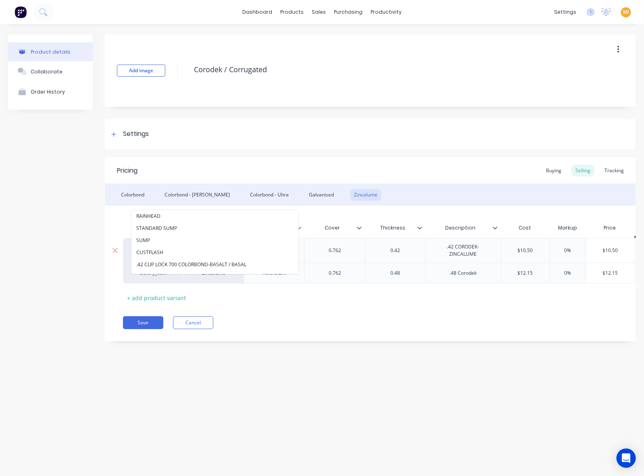
paste input ".42 CORODEK-ZINCALUME"
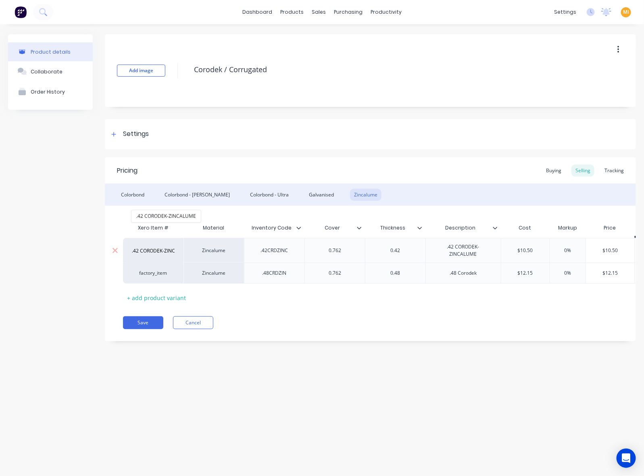
scroll to position [0, 17]
type input ".42 CORODEK-ZINCALUME"
click at [159, 214] on button ".42 CORODEK-ZINCALUME" at bounding box center [165, 216] width 69 height 12
click at [246, 197] on div "Colorbond - Ultra" at bounding box center [269, 195] width 47 height 12
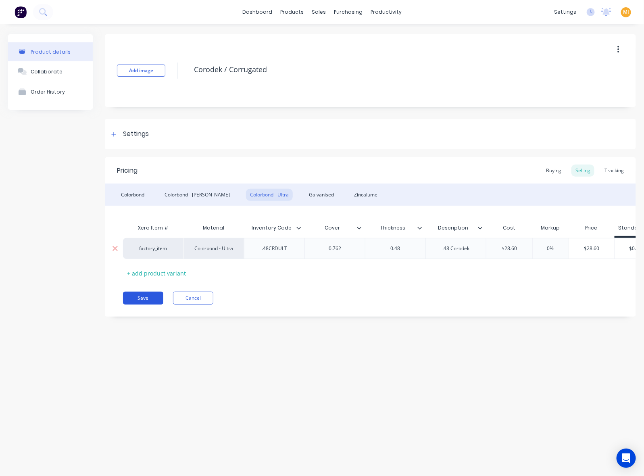
click at [152, 301] on button "Save" at bounding box center [143, 298] width 40 height 13
type textarea "x"
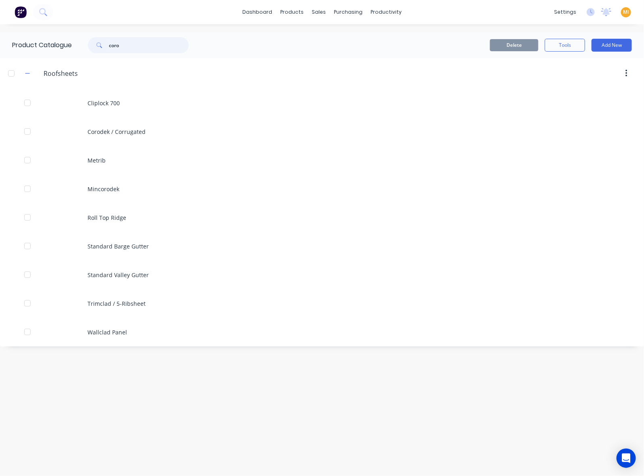
drag, startPoint x: 142, startPoint y: 46, endPoint x: 49, endPoint y: 45, distance: 93.1
click at [49, 45] on div "Product Catalogue coro" at bounding box center [104, 45] width 209 height 26
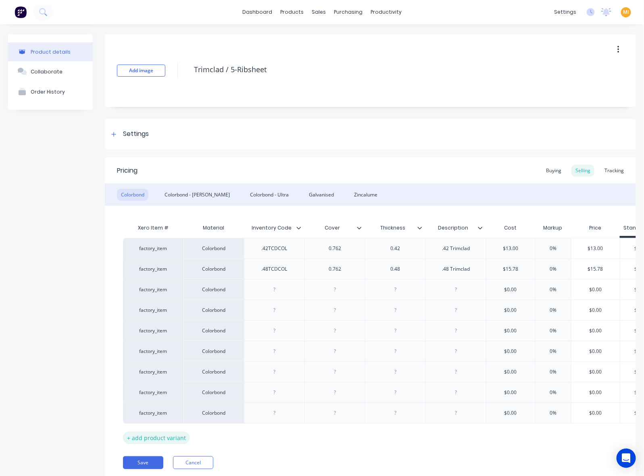
click at [173, 440] on div "+ add product variant" at bounding box center [156, 437] width 67 height 12
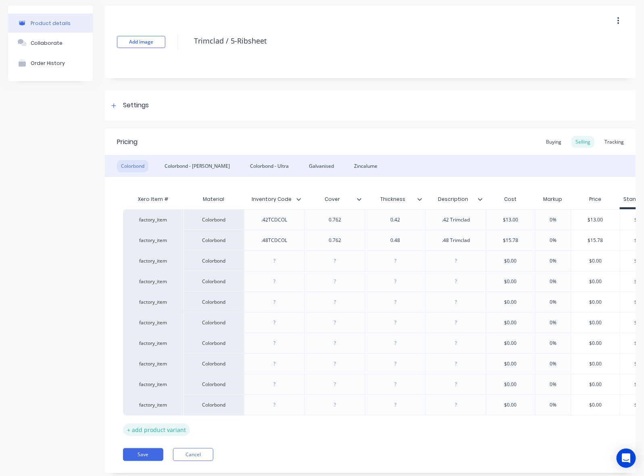
scroll to position [57, 0]
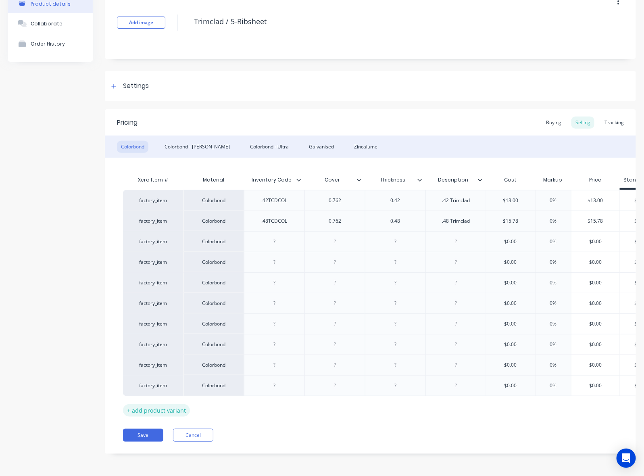
click at [156, 404] on div "+ add product variant" at bounding box center [156, 410] width 67 height 12
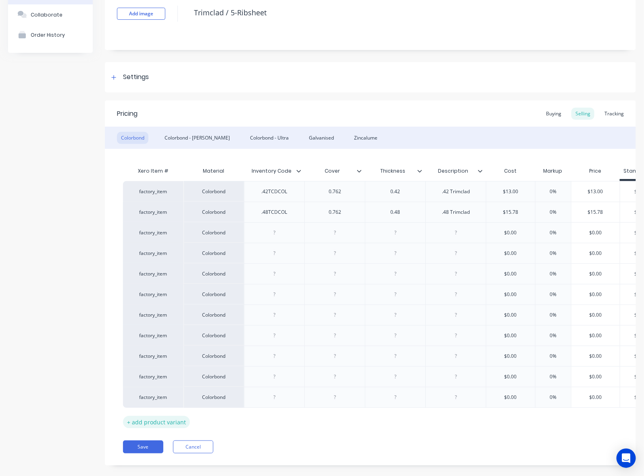
click at [167, 424] on div "+ add product variant" at bounding box center [156, 422] width 67 height 12
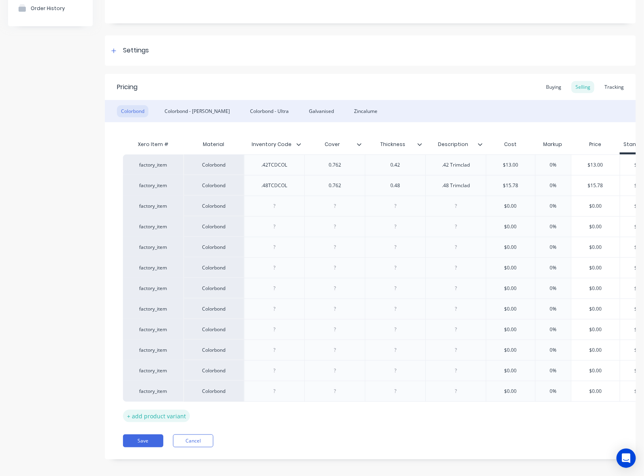
scroll to position [98, 0]
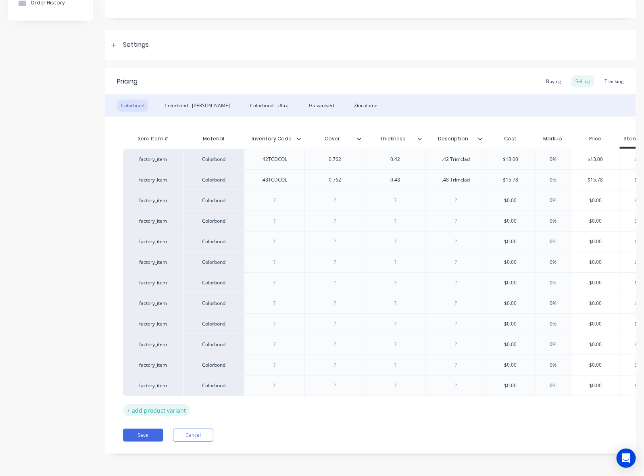
click at [174, 404] on div "+ add product variant" at bounding box center [156, 410] width 67 height 12
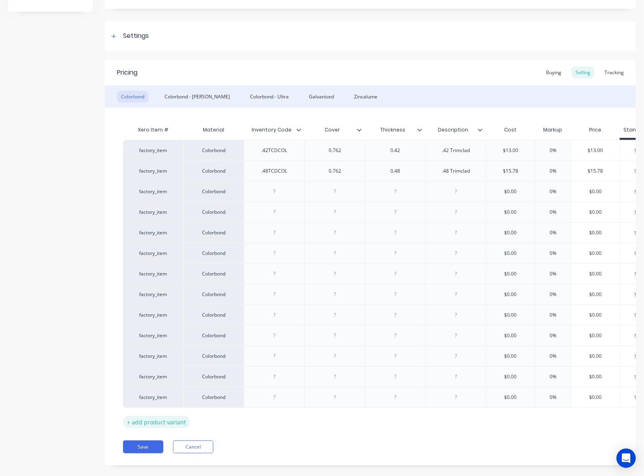
click at [177, 420] on div "+ add product variant" at bounding box center [156, 422] width 67 height 12
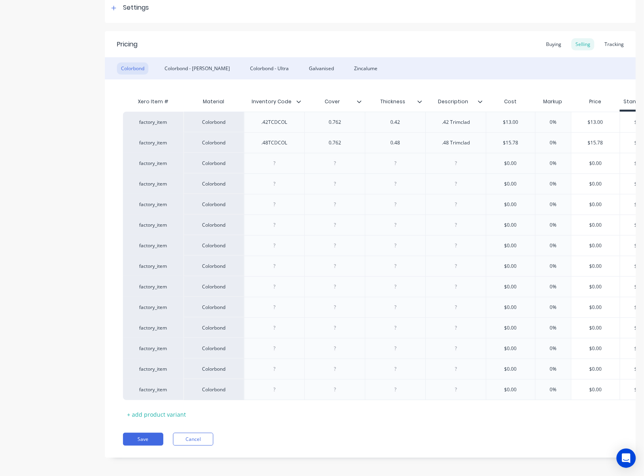
scroll to position [140, 0]
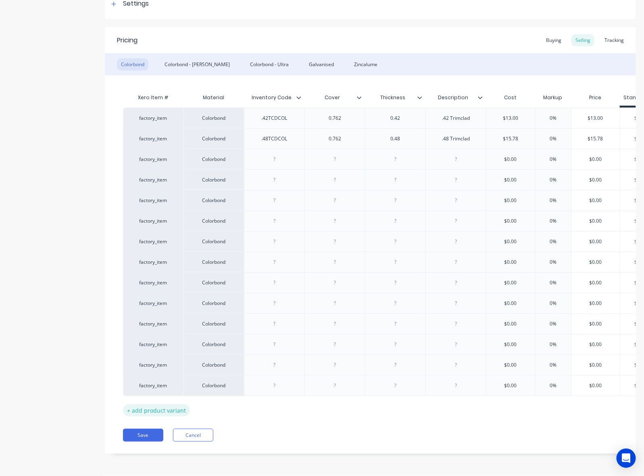
click at [180, 404] on div "+ add product variant" at bounding box center [156, 410] width 67 height 12
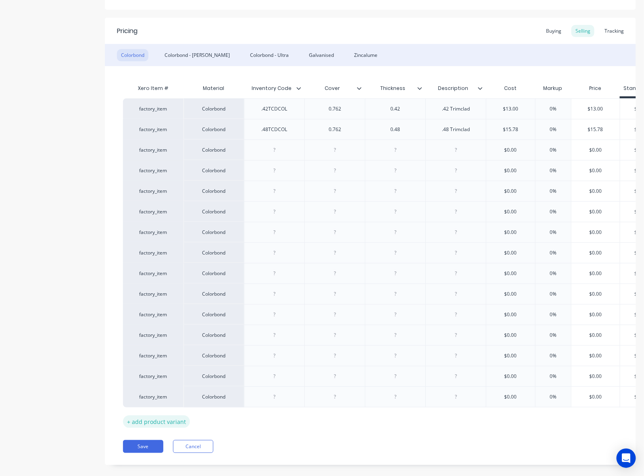
click at [179, 422] on div "+ add product variant" at bounding box center [156, 421] width 67 height 12
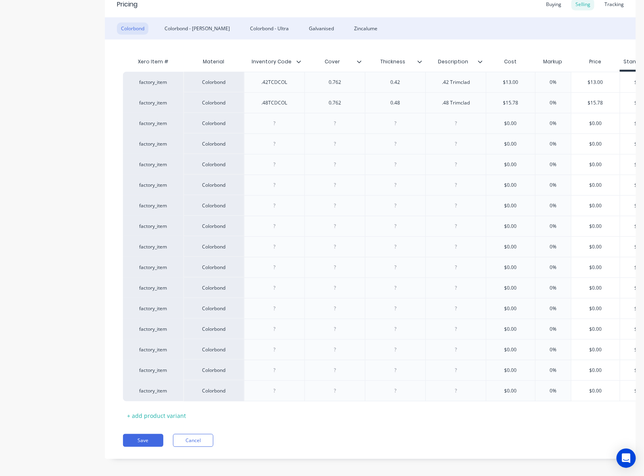
scroll to position [181, 0]
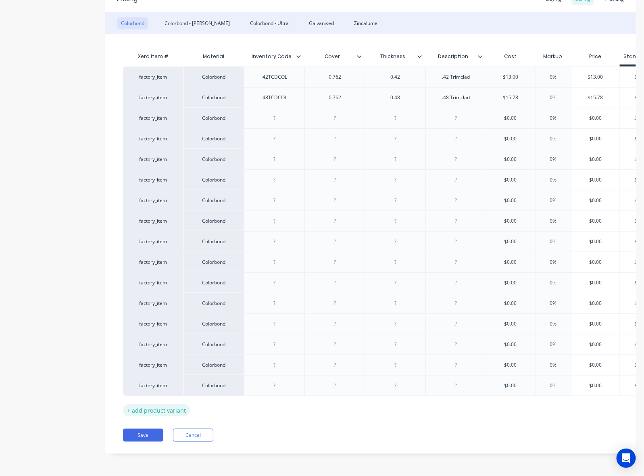
click at [174, 404] on div "+ add product variant" at bounding box center [156, 410] width 67 height 12
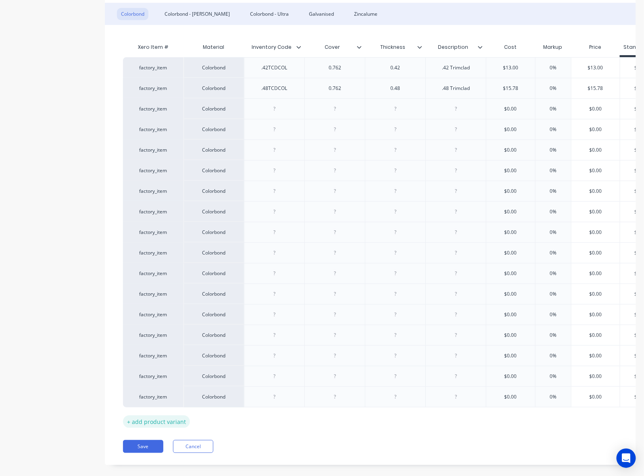
scroll to position [202, 0]
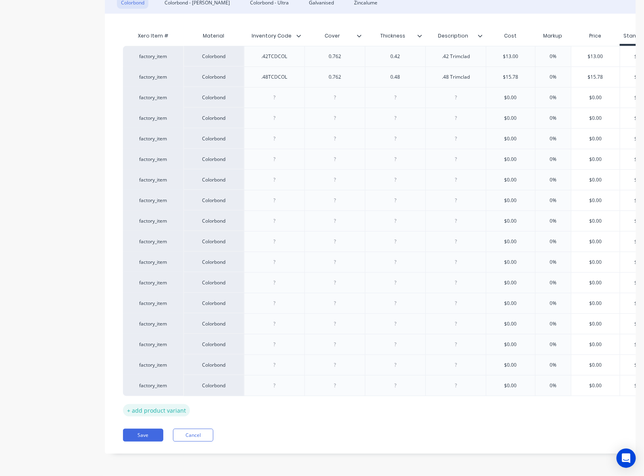
click at [174, 404] on div "+ add product variant" at bounding box center [156, 410] width 67 height 12
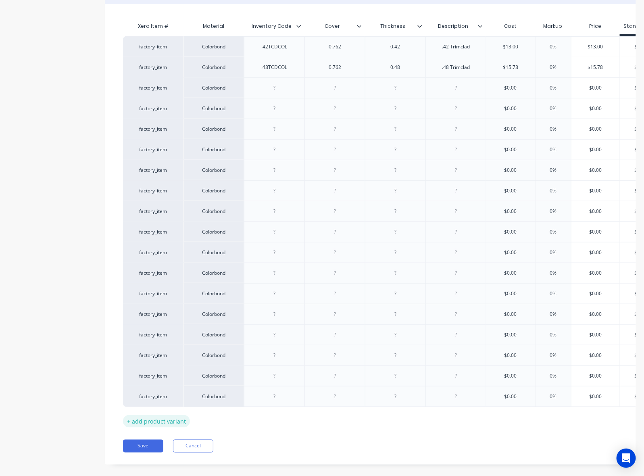
click at [171, 425] on div "+ add product variant" at bounding box center [156, 421] width 67 height 12
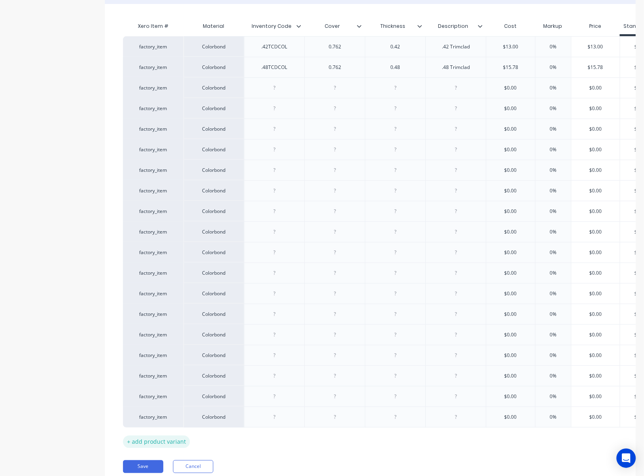
click at [176, 442] on div "+ add product variant" at bounding box center [156, 441] width 67 height 12
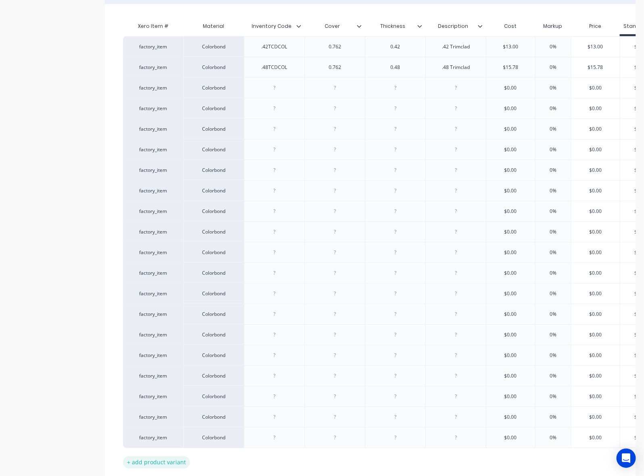
scroll to position [263, 0]
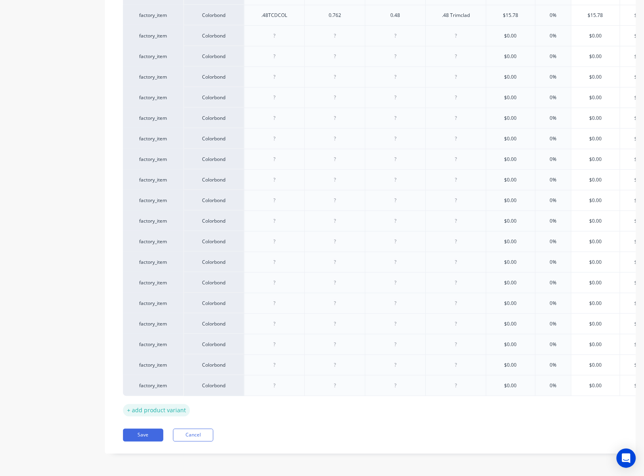
click at [170, 404] on div "+ add product variant" at bounding box center [156, 410] width 67 height 12
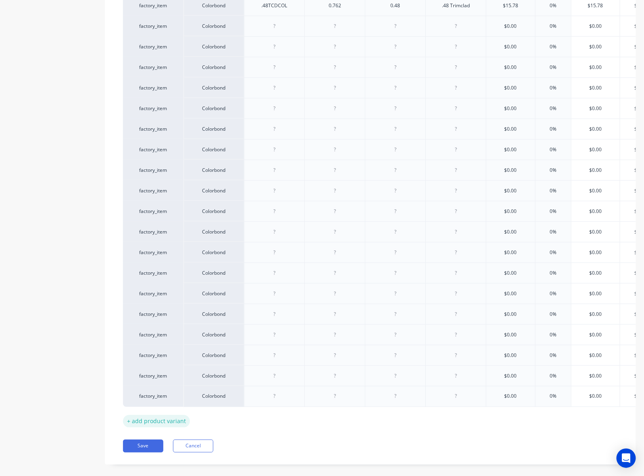
click at [161, 427] on div "+ add product variant" at bounding box center [156, 421] width 67 height 12
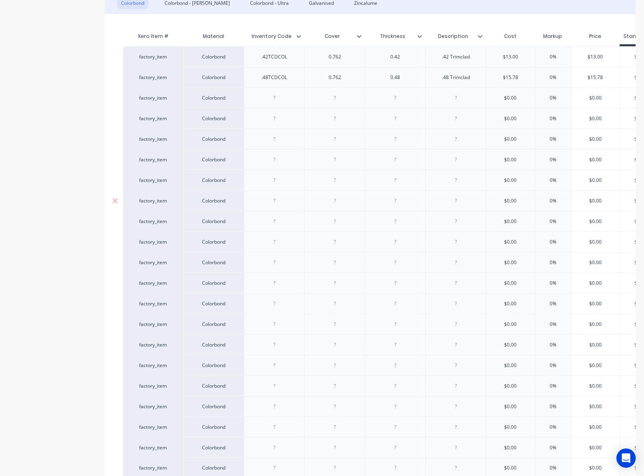
scroll to position [62, 0]
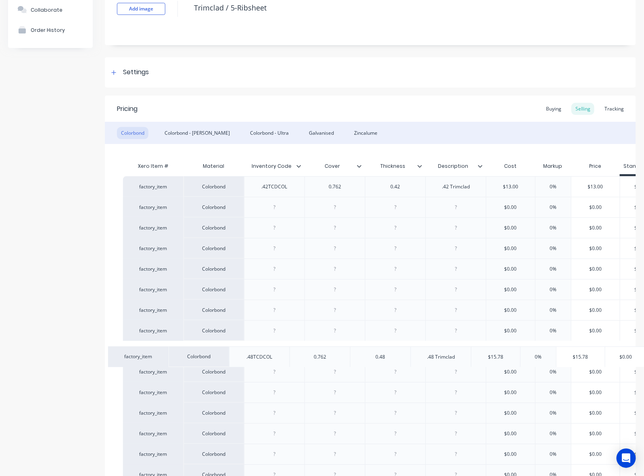
drag, startPoint x: 183, startPoint y: 208, endPoint x: 176, endPoint y: 399, distance: 190.9
click at [176, 398] on div "factory_item Colorbond .42TCDCOL 0.762 0.42 .42 Trimclad $13.00 0% $13.00 $0.00…" at bounding box center [370, 402] width 495 height 452
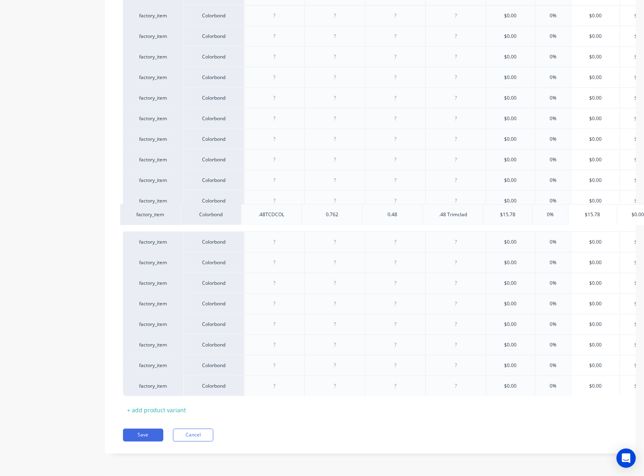
scroll to position [304, 0]
drag, startPoint x: 185, startPoint y: 149, endPoint x: 182, endPoint y: 388, distance: 239.1
click at [182, 388] on div "Xero Item # Material Inventory Code Cover Thickness Description Cost Markup Pri…" at bounding box center [370, 170] width 495 height 491
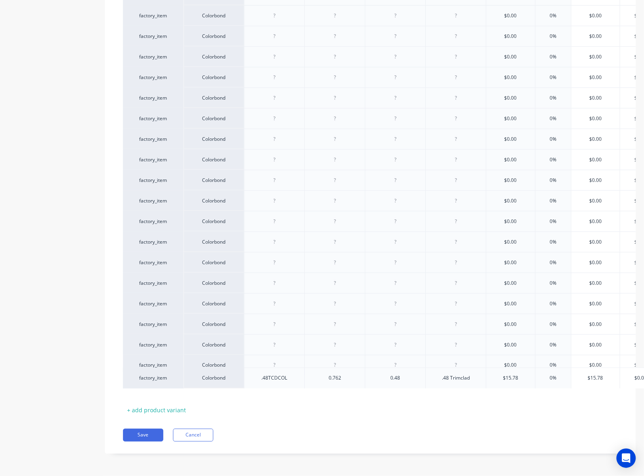
type textarea "x"
click at [65, 297] on div "Product details Collaborate Order History" at bounding box center [50, 103] width 85 height 726
click at [198, 433] on button "Cancel" at bounding box center [193, 435] width 40 height 13
